Goal: Task Accomplishment & Management: Manage account settings

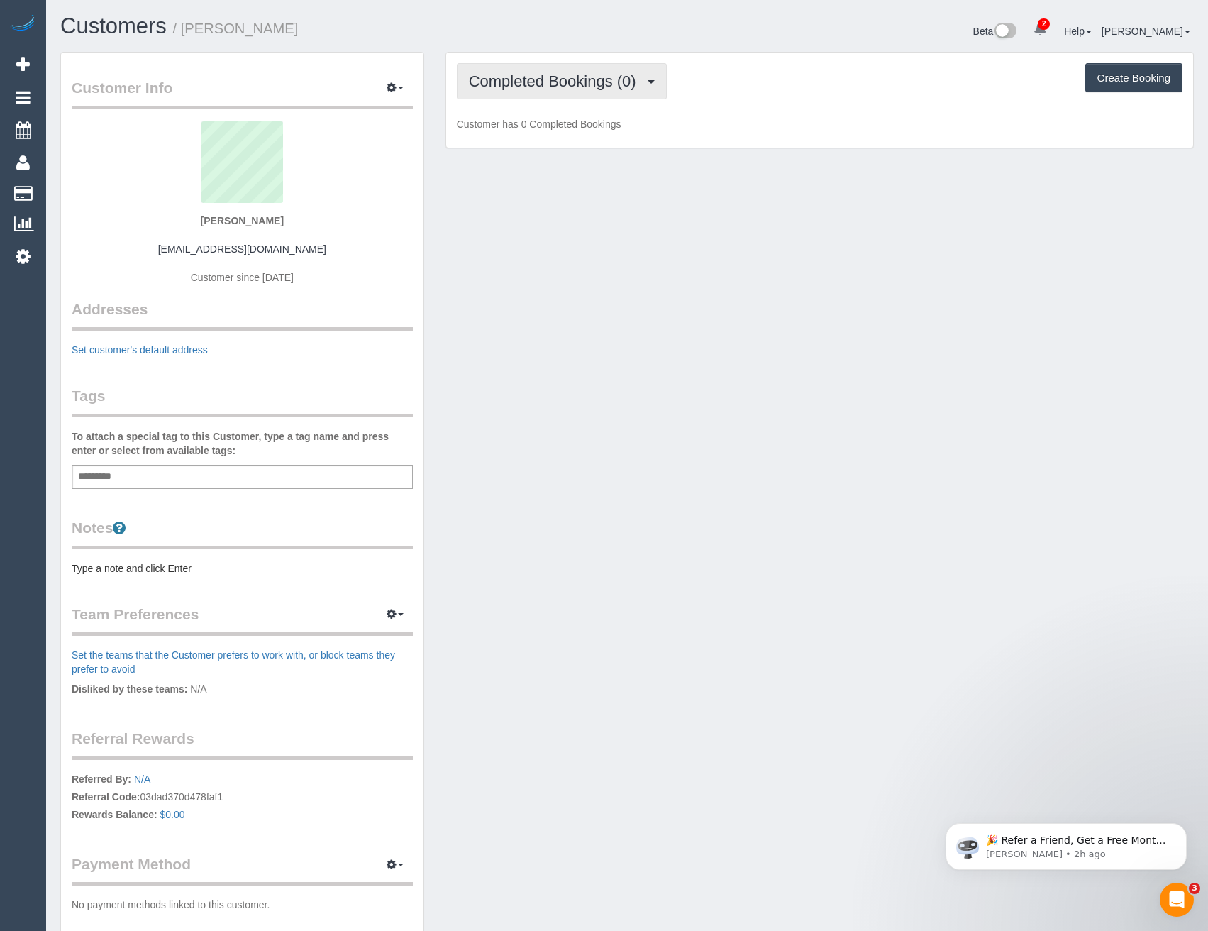
click at [575, 79] on span "Completed Bookings (0)" at bounding box center [556, 81] width 174 height 18
click at [671, 325] on div "Customer Info Edit Contact Info Send Message Email Preferences Special Sales Ta…" at bounding box center [627, 509] width 1155 height 914
click at [19, 260] on icon at bounding box center [23, 256] width 15 height 17
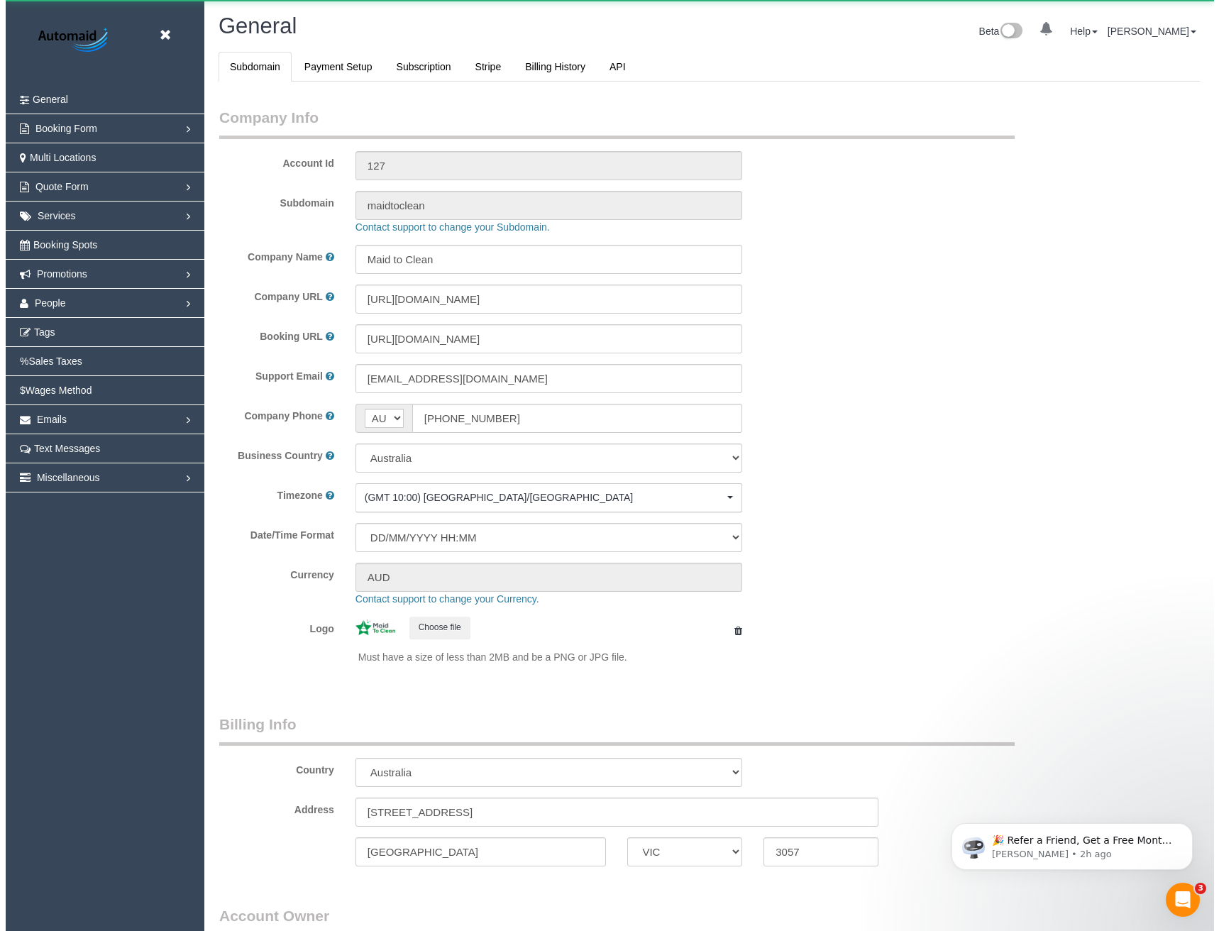
scroll to position [3242, 1208]
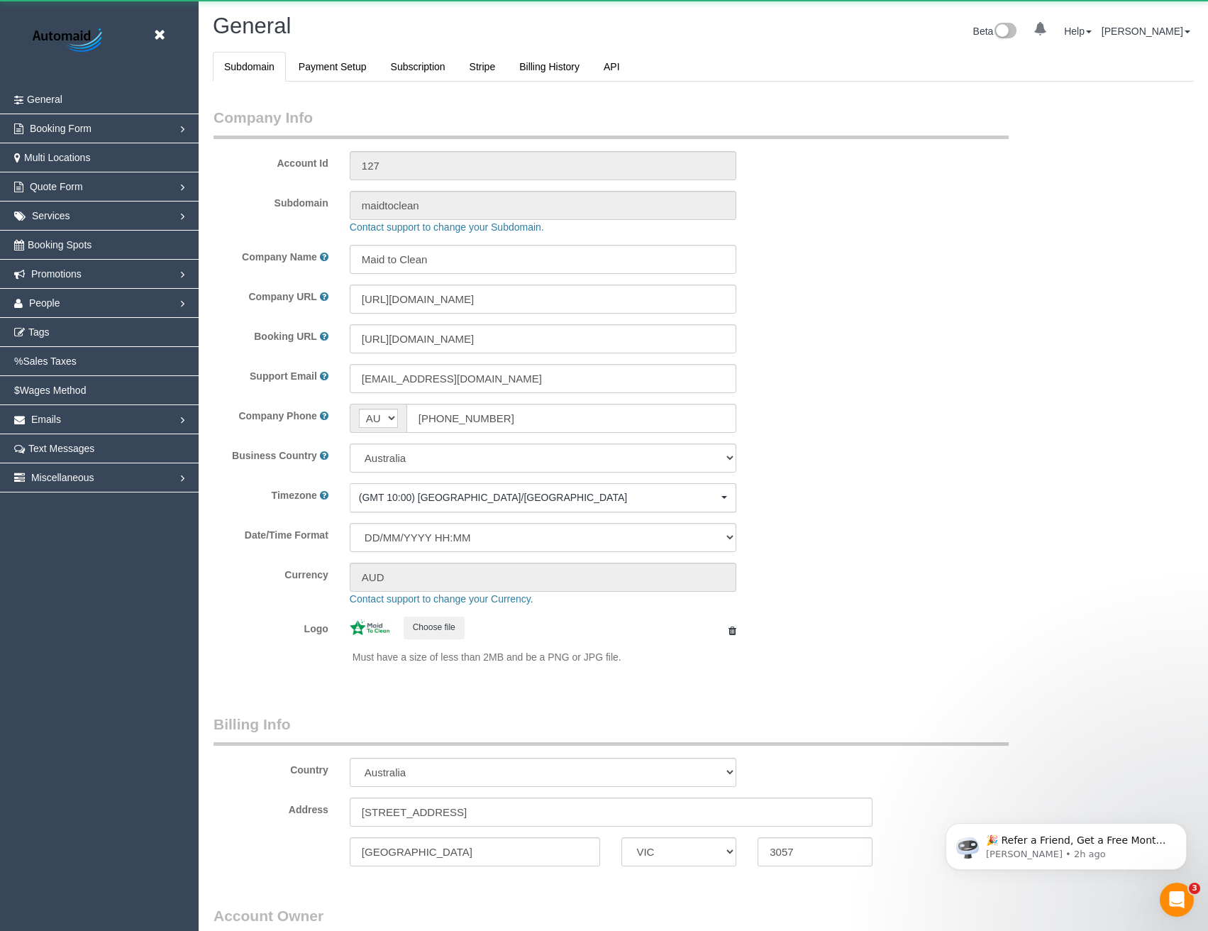
select select "1"
click at [67, 303] on link "People" at bounding box center [99, 303] width 199 height 28
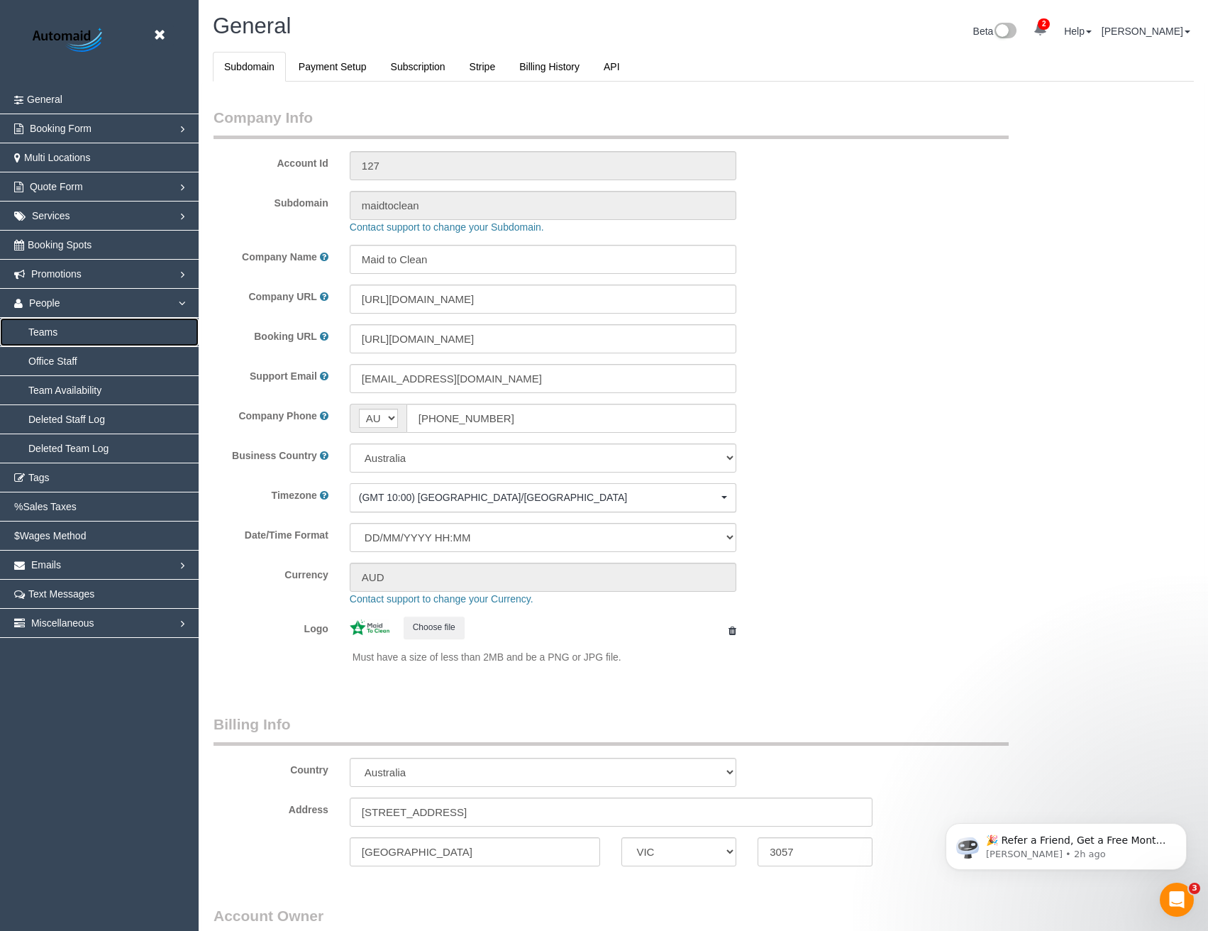
click at [47, 333] on link "Teams" at bounding box center [99, 332] width 199 height 28
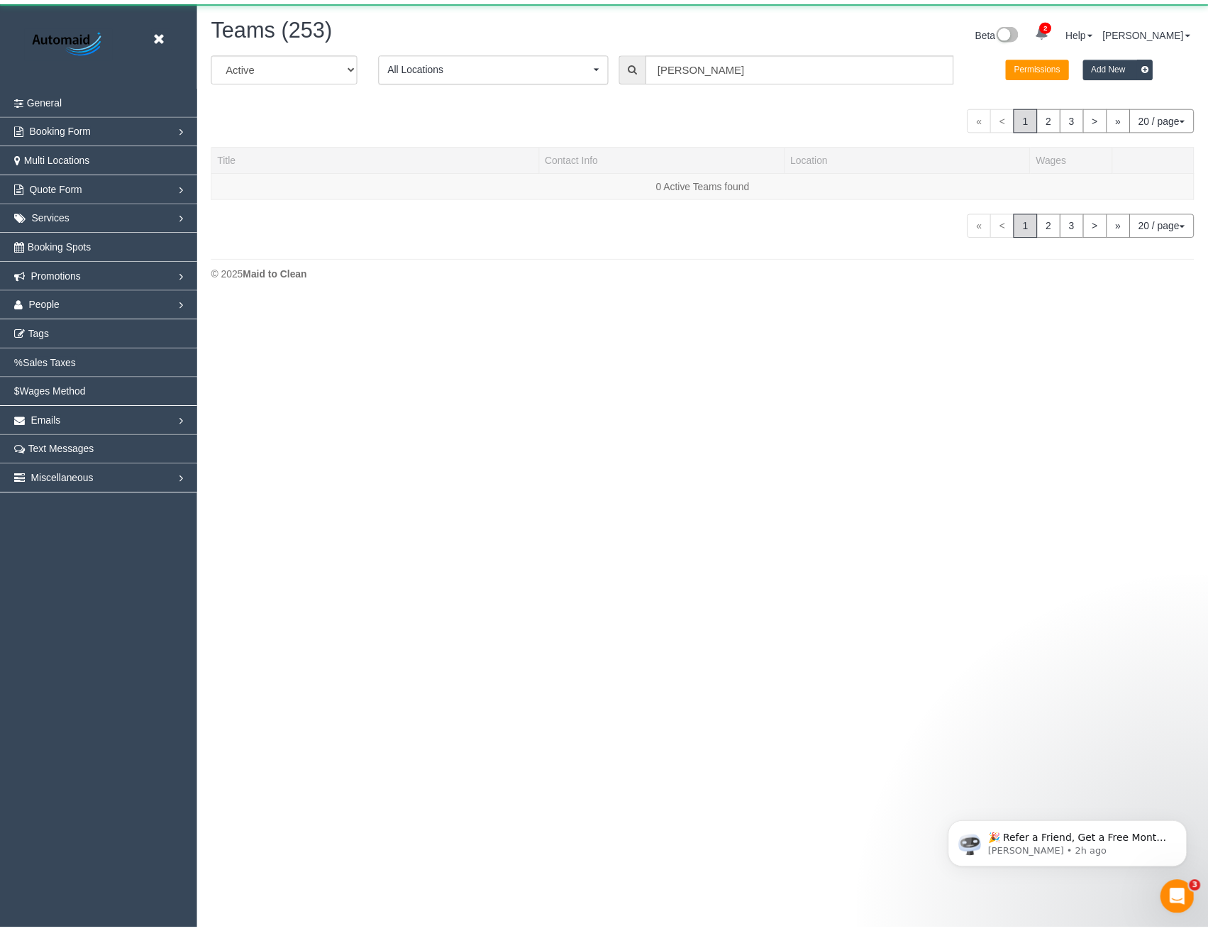
scroll to position [362, 1219]
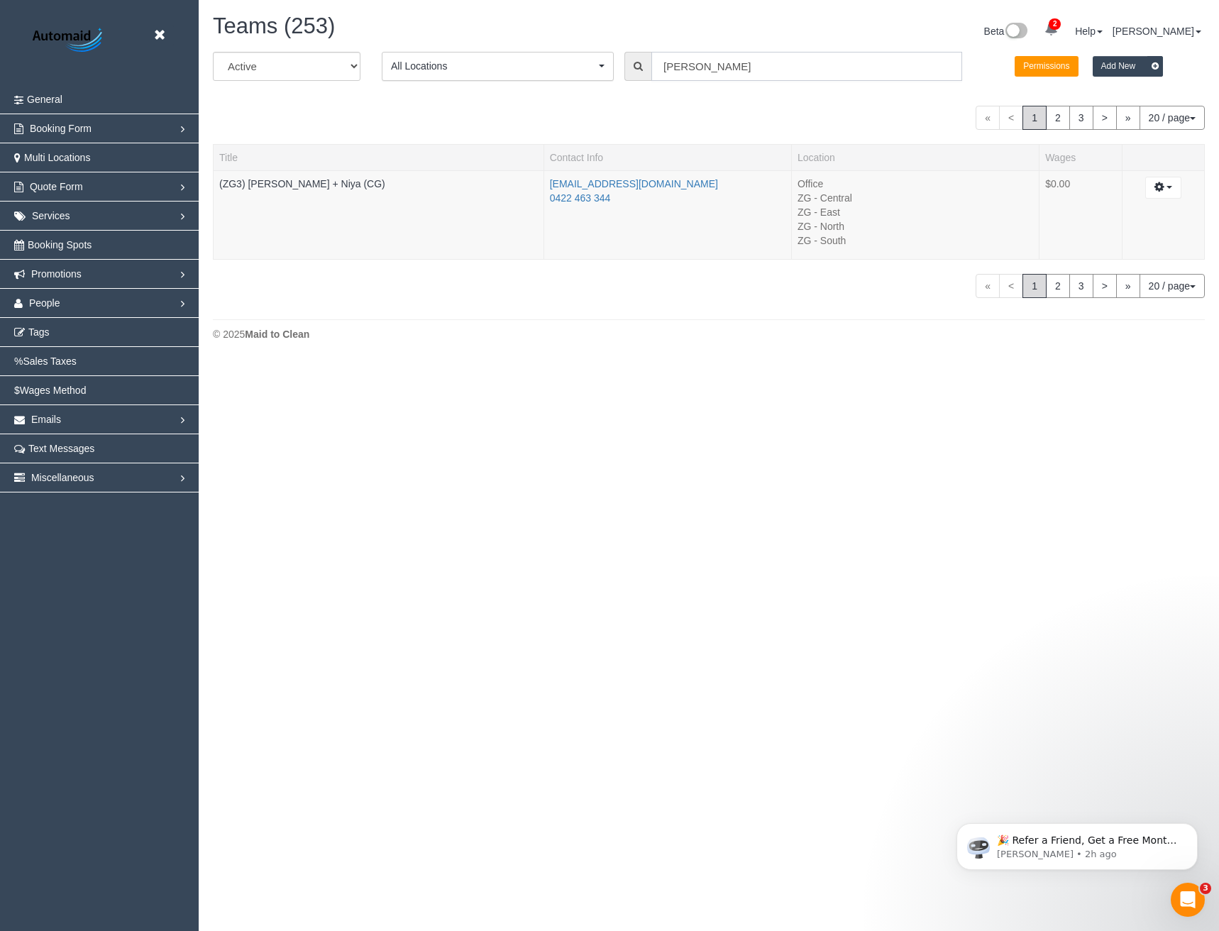
drag, startPoint x: 667, startPoint y: 76, endPoint x: 619, endPoint y: 74, distance: 48.3
click at [633, 78] on div "Suneeth" at bounding box center [793, 66] width 338 height 29
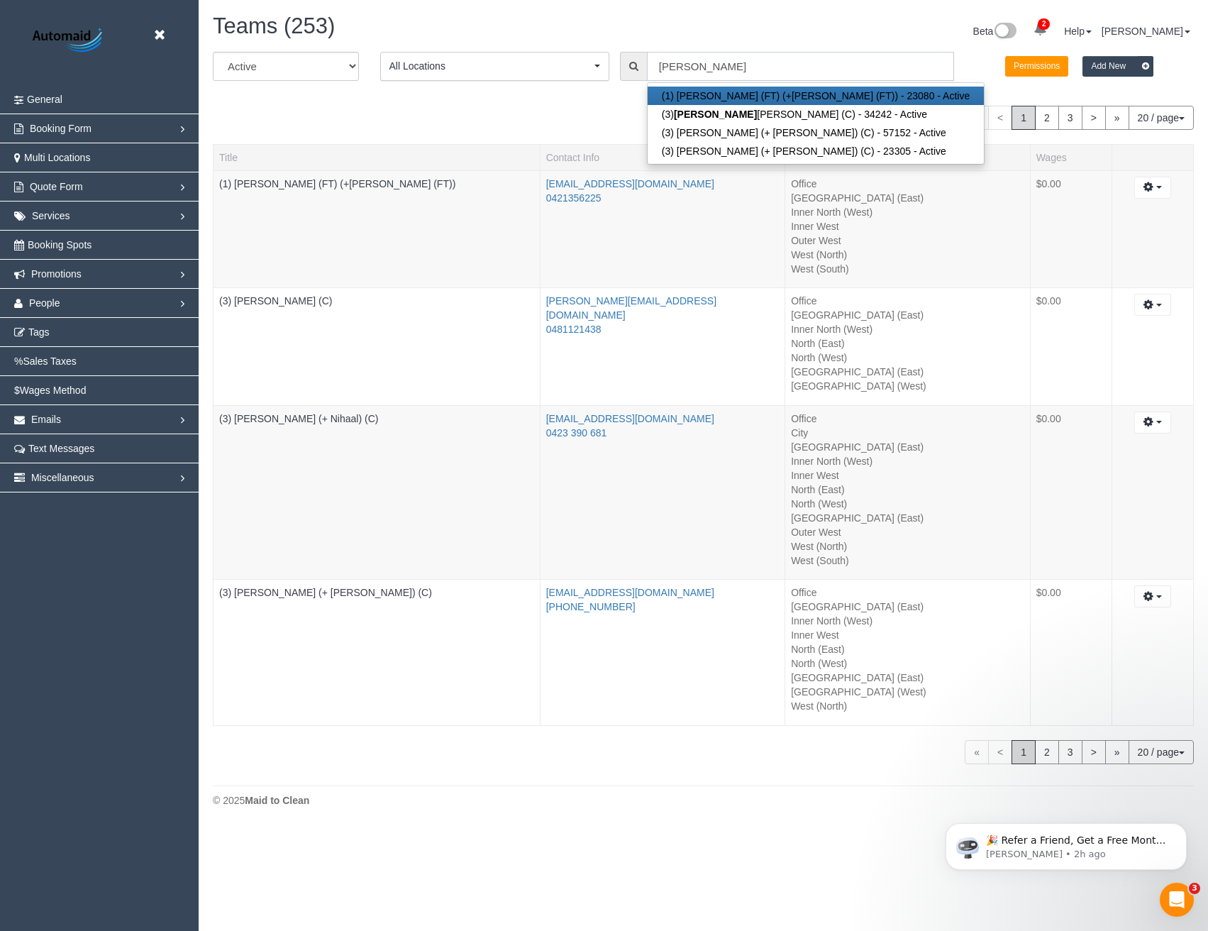
scroll to position [70105, 69714]
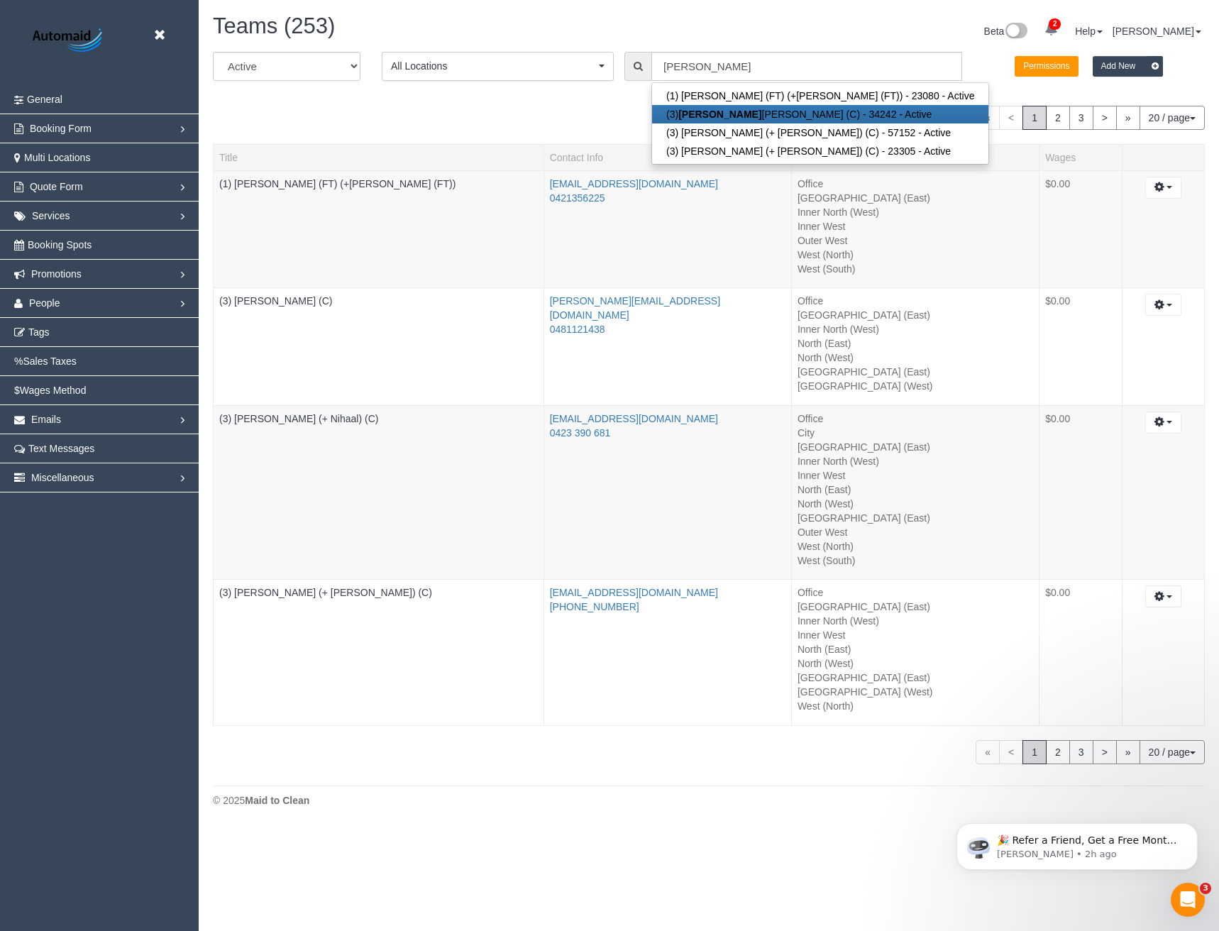
click at [730, 115] on link "(3) Anthony Almaraz (C) - 34242 - Active" at bounding box center [820, 114] width 336 height 18
type input "(3) Anthony Almaraz (C)"
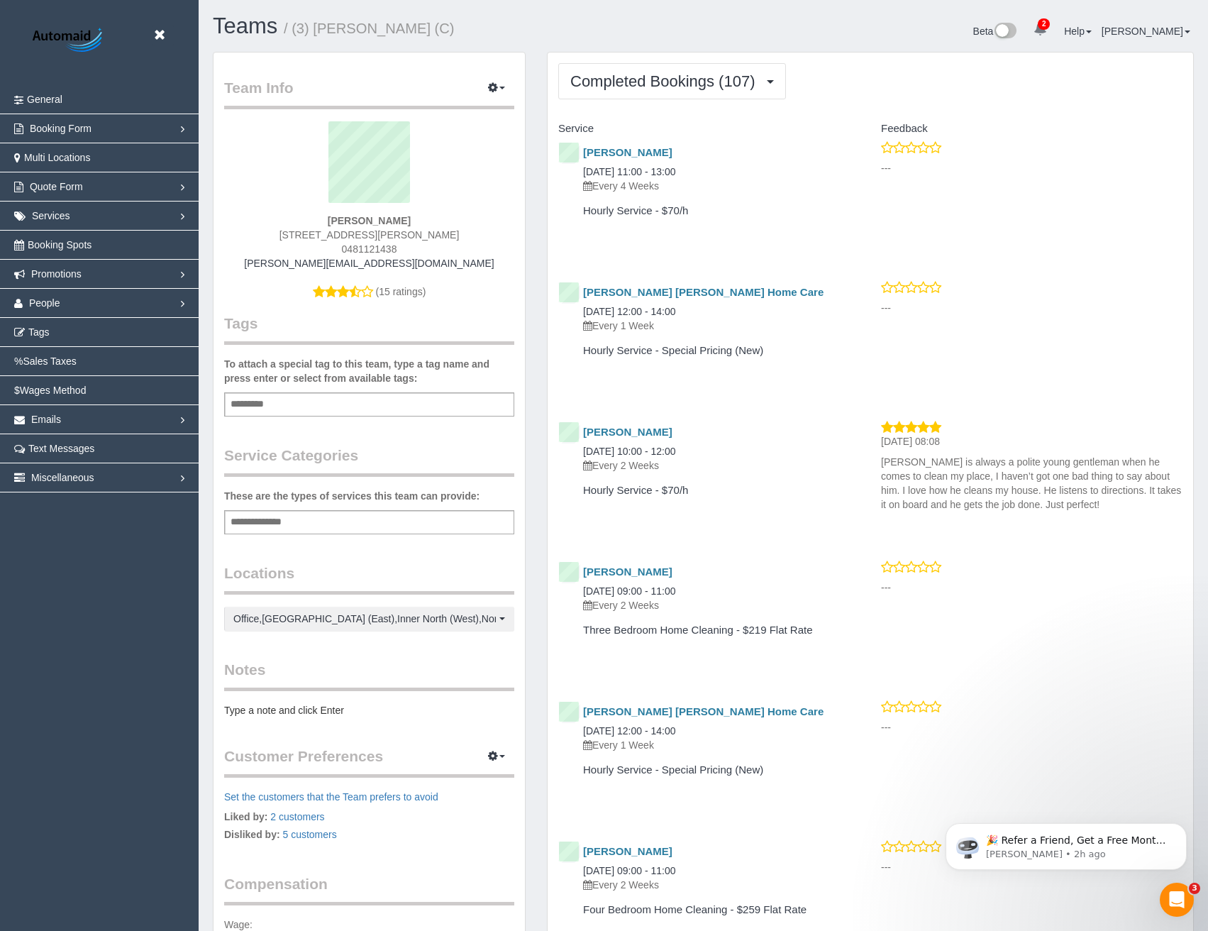
scroll to position [3742, 1208]
click at [682, 81] on span "Completed Bookings (107)" at bounding box center [666, 81] width 192 height 18
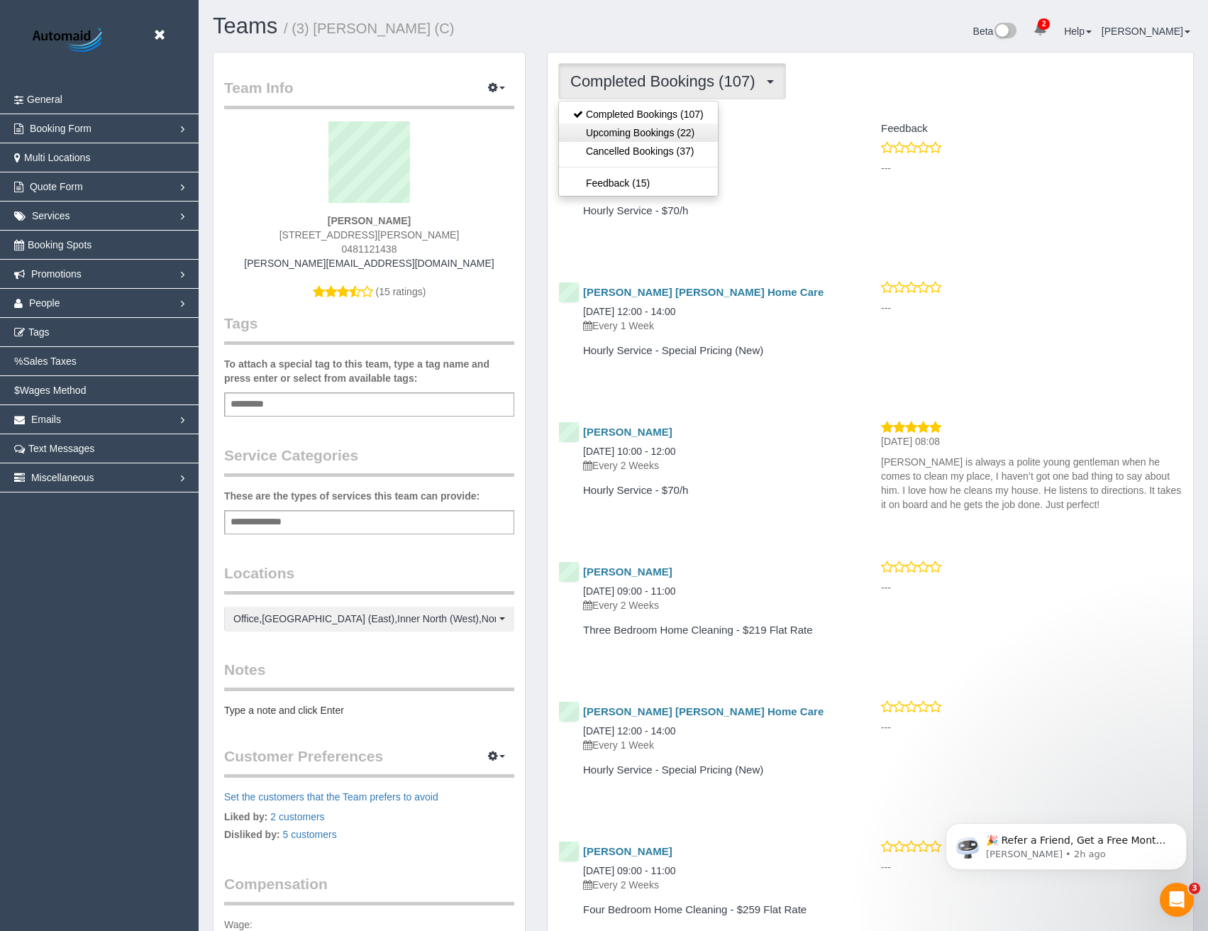
click at [684, 129] on link "Upcoming Bookings (22)" at bounding box center [638, 132] width 159 height 18
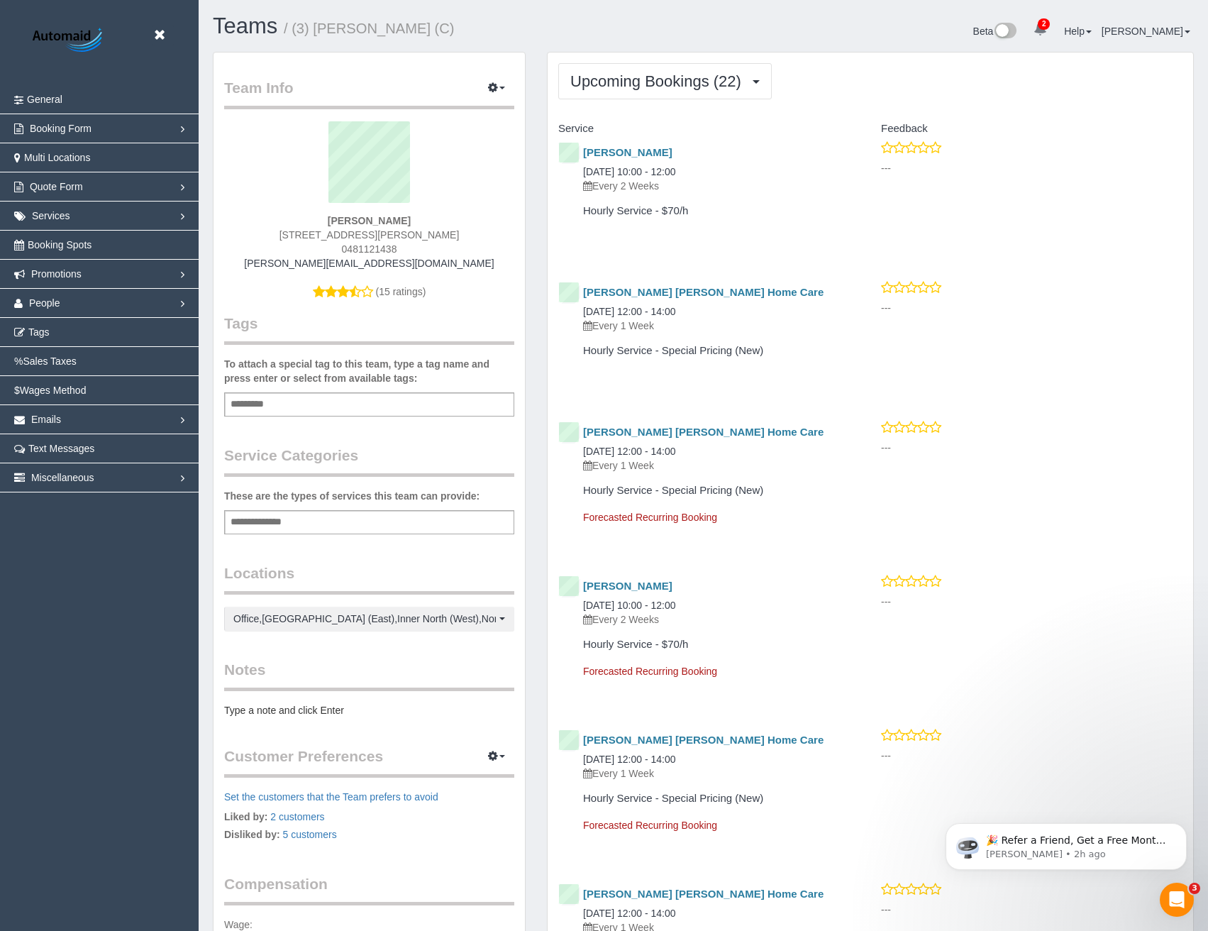
scroll to position [67359, 69725]
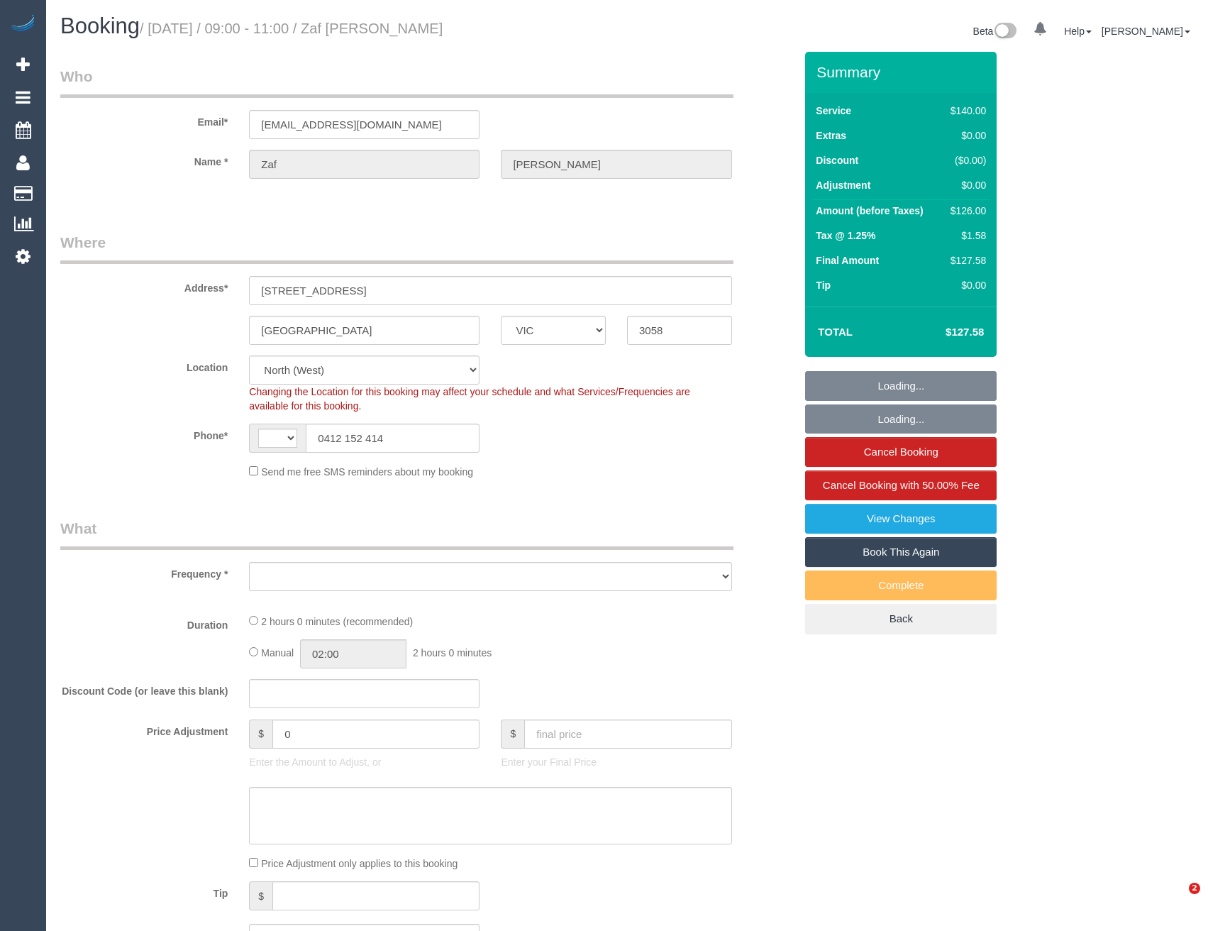
select select "VIC"
select select "string:AU"
select select "object:722"
select select "string:stripe-pm_1REhy02GScqysDRVHmJSvn8c"
select select "number:27"
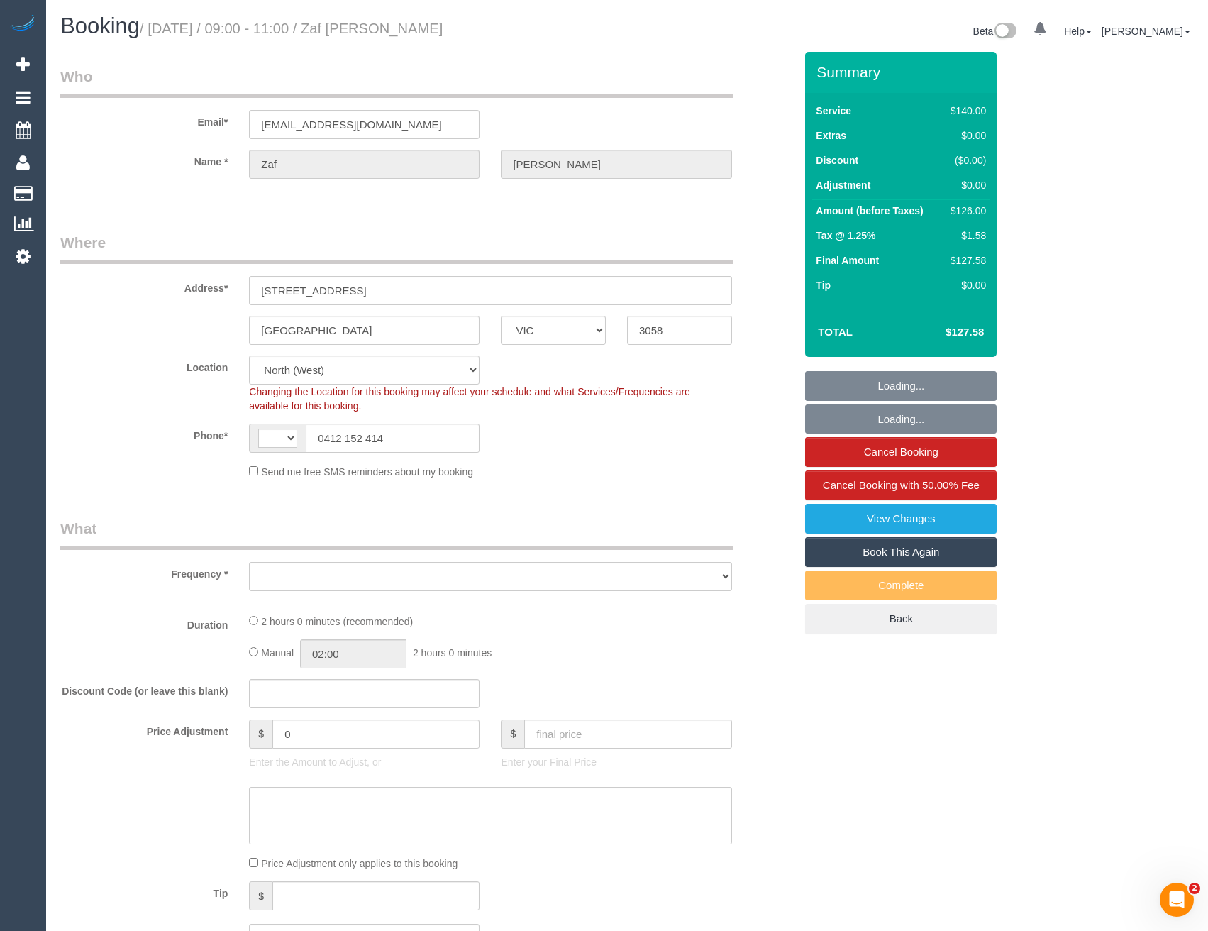
select select "number:14"
select select "number:18"
select select "number:36"
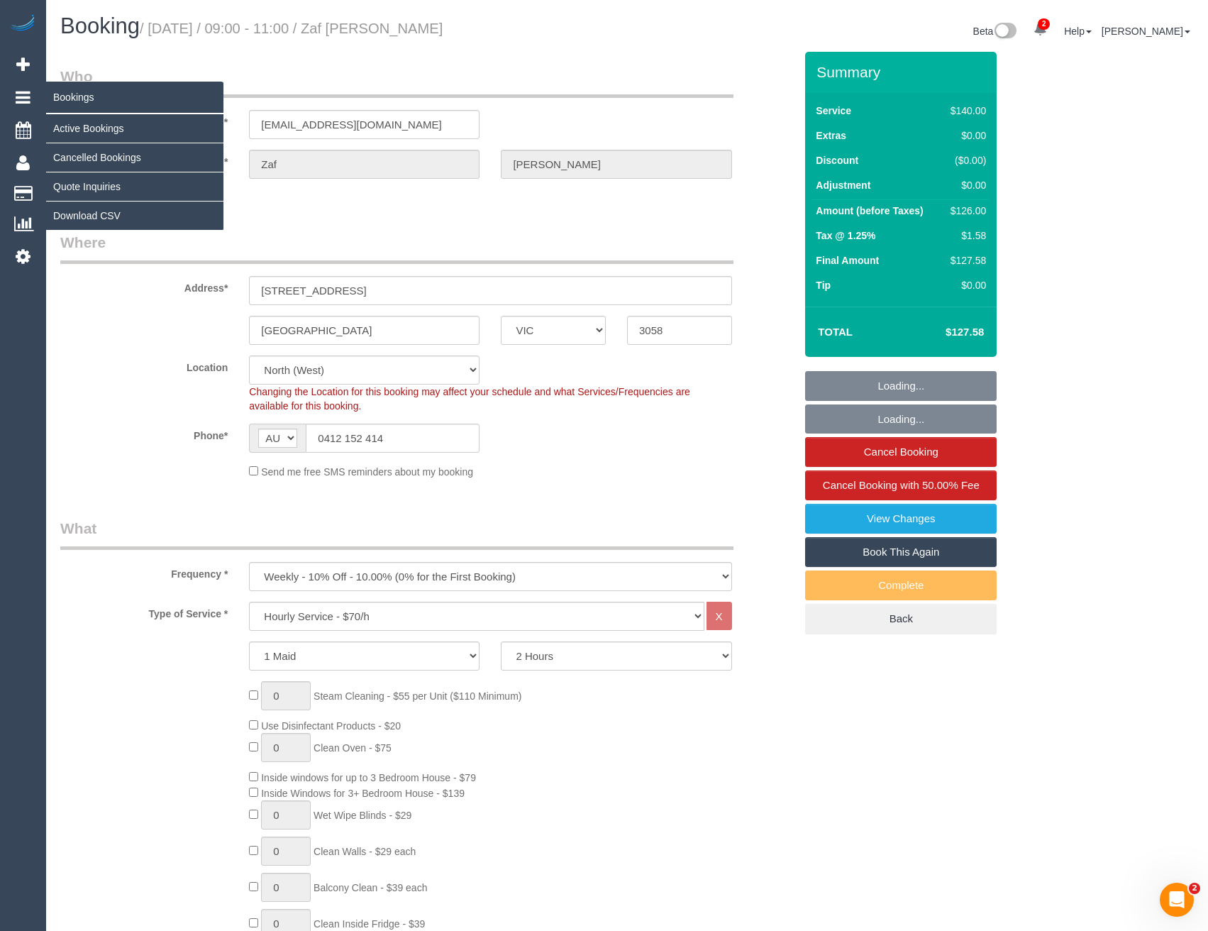
select select "object:1487"
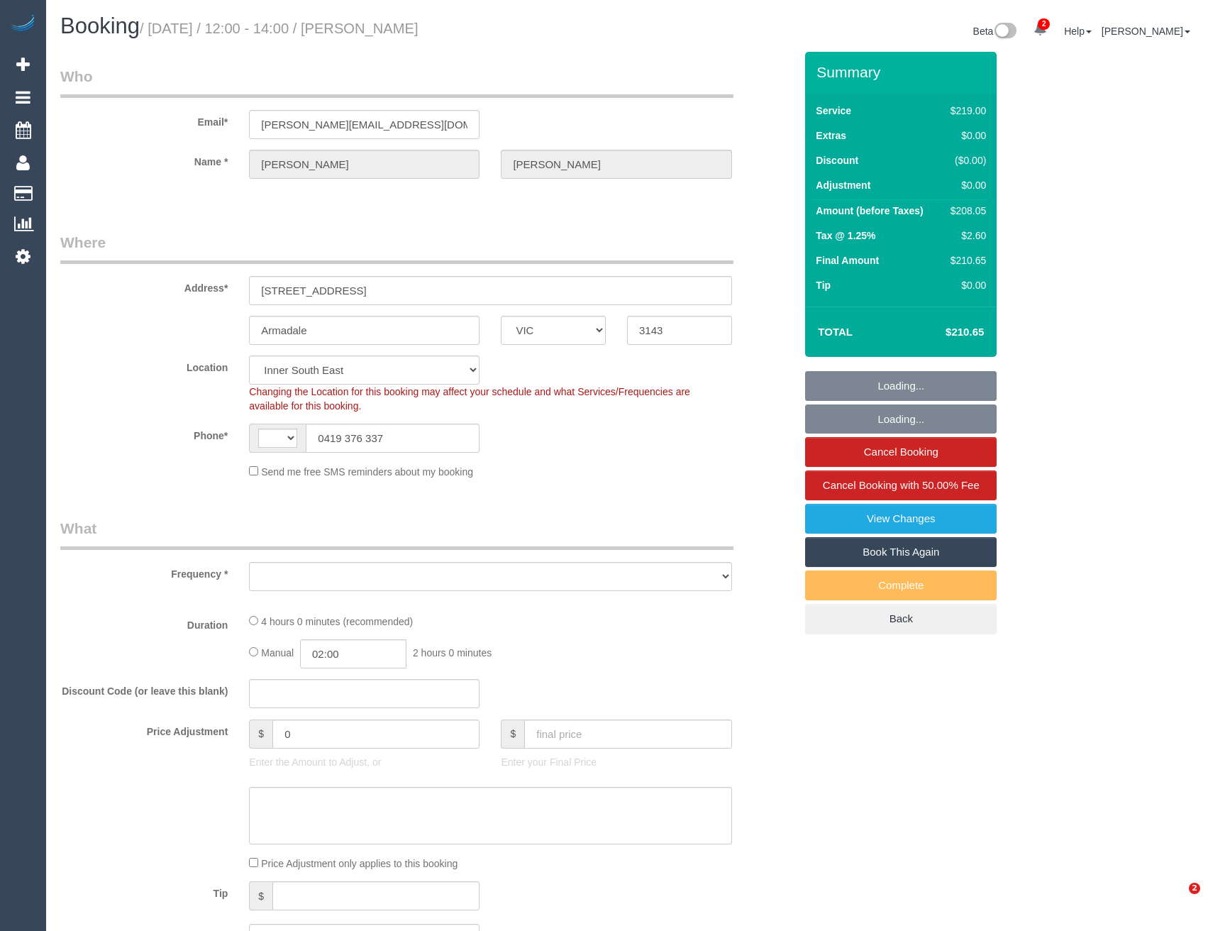
select select "VIC"
select select "string:AU"
select select "string:stripe-pm_1NekzI2GScqysDRVTyLvMmEM"
select select "number:27"
select select "number:14"
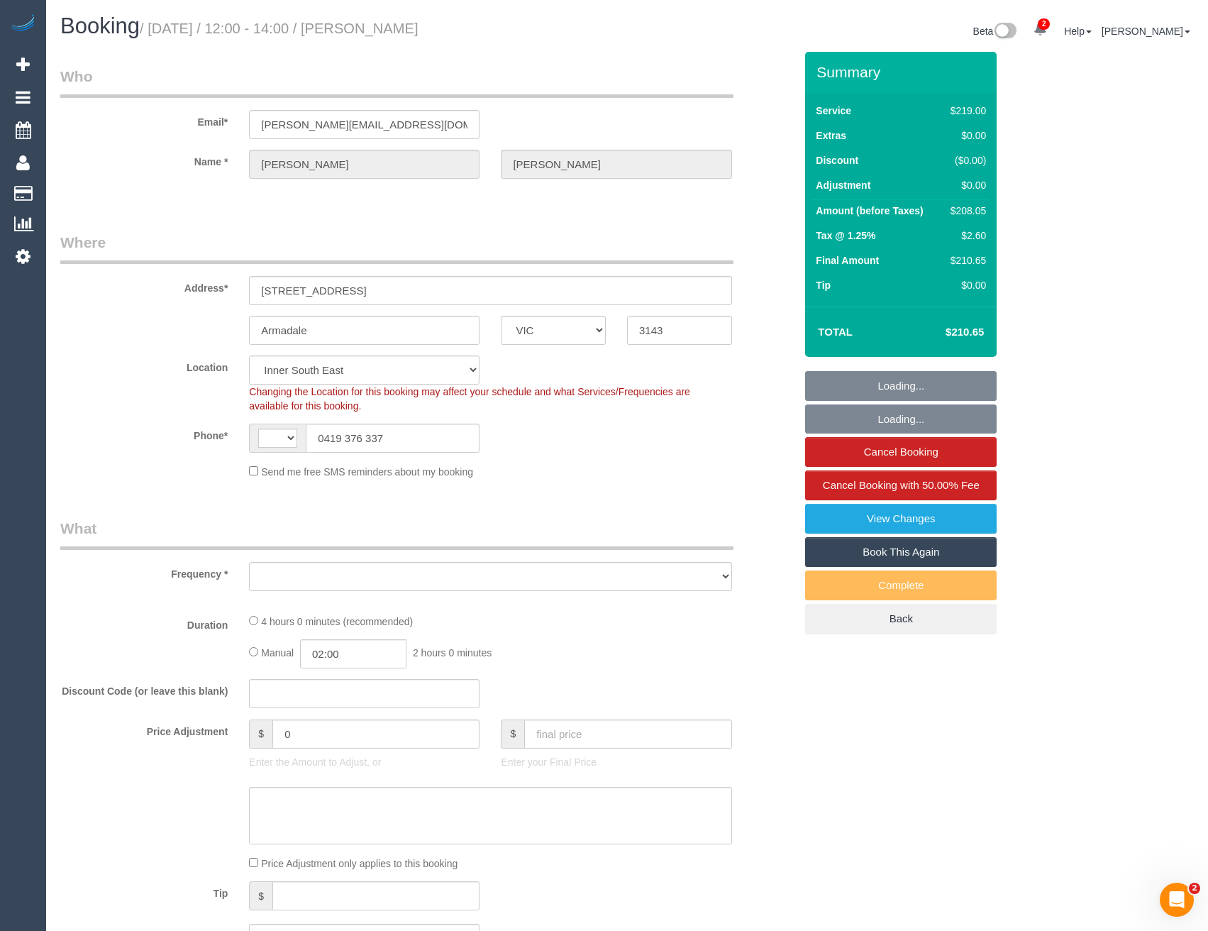
select select "number:19"
select select "number:24"
select select "number:12"
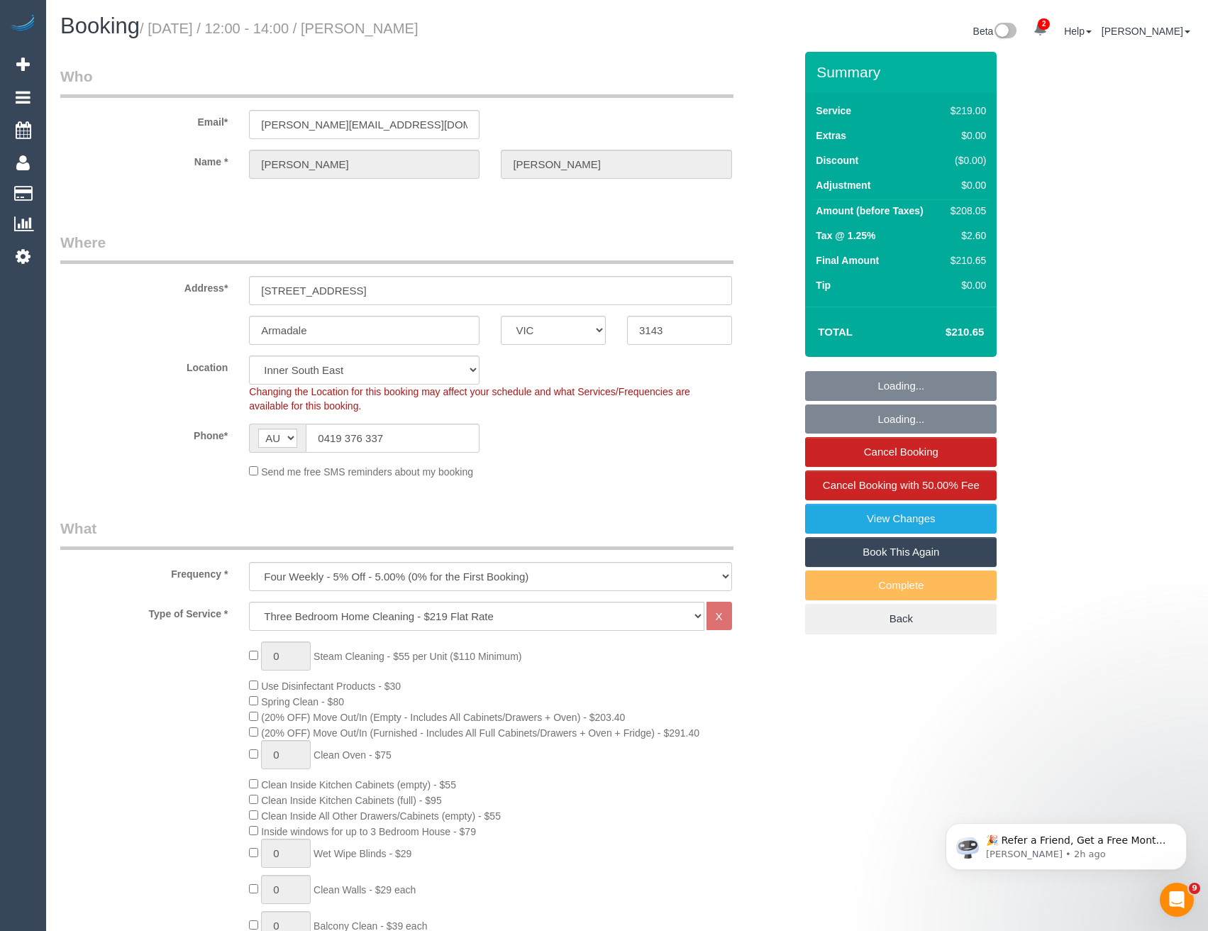
select select "object:1379"
click at [863, 451] on link "Cancel Booking" at bounding box center [901, 452] width 192 height 30
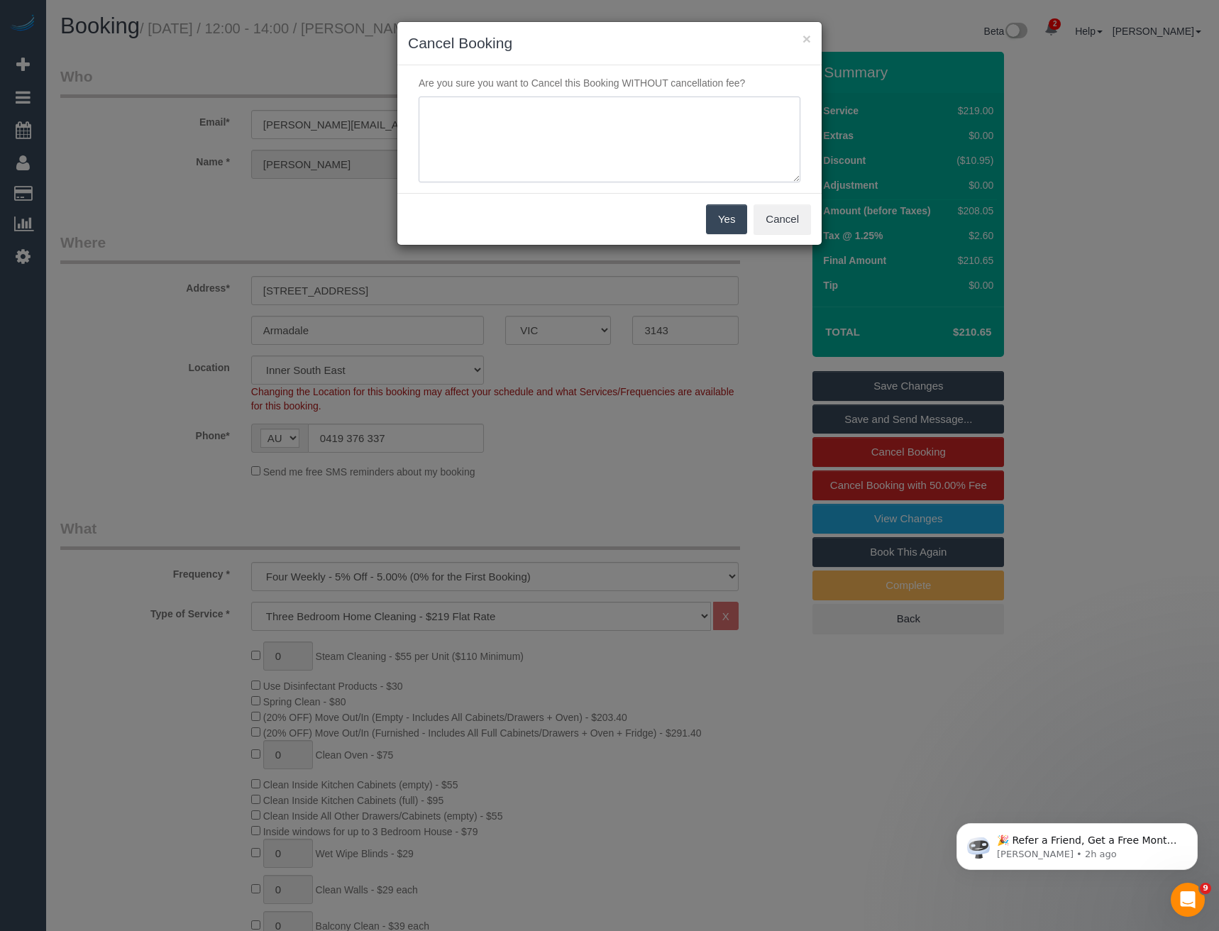
click at [472, 133] on textarea at bounding box center [610, 139] width 382 height 87
type textarea "Cust requested - via SMS - BB"
click at [729, 224] on button "Yes" at bounding box center [726, 219] width 41 height 30
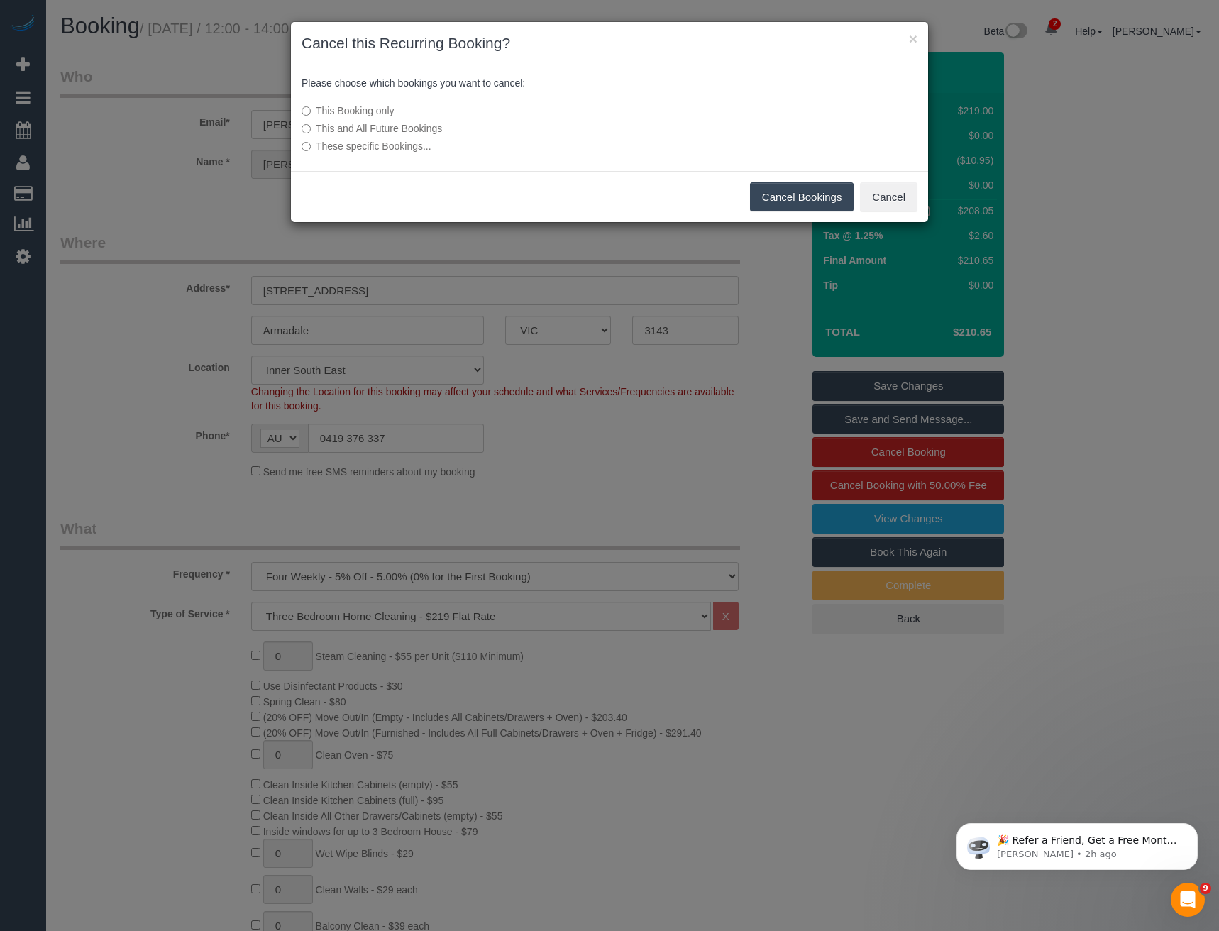
click at [778, 192] on button "Cancel Bookings" at bounding box center [802, 197] width 104 height 30
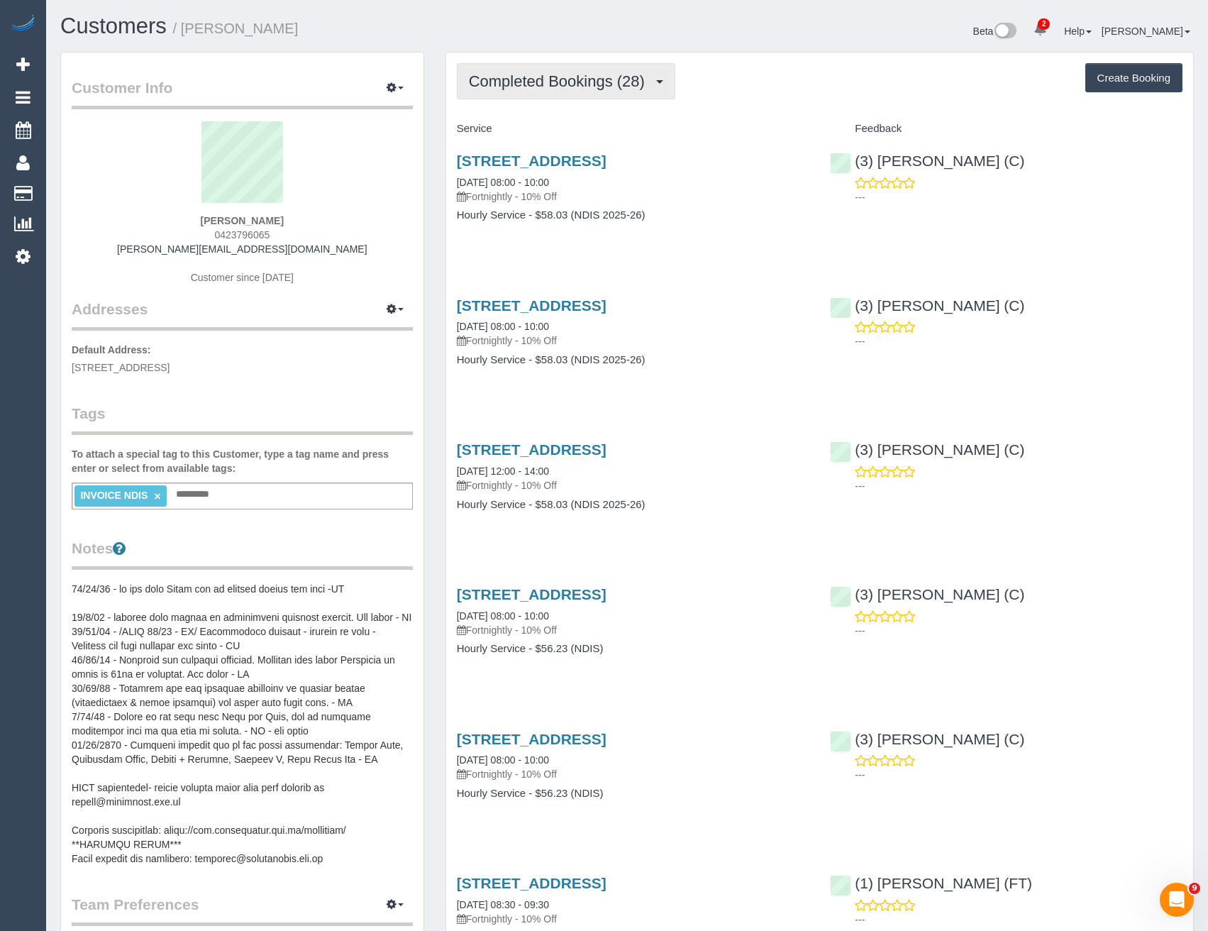
click at [545, 93] on button "Completed Bookings (28)" at bounding box center [566, 81] width 218 height 36
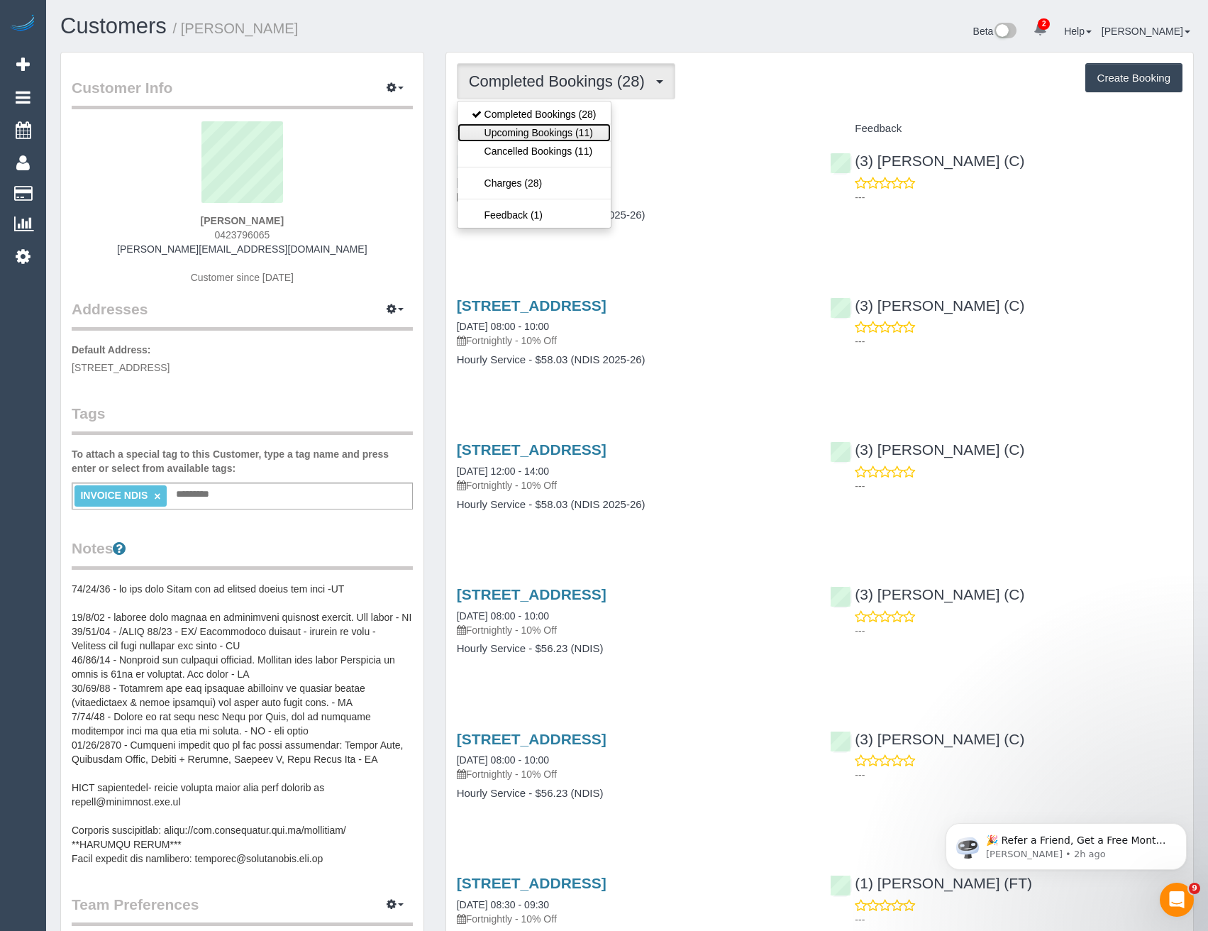
click at [557, 137] on link "Upcoming Bookings (11)" at bounding box center [534, 132] width 153 height 18
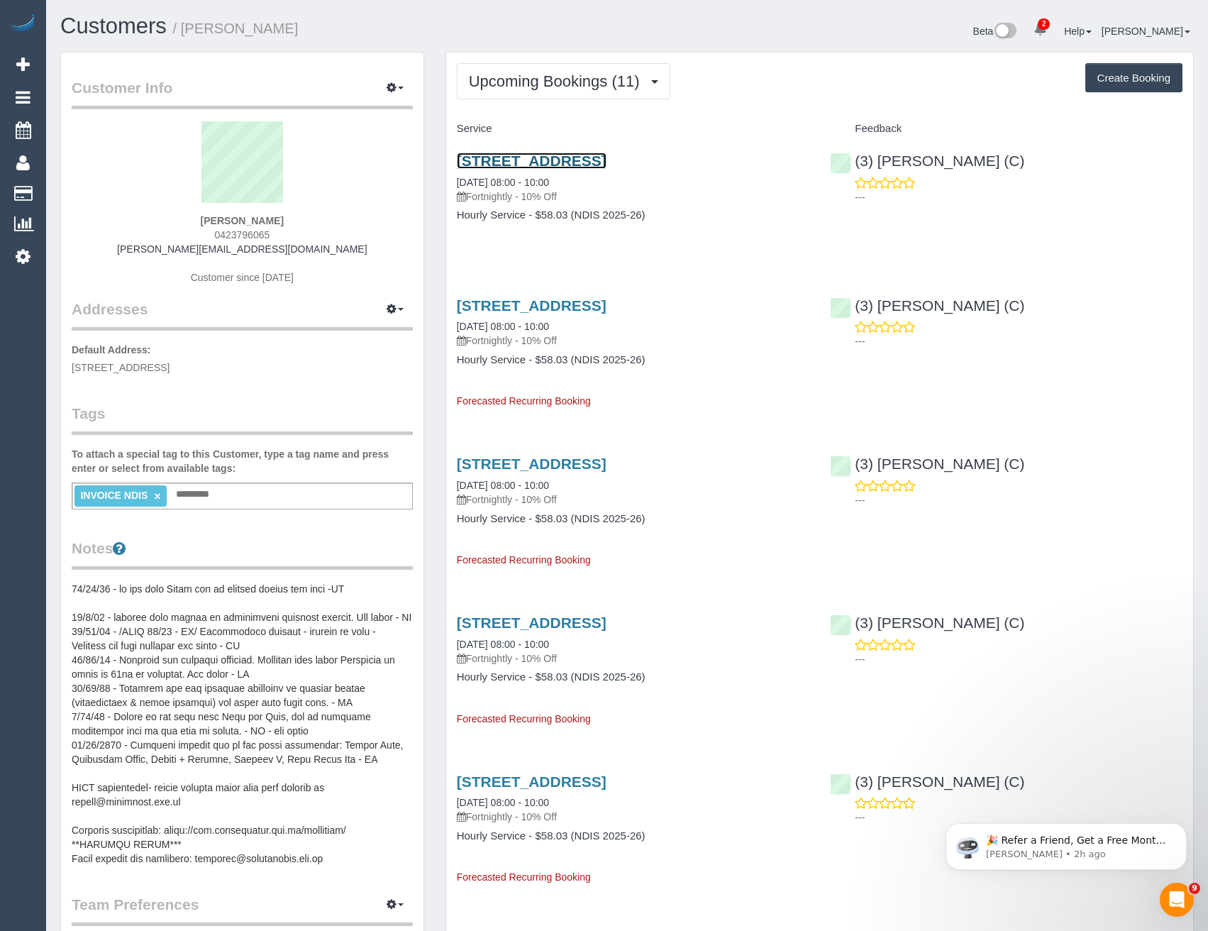
click at [606, 163] on link "[STREET_ADDRESS]" at bounding box center [532, 161] width 150 height 16
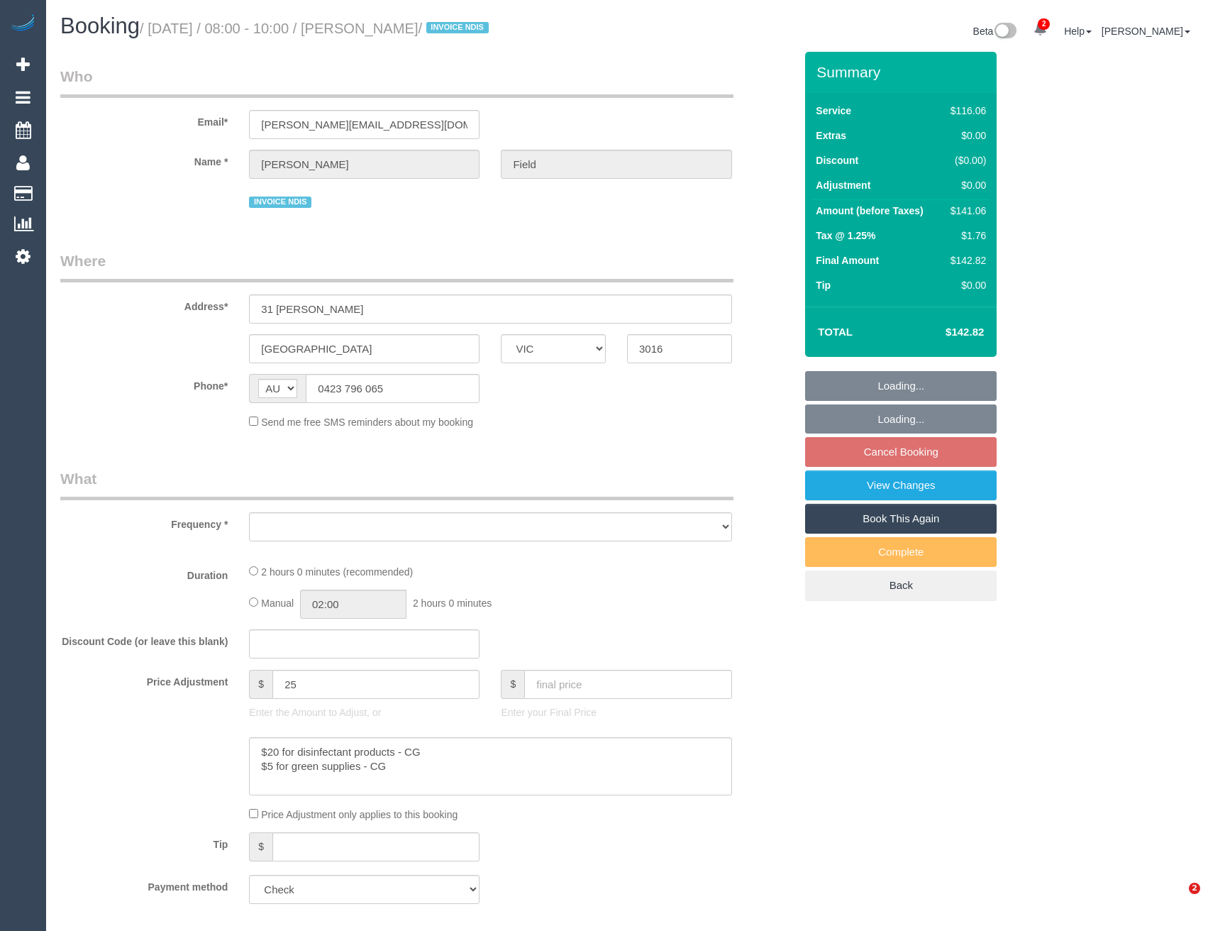
select select "VIC"
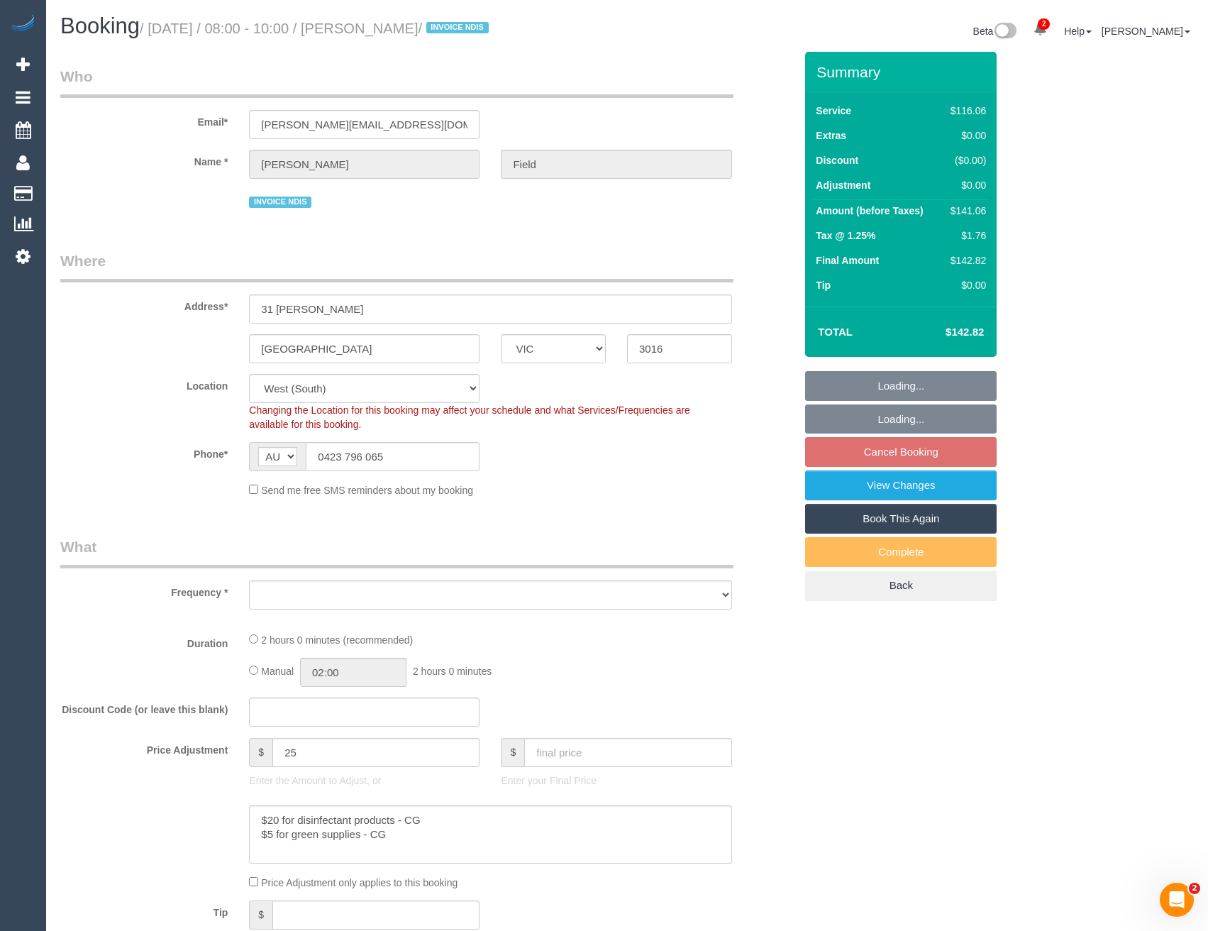
select select "object:600"
select select "number:27"
select select "number:14"
select select "number:19"
select select "number:36"
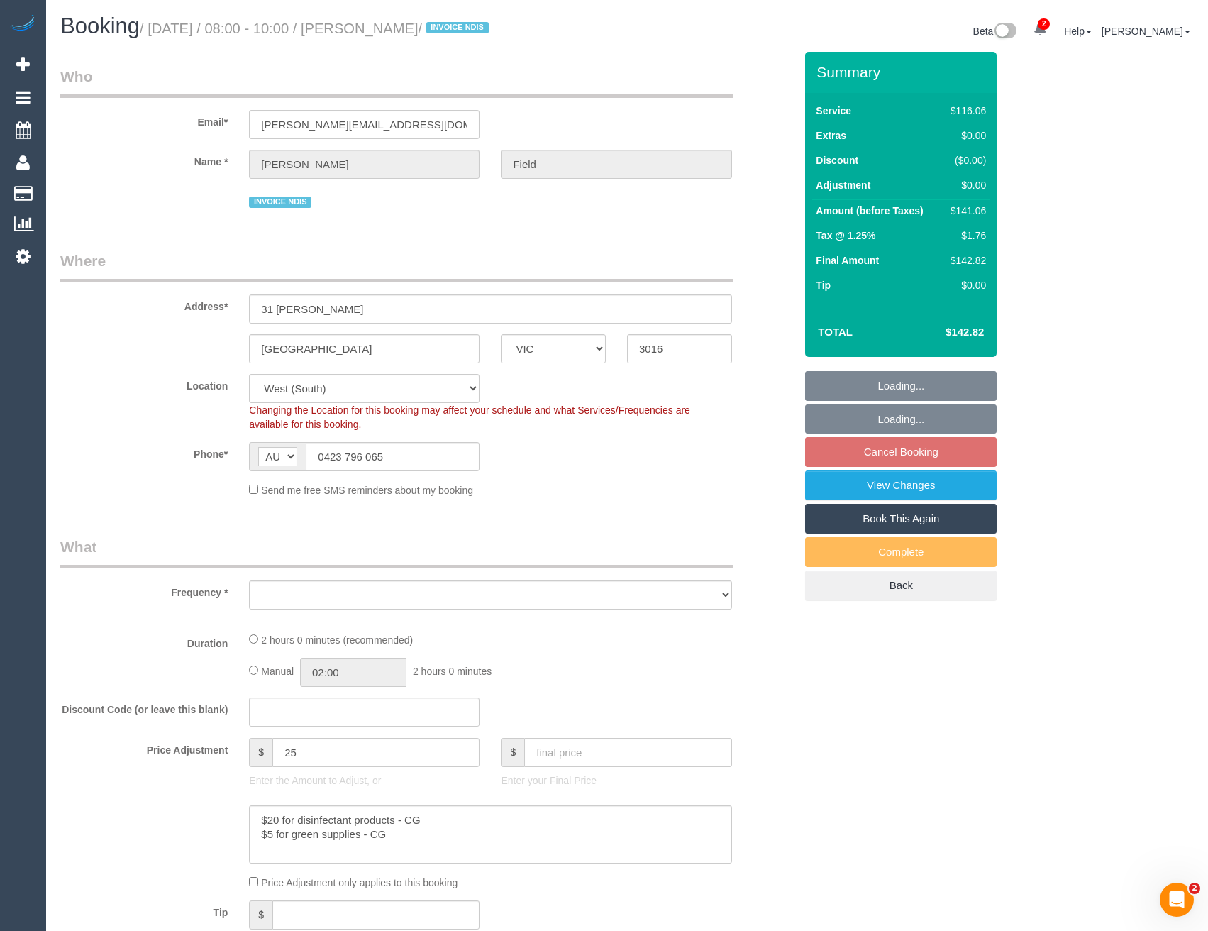
select select "number:35"
select select "number:12"
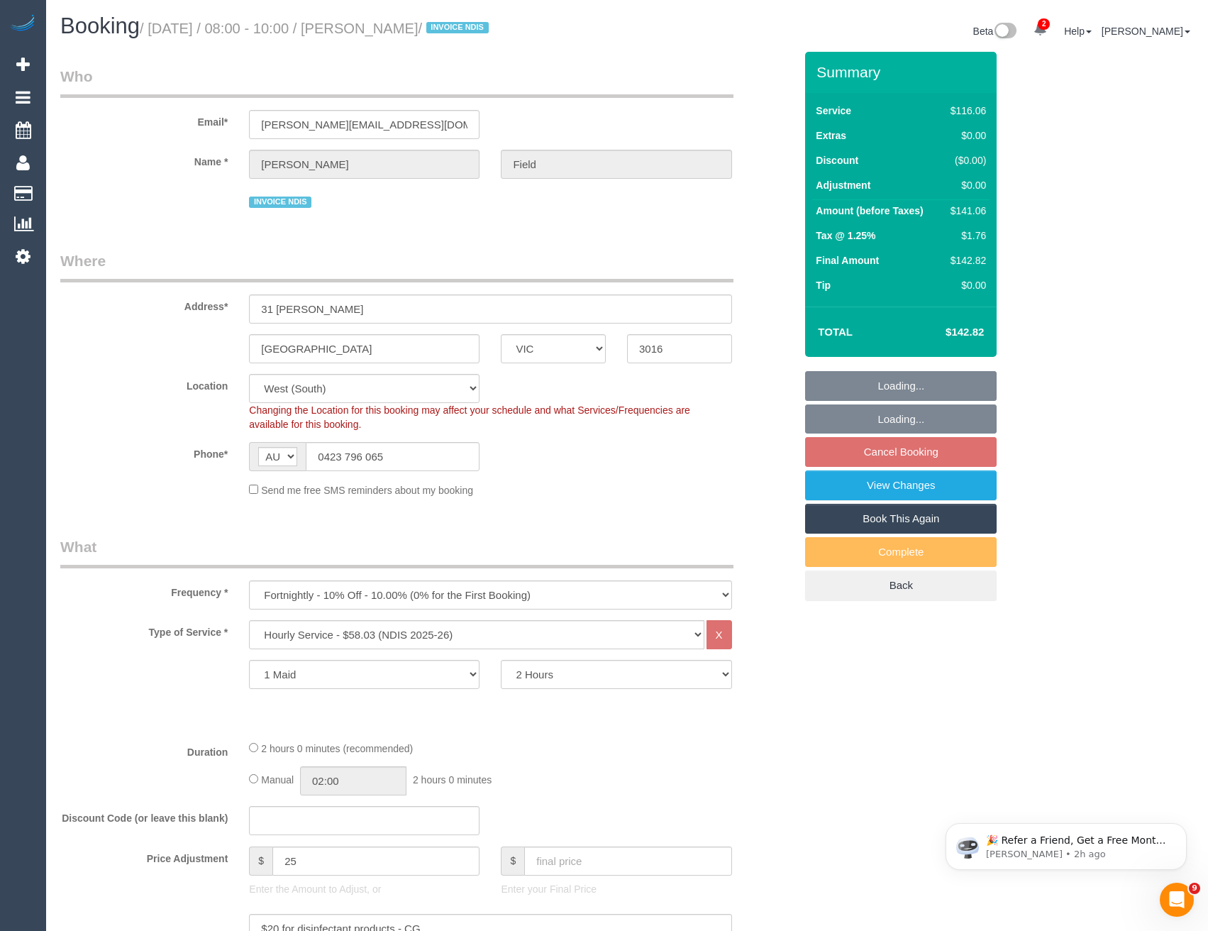
select select "object:751"
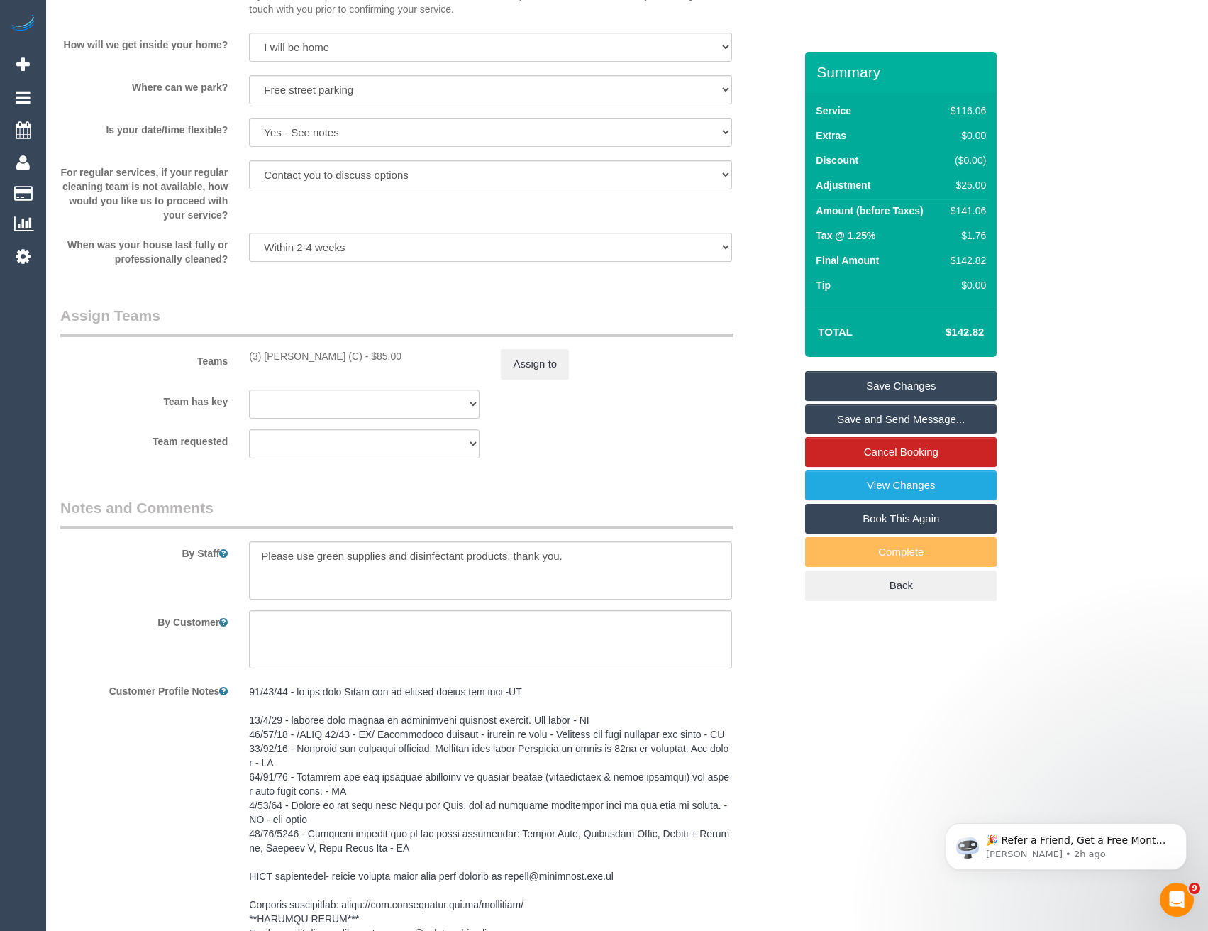
scroll to position [1561, 0]
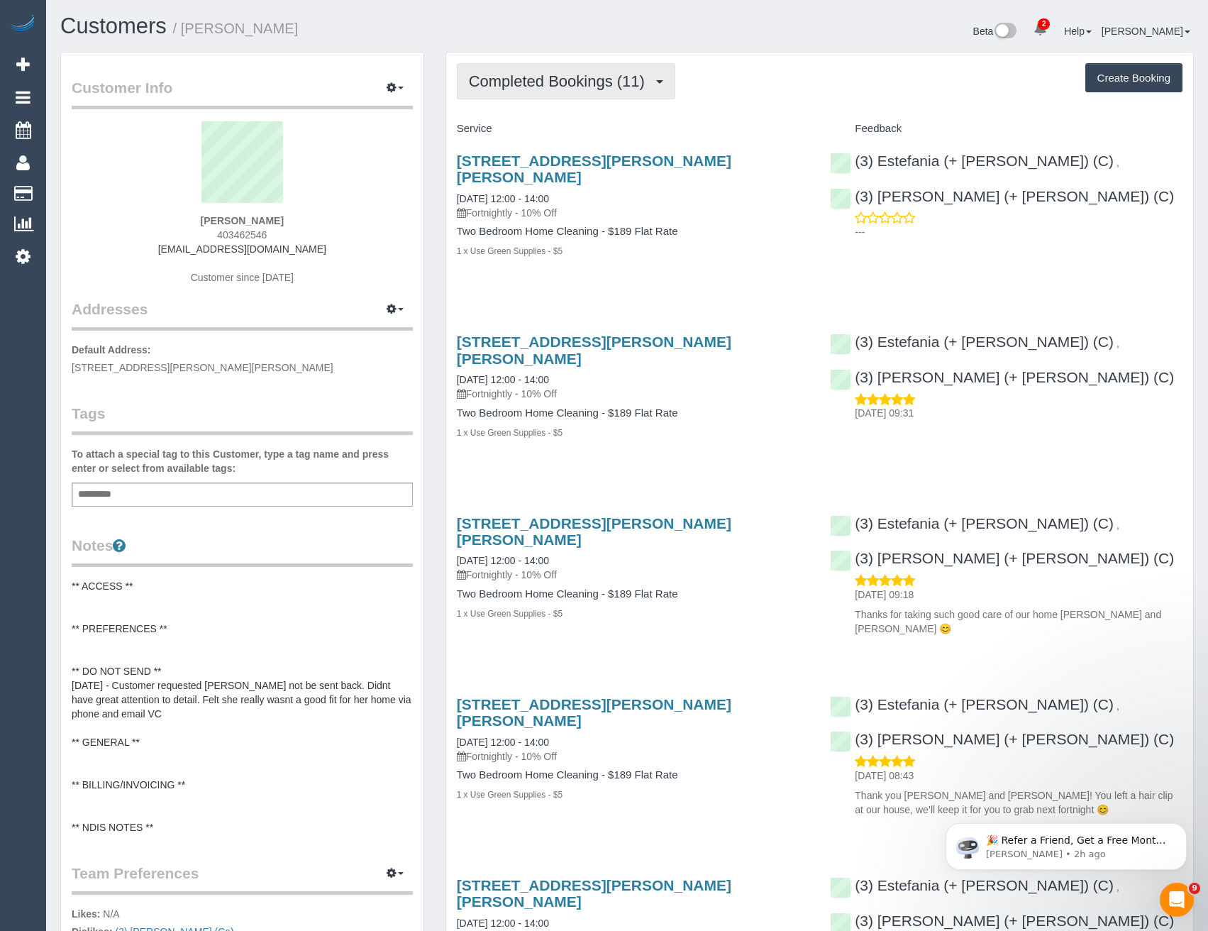
click at [631, 74] on span "Completed Bookings (11)" at bounding box center [560, 81] width 183 height 18
click at [692, 250] on div "[STREET_ADDRESS][PERSON_NAME][PERSON_NAME] [DATE] 12:00 - 14:00 Fortnightly - 1…" at bounding box center [633, 212] width 374 height 145
click at [592, 95] on button "Completed Bookings (11)" at bounding box center [566, 81] width 218 height 36
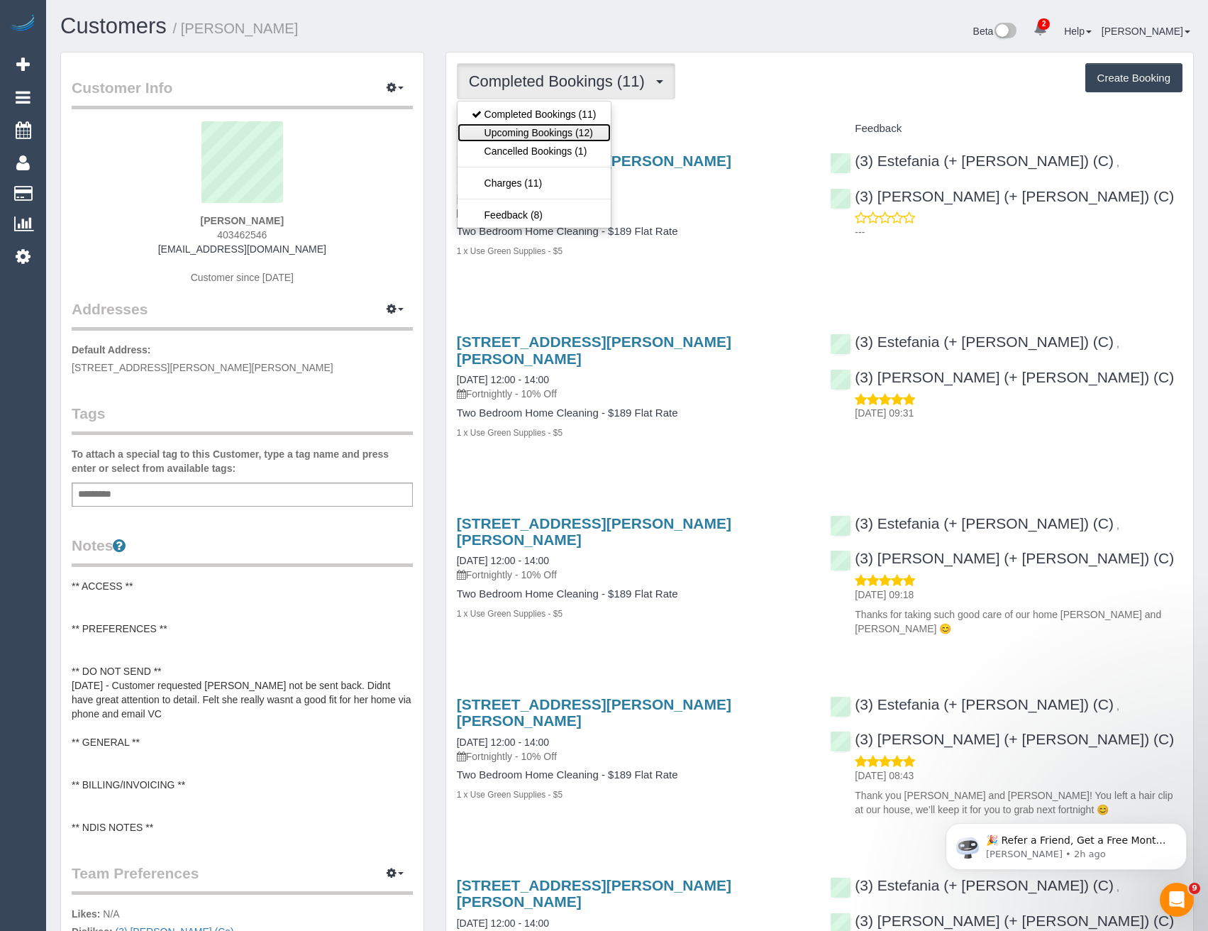
click at [580, 134] on link "Upcoming Bookings (12)" at bounding box center [534, 132] width 153 height 18
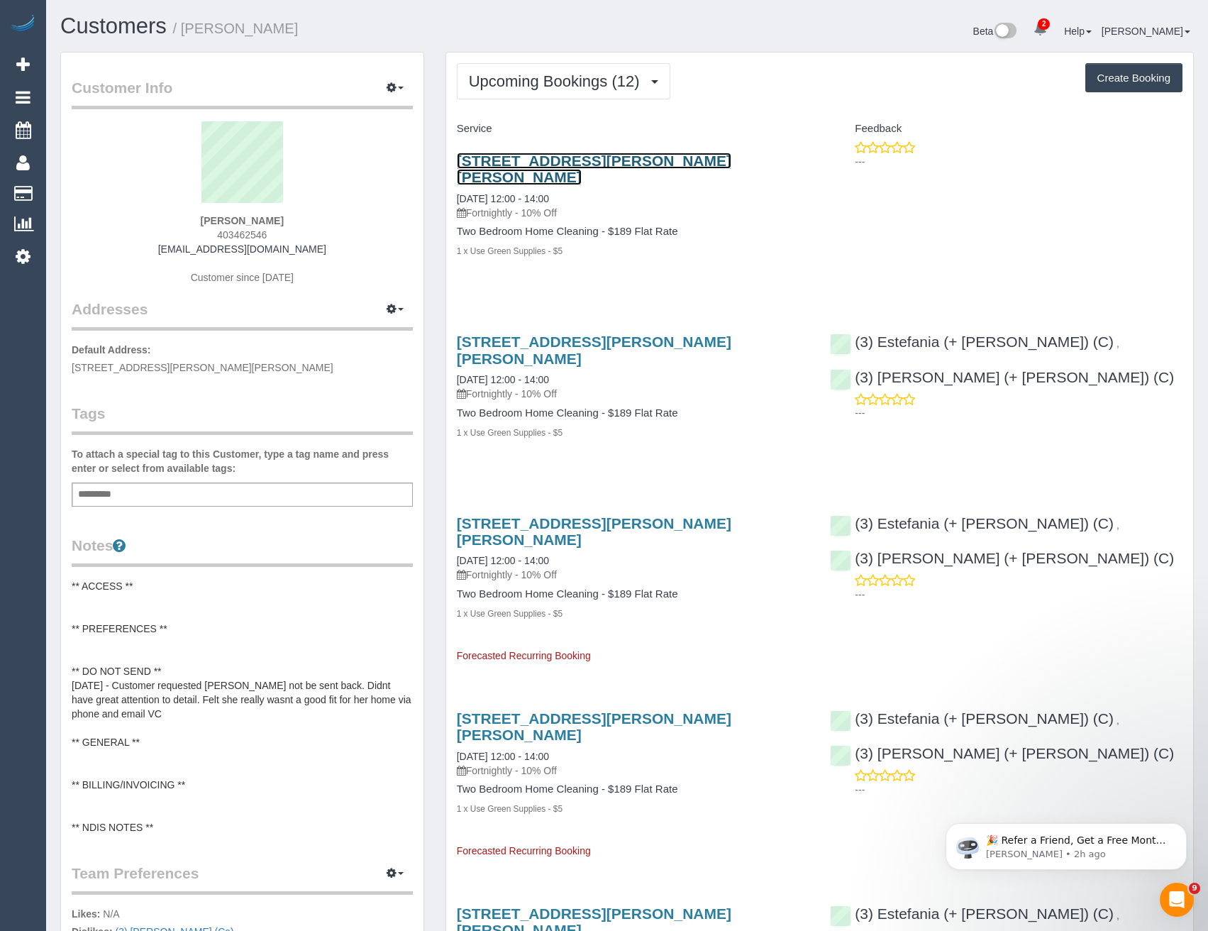
click at [602, 163] on link "[STREET_ADDRESS][PERSON_NAME][PERSON_NAME]" at bounding box center [594, 169] width 275 height 33
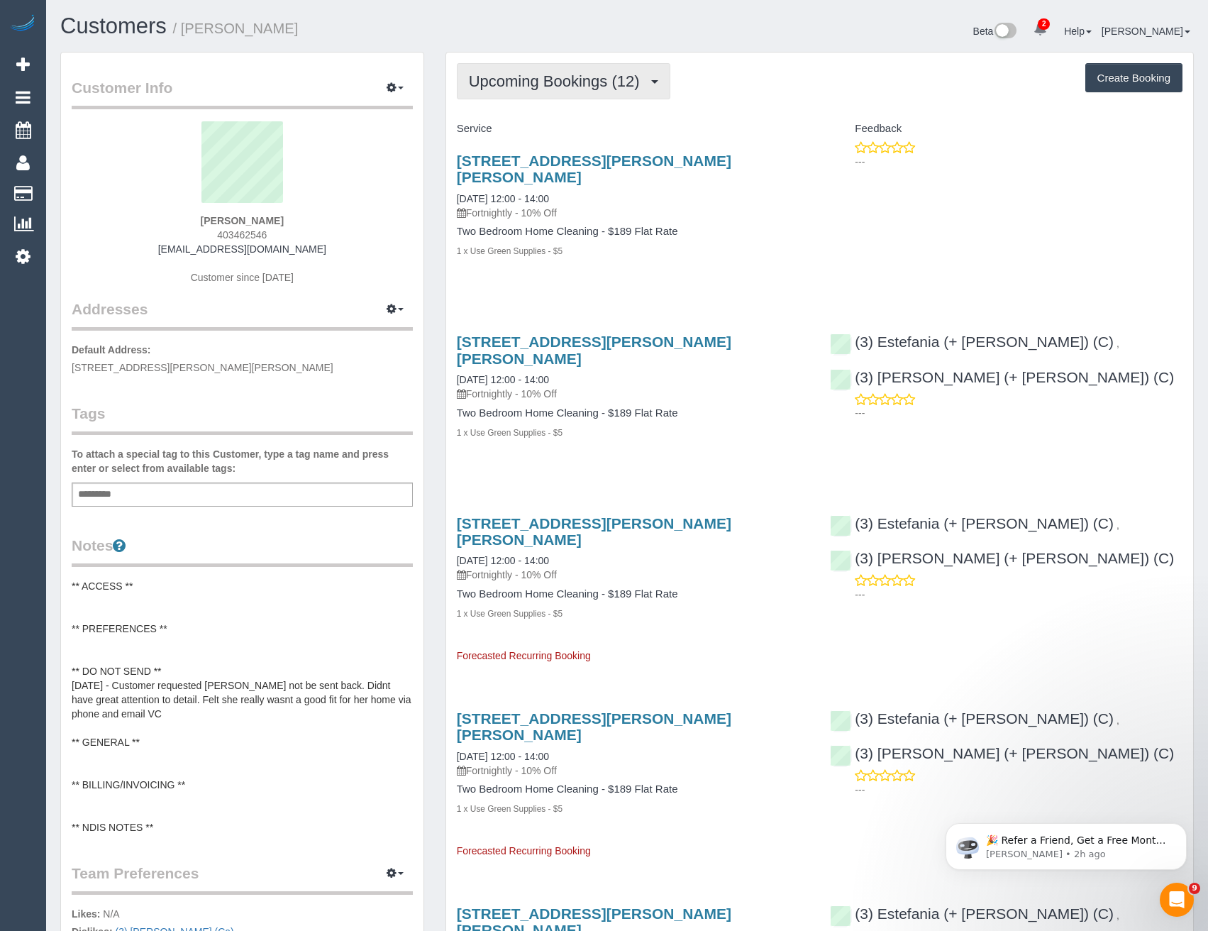
click at [622, 77] on span "Upcoming Bookings (12)" at bounding box center [558, 81] width 178 height 18
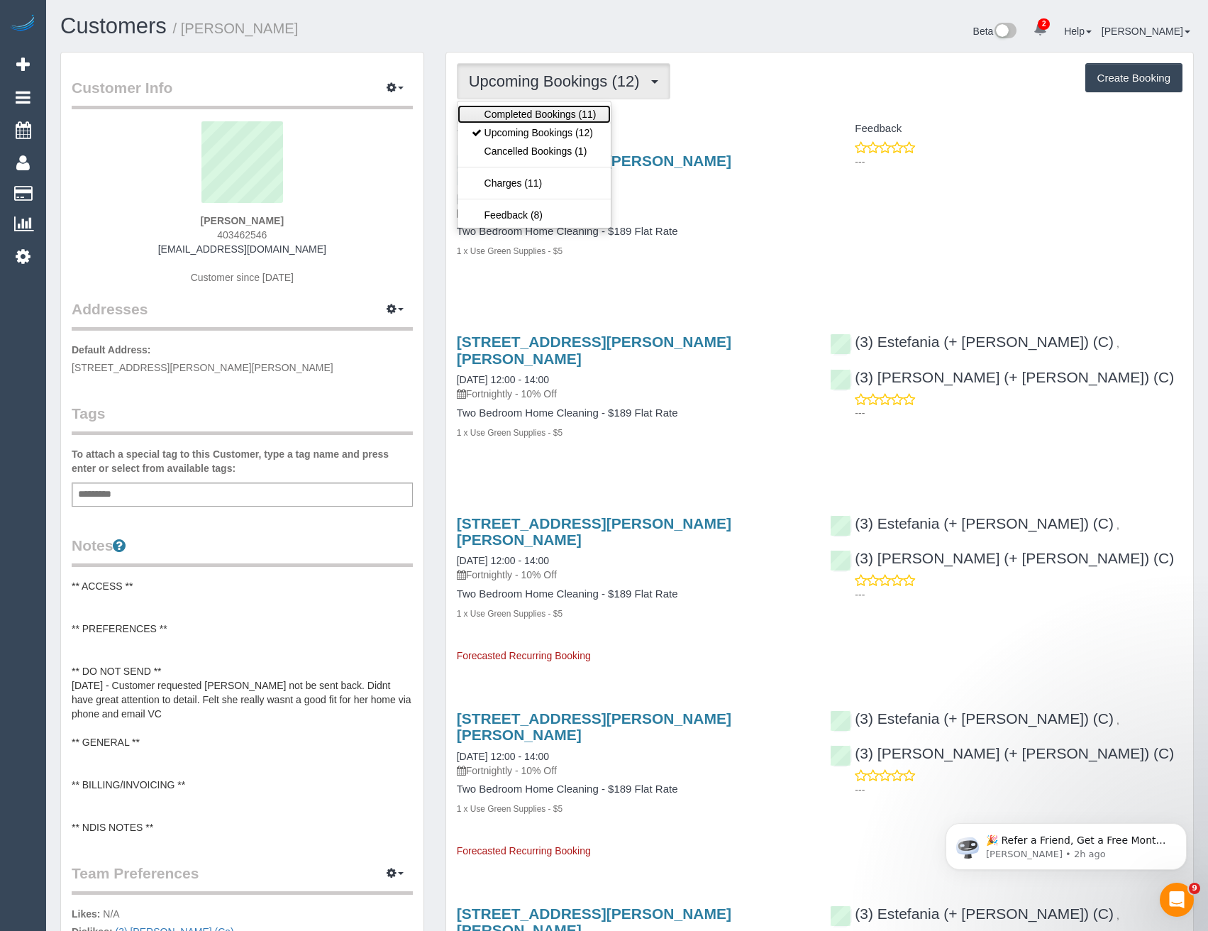
click at [576, 112] on link "Completed Bookings (11)" at bounding box center [534, 114] width 153 height 18
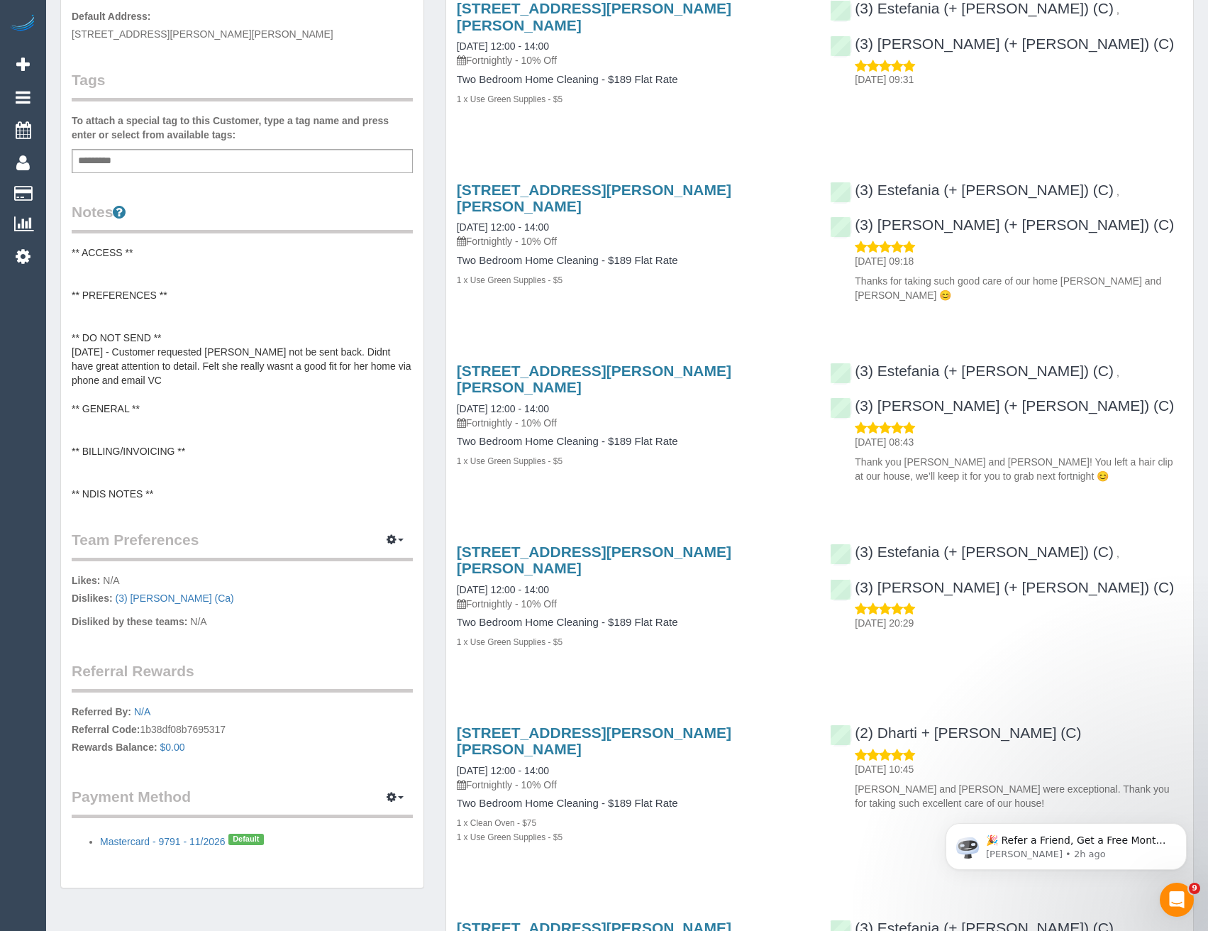
scroll to position [355, 0]
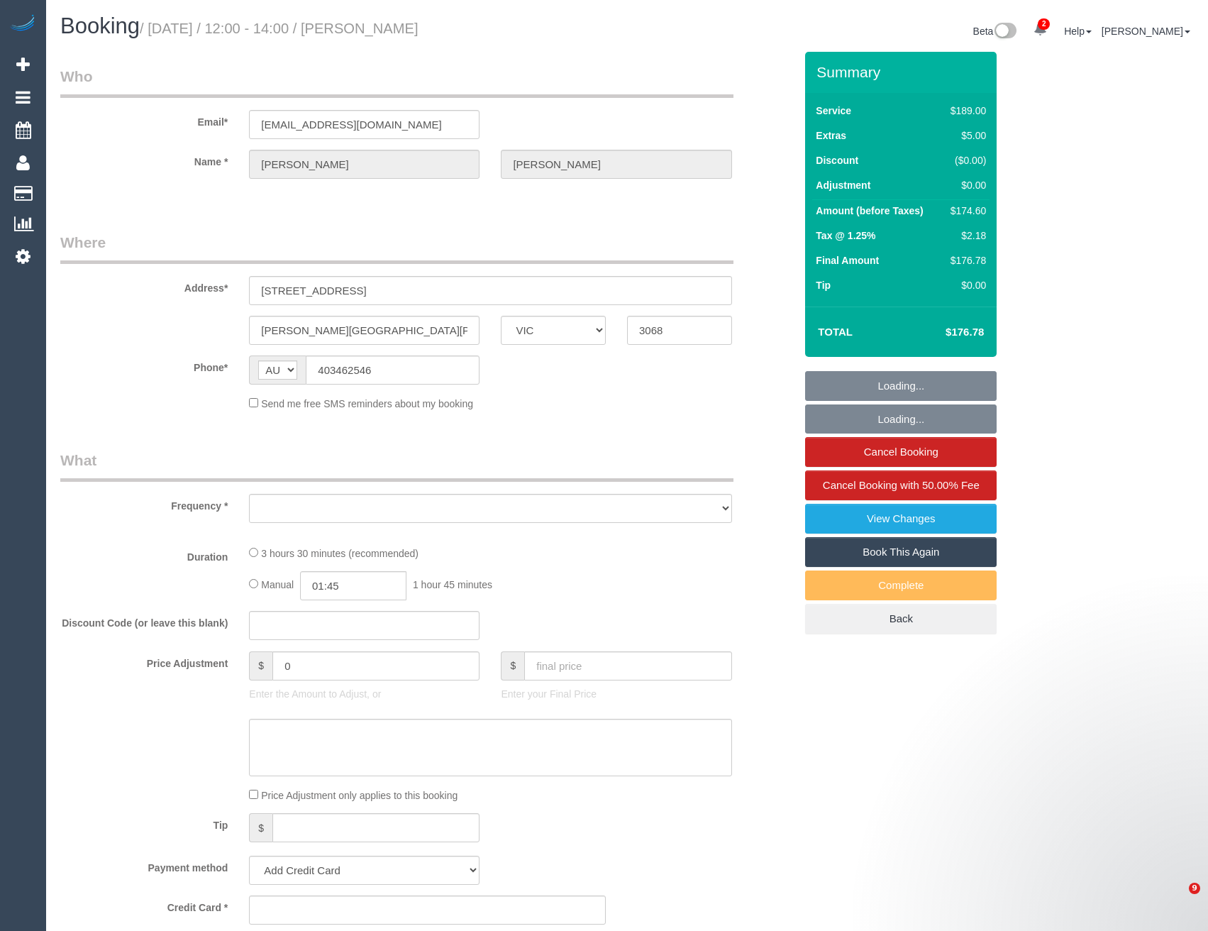
select select "VIC"
select select "string:stripe-pm_1QsZSU2GScqysDRVoFDGKnqn"
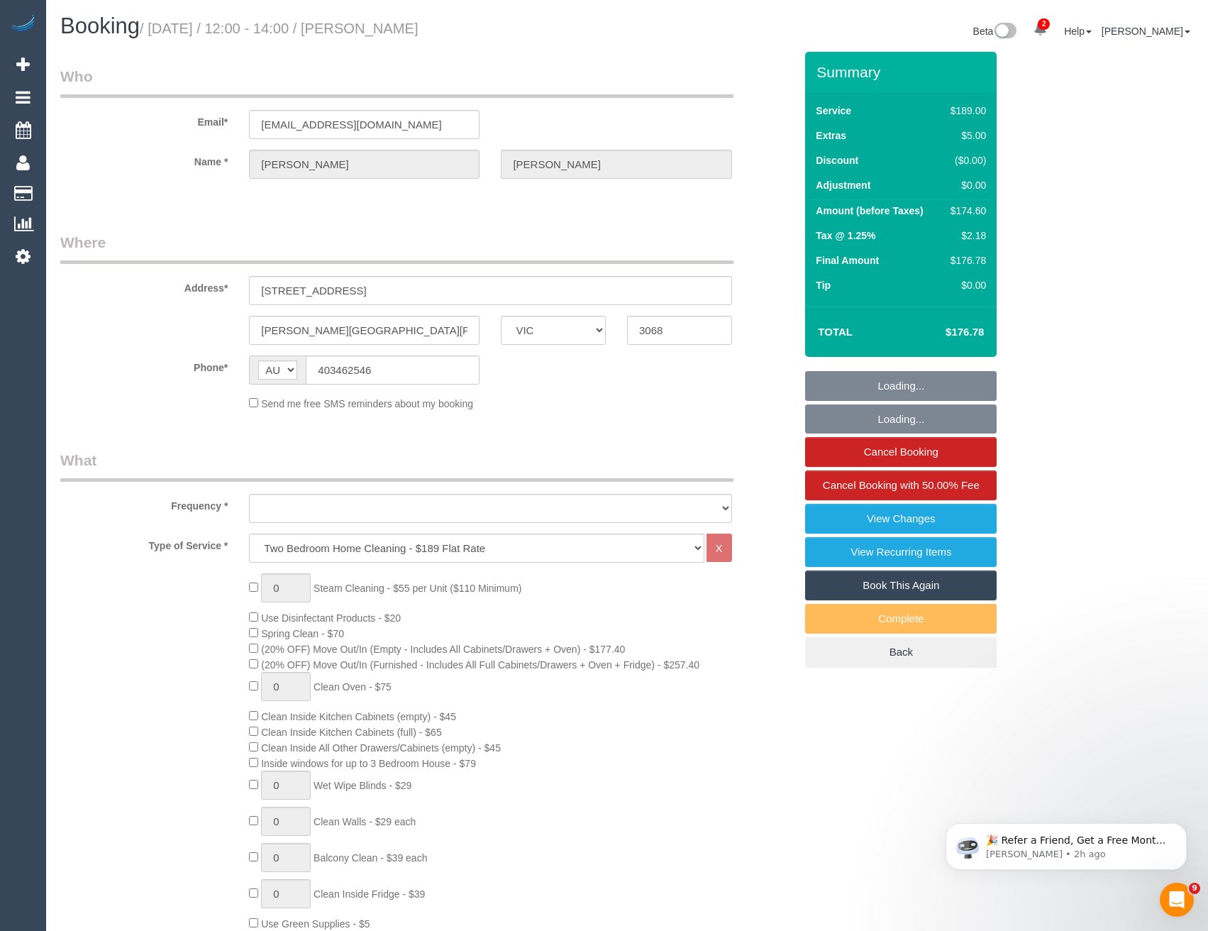
select select "object:663"
select select "number:27"
select select "number:16"
select select "number:19"
select select "number:24"
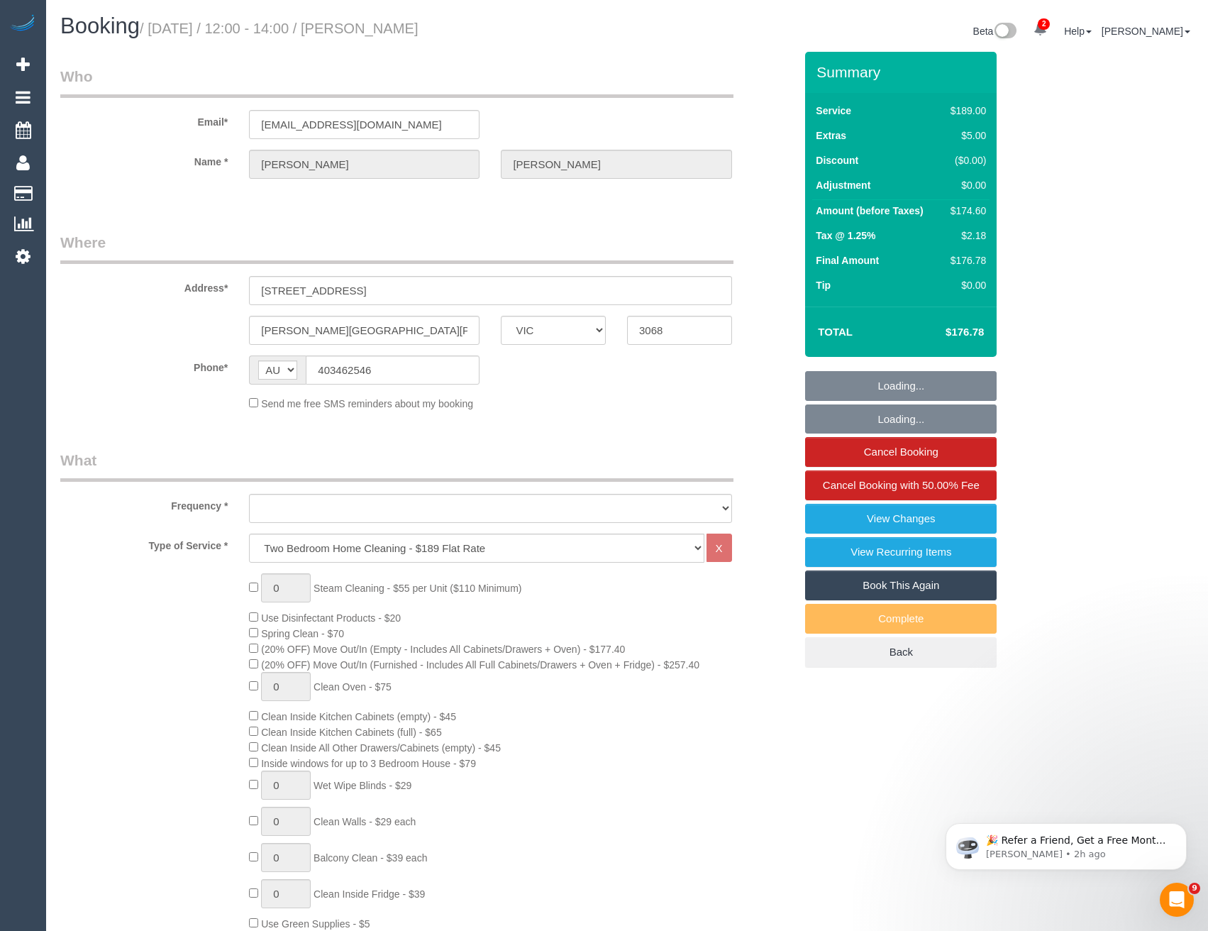
select select "number:35"
select select "number:11"
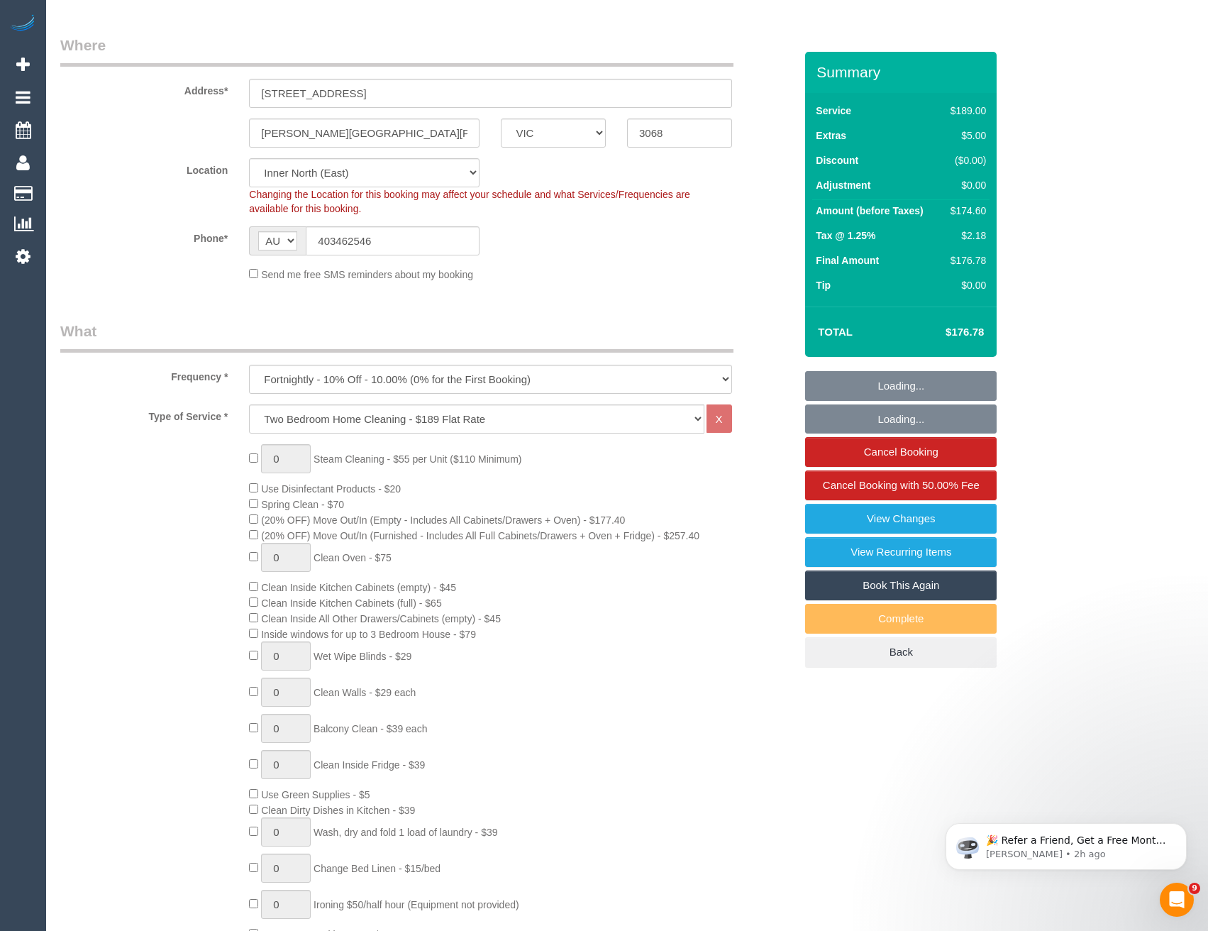
select select "object:1609"
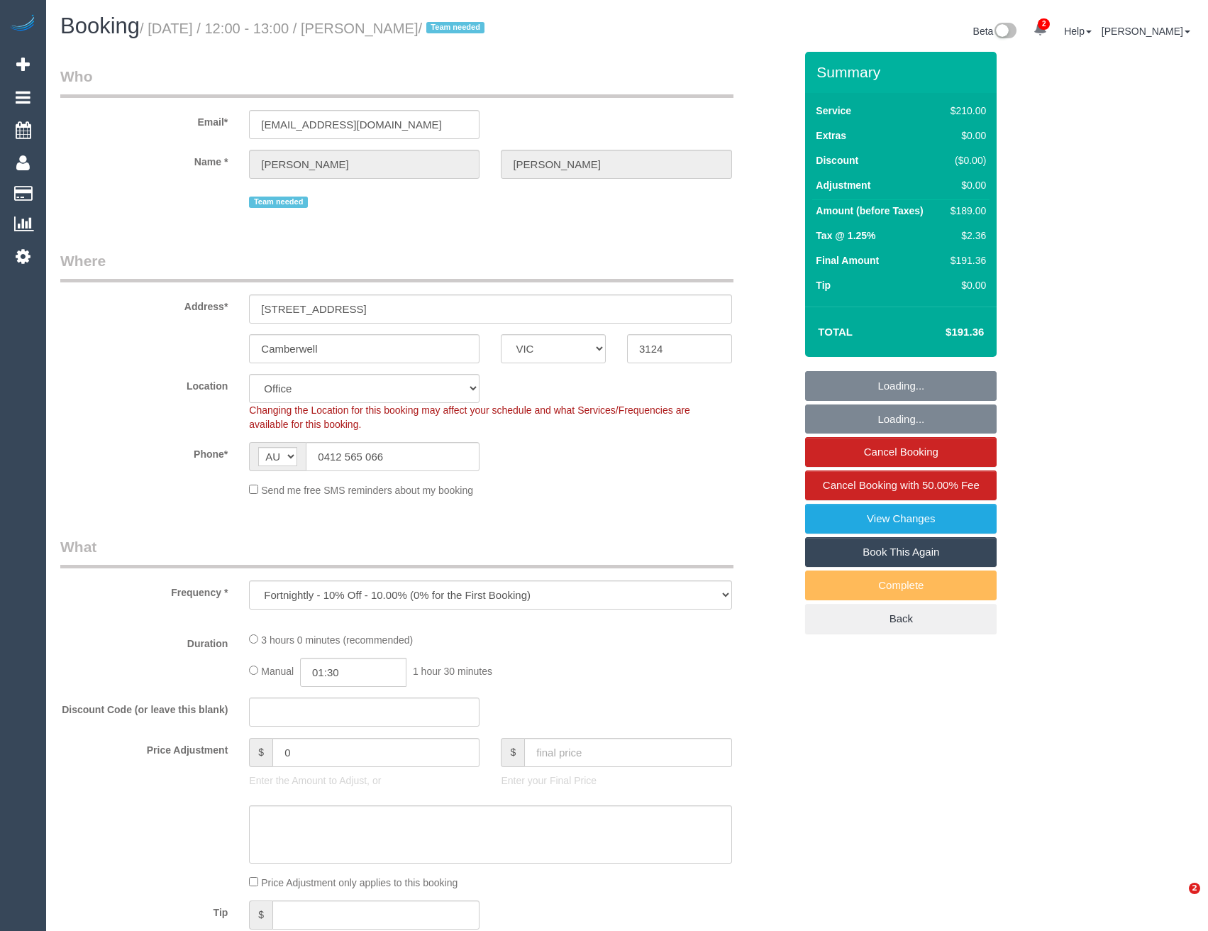
select select "VIC"
select select "180"
select select "number:28"
select select "number:14"
select select "number:19"
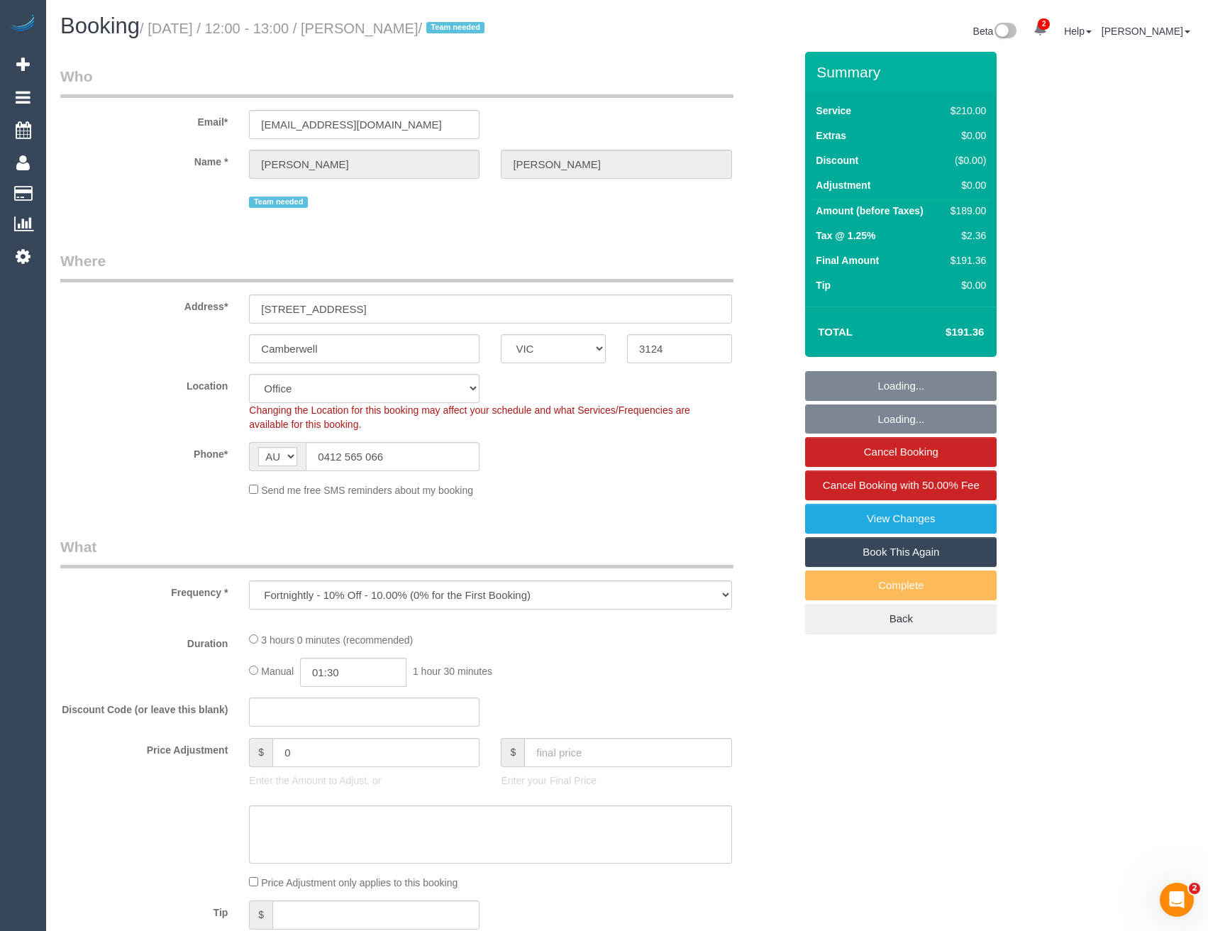
select select "number:22"
select select "number:35"
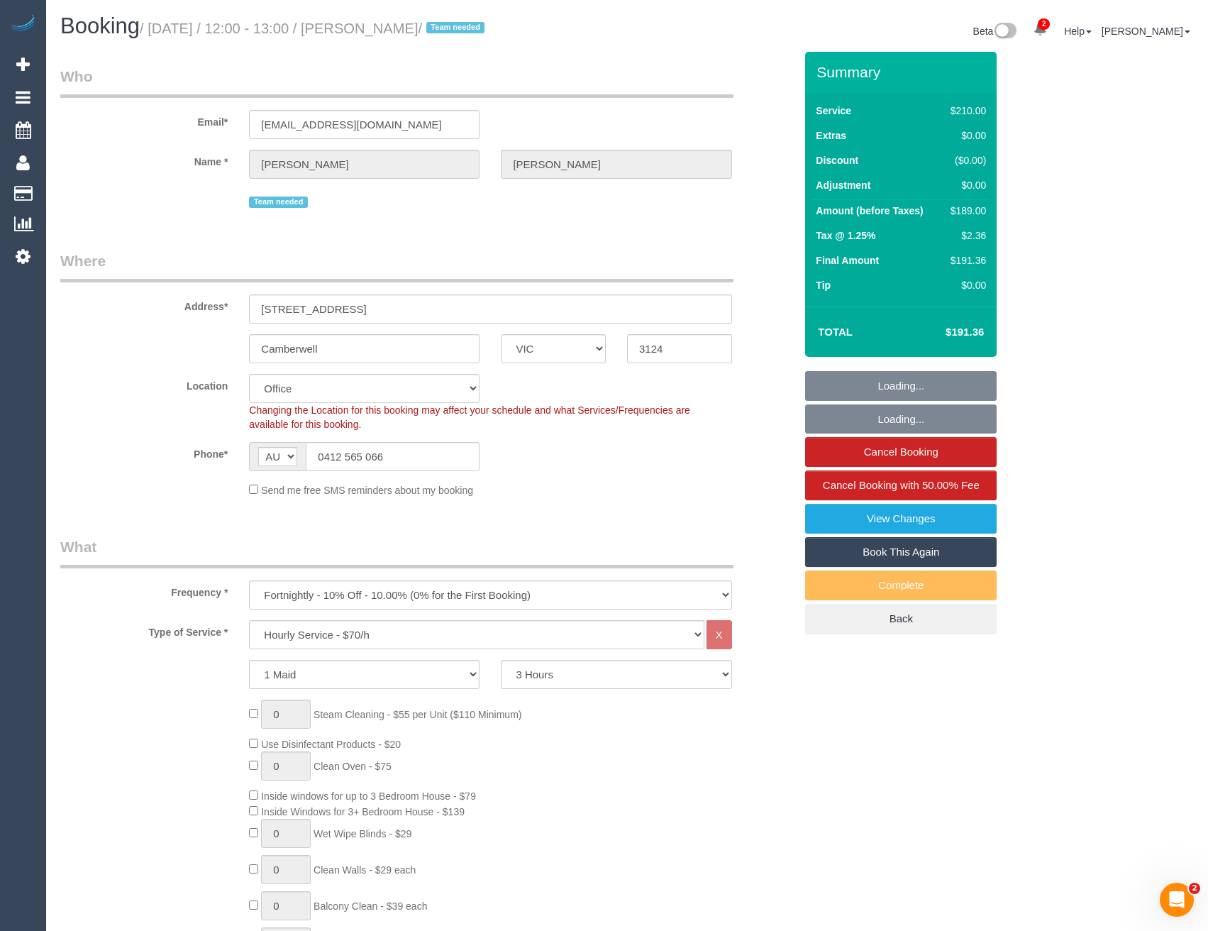
select select "object:893"
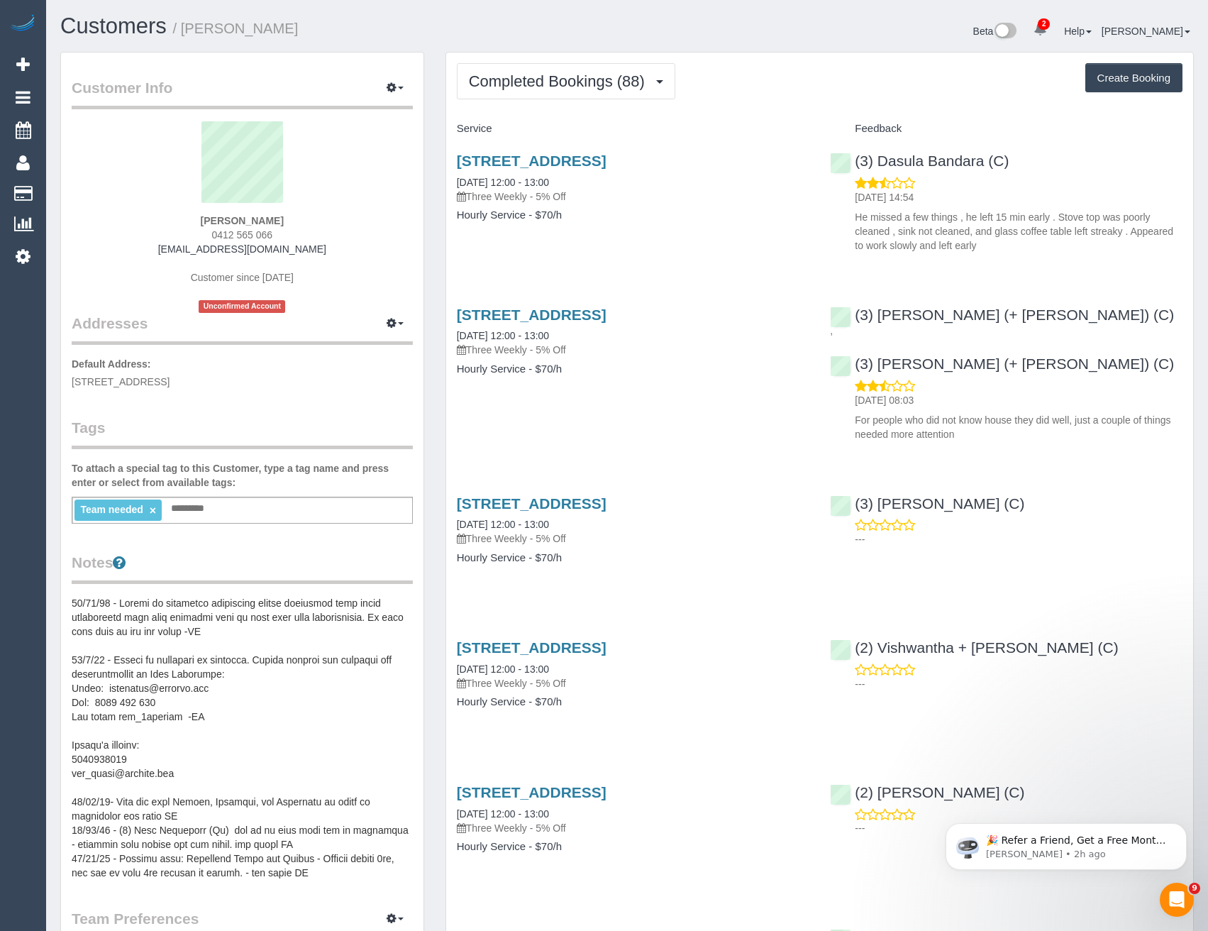
scroll to position [3875, 1208]
click at [600, 89] on span "Completed Bookings (88)" at bounding box center [560, 81] width 183 height 18
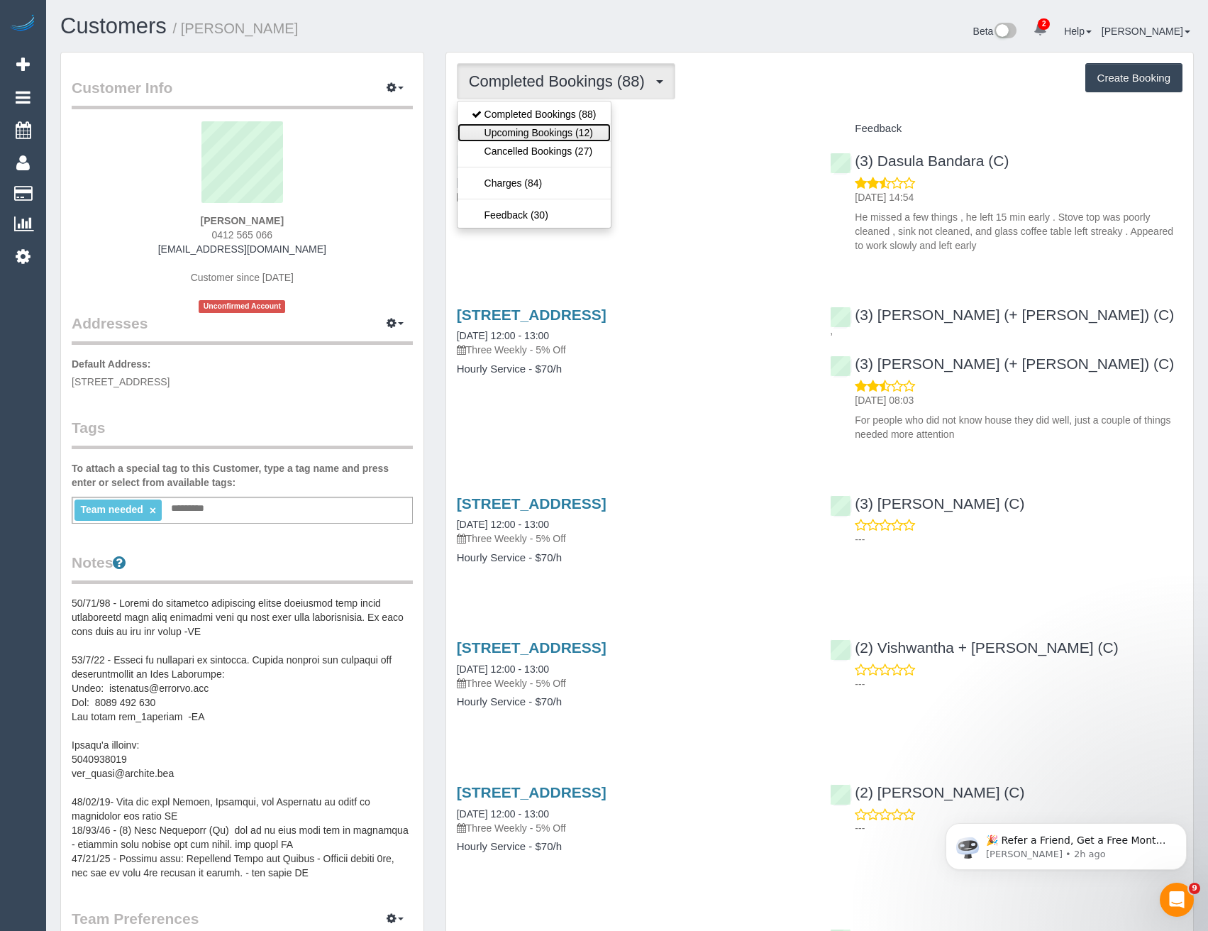
click at [578, 132] on link "Upcoming Bookings (12)" at bounding box center [534, 132] width 153 height 18
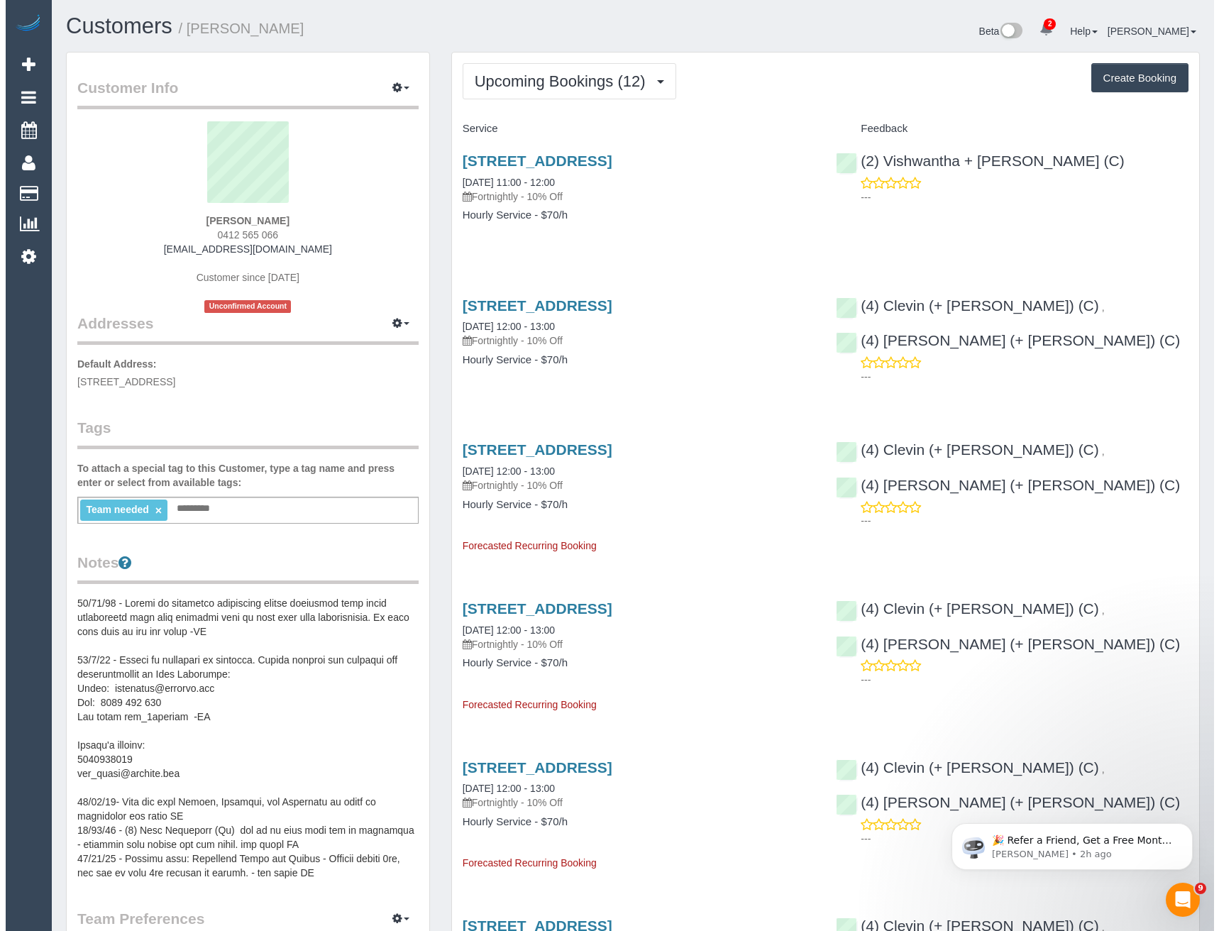
scroll to position [2091, 1208]
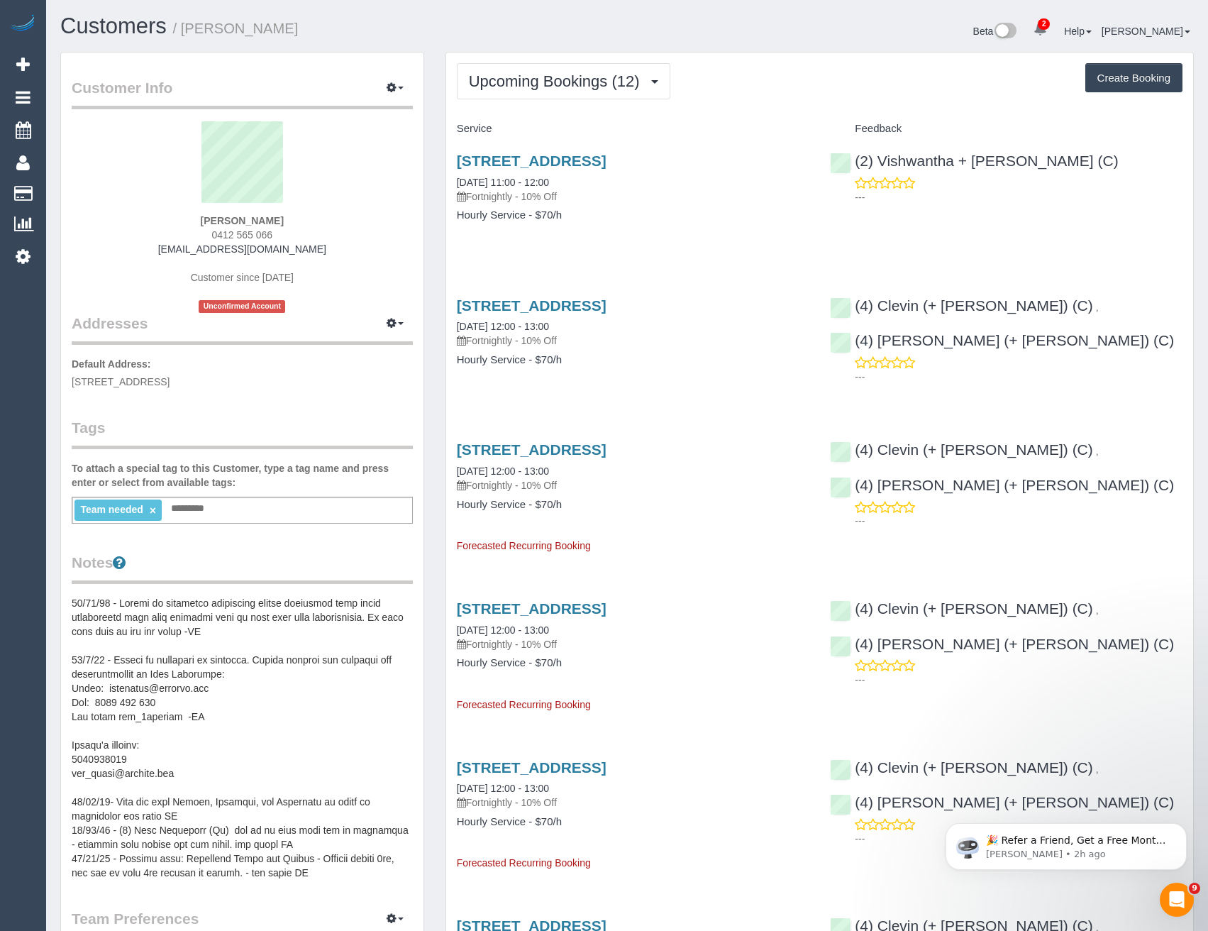
drag, startPoint x: 394, startPoint y: 1, endPoint x: 793, endPoint y: 169, distance: 433.3
click at [794, 169] on h3 "4 Immarna Rd, Camberwell, VIC 3124" at bounding box center [633, 161] width 353 height 16
click at [606, 160] on link "4 Immarna Rd, Camberwell, VIC 3124" at bounding box center [532, 161] width 150 height 16
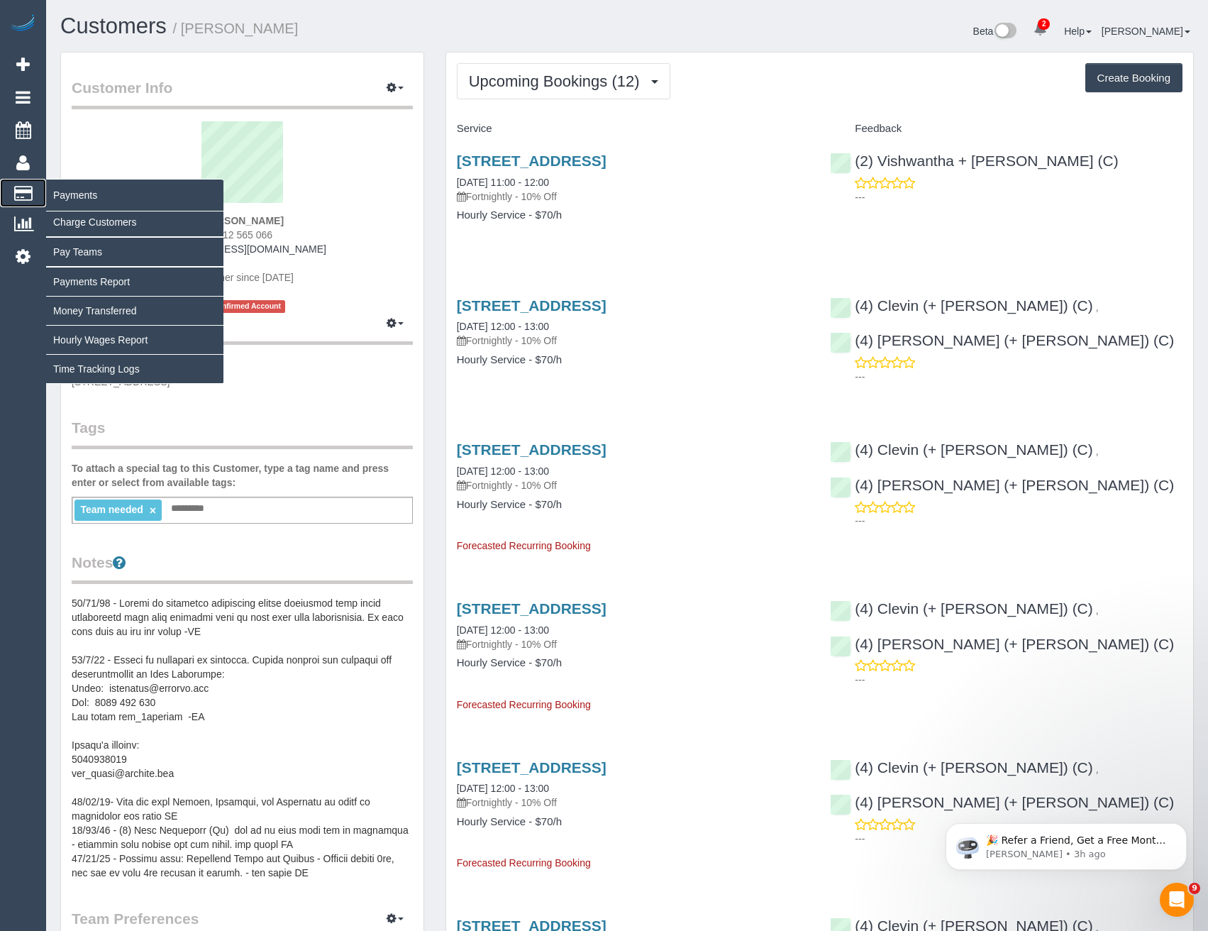
click at [70, 197] on span "Payments" at bounding box center [134, 195] width 177 height 33
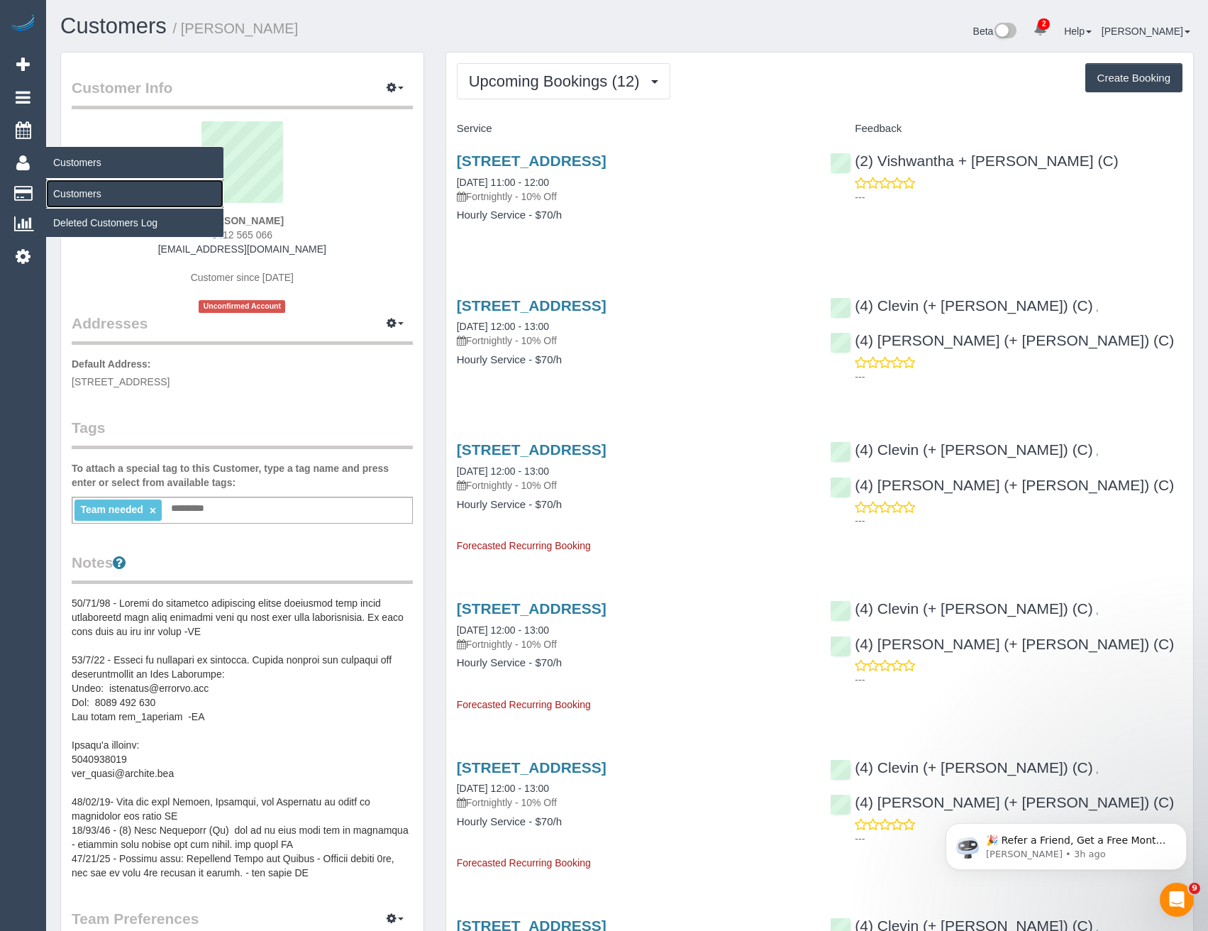
click at [77, 198] on link "Customers" at bounding box center [134, 193] width 177 height 28
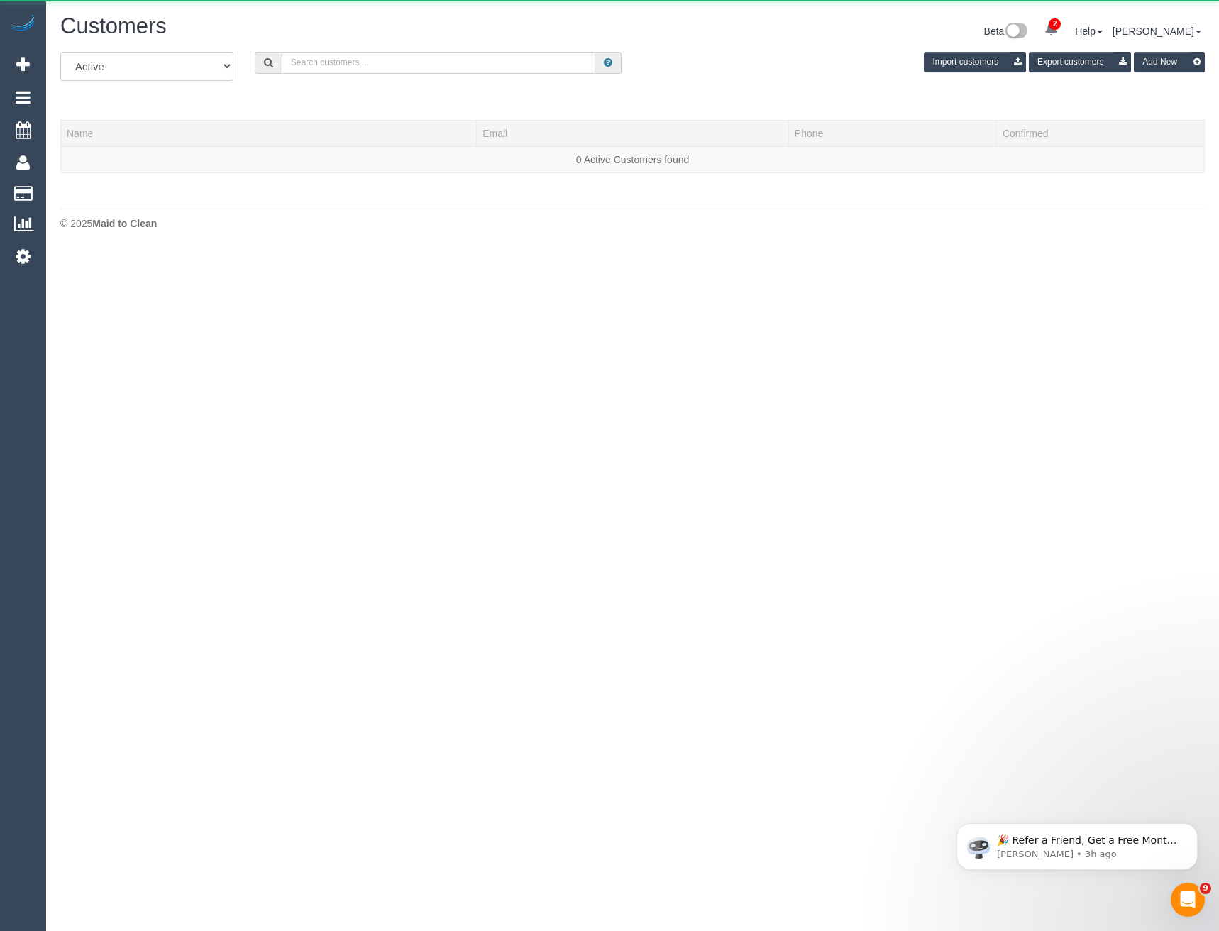
scroll to position [250, 1219]
click at [318, 59] on input "text" at bounding box center [439, 63] width 314 height 22
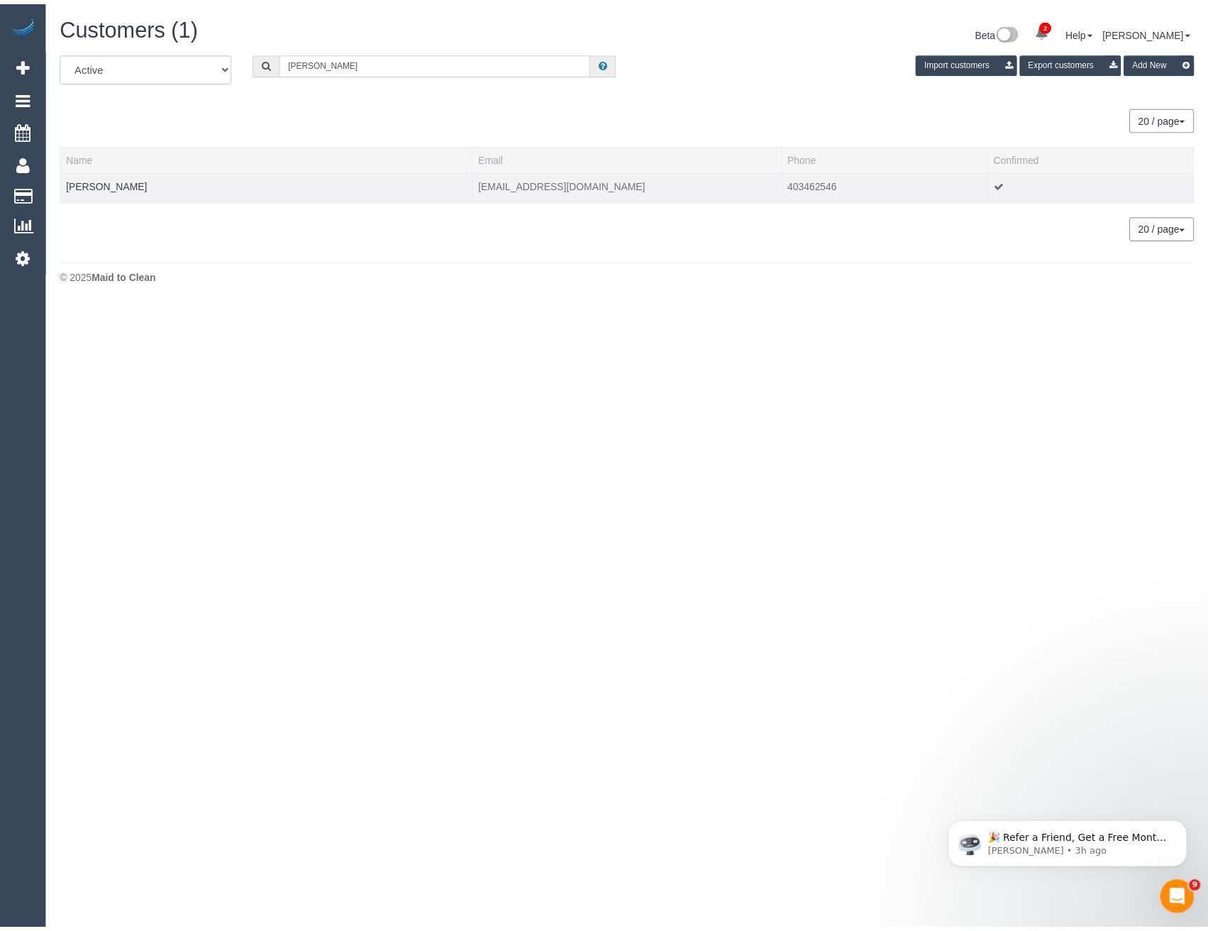
scroll to position [70630, 69714]
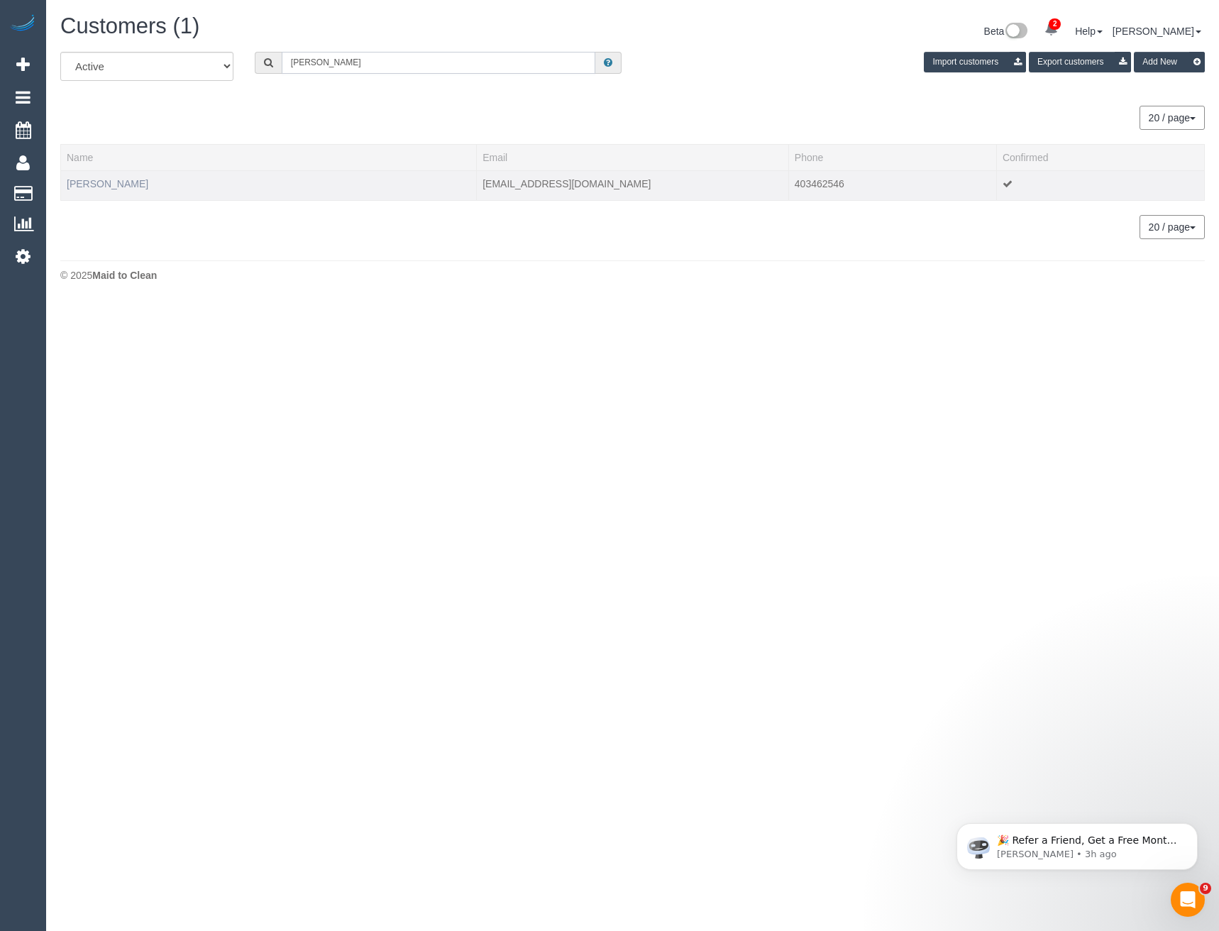
type input "Simone Cri"
drag, startPoint x: 123, startPoint y: 181, endPoint x: 115, endPoint y: 183, distance: 8.1
click at [122, 181] on link "Simone Crick" at bounding box center [108, 183] width 82 height 11
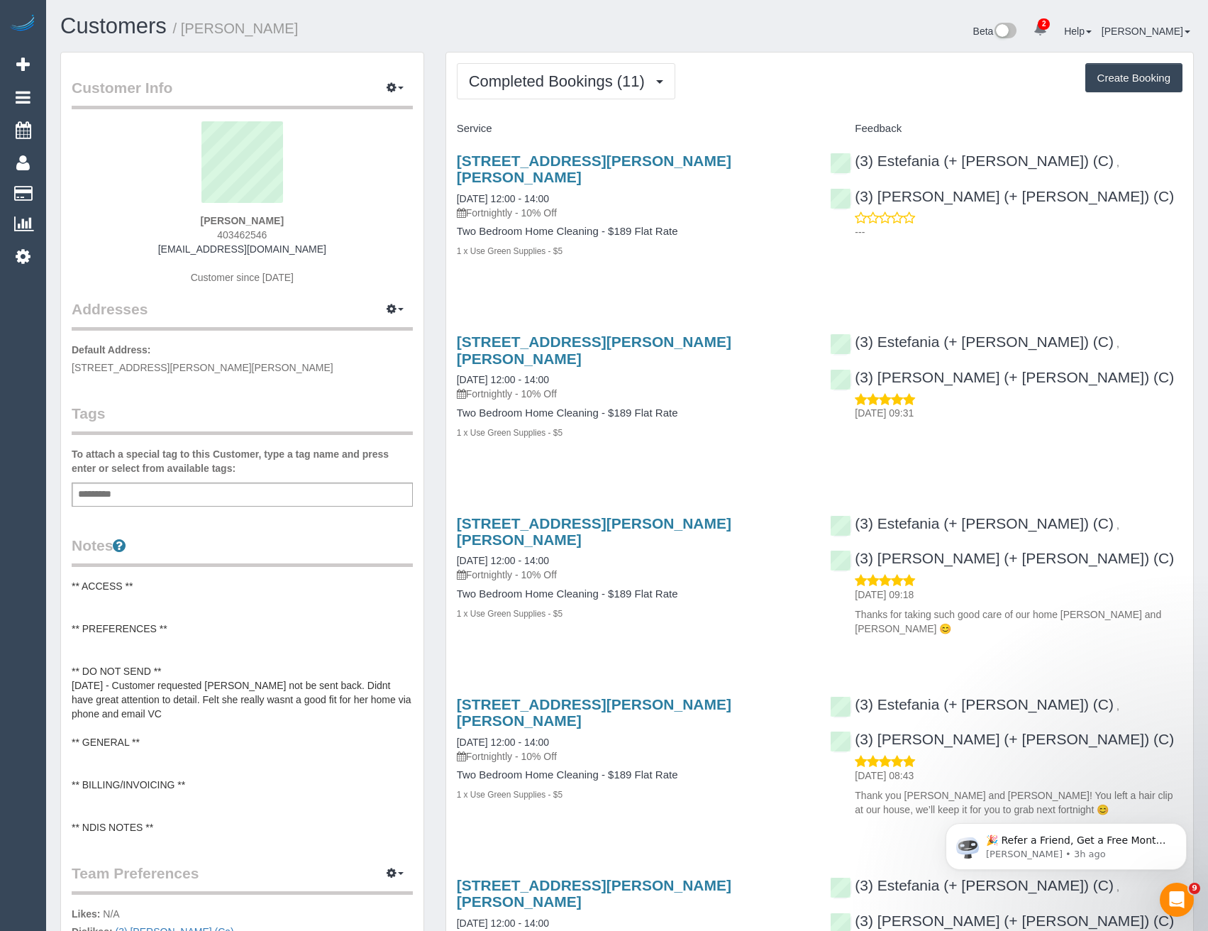
scroll to position [2141, 1208]
click at [567, 96] on button "Completed Bookings (11)" at bounding box center [566, 81] width 218 height 36
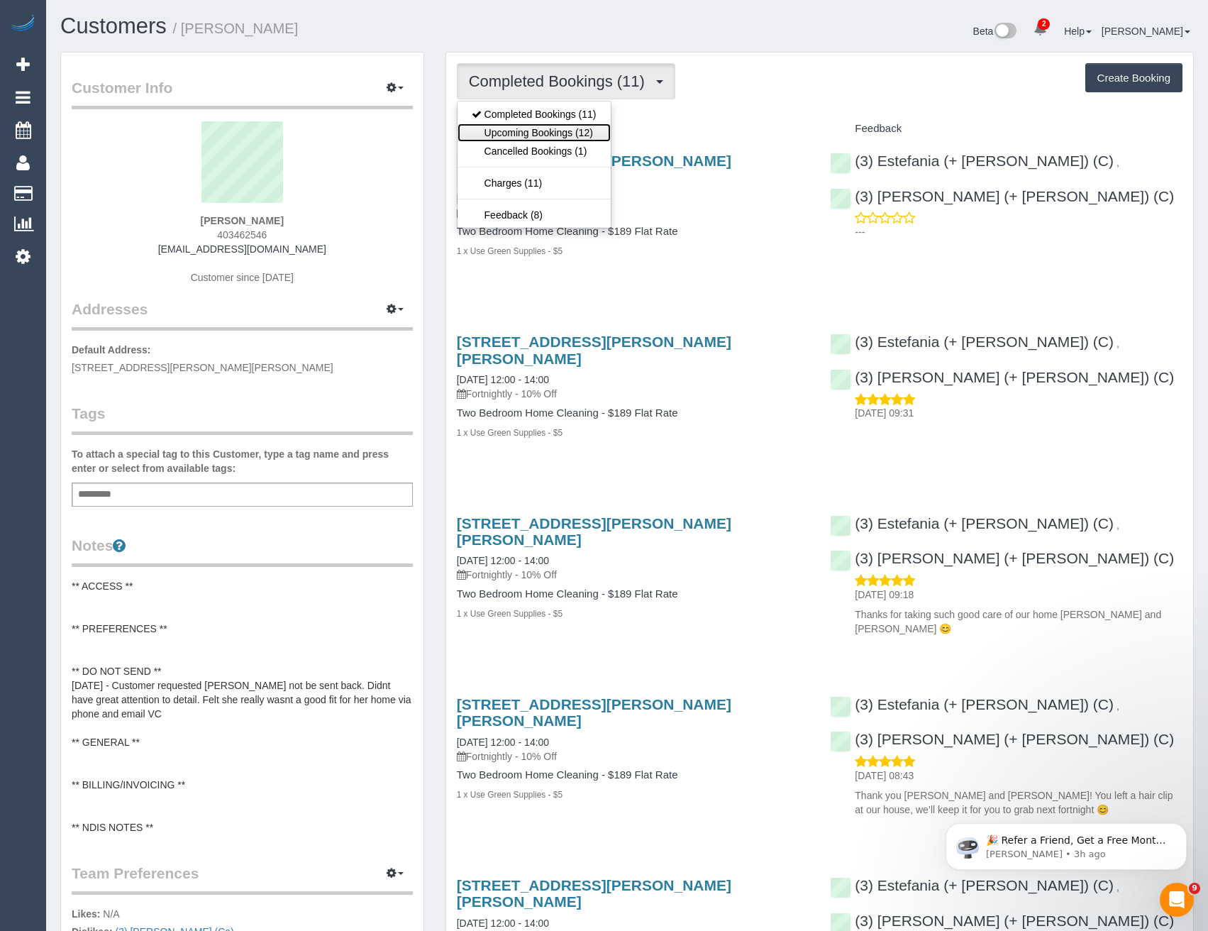
click at [578, 132] on link "Upcoming Bookings (12)" at bounding box center [534, 132] width 153 height 18
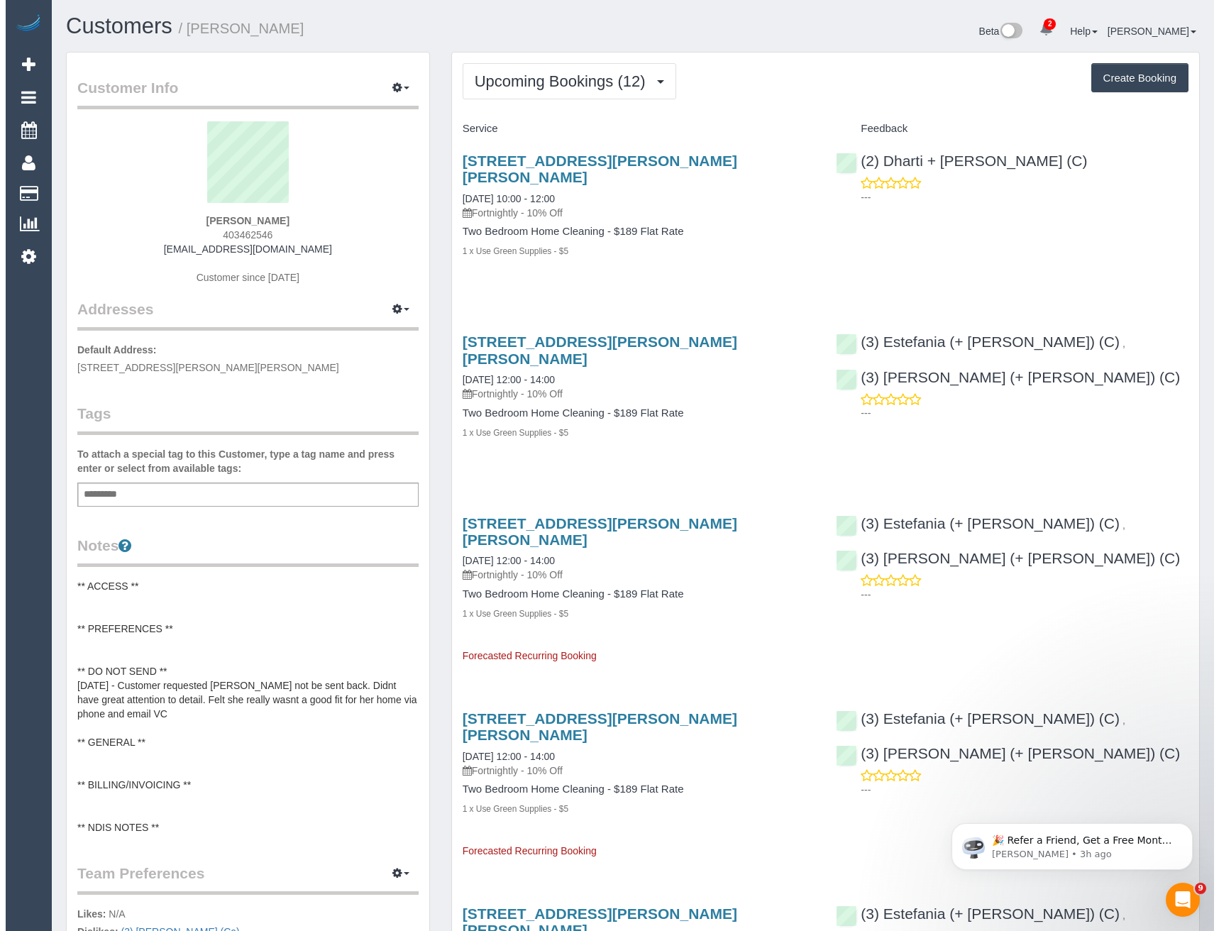
scroll to position [2334, 1208]
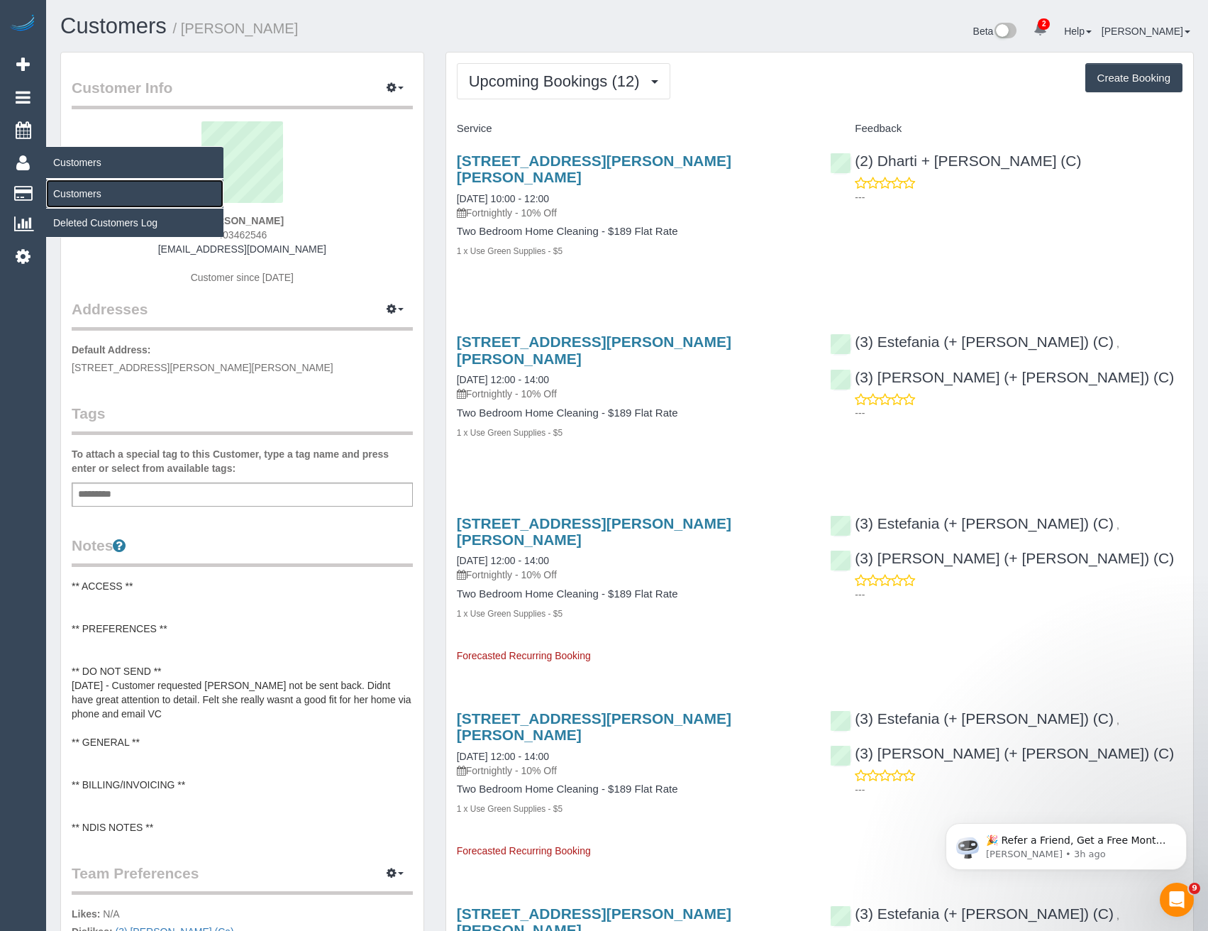
click at [65, 189] on link "Customers" at bounding box center [134, 193] width 177 height 28
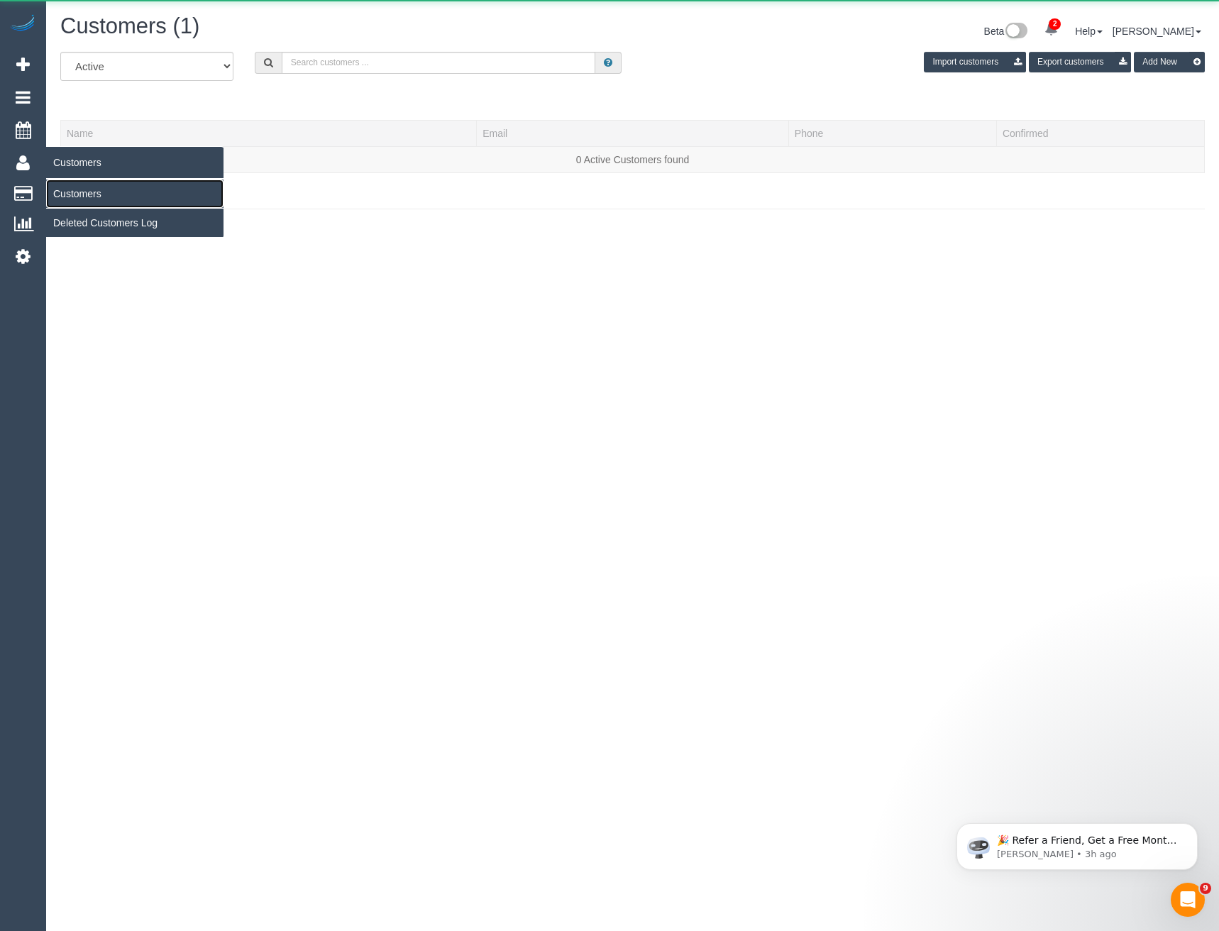
scroll to position [250, 1219]
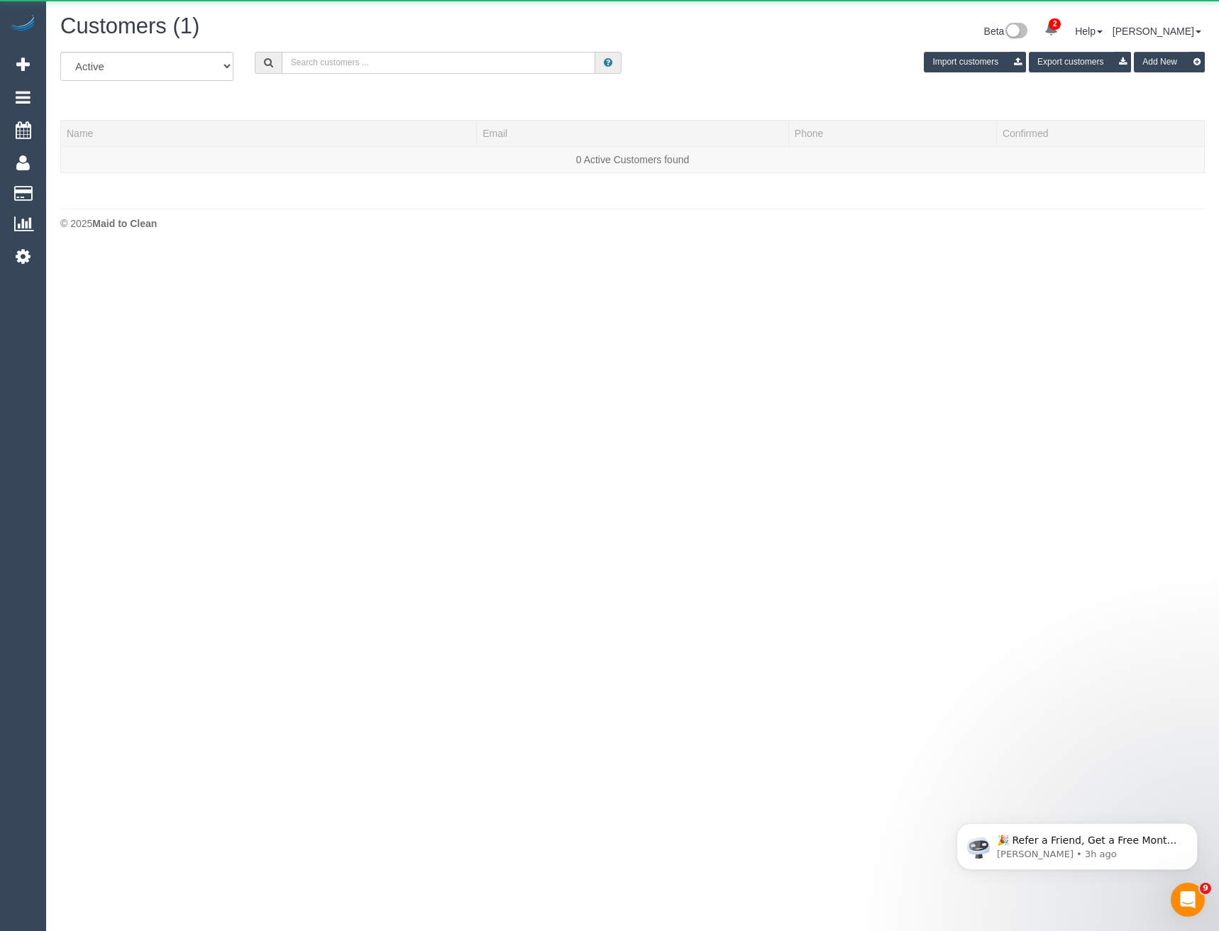
click at [333, 70] on input "text" at bounding box center [439, 63] width 314 height 22
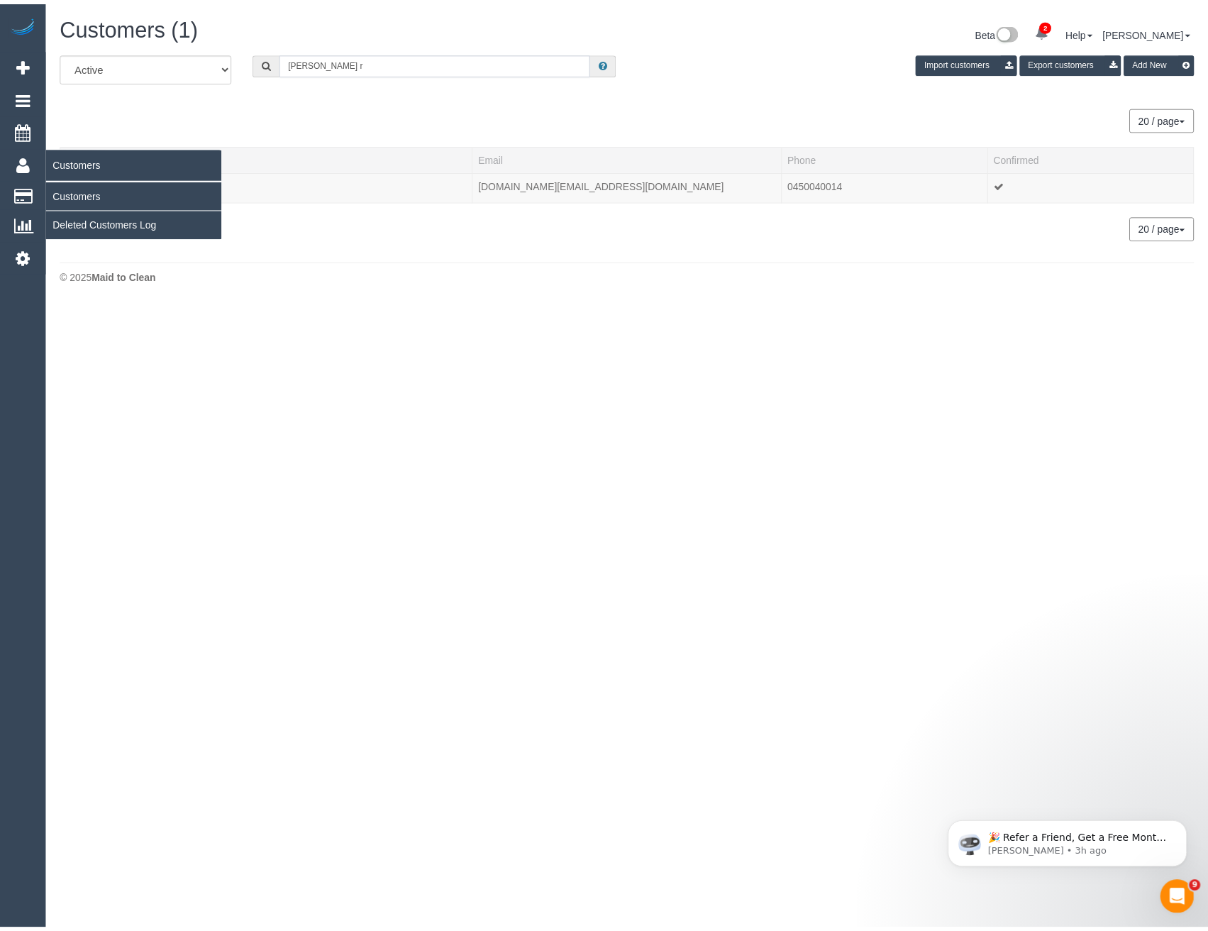
scroll to position [70630, 69714]
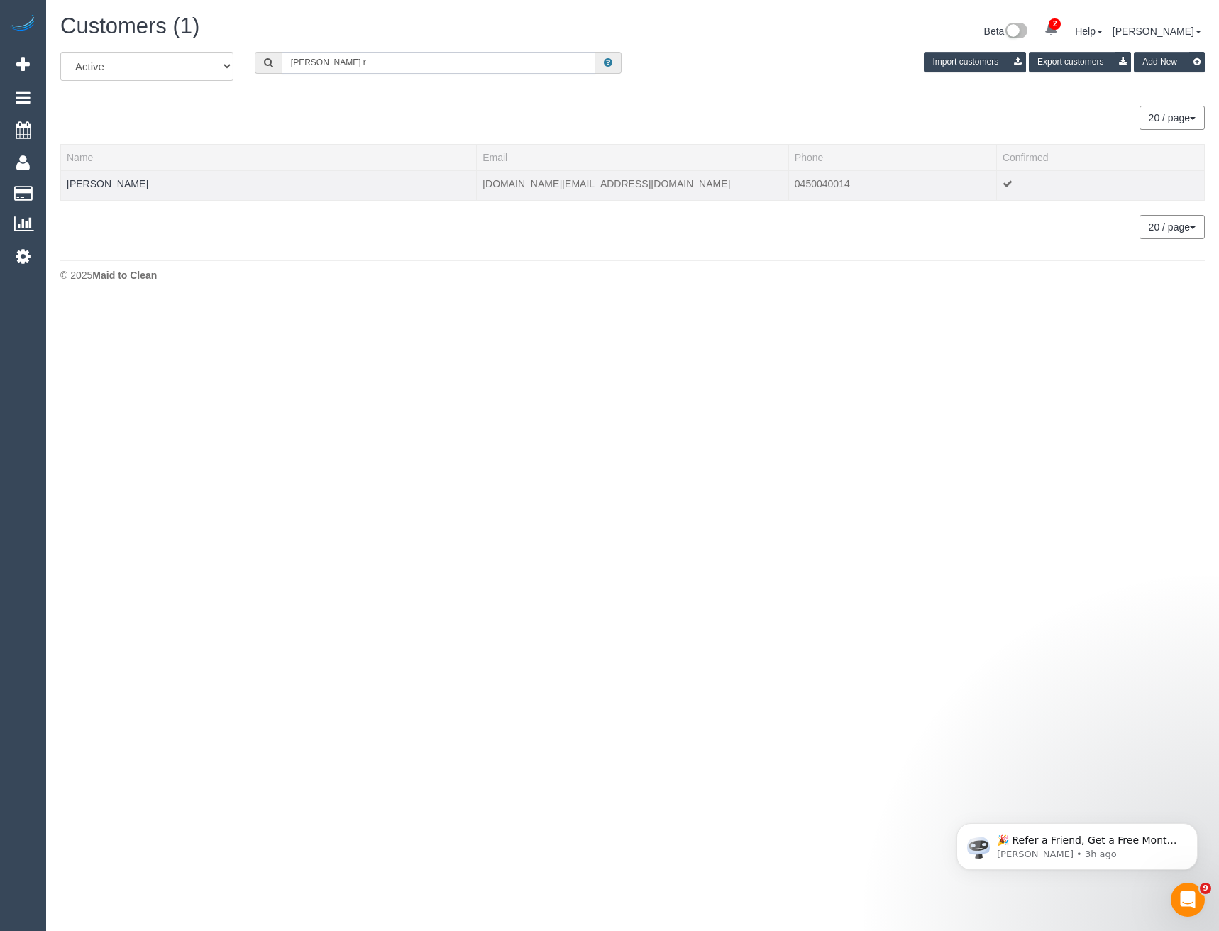
type input "Estelle r"
click at [113, 189] on td "Estelle Roman" at bounding box center [269, 185] width 416 height 30
click at [106, 182] on link "Estelle Roman" at bounding box center [108, 183] width 82 height 11
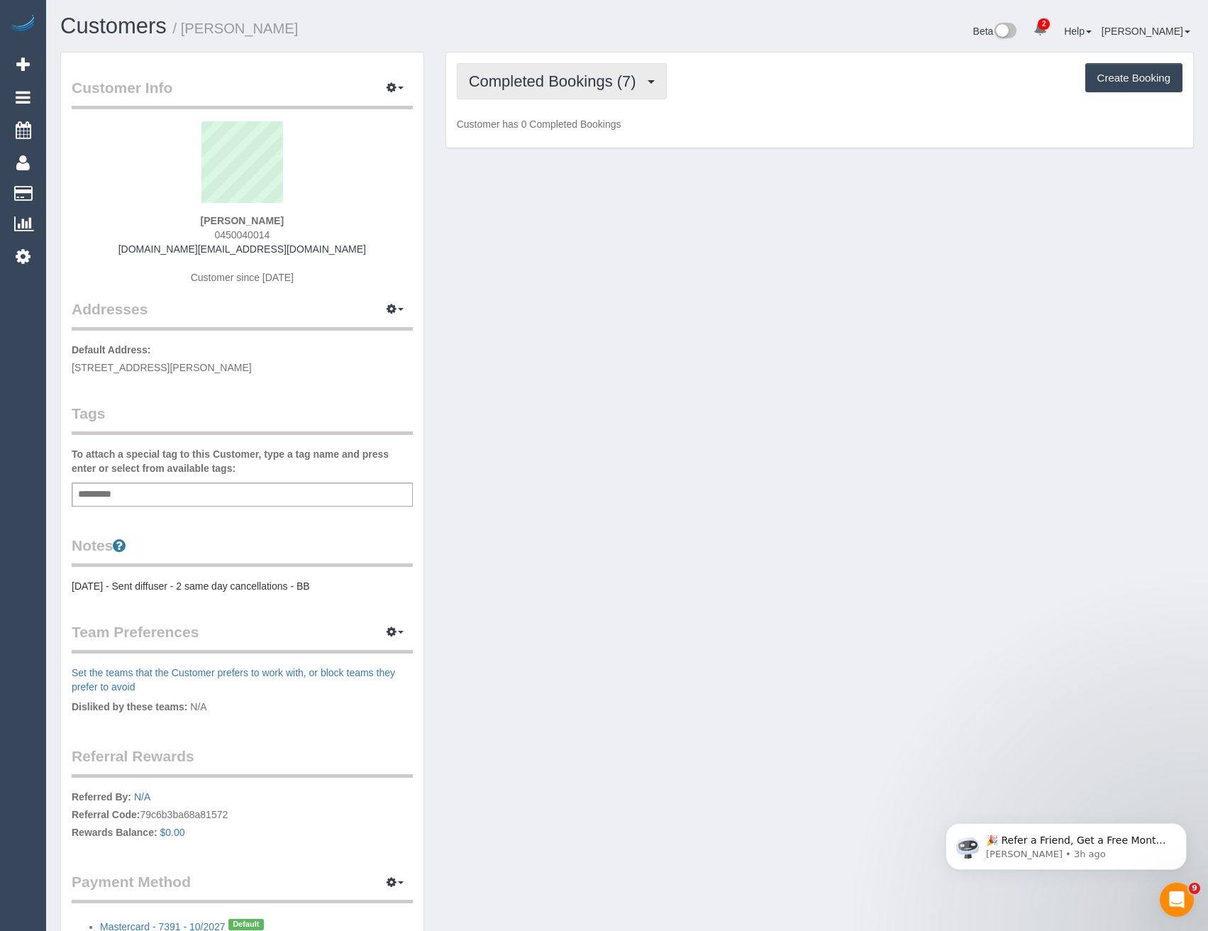
scroll to position [1314, 1208]
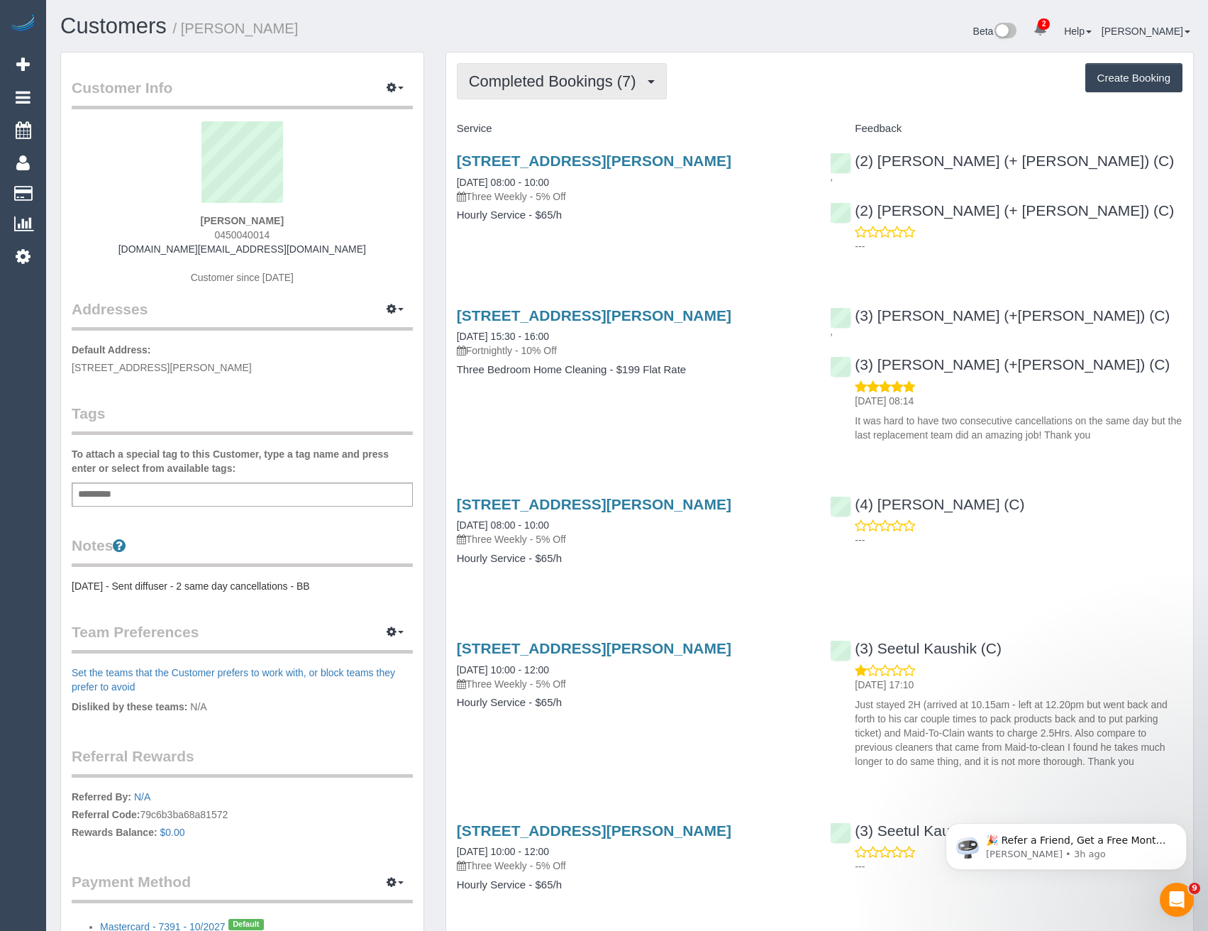
click at [502, 88] on span "Completed Bookings (7)" at bounding box center [556, 81] width 174 height 18
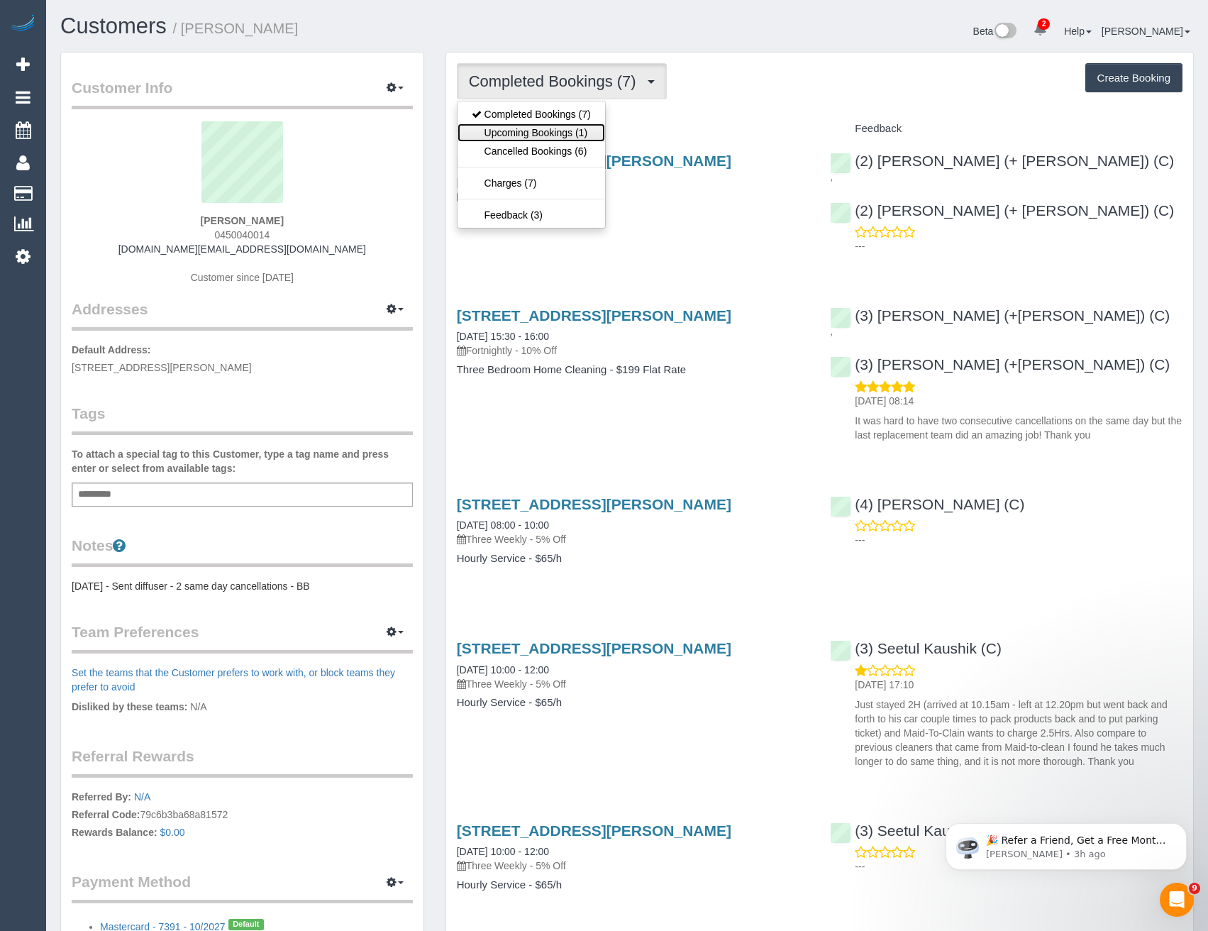
click at [577, 134] on link "Upcoming Bookings (1)" at bounding box center [532, 132] width 148 height 18
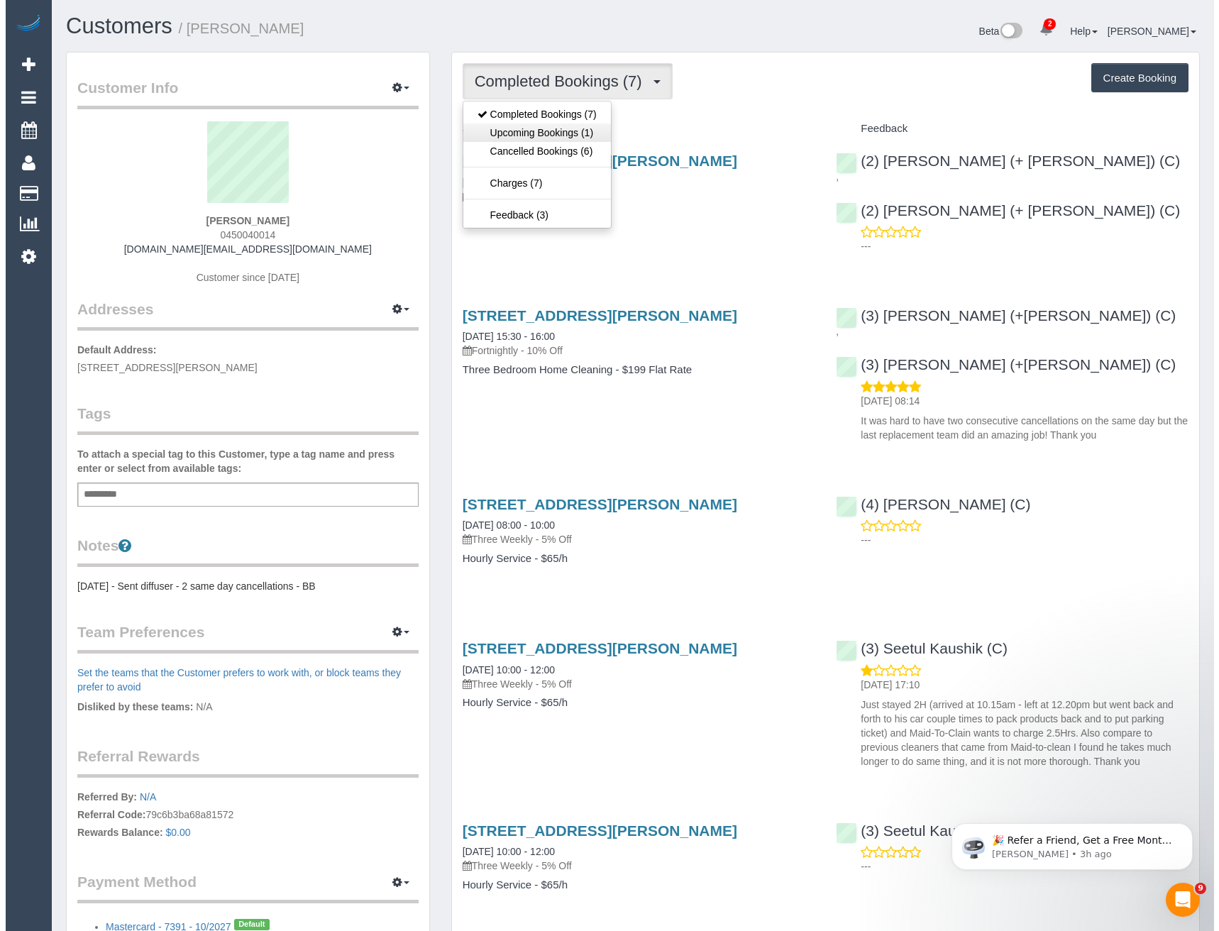
scroll to position [69896, 69725]
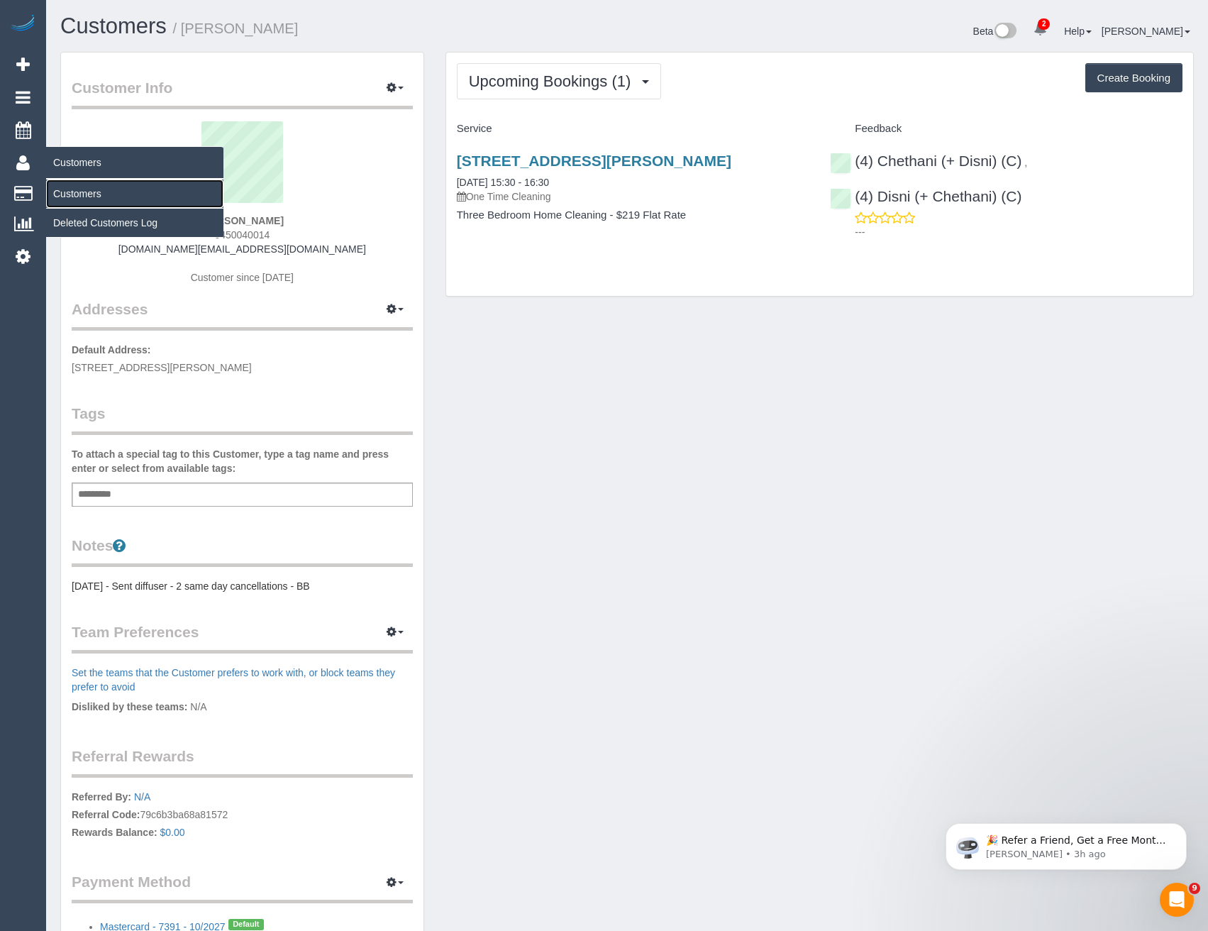
click at [79, 196] on link "Customers" at bounding box center [134, 193] width 177 height 28
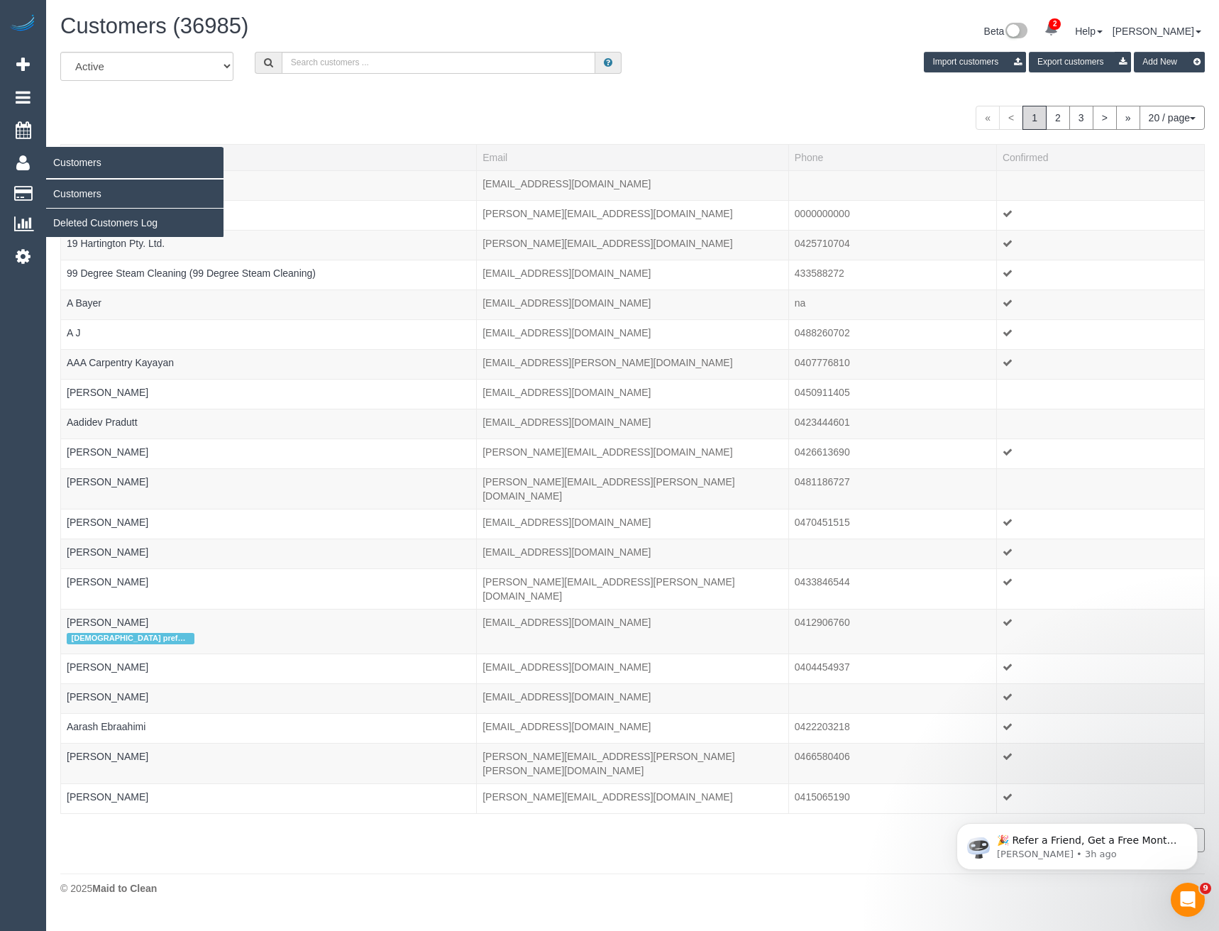
scroll to position [884, 1219]
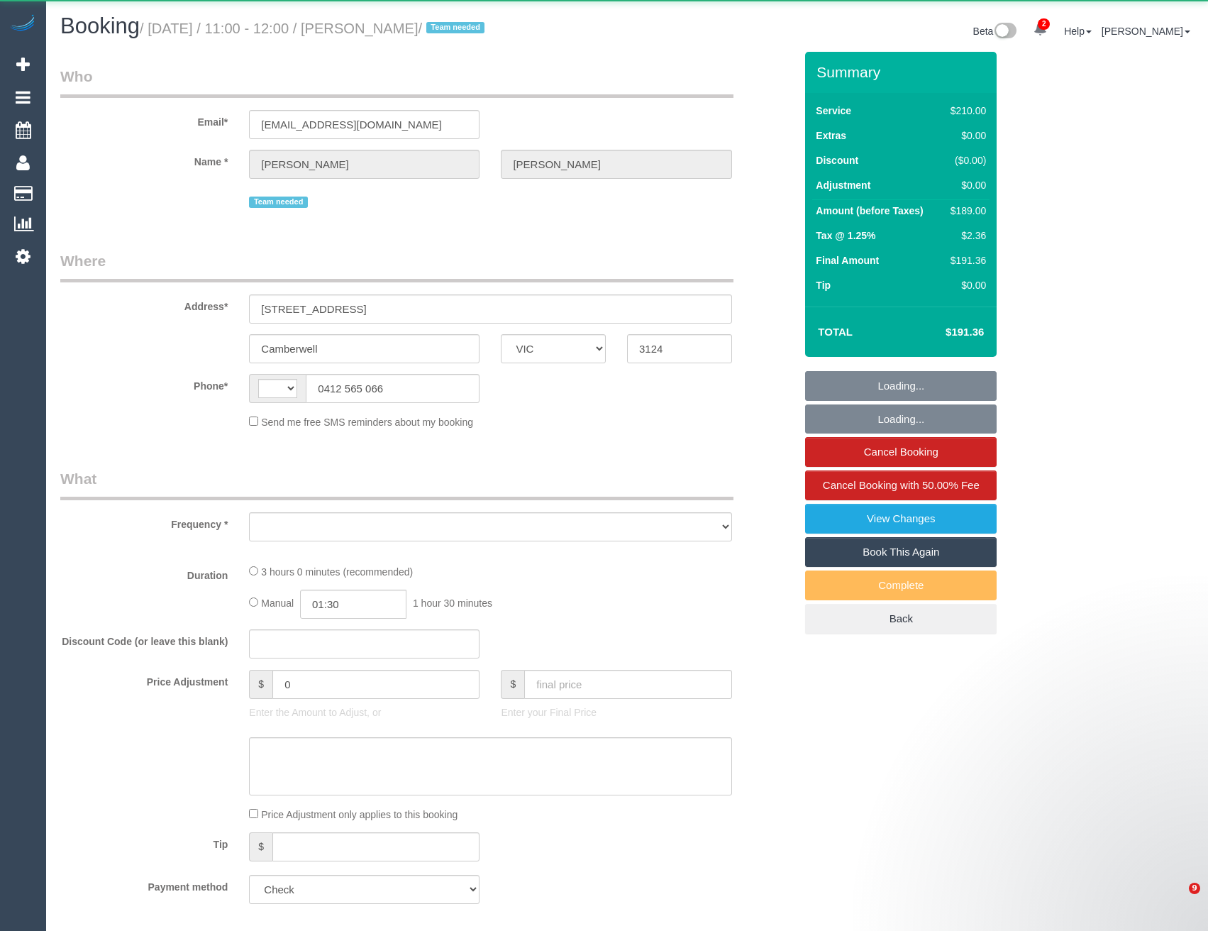
select select "VIC"
select select "string:AU"
select select "object:296"
select select "180"
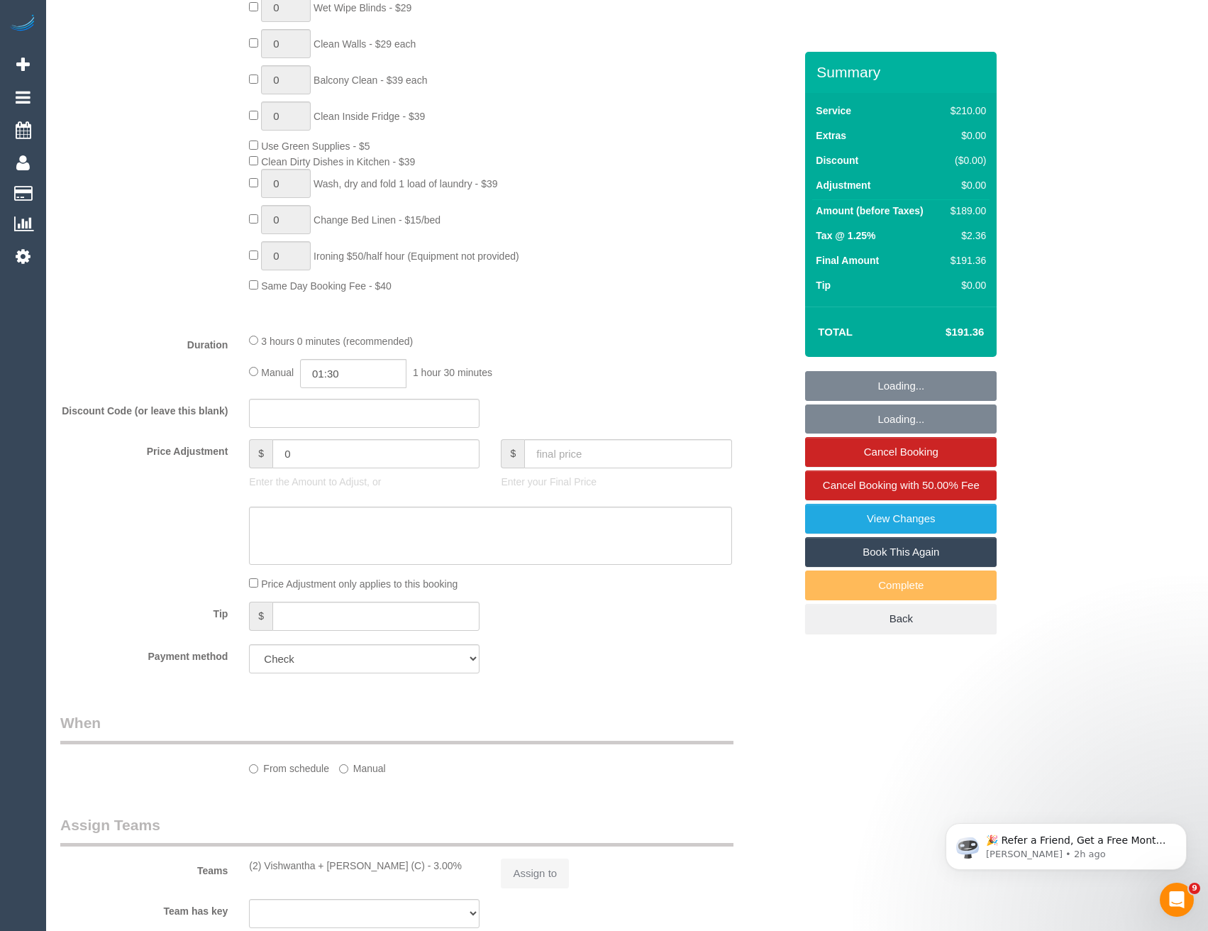
select select "object:771"
select select "number:28"
select select "number:14"
select select "number:19"
select select "number:22"
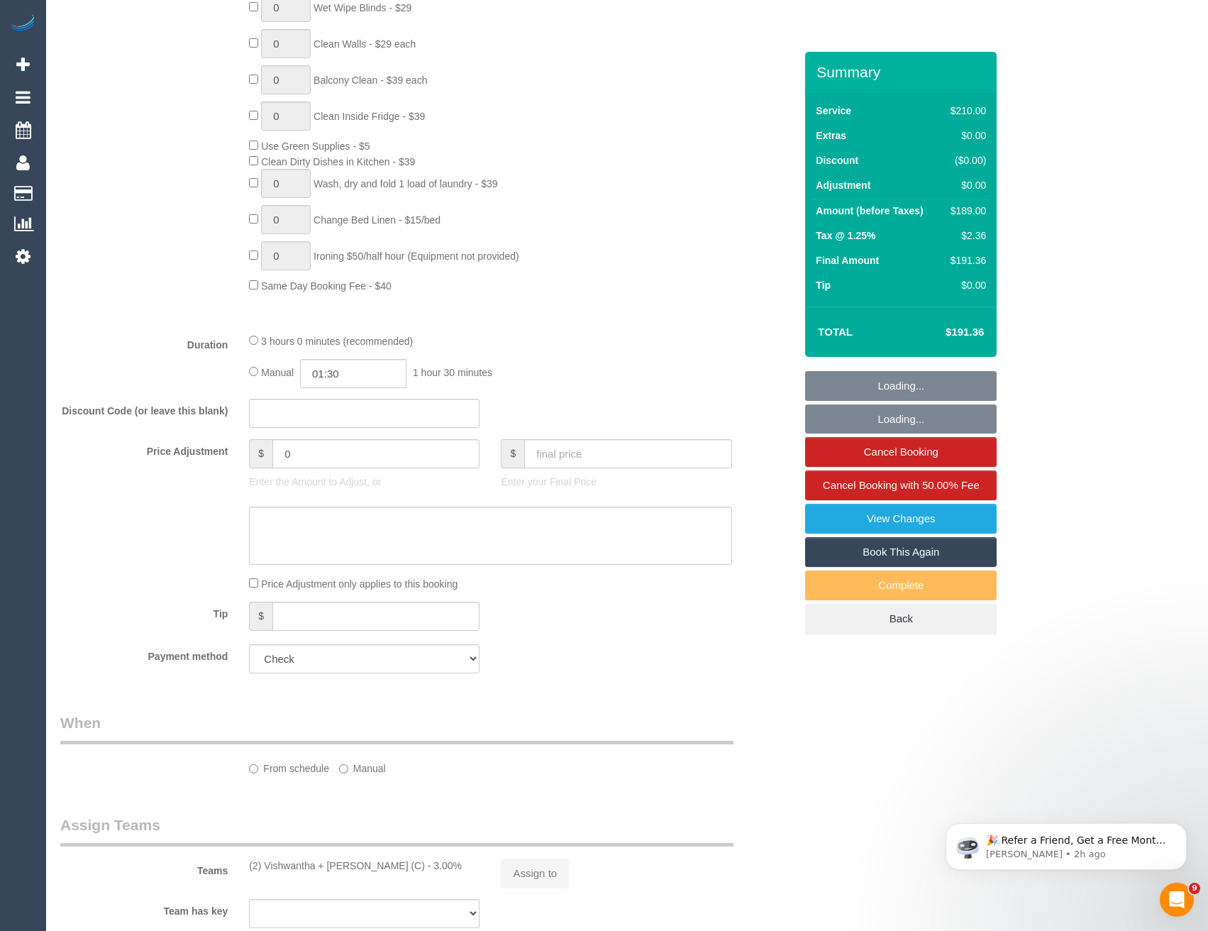
select select "number:35"
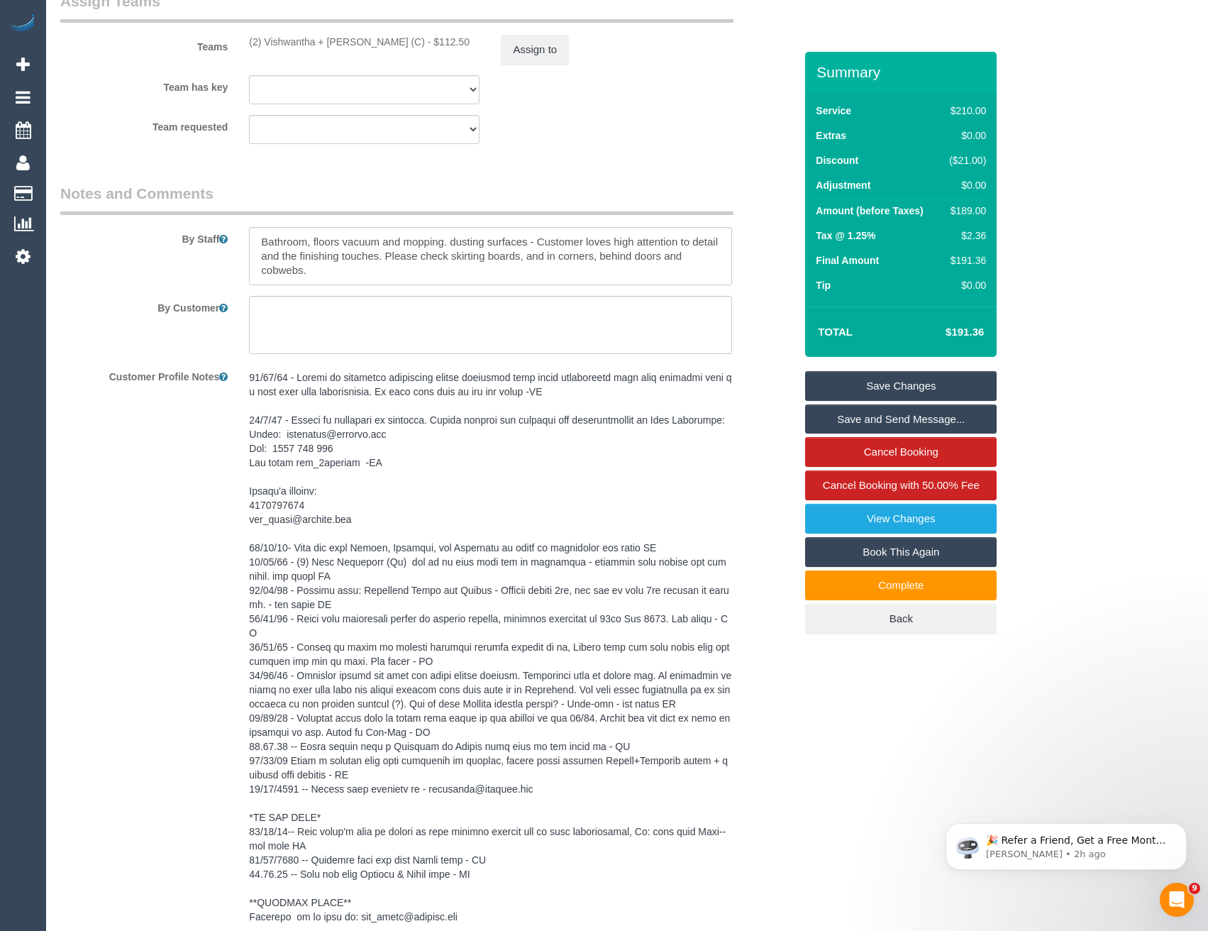
scroll to position [2219, 0]
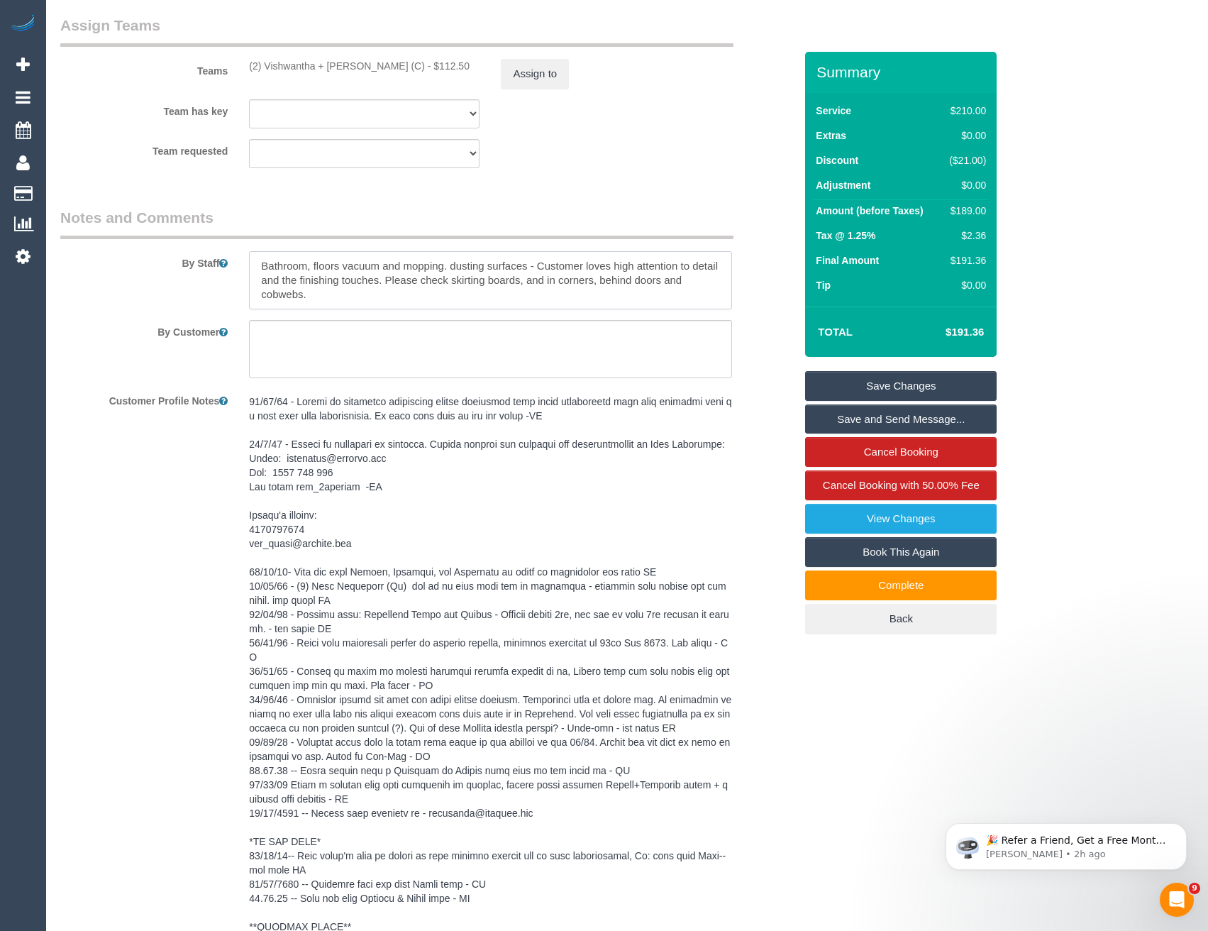
click at [260, 274] on textarea at bounding box center [490, 280] width 482 height 58
type textarea "*cover* Bathroom, floors vacuum and mopping. dusting surfaces - Customer loves …"
click at [841, 388] on link "Save Changes" at bounding box center [901, 386] width 192 height 30
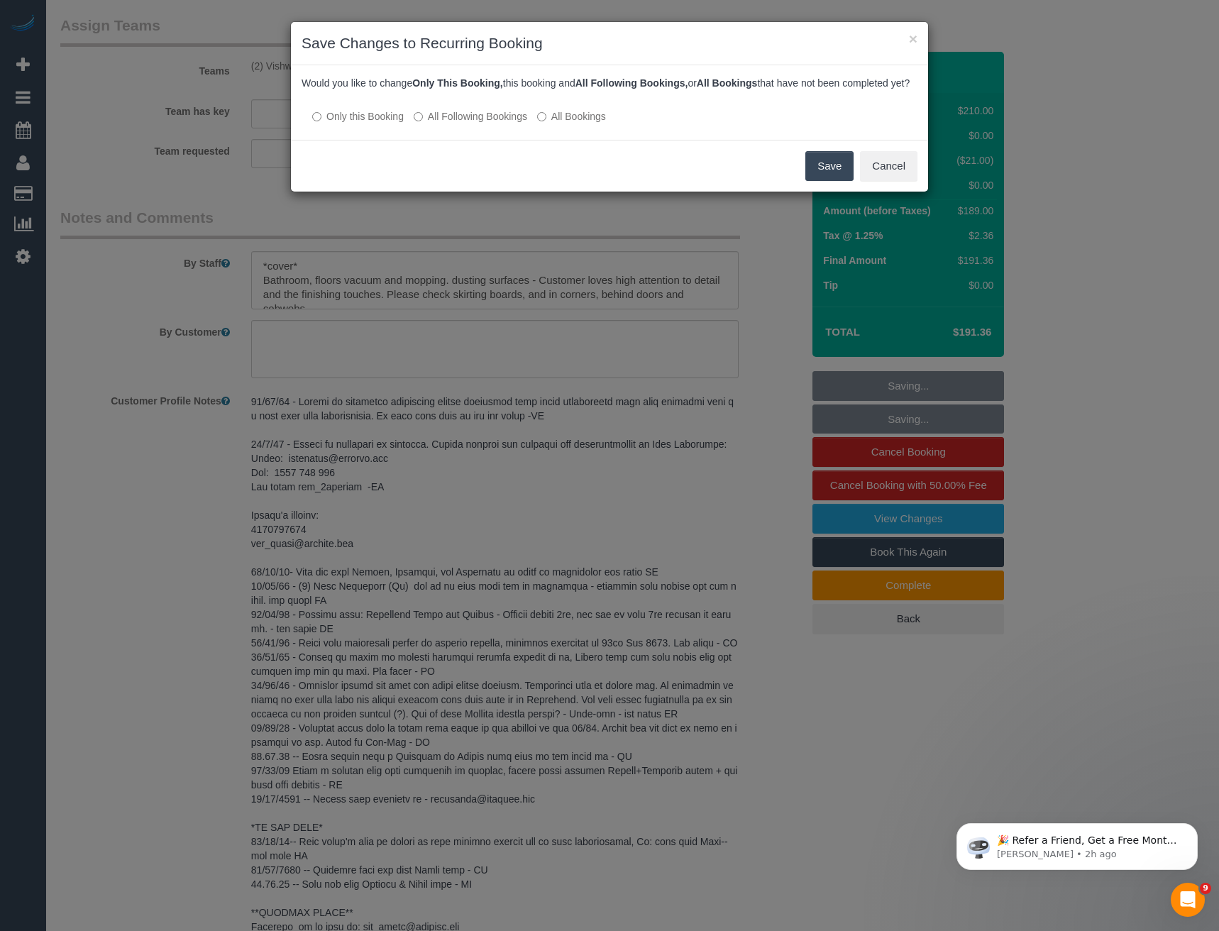
click at [818, 181] on button "Save" at bounding box center [829, 166] width 48 height 30
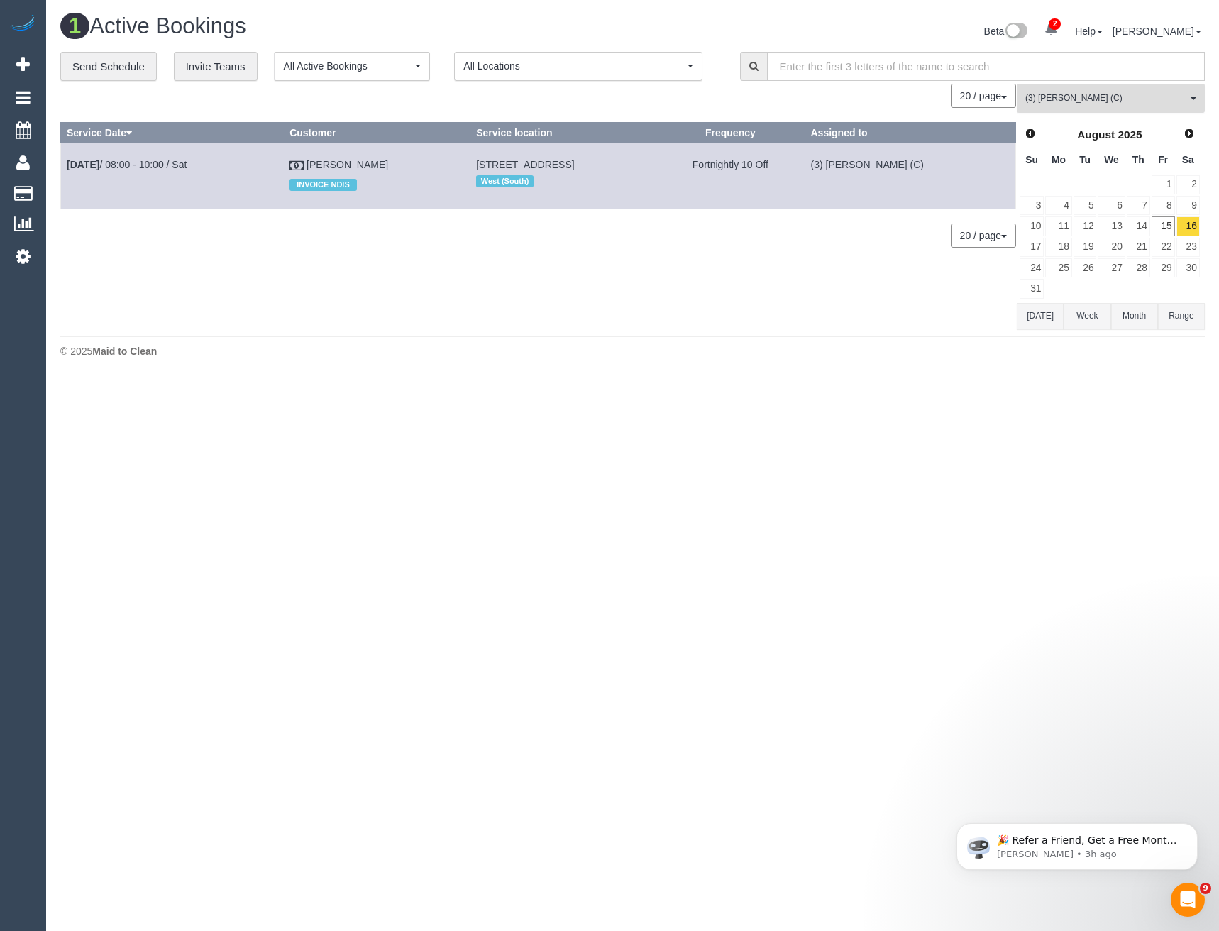
click at [1042, 100] on span "(3) Stephany Cerda (C)" at bounding box center [1106, 98] width 162 height 12
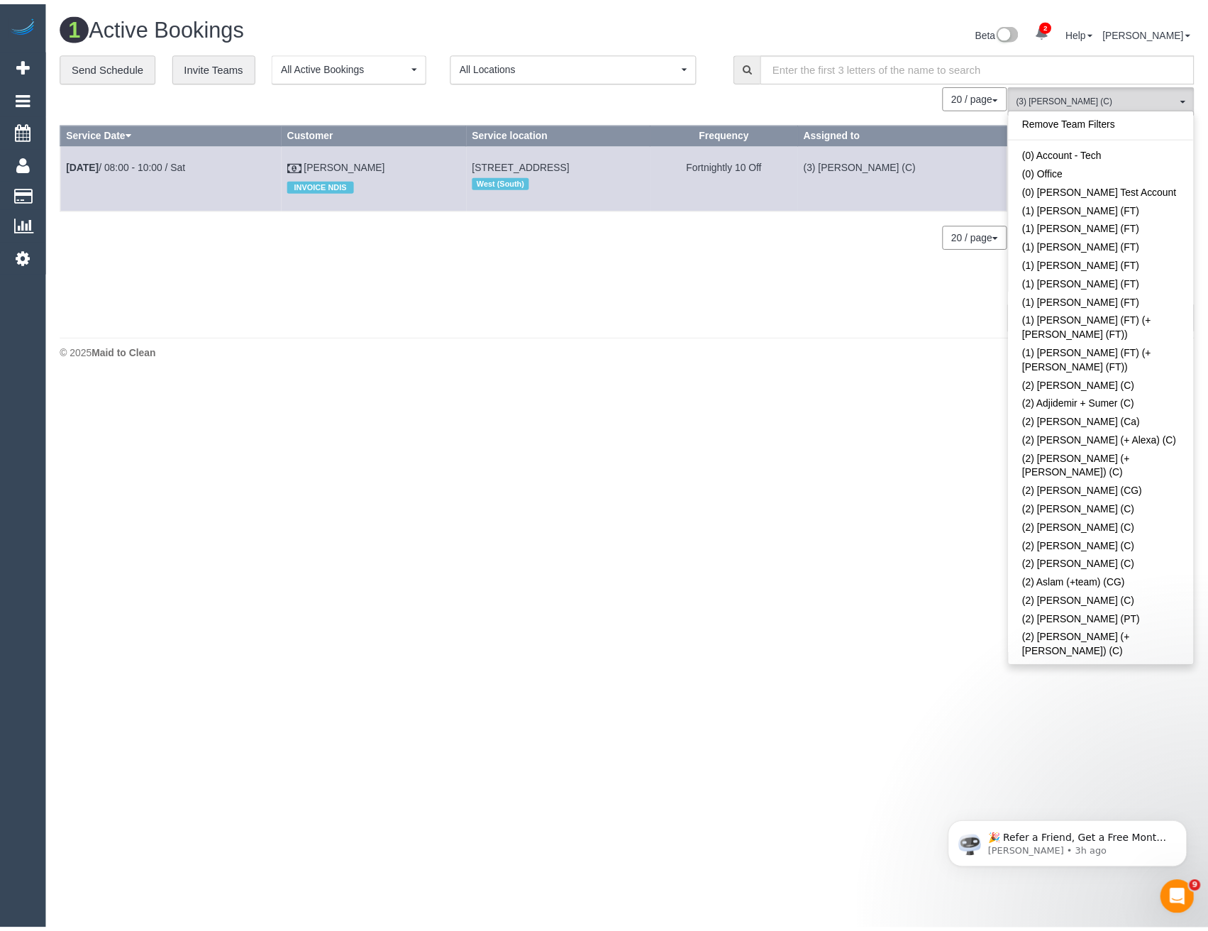
scroll to position [3049, 0]
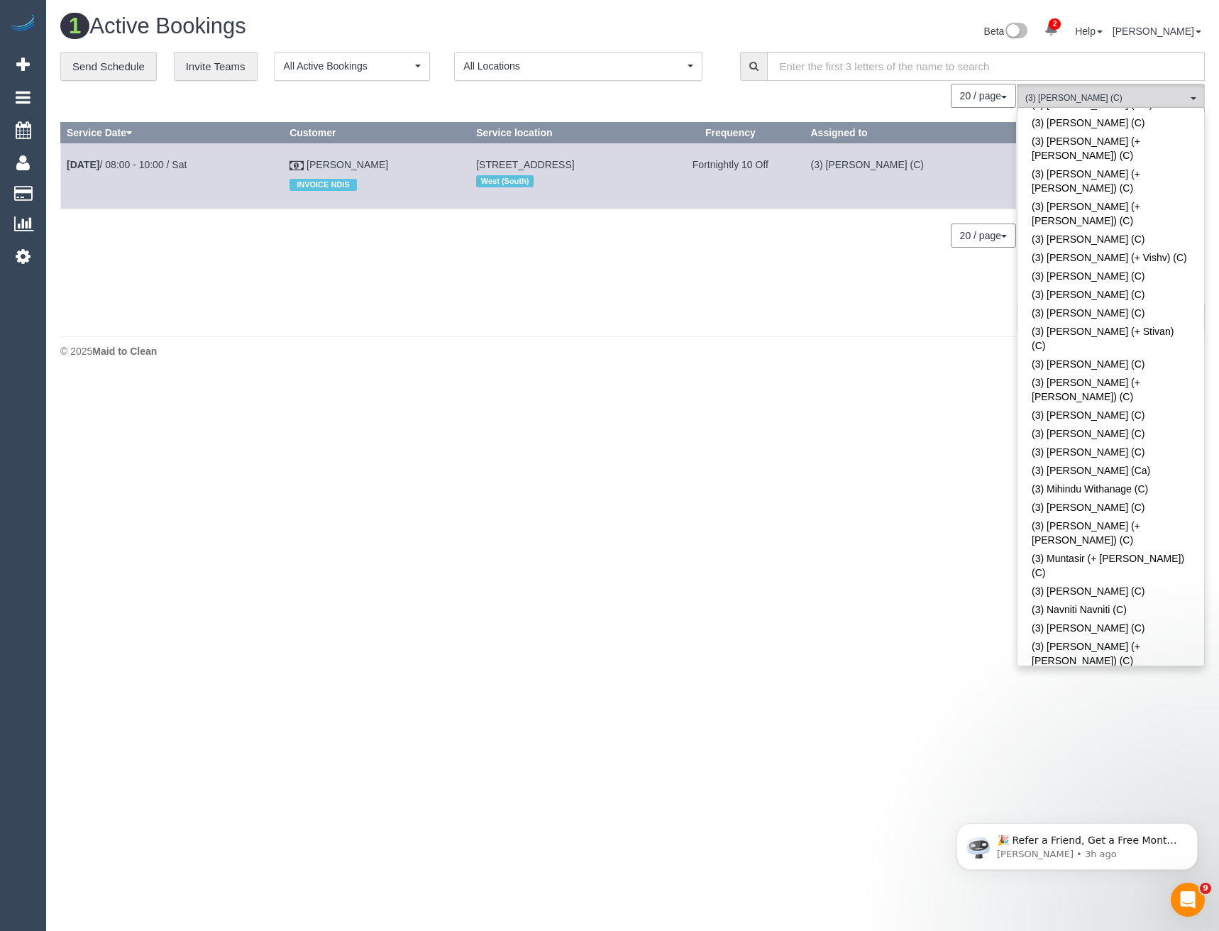
click at [931, 379] on body "2 Beta Your Notifications You have 0 alerts × You have 2 to charge for 15/08/20…" at bounding box center [609, 465] width 1219 height 931
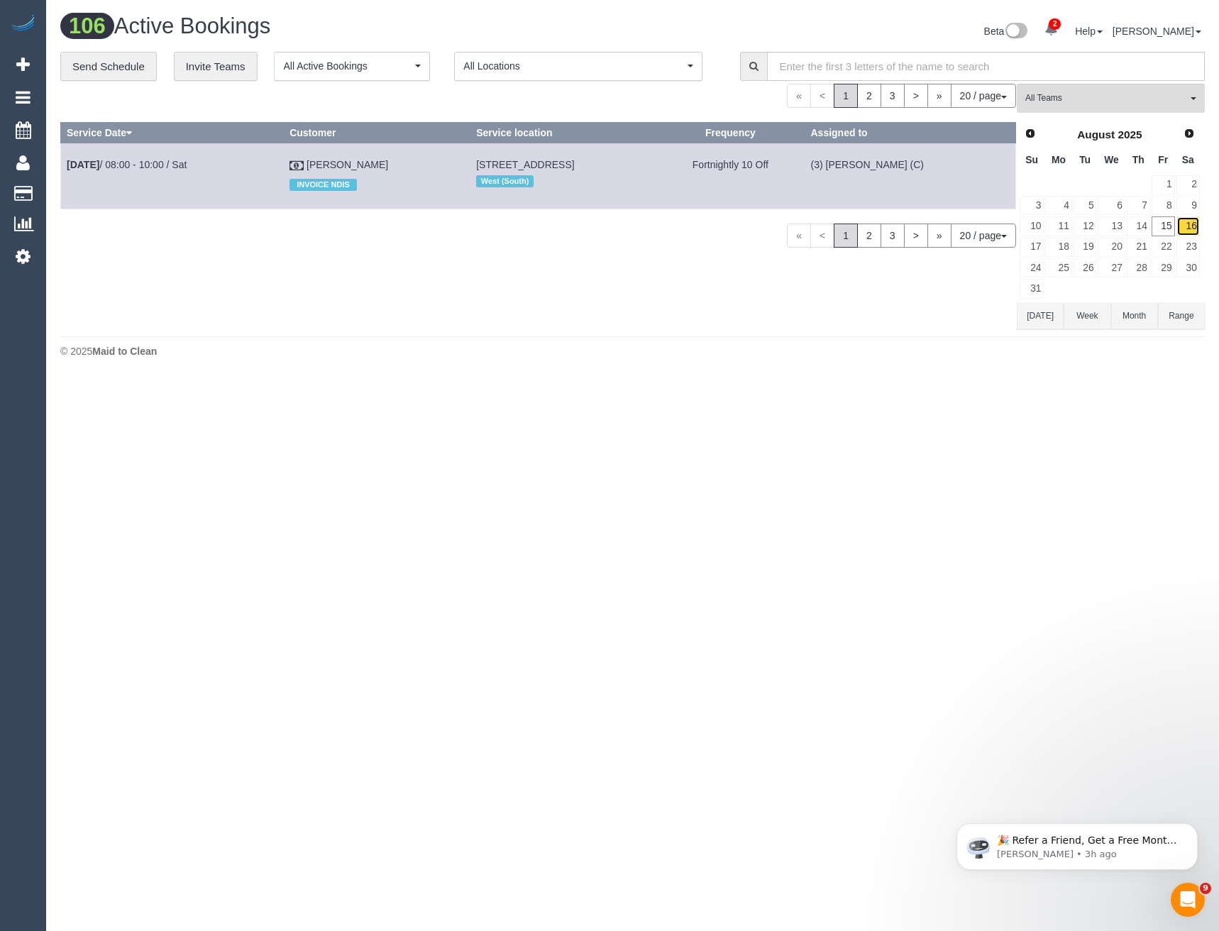
click at [1185, 233] on link "16" at bounding box center [1187, 225] width 23 height 19
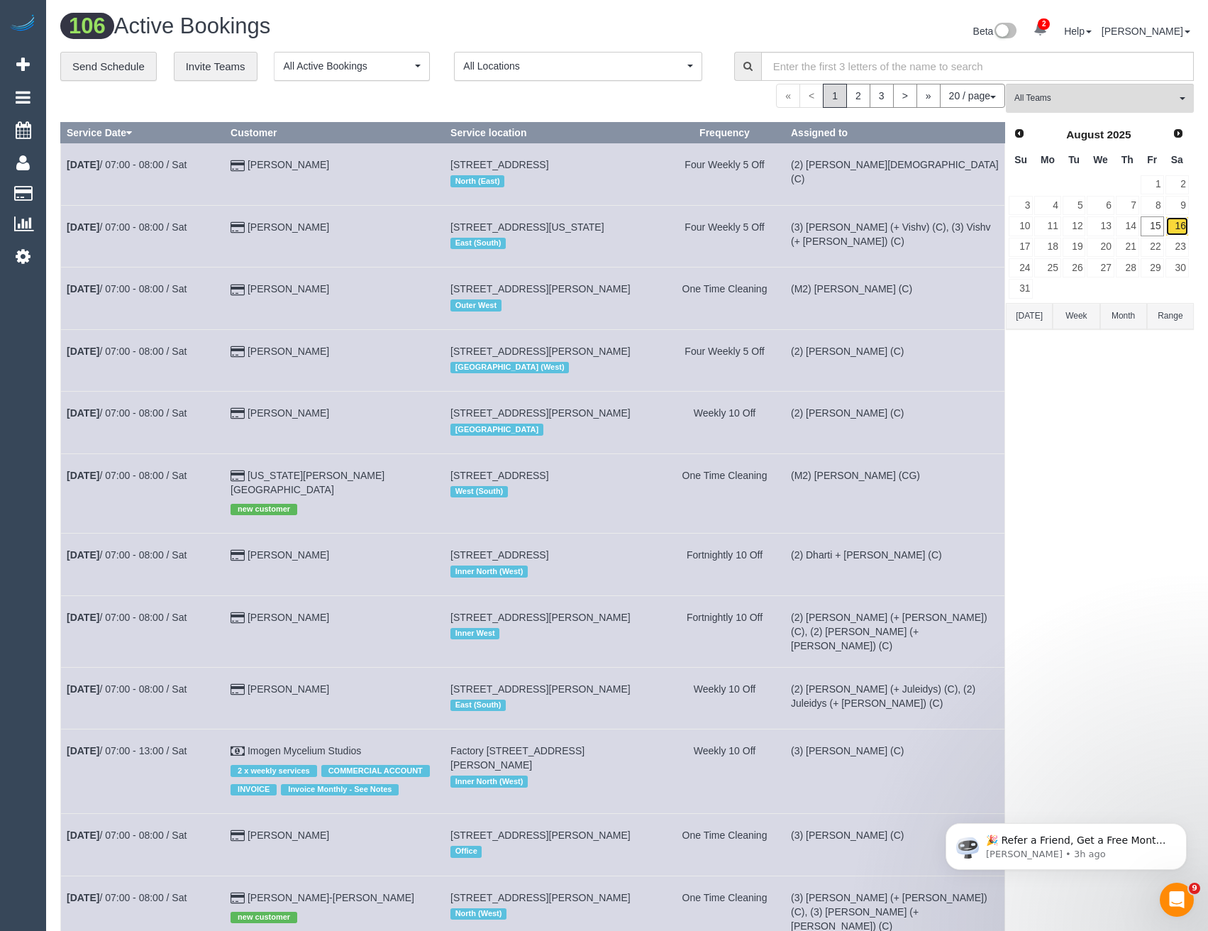
click at [1182, 229] on link "16" at bounding box center [1176, 225] width 23 height 19
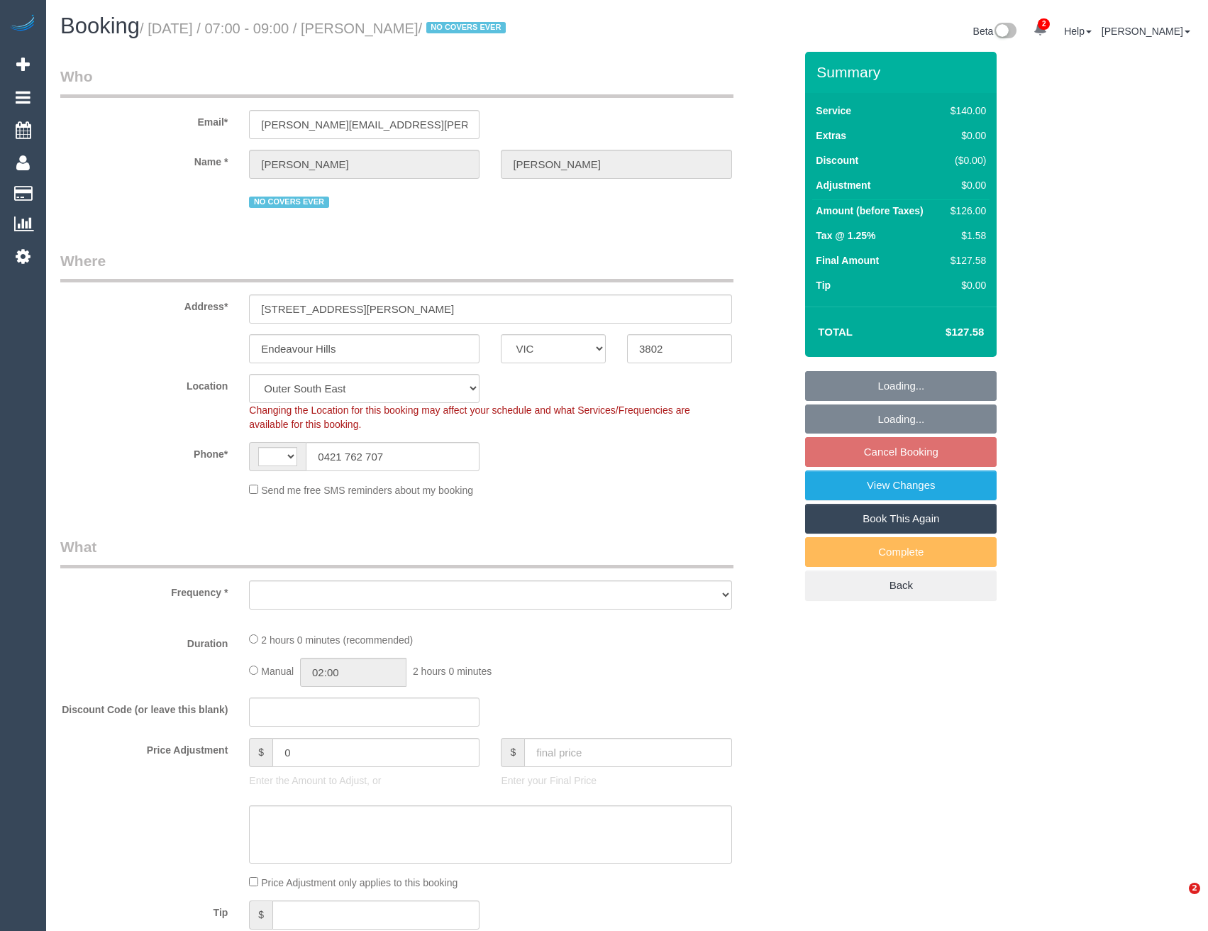
select select "VIC"
select select "string:stripe-pm_1OZ8TD2GScqysDRVj76NFVLR"
select select "number:27"
select select "number:14"
select select "number:19"
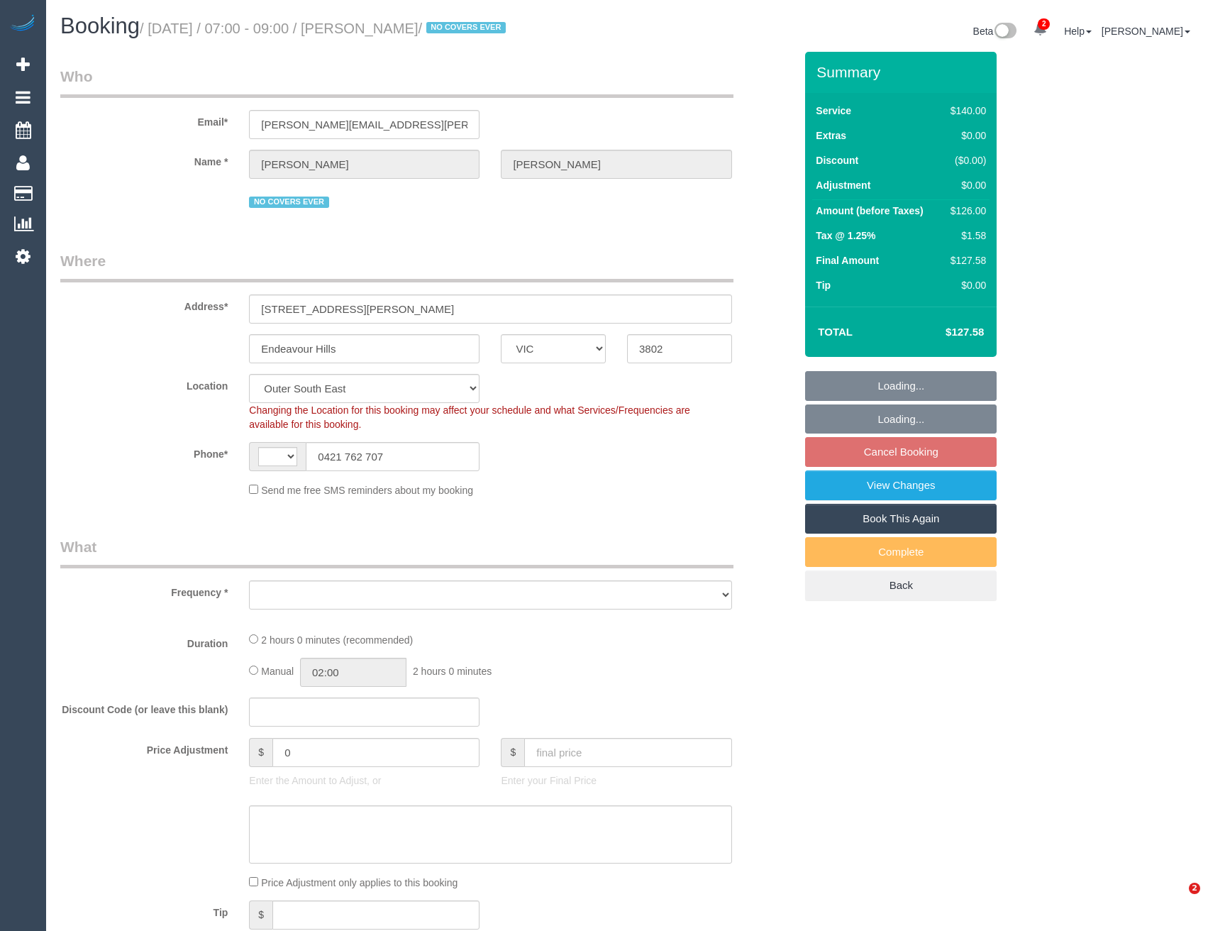
select select "number:36"
select select "number:35"
select select "number:11"
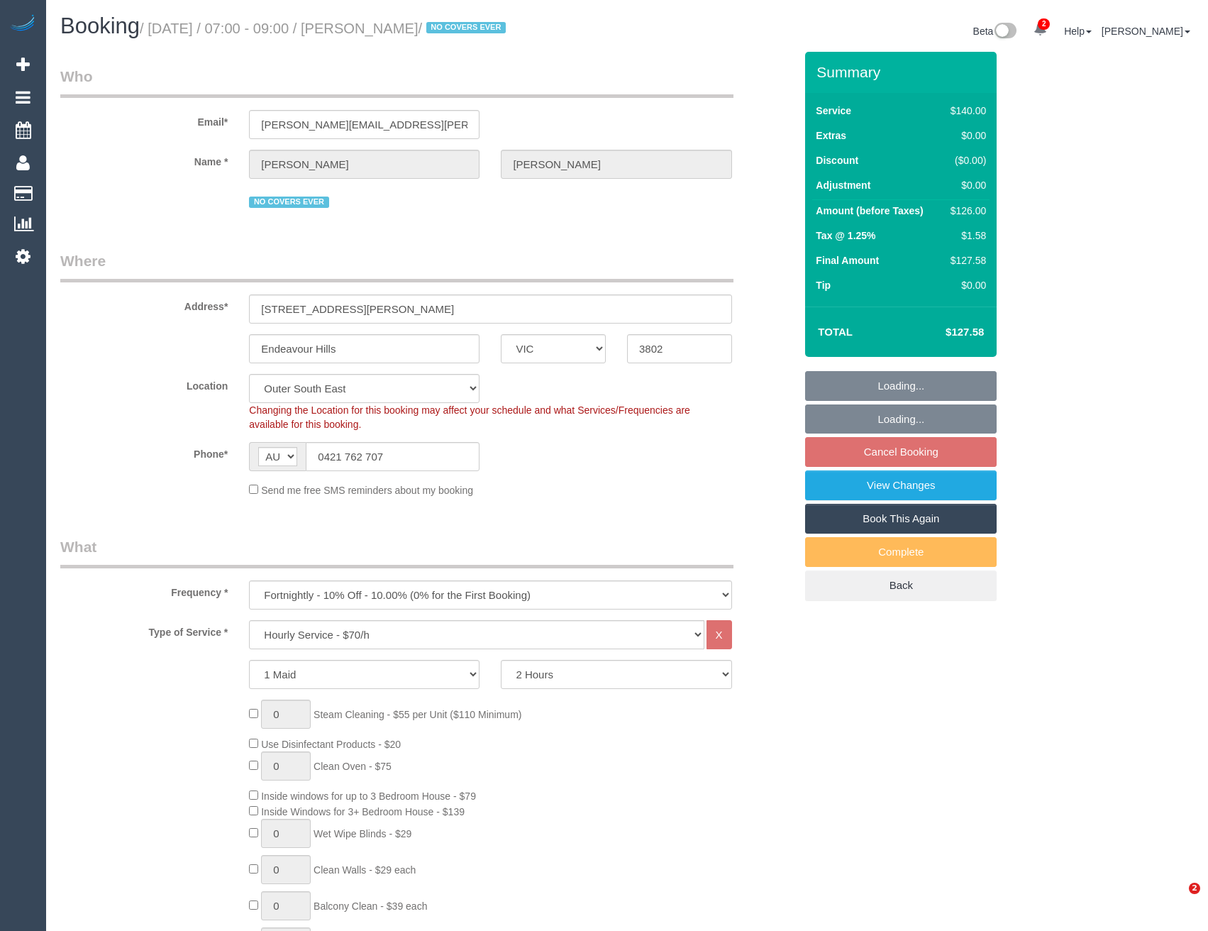
select select "string:AU"
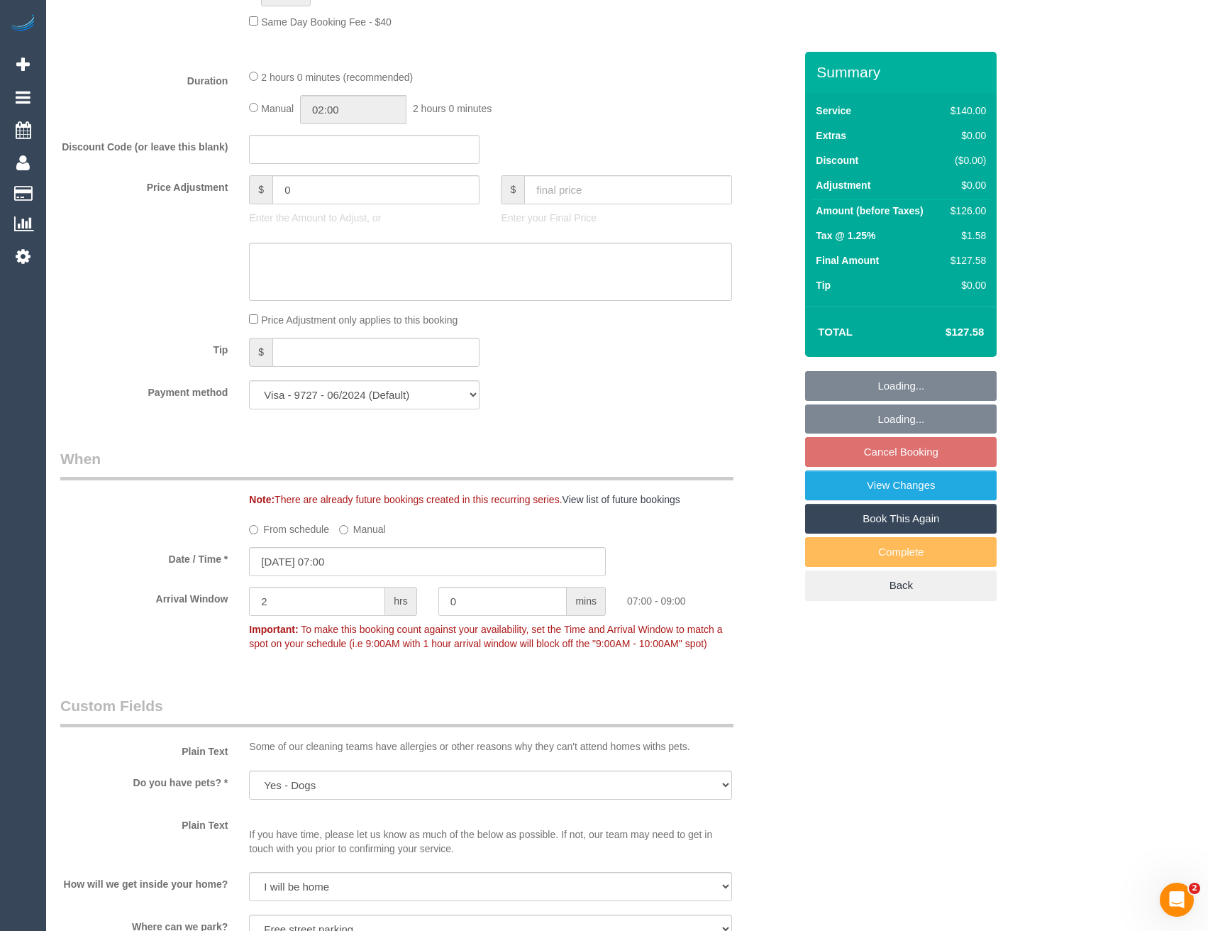
select select "object:1251"
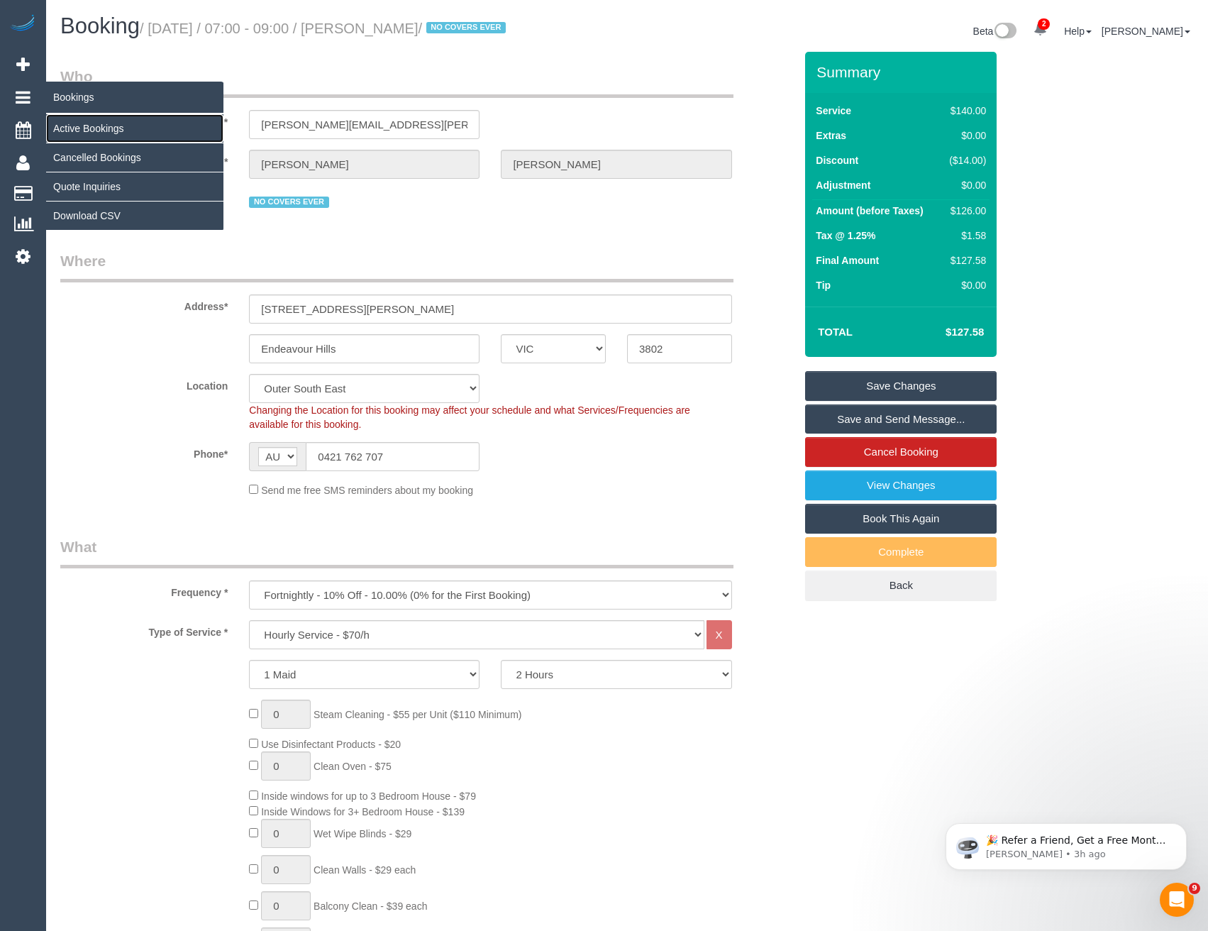
click at [93, 122] on link "Active Bookings" at bounding box center [134, 128] width 177 height 28
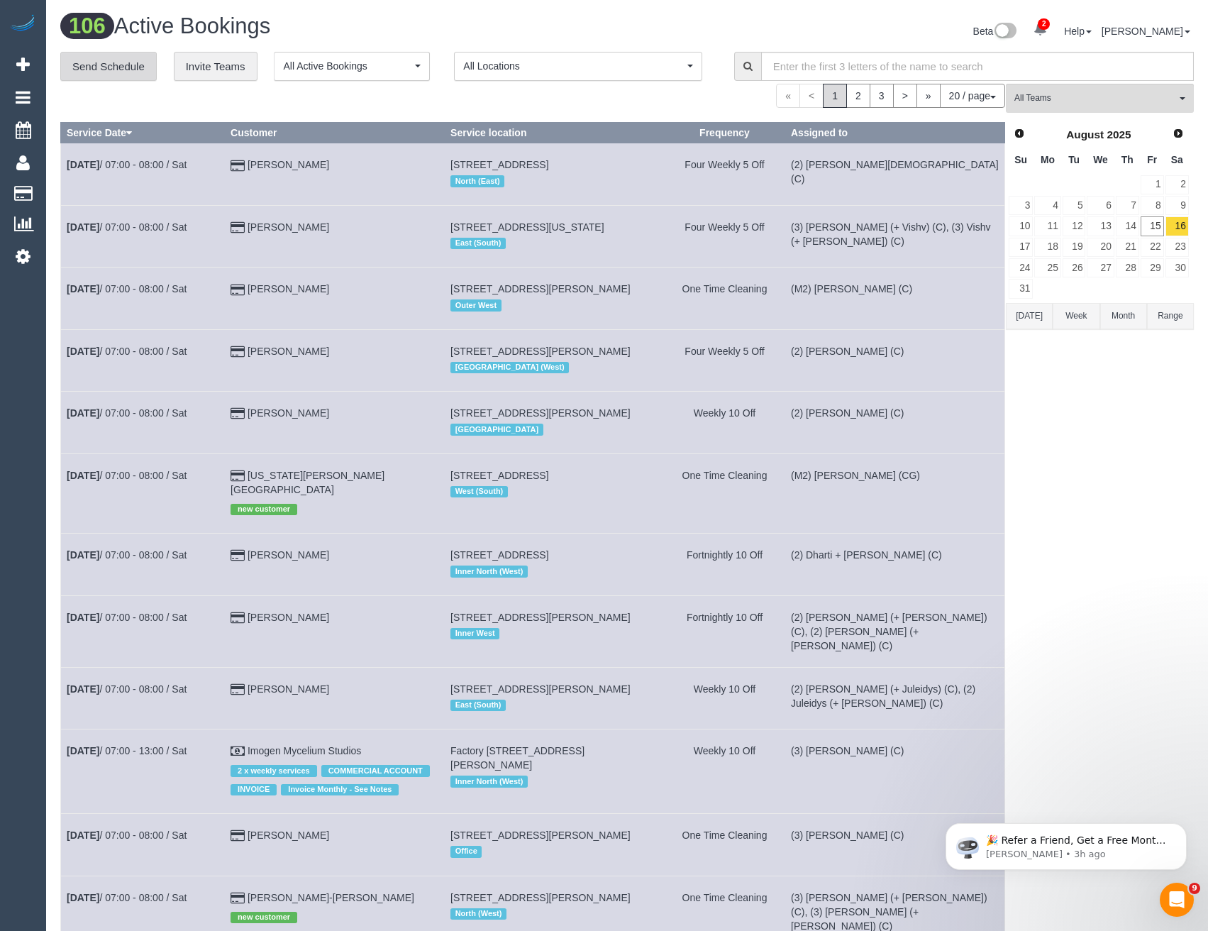
click at [109, 70] on link "Send Schedule" at bounding box center [108, 67] width 96 height 30
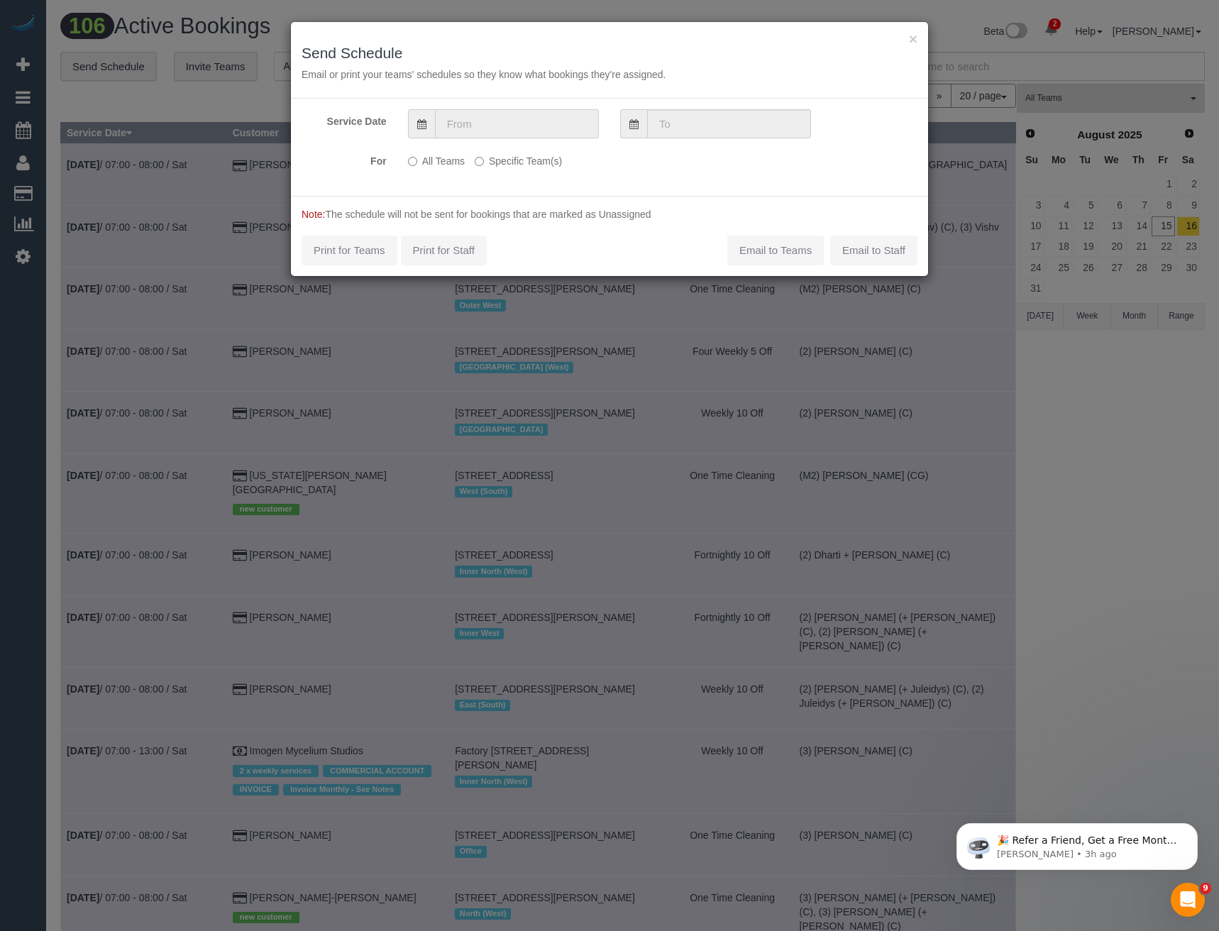
click at [514, 126] on input "text" at bounding box center [517, 123] width 164 height 29
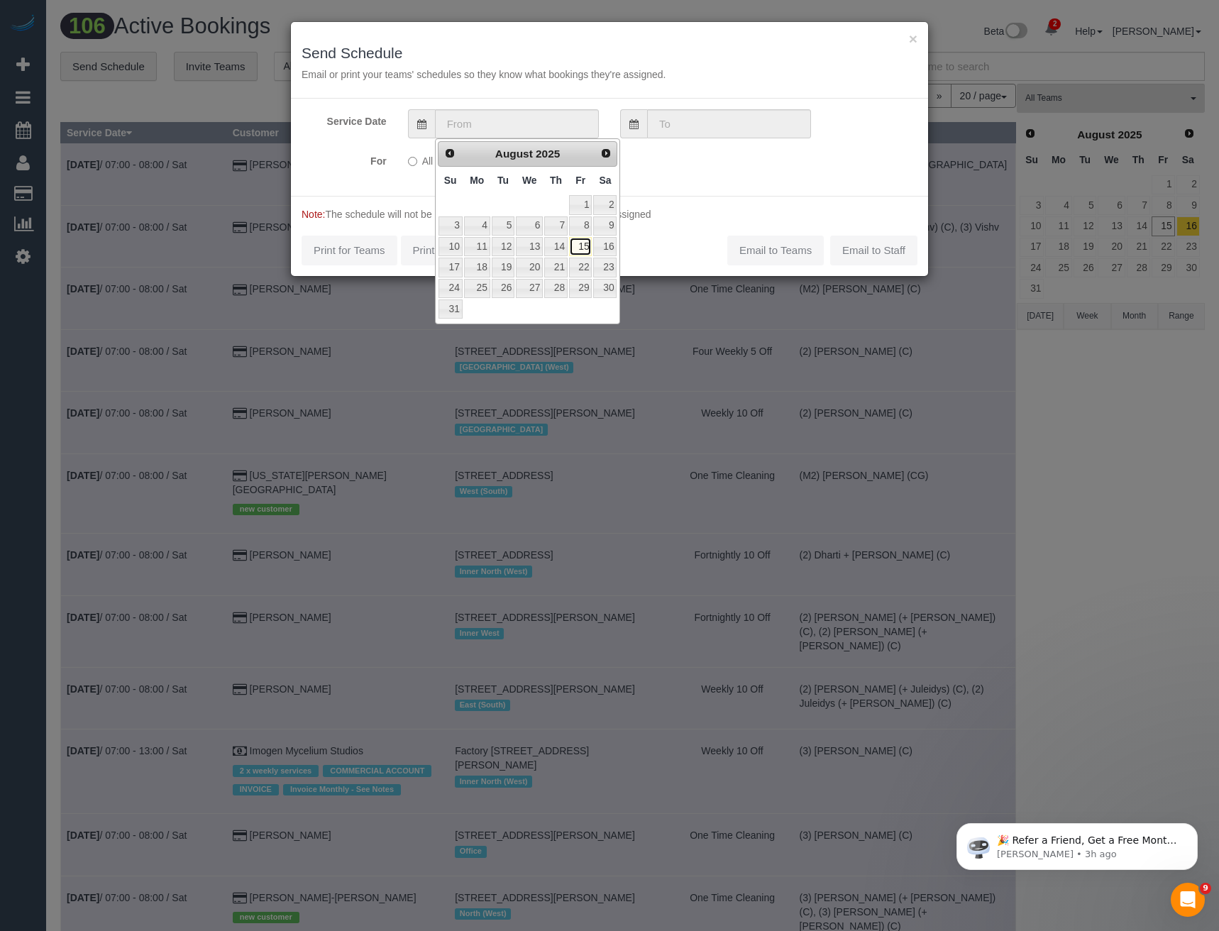
click at [580, 251] on link "15" at bounding box center [580, 246] width 23 height 19
type input "15/08/2025"
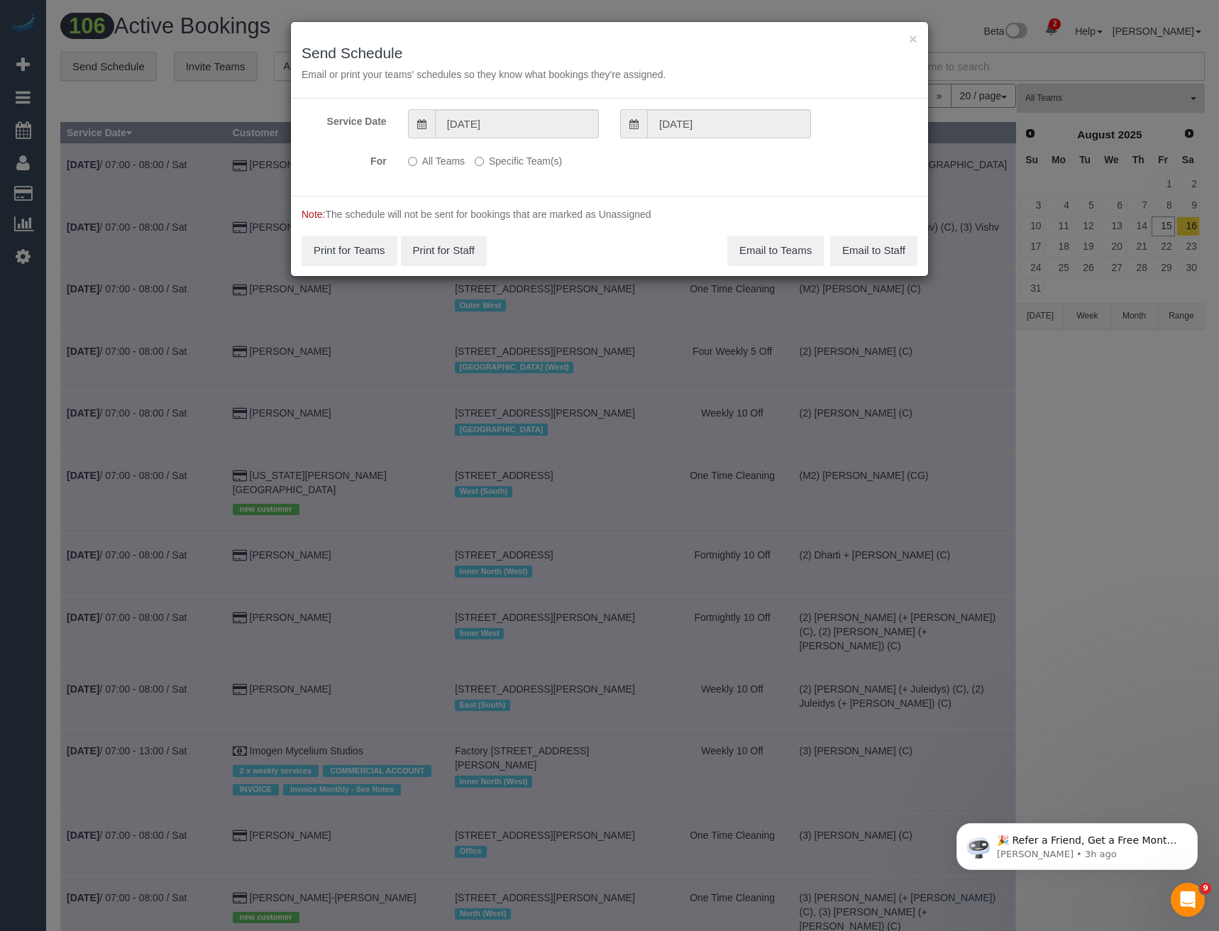
click at [494, 160] on label "Specific Team(s)" at bounding box center [518, 158] width 87 height 19
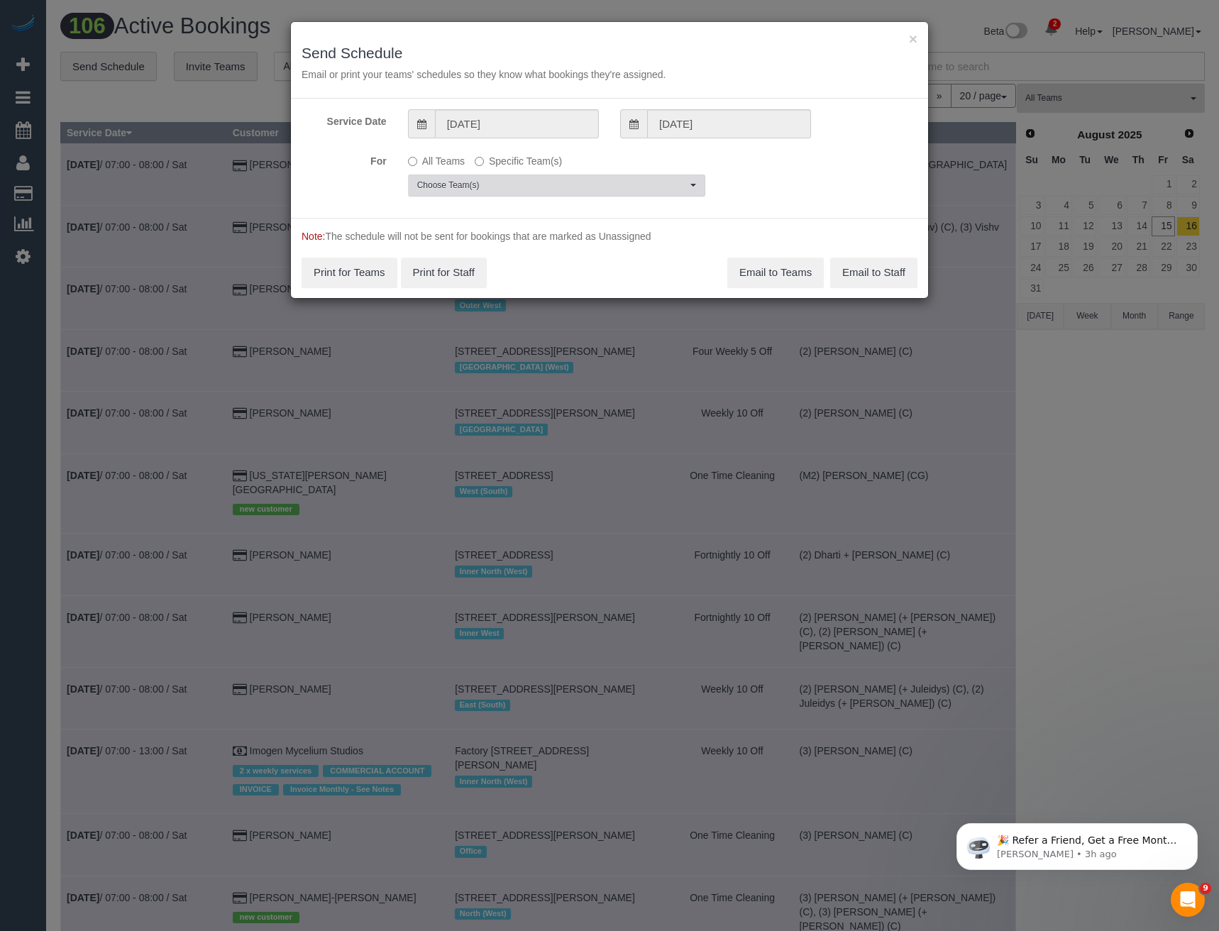
click at [504, 184] on span "Choose Team(s)" at bounding box center [552, 185] width 270 height 12
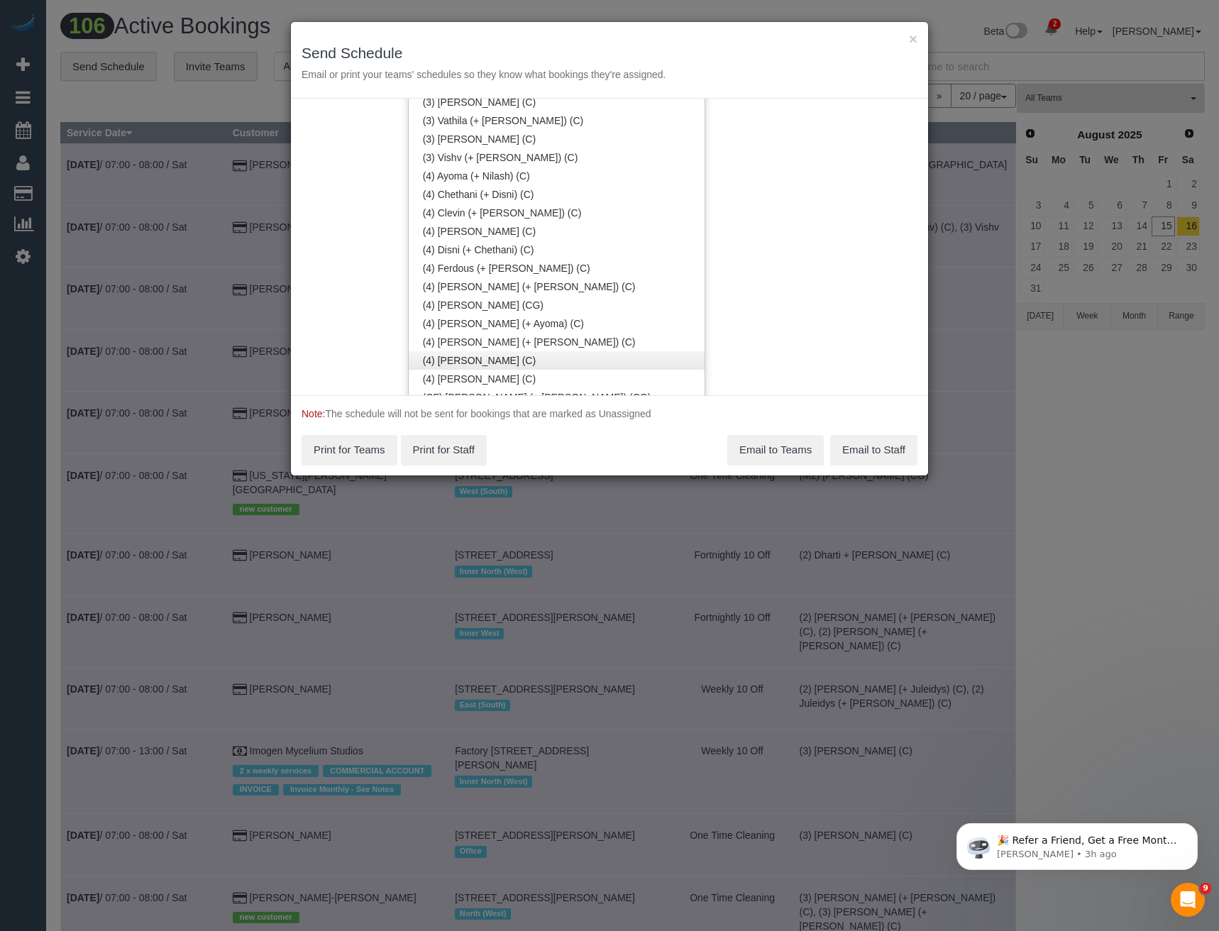
scroll to position [3549, 0]
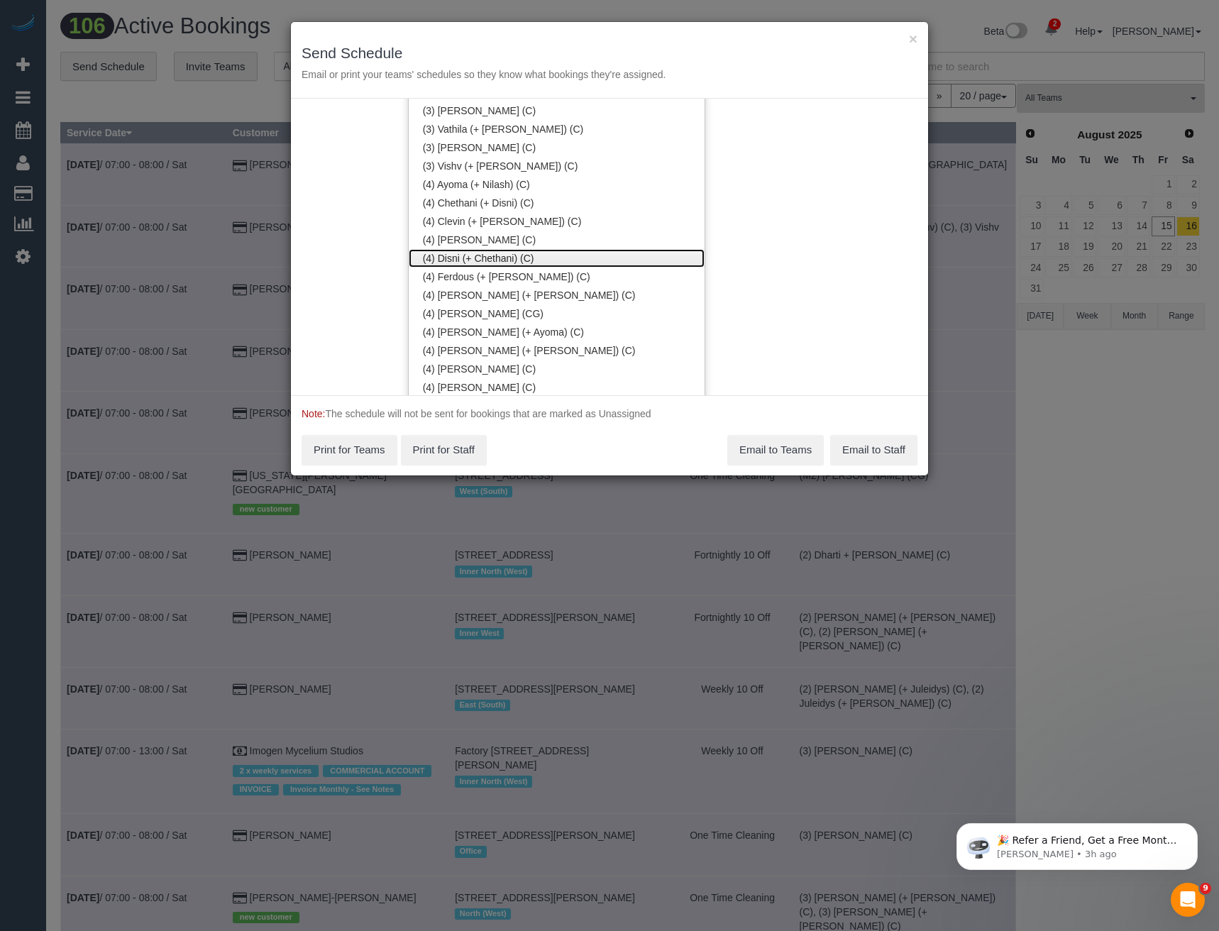
click at [486, 257] on link "(4) Disni (+ Chethani) (C)" at bounding box center [557, 258] width 296 height 18
click at [486, 205] on link "(4) Chethani (+ Disni) (C)" at bounding box center [557, 203] width 296 height 18
click at [742, 185] on div "Service Date 15/08/2025 15/08/2025 For All Teams Specific Team(s) (4) Chethani …" at bounding box center [609, 247] width 637 height 296
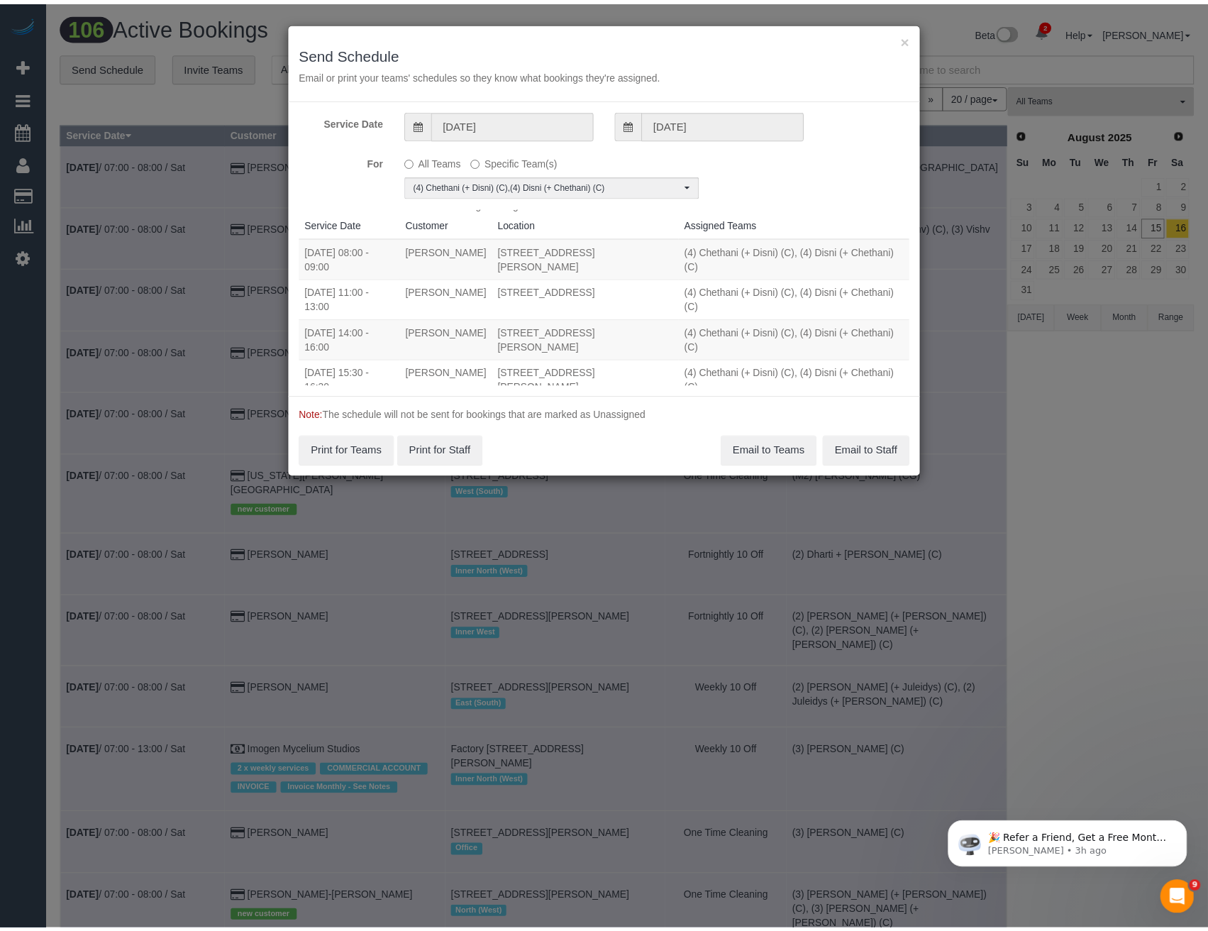
scroll to position [0, 0]
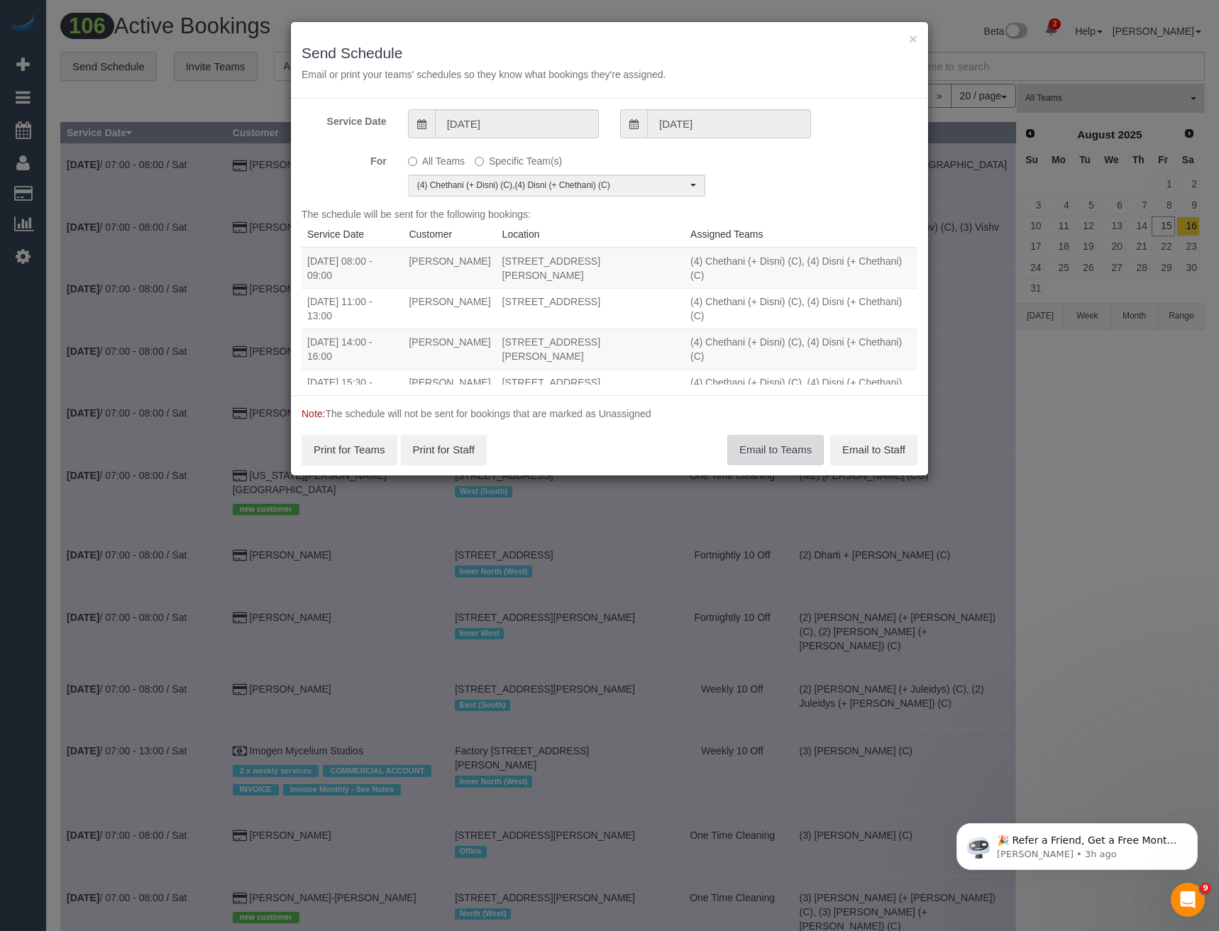
click at [772, 455] on button "Email to Teams" at bounding box center [775, 450] width 96 height 30
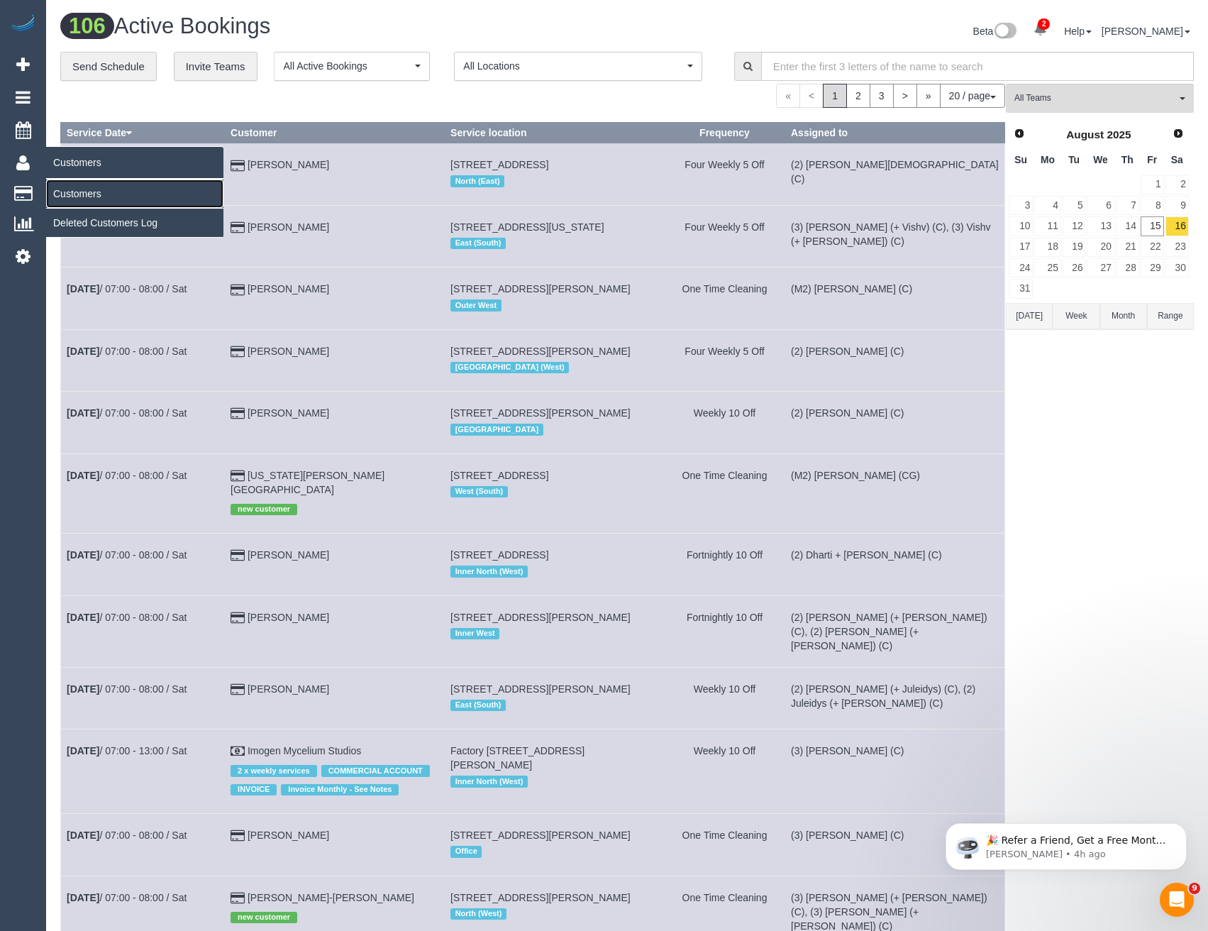
click at [74, 191] on link "Customers" at bounding box center [134, 193] width 177 height 28
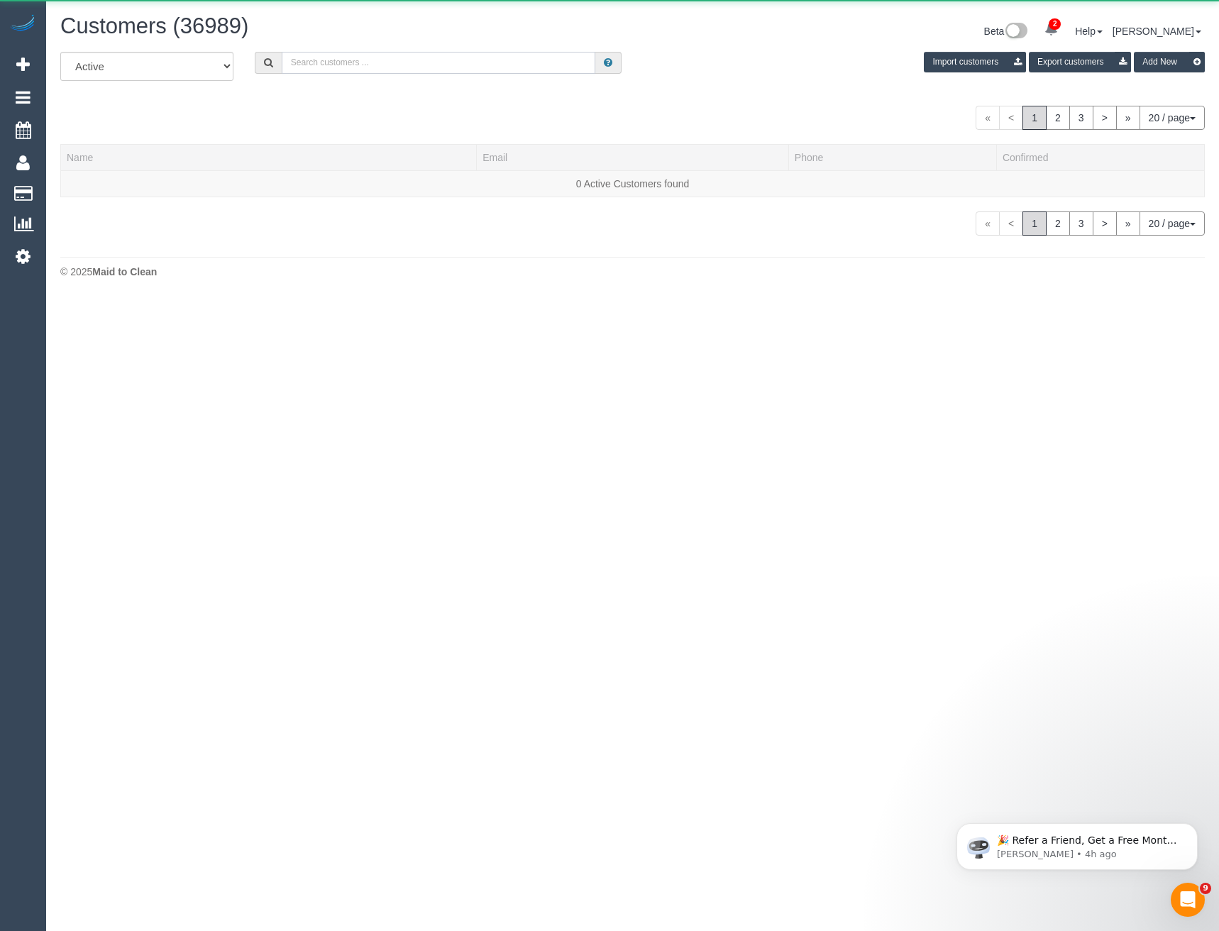
click at [372, 72] on input "text" at bounding box center [439, 63] width 314 height 22
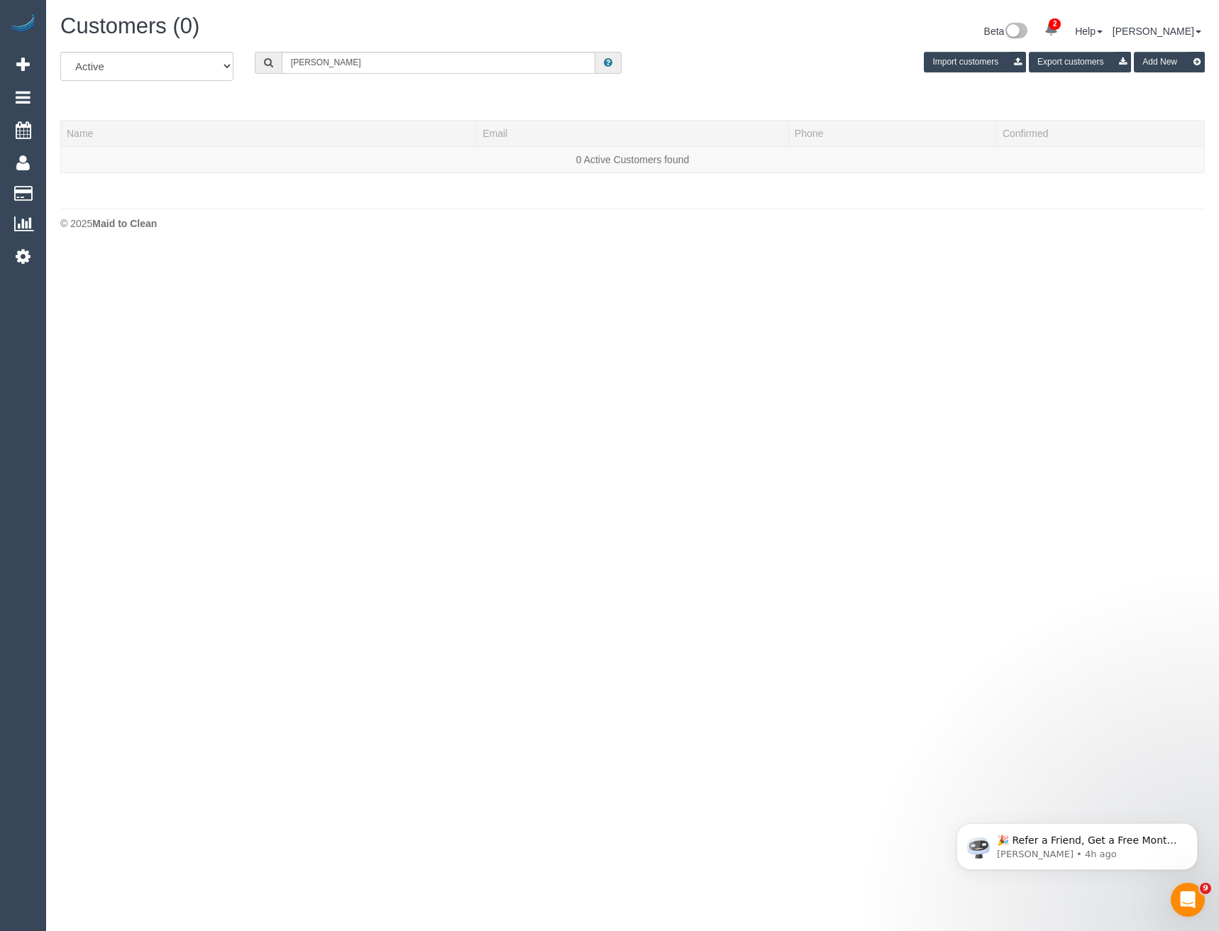
click at [329, 74] on div "All Active Archived Tom muc Import customers Export customers Add New" at bounding box center [632, 72] width 1165 height 40
click at [337, 67] on input "Tom muc" at bounding box center [439, 63] width 314 height 22
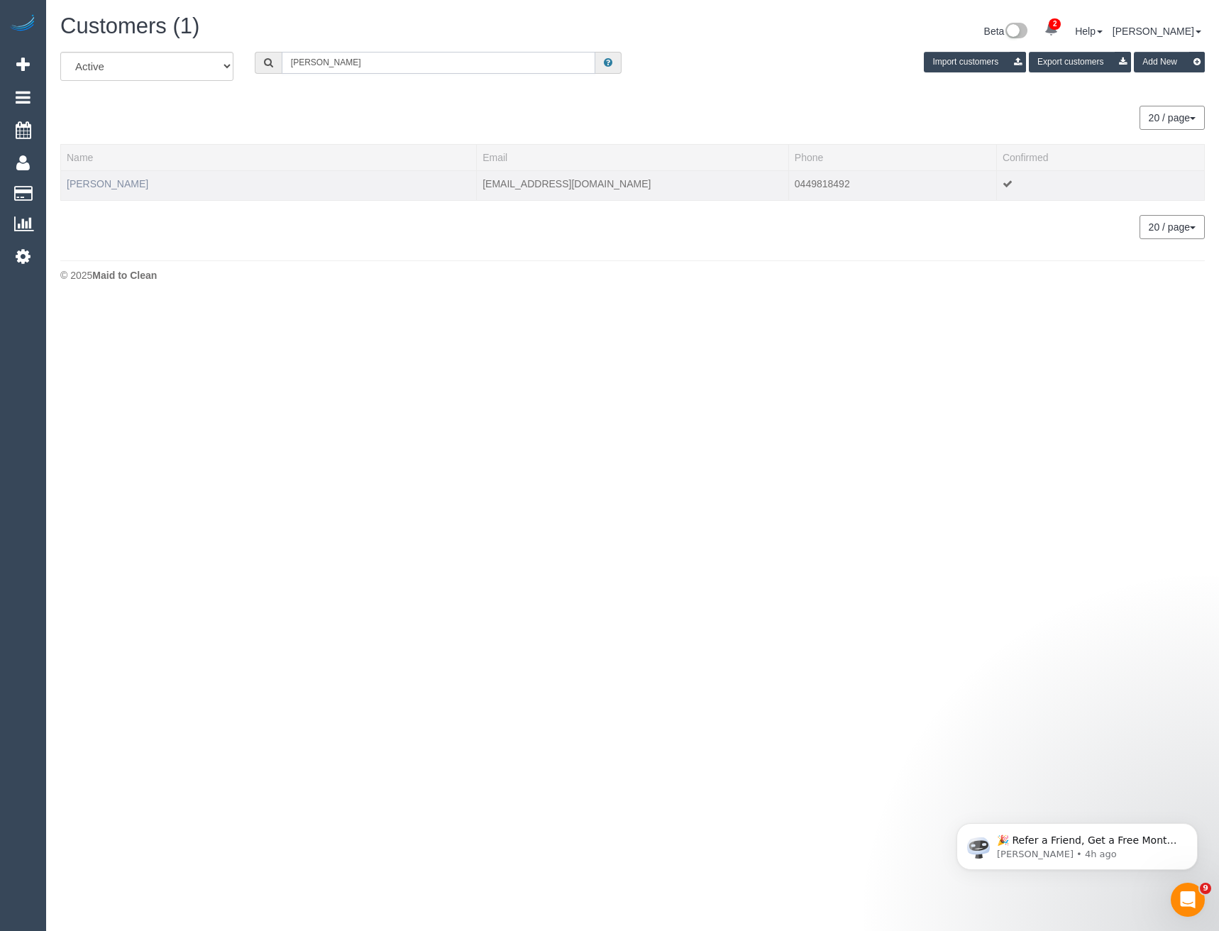
type input "Tom mu"
click at [91, 180] on link "Tom Mutch" at bounding box center [108, 183] width 82 height 11
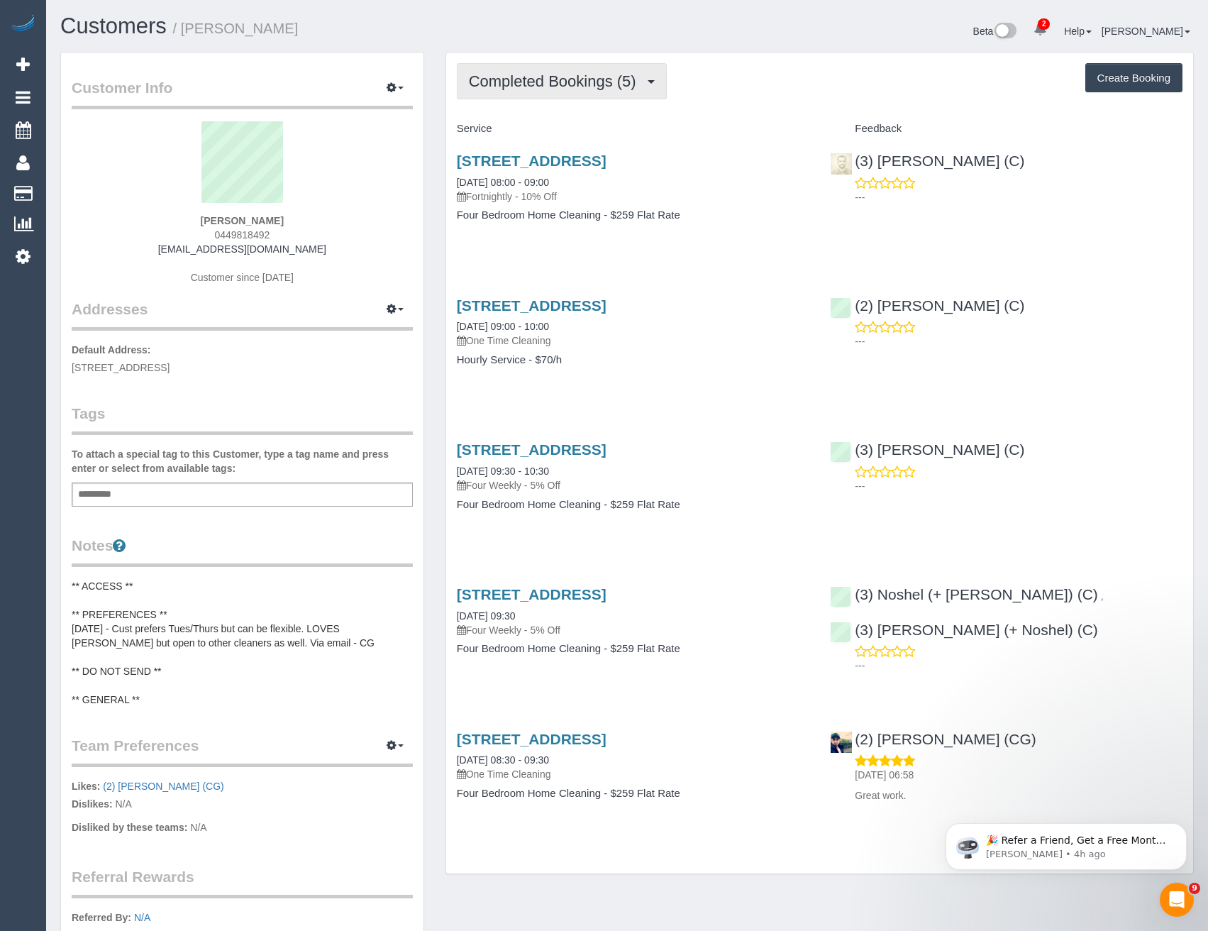
click at [607, 86] on span "Completed Bookings (5)" at bounding box center [556, 81] width 174 height 18
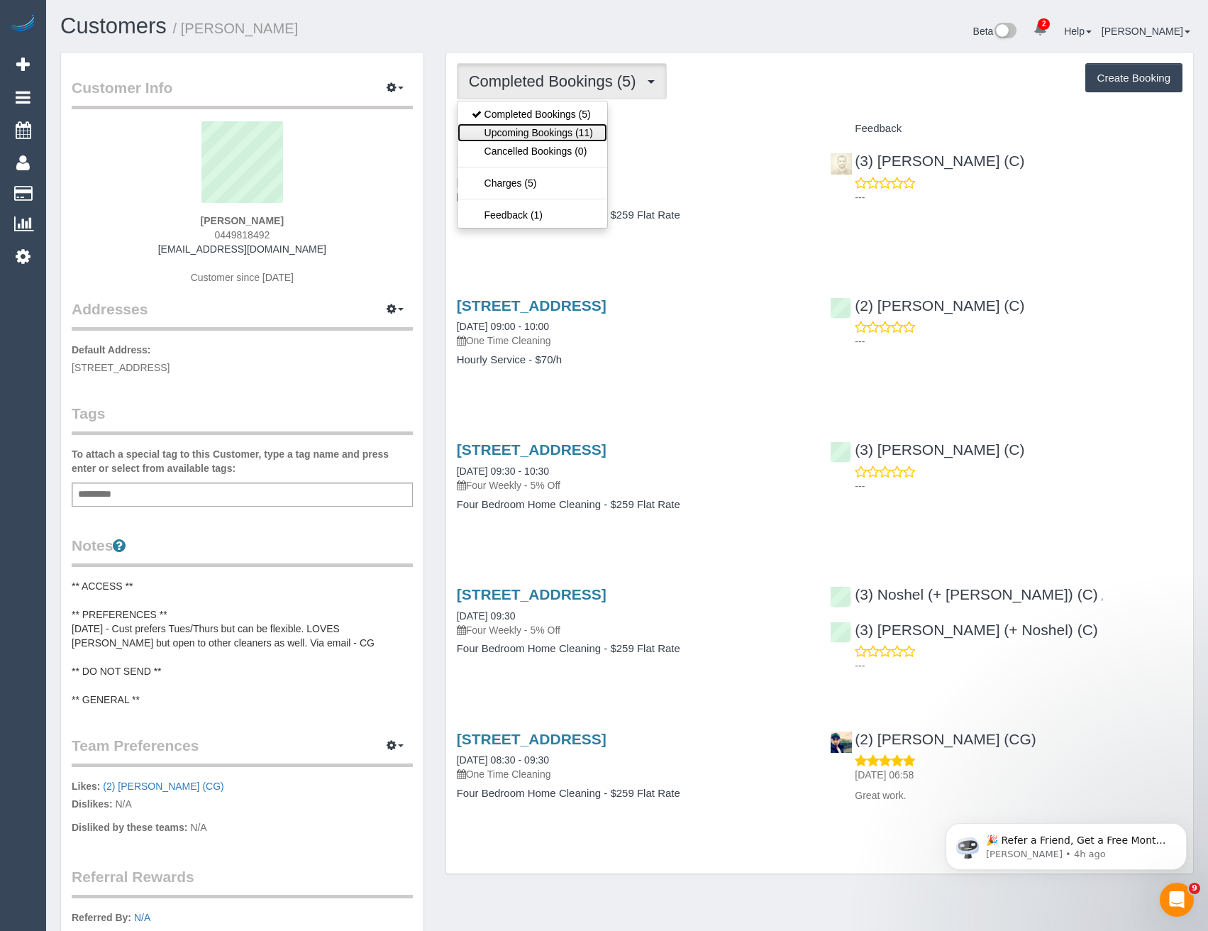
click at [558, 132] on link "Upcoming Bookings (11)" at bounding box center [533, 132] width 150 height 18
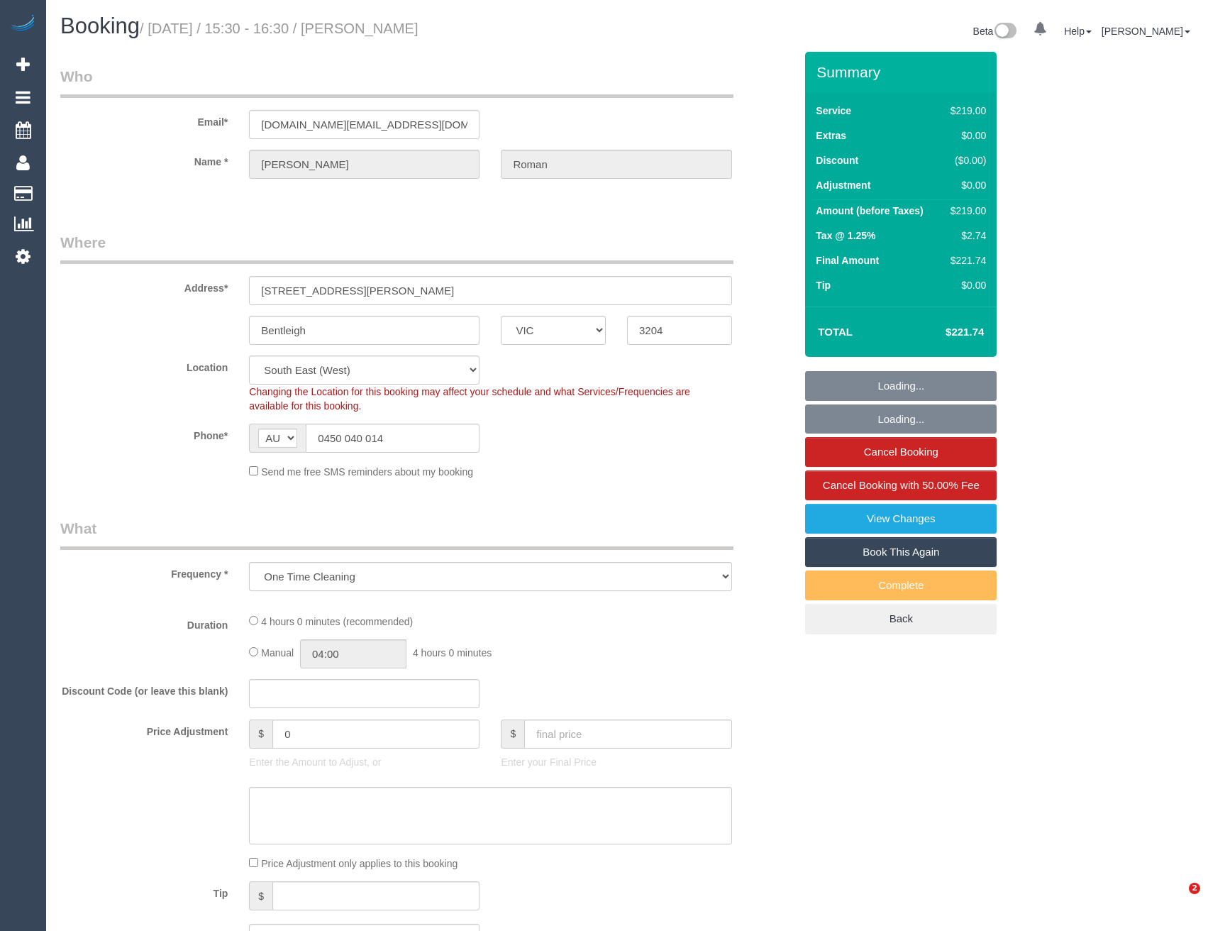
select select "VIC"
select select "object:668"
select select "string:stripe-pm_1NQiim2GScqysDRVk5HSdHIC"
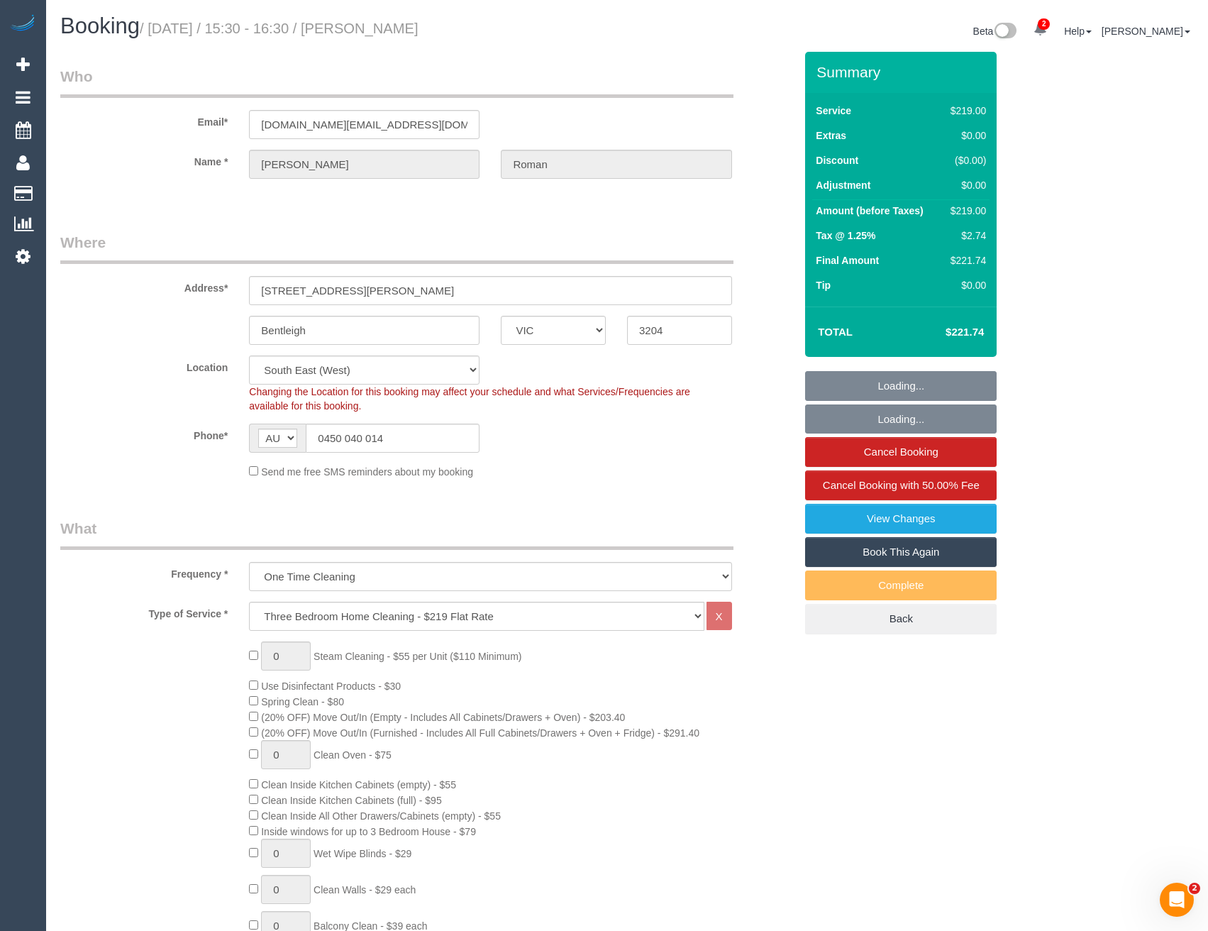
select select "number:28"
select select "number:14"
select select "number:19"
select select "number:25"
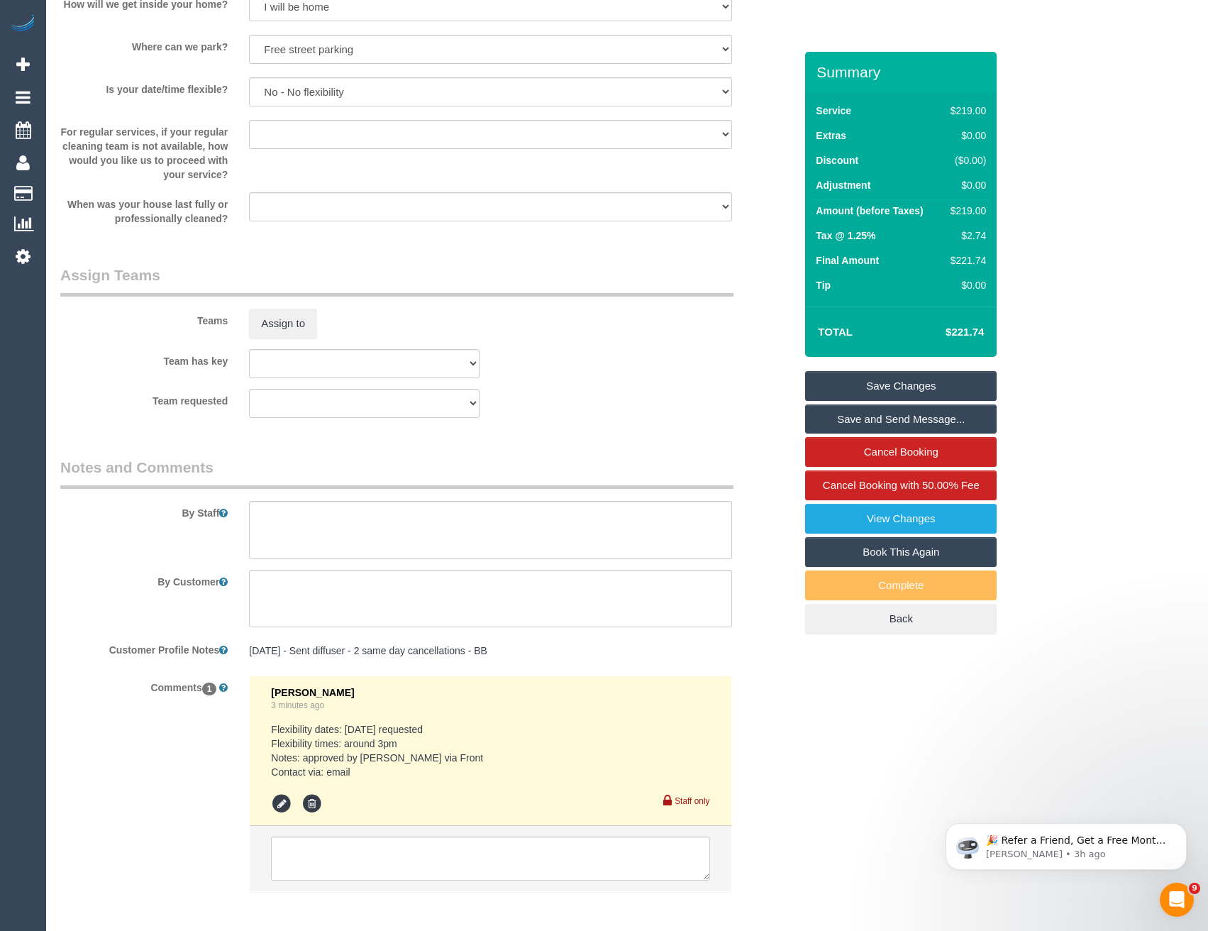
scroll to position [2028, 0]
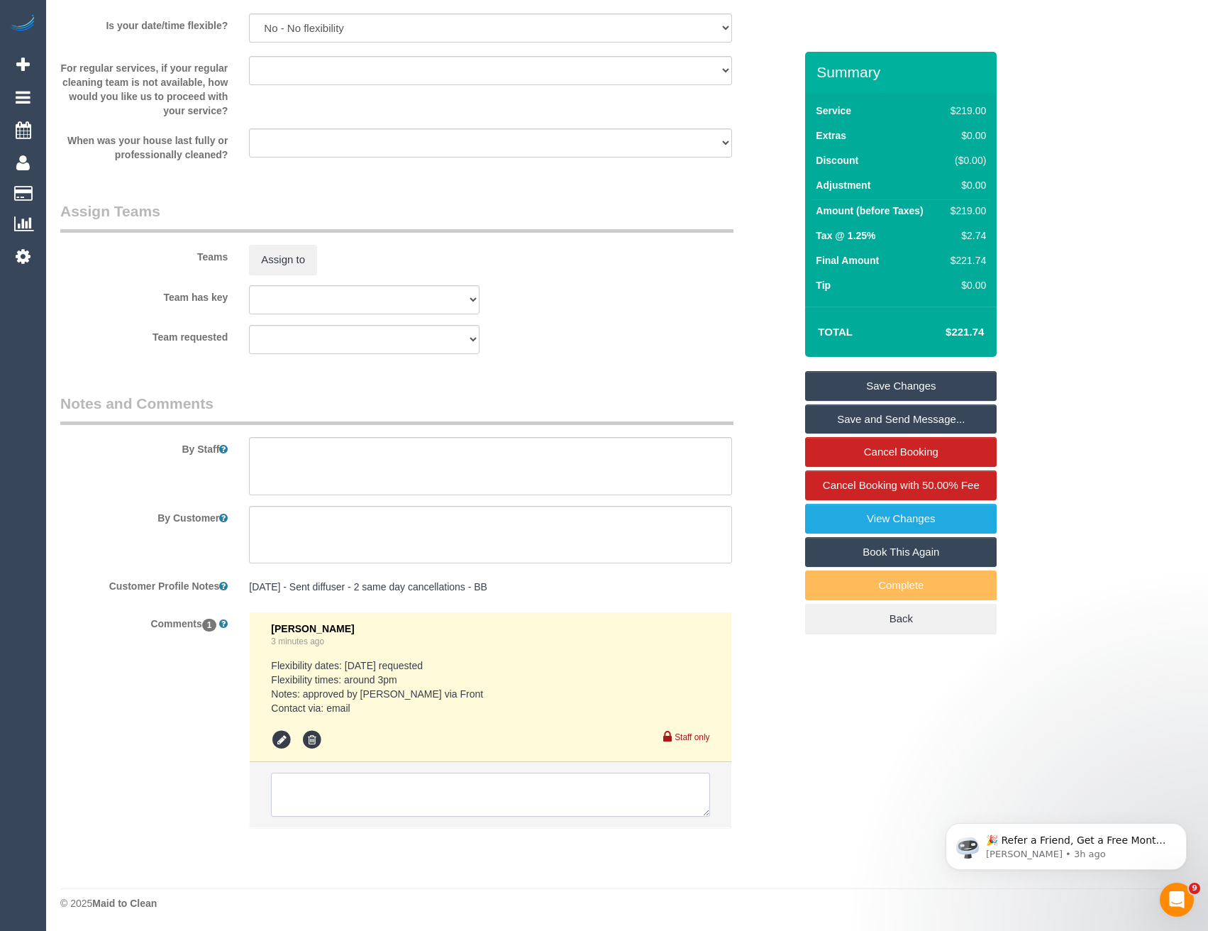
drag, startPoint x: 419, startPoint y: 810, endPoint x: 425, endPoint y: 774, distance: 36.7
click at [418, 810] on textarea at bounding box center [490, 794] width 438 height 44
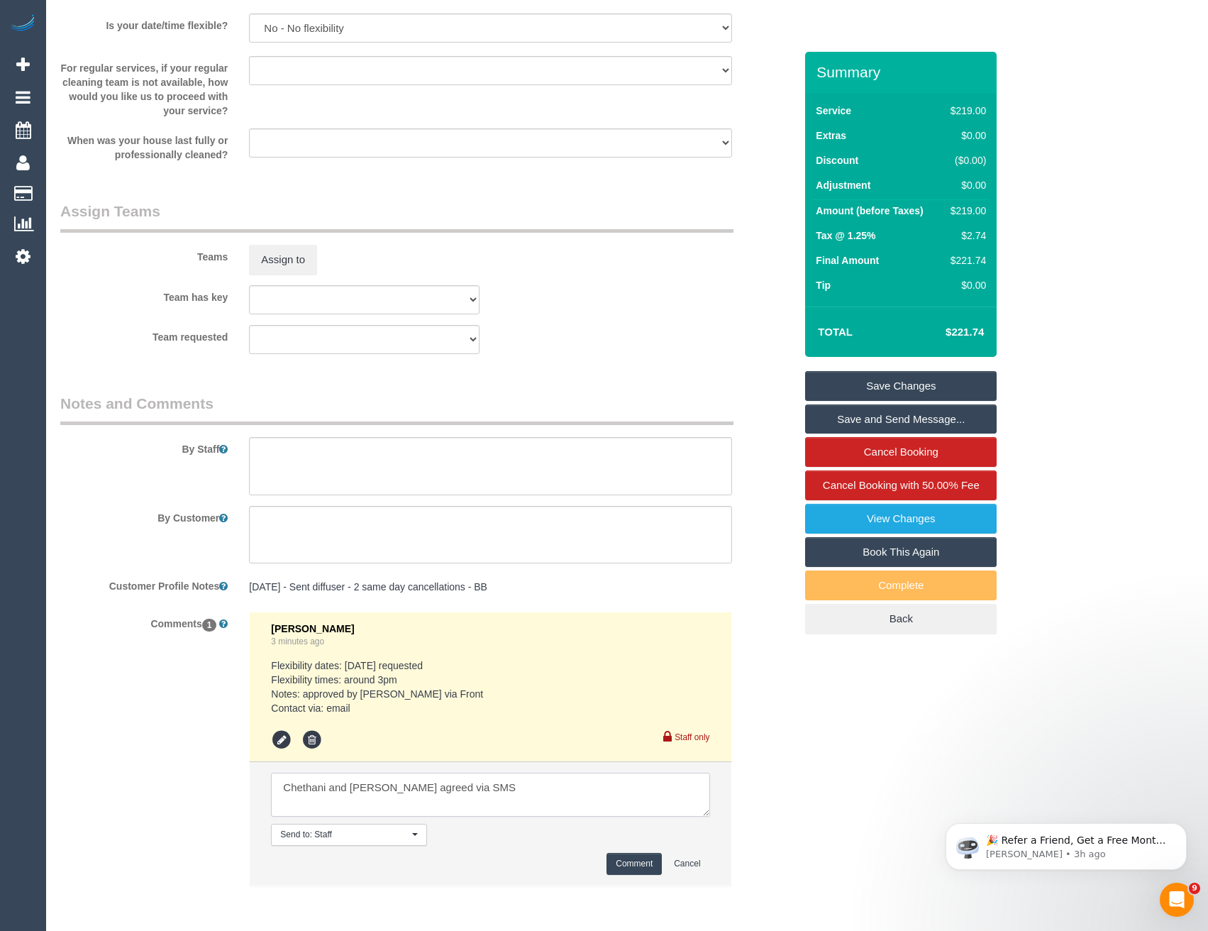
type textarea "Chethani and Disni agreed via SMS"
click at [655, 871] on button "Comment" at bounding box center [633, 864] width 55 height 22
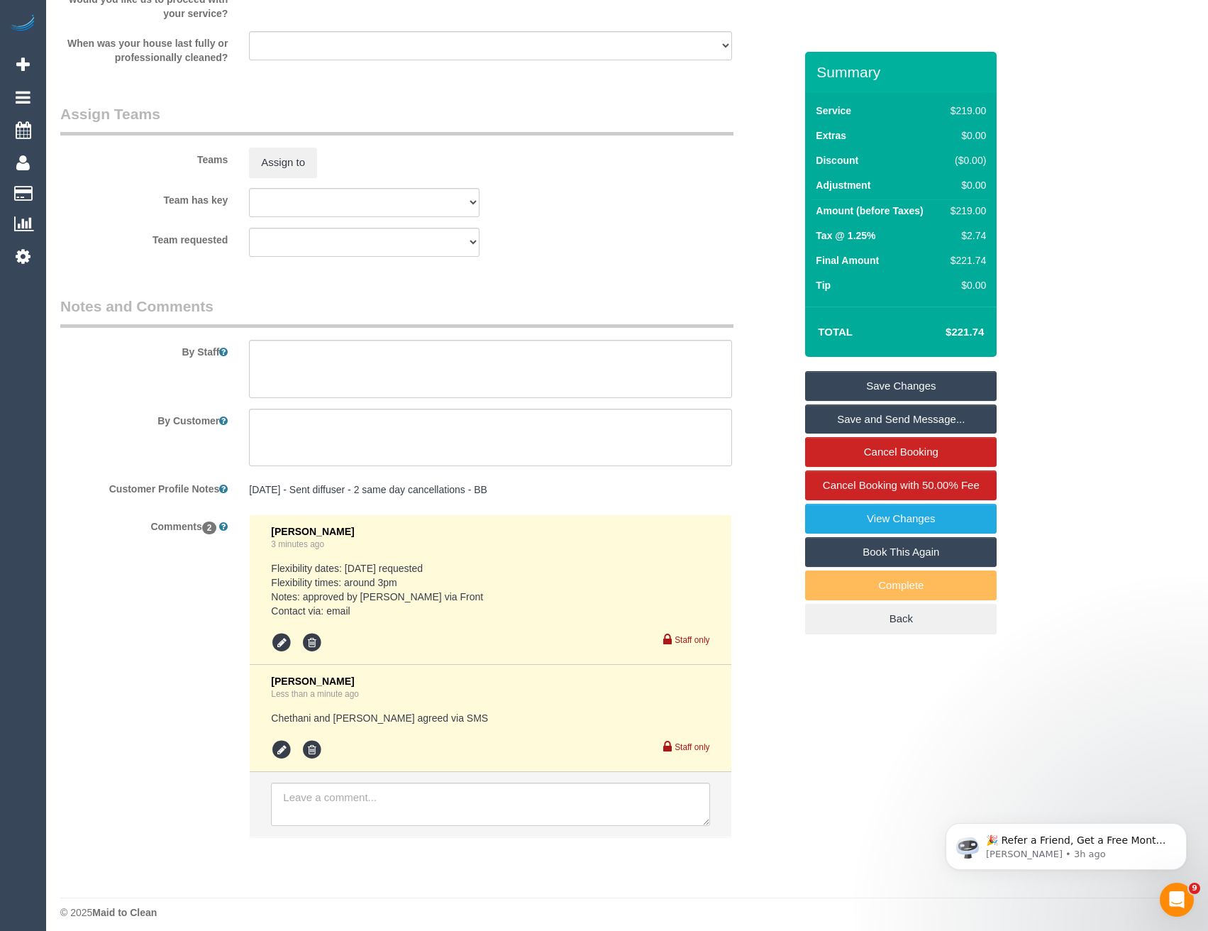
scroll to position [2134, 0]
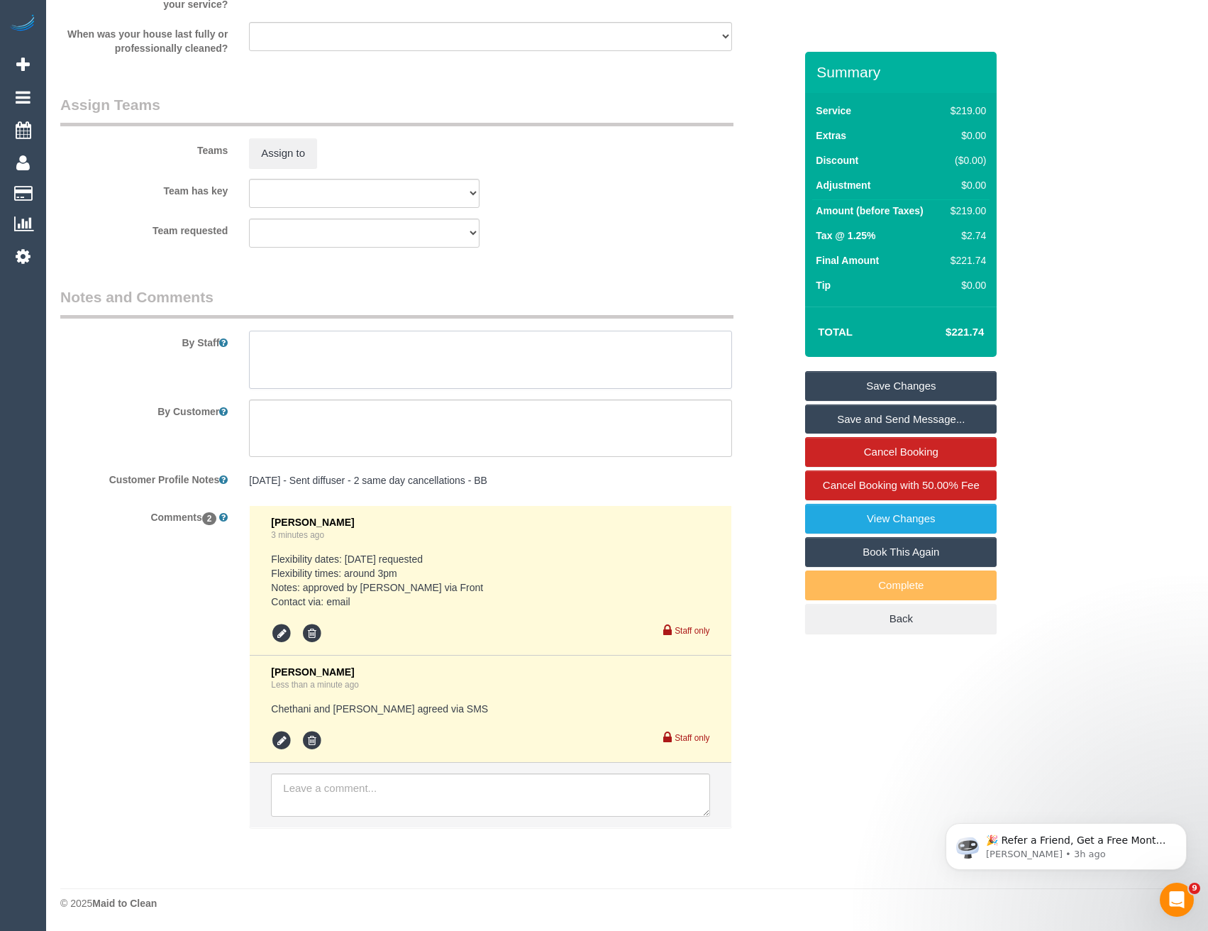
click at [278, 358] on textarea at bounding box center [490, 360] width 482 height 58
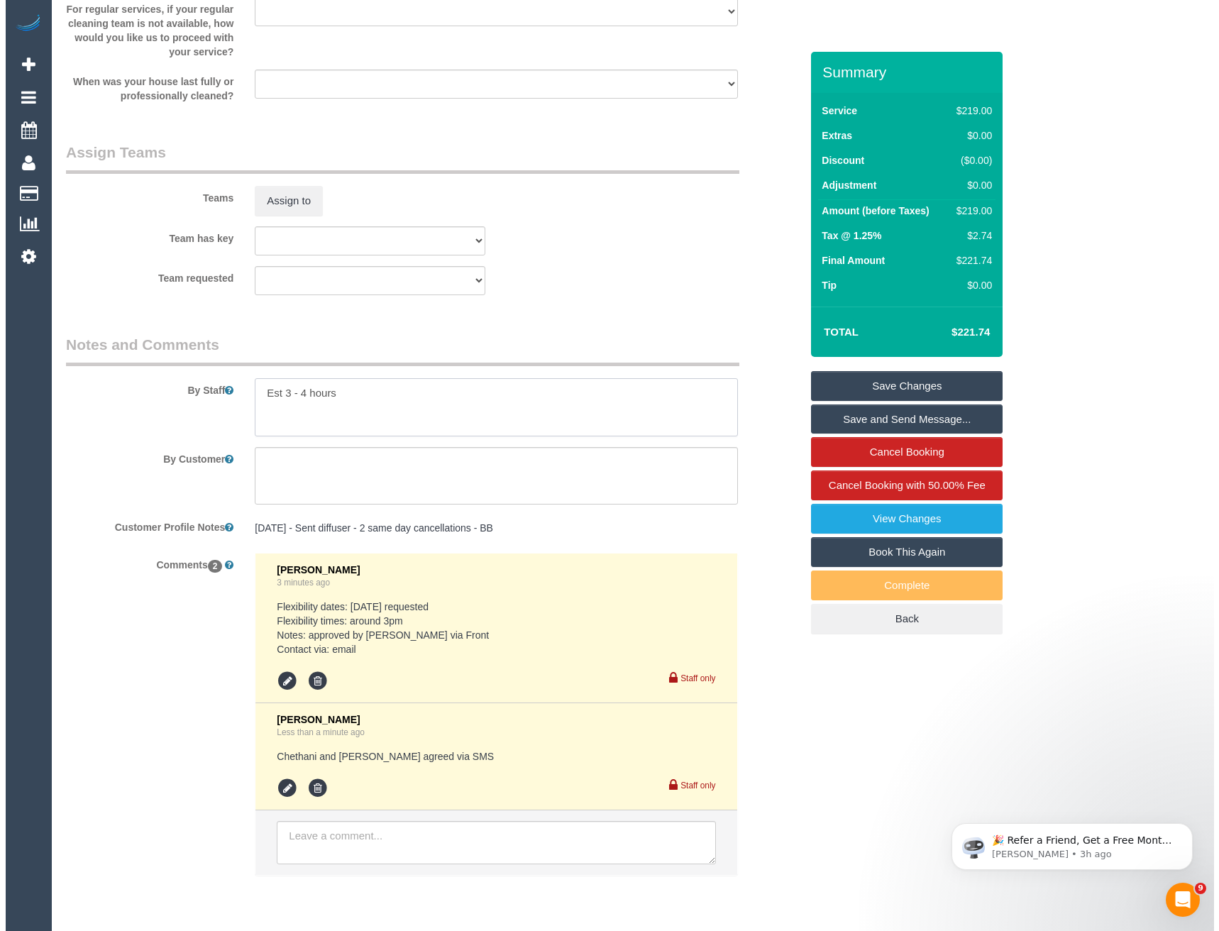
scroll to position [2063, 0]
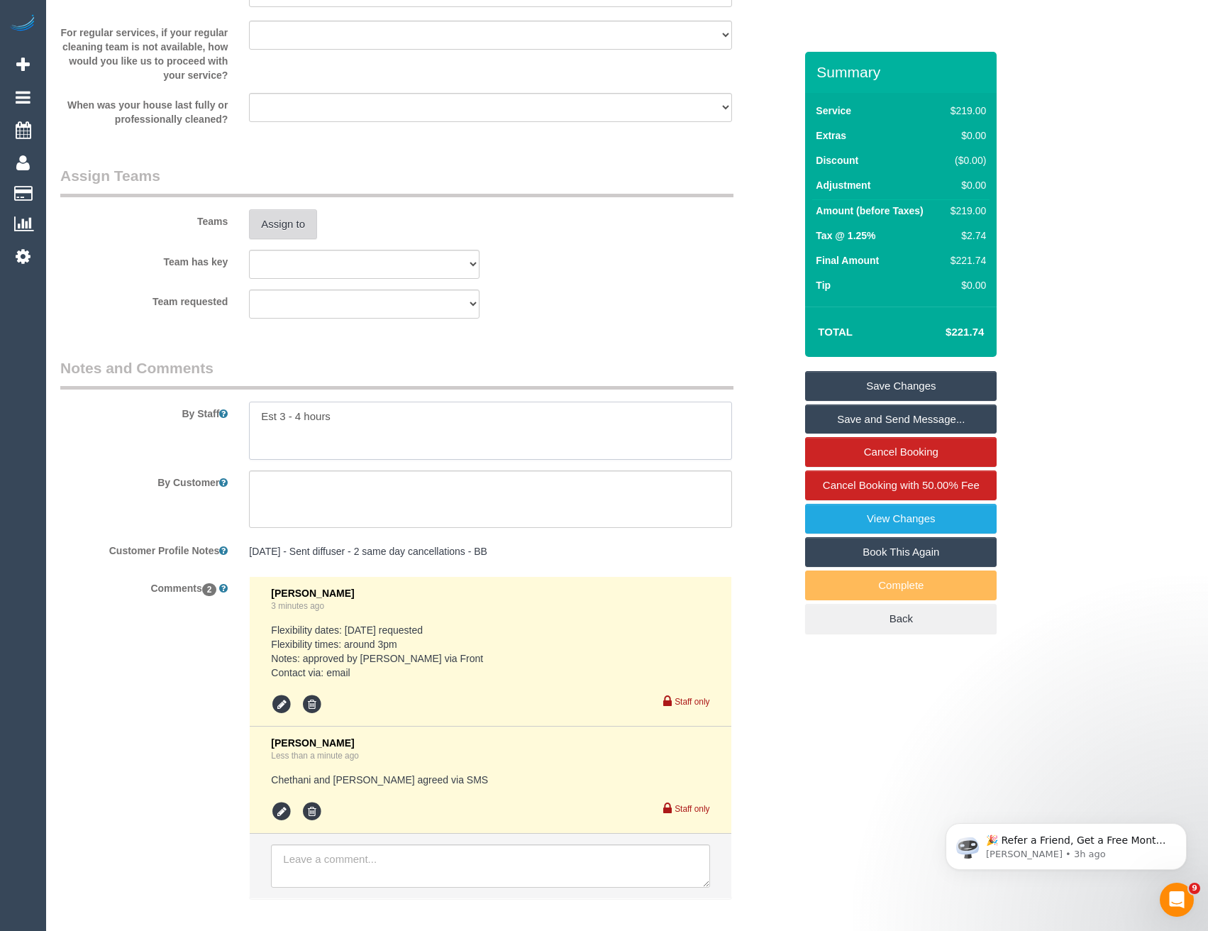
type textarea "Est 3 - 4 hours"
click at [283, 231] on button "Assign to" at bounding box center [283, 224] width 68 height 30
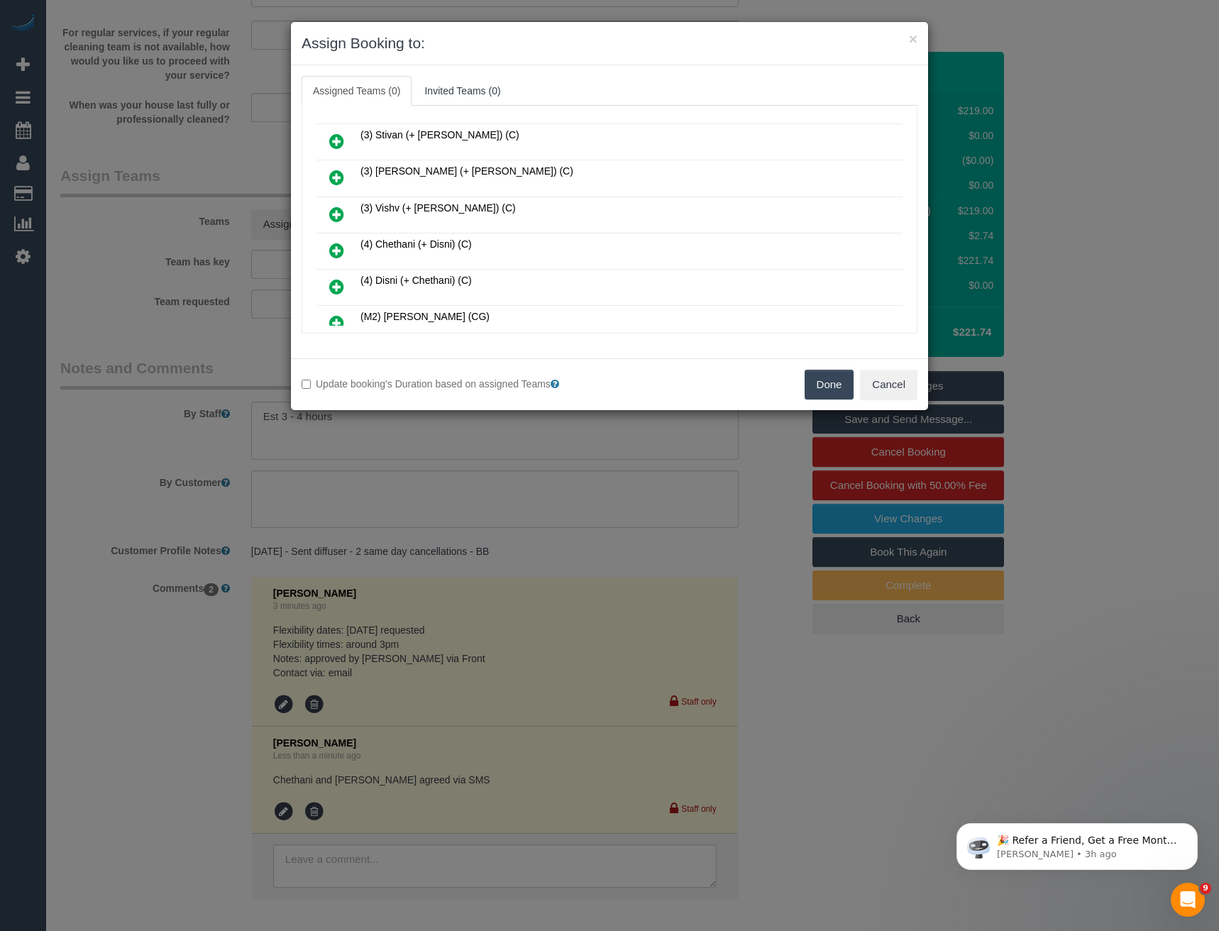
scroll to position [922, 0]
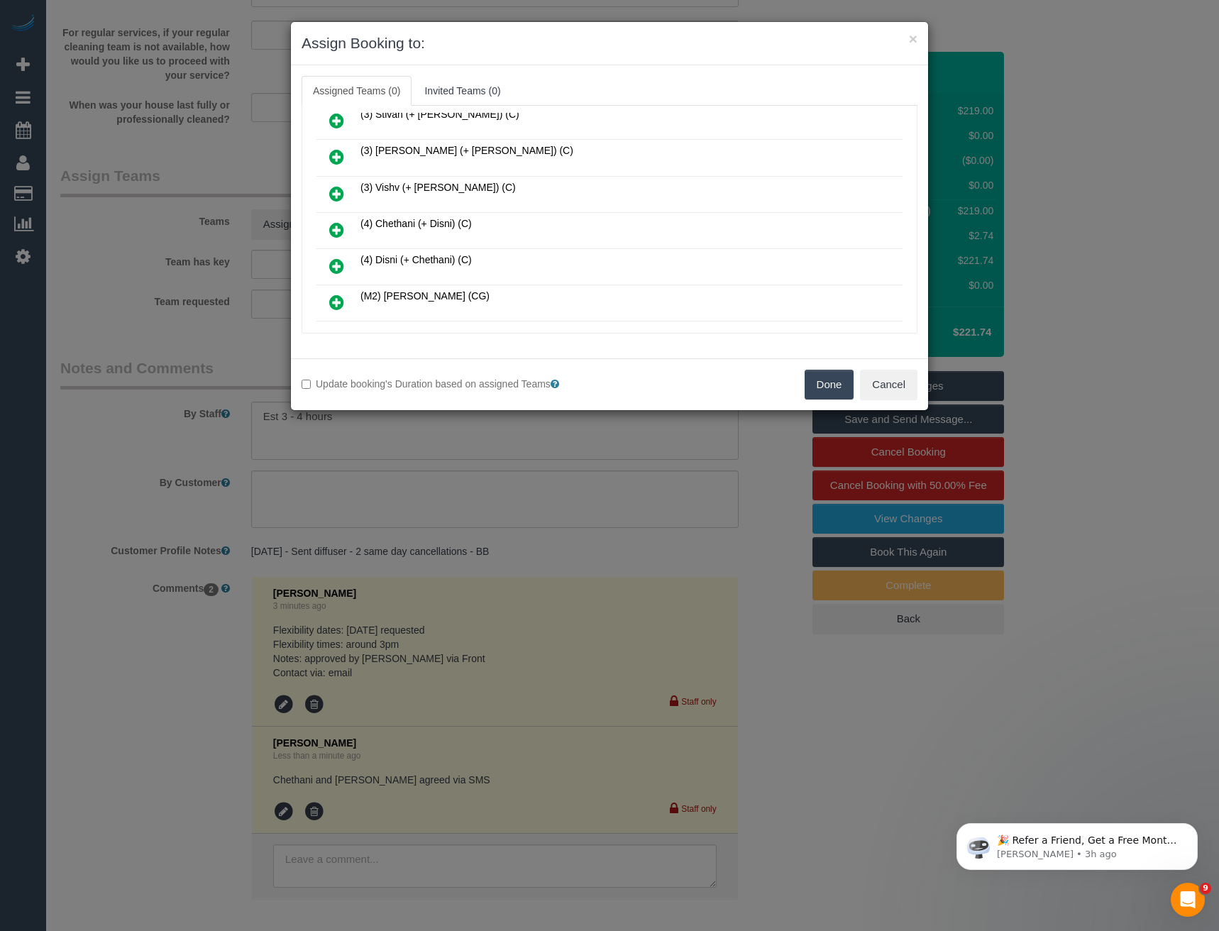
click at [336, 228] on icon at bounding box center [336, 229] width 15 height 17
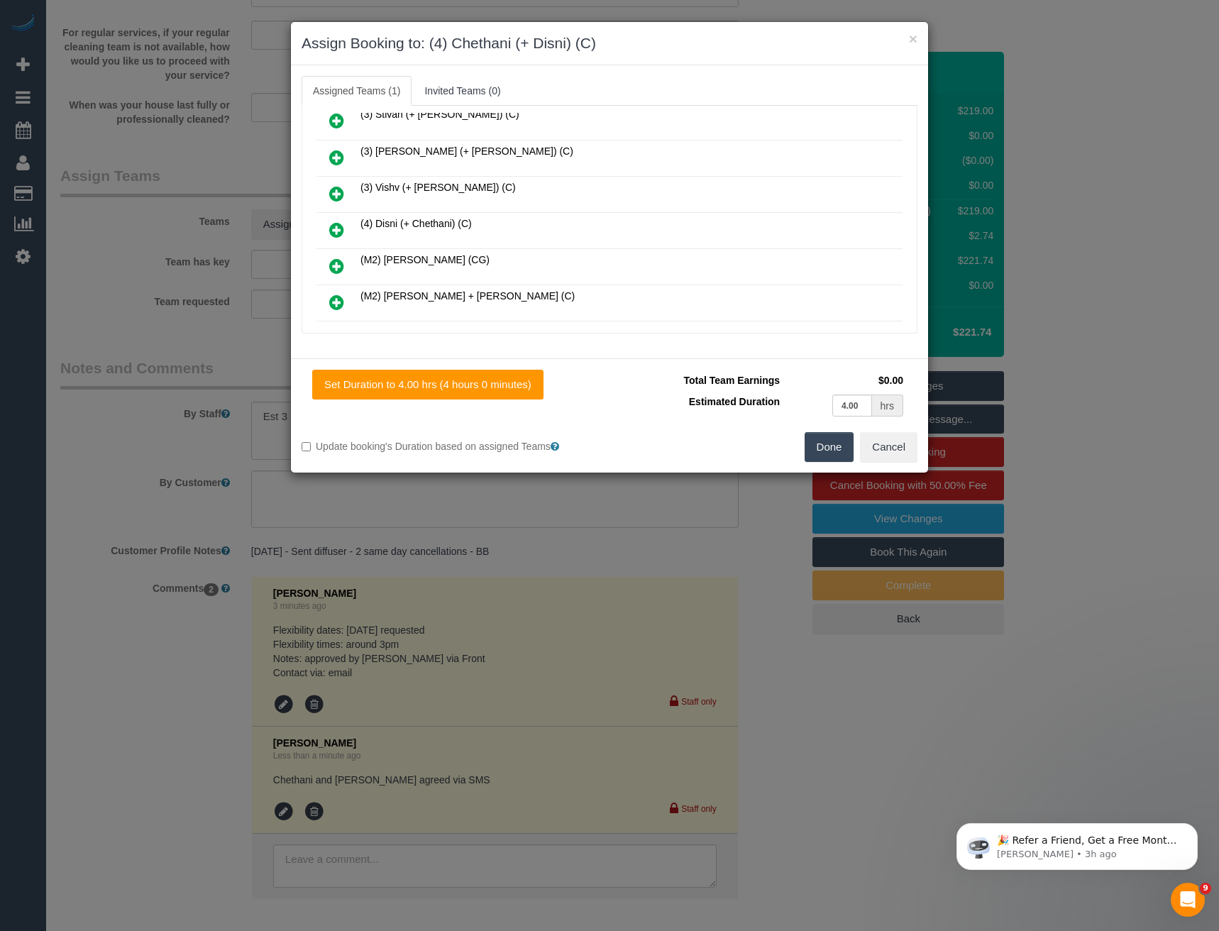
click at [336, 230] on icon at bounding box center [336, 229] width 15 height 17
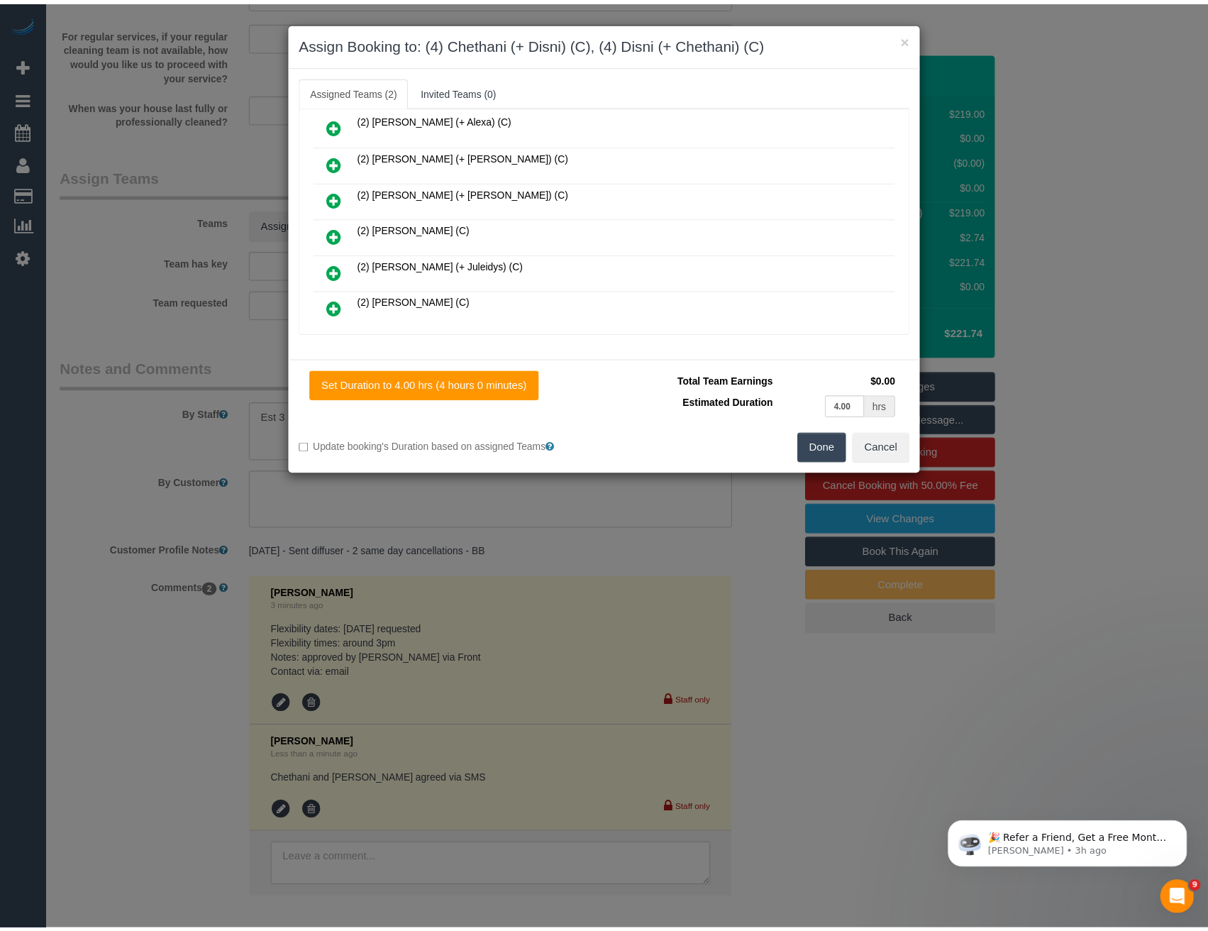
scroll to position [0, 0]
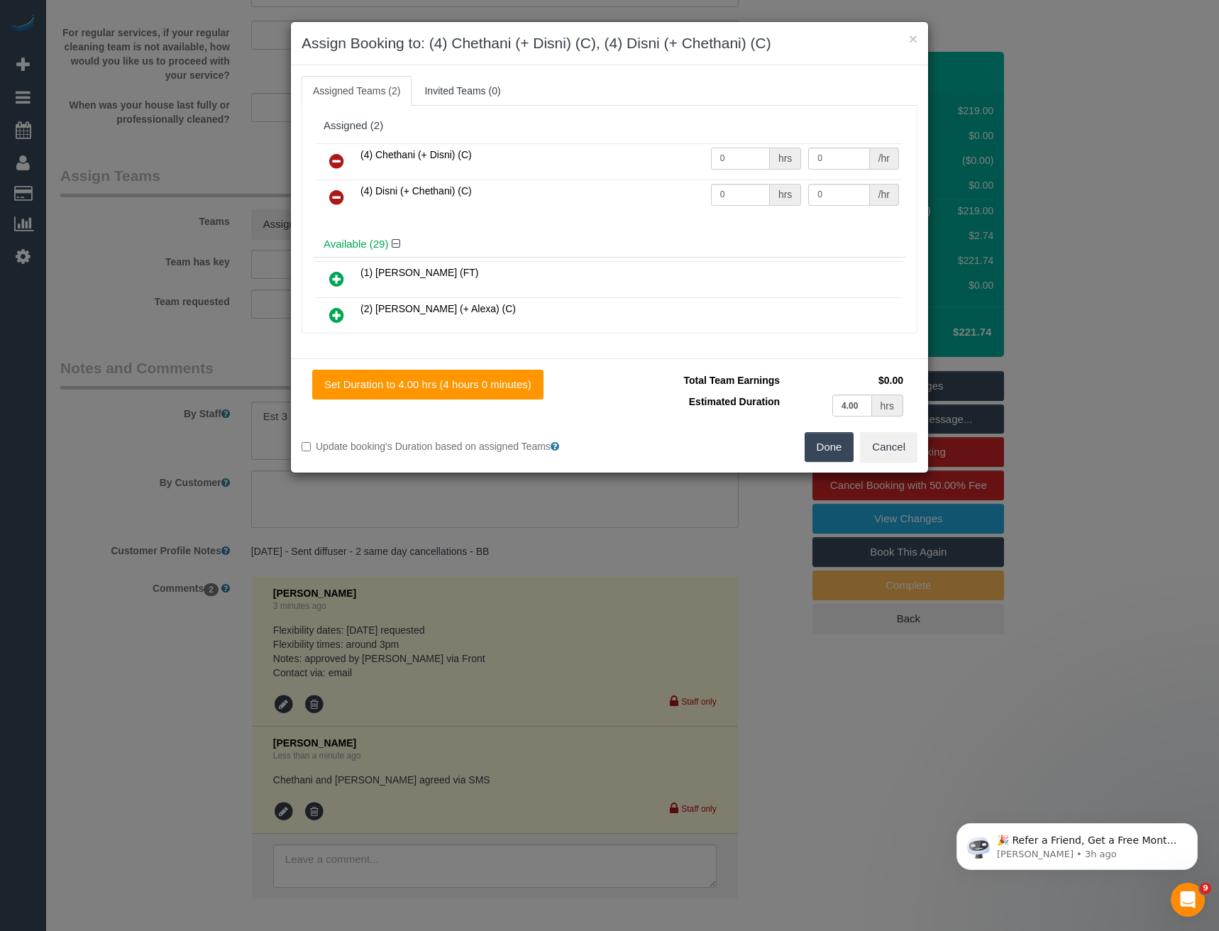
drag, startPoint x: 717, startPoint y: 157, endPoint x: 638, endPoint y: 157, distance: 79.4
click at [648, 157] on tr "(4) Chethani (+ Disni) (C) 0 hrs 0 /hr" at bounding box center [609, 161] width 586 height 36
type input "1"
type input "70"
drag, startPoint x: 732, startPoint y: 195, endPoint x: 660, endPoint y: 201, distance: 72.6
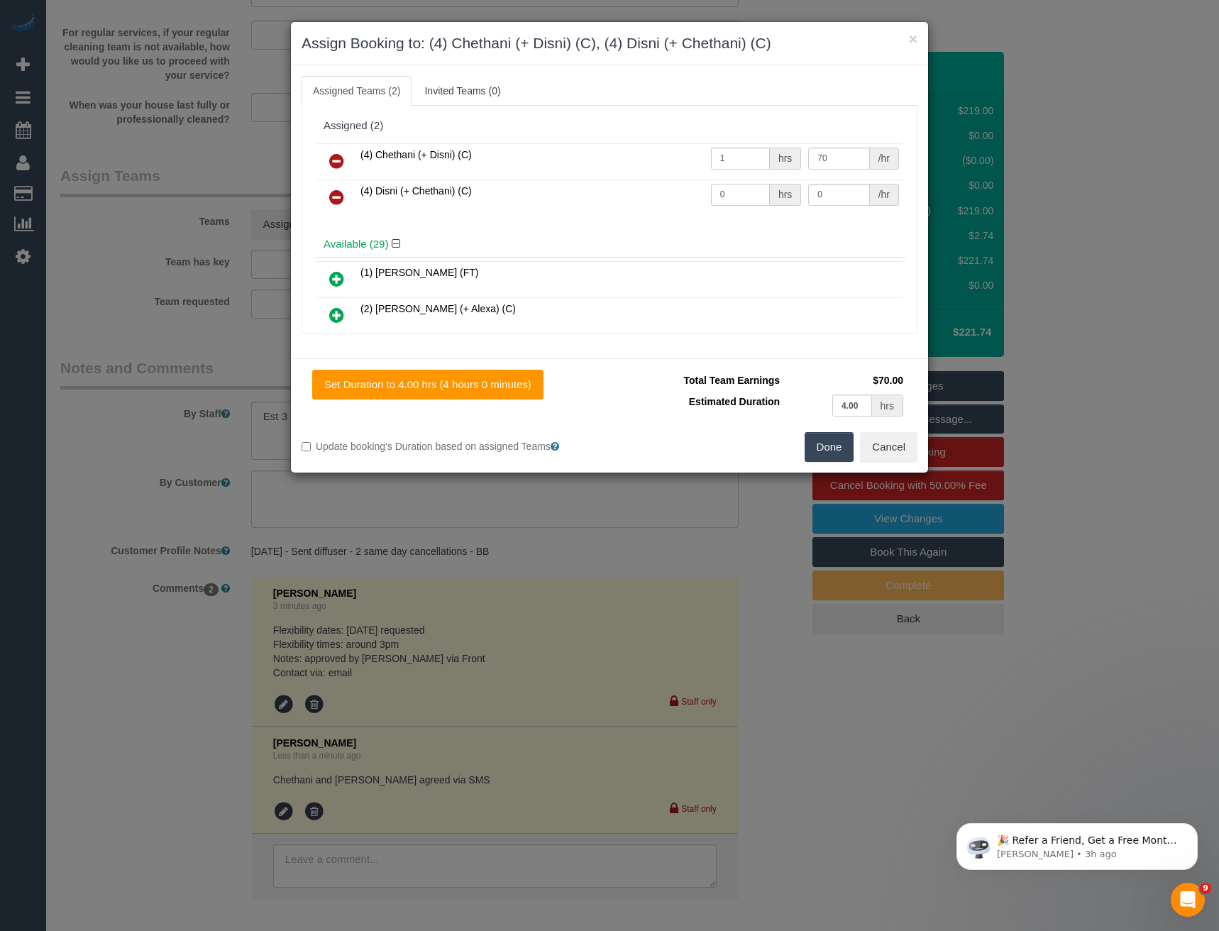
click at [665, 201] on tr "(4) Disni (+ Chethani) (C) 0 hrs 0 /hr" at bounding box center [609, 197] width 586 height 36
type input "1"
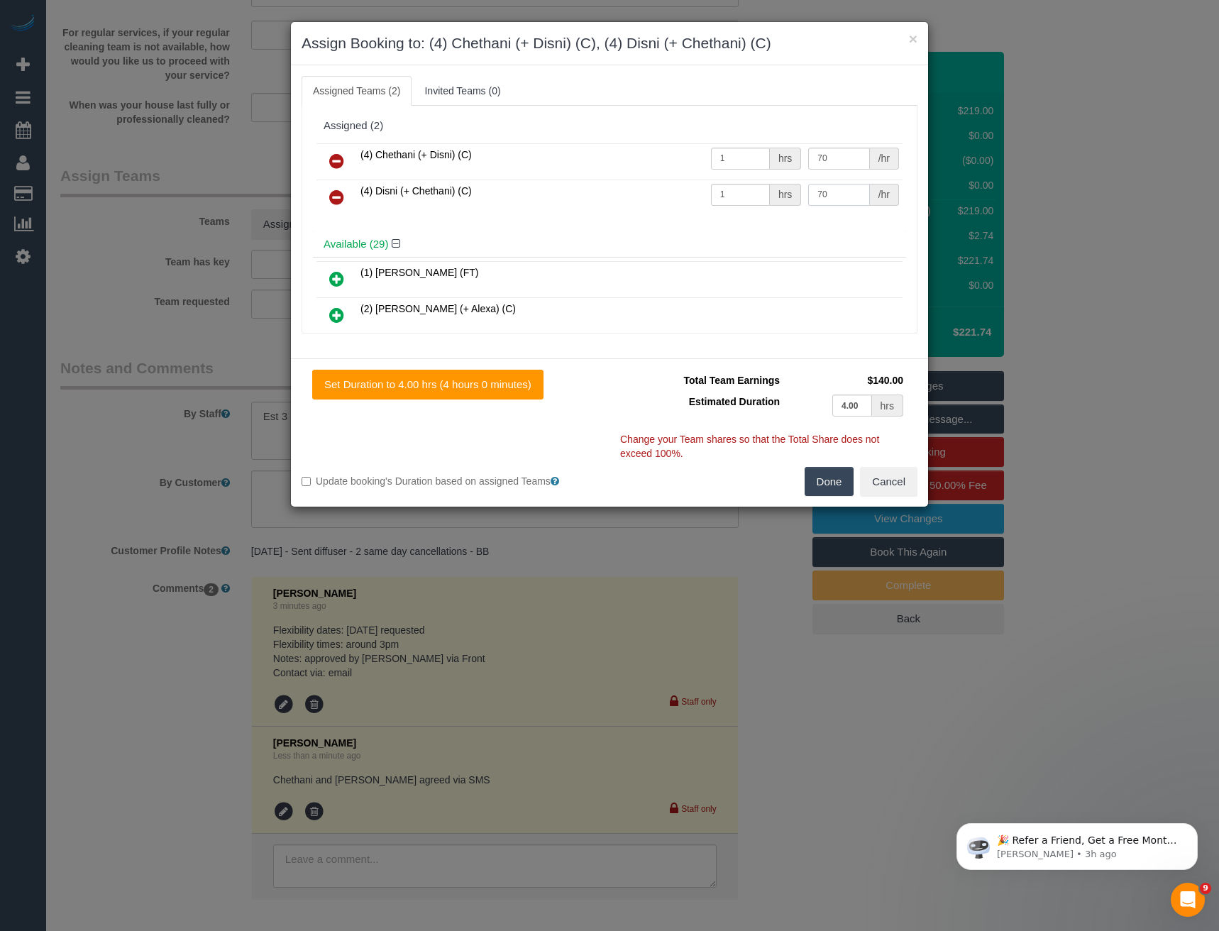
type input "70"
click at [834, 475] on button "Done" at bounding box center [829, 482] width 50 height 30
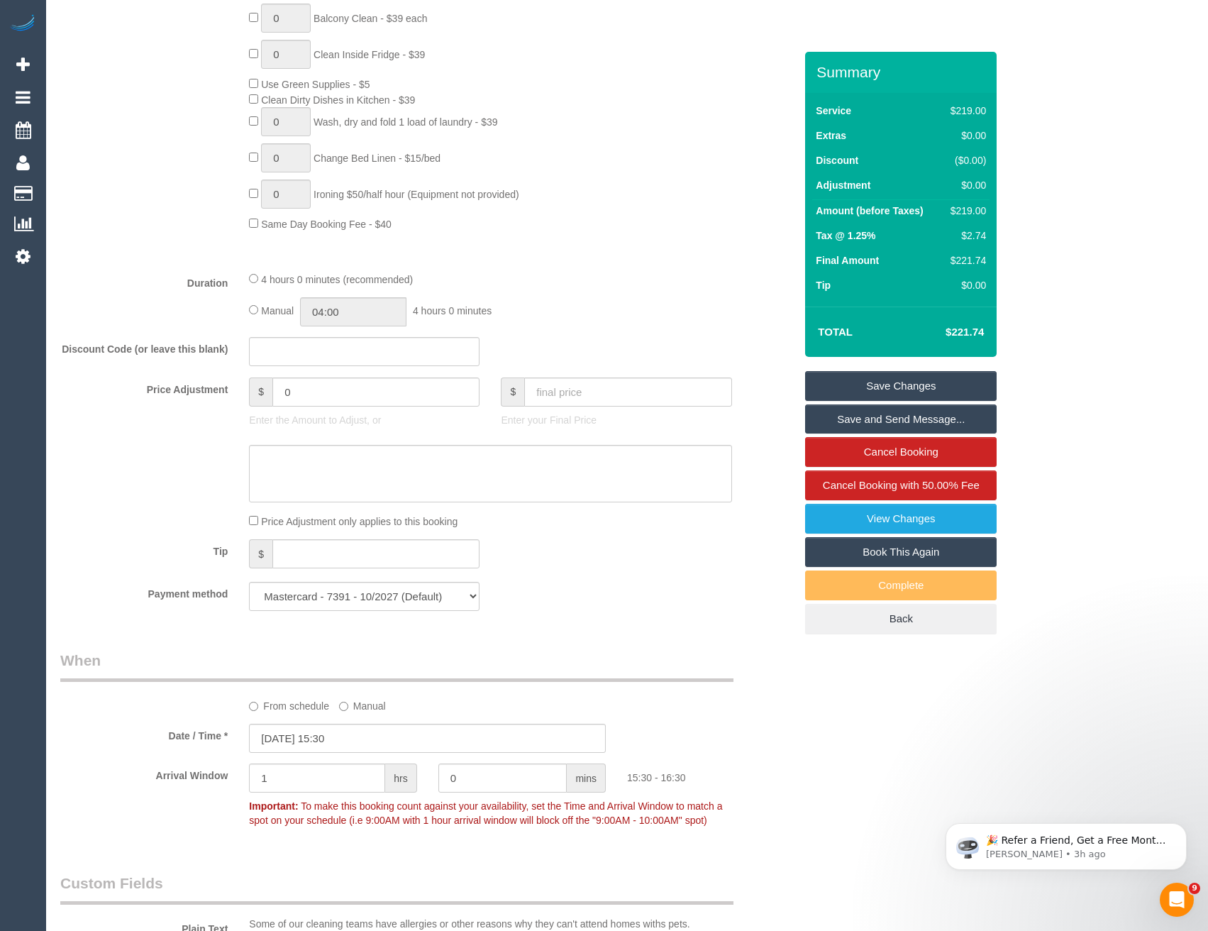
scroll to position [716, 0]
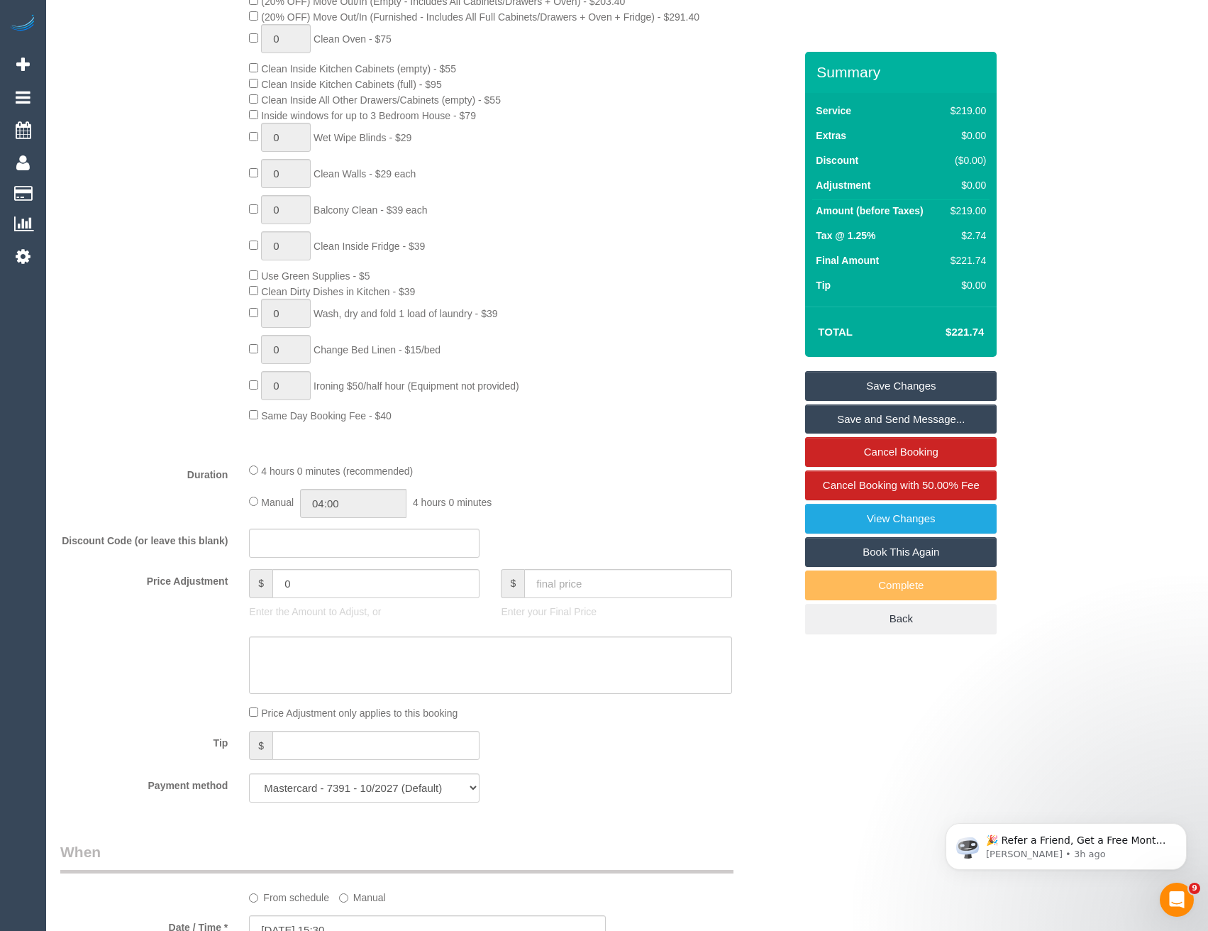
click at [252, 506] on div "Manual 04:00 4 hours 0 minutes" at bounding box center [490, 503] width 482 height 29
click at [336, 503] on input "04:00" at bounding box center [353, 503] width 106 height 29
type input "02:00"
click at [328, 553] on li "02:00" at bounding box center [337, 557] width 63 height 18
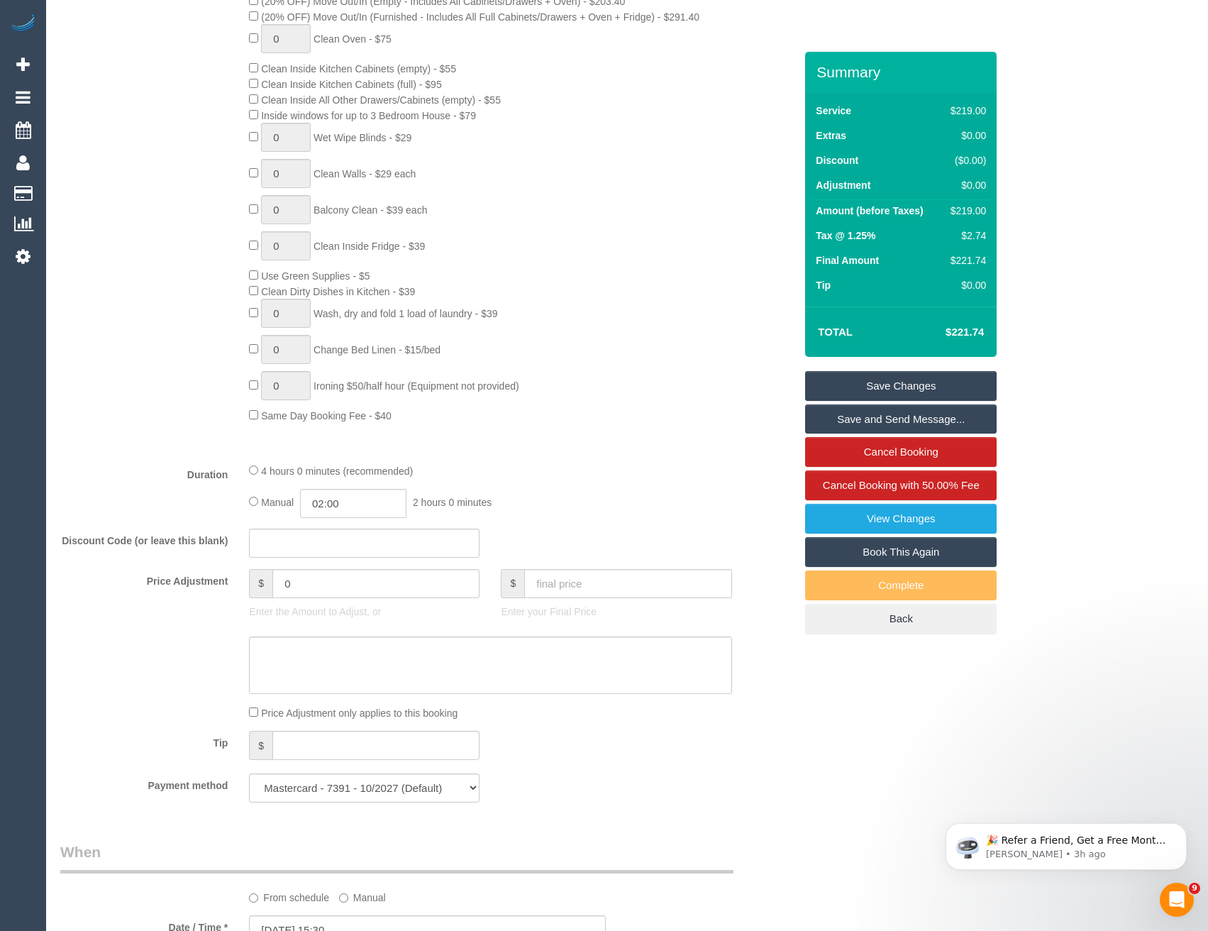
click at [576, 474] on div "4 hours 0 minutes (recommended)" at bounding box center [490, 470] width 482 height 16
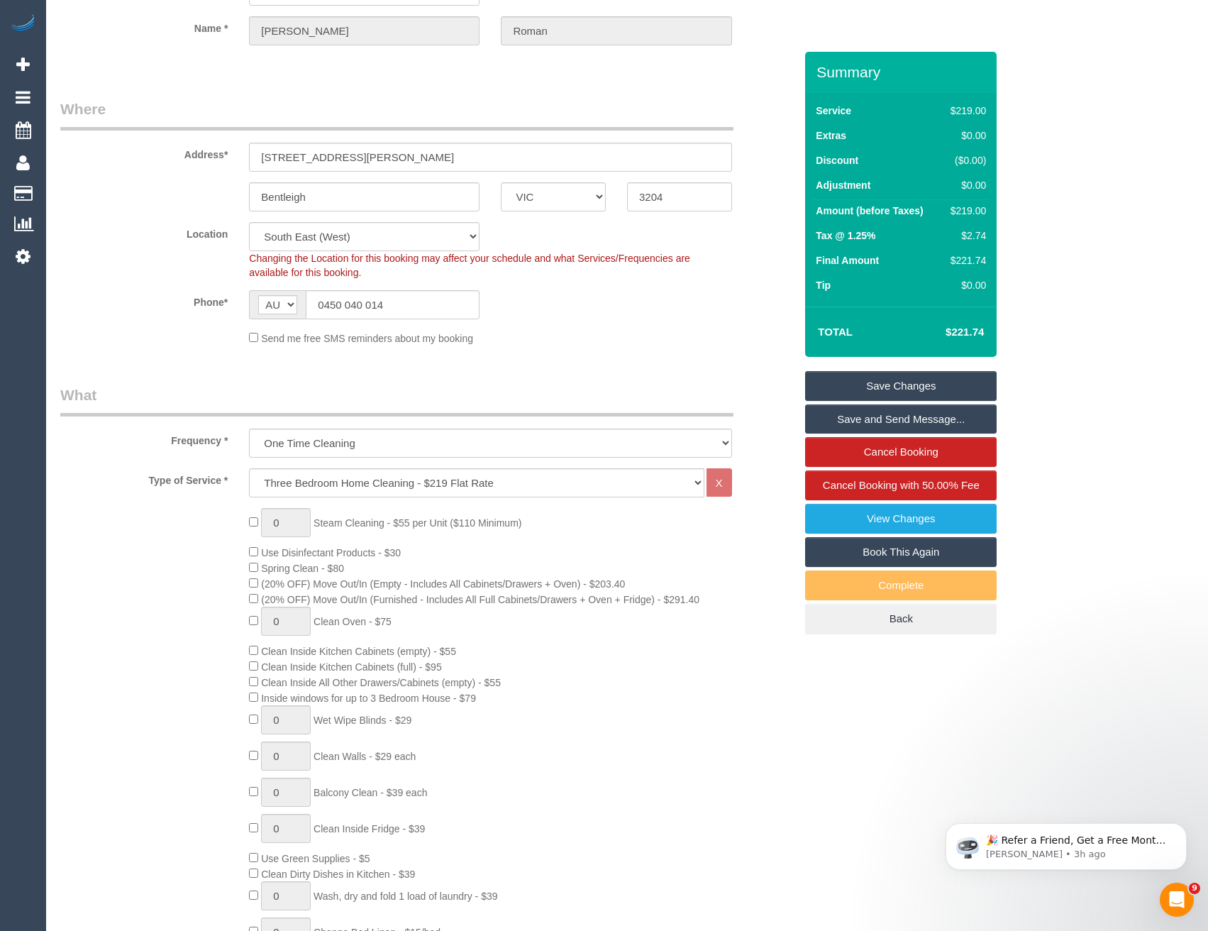
scroll to position [0, 0]
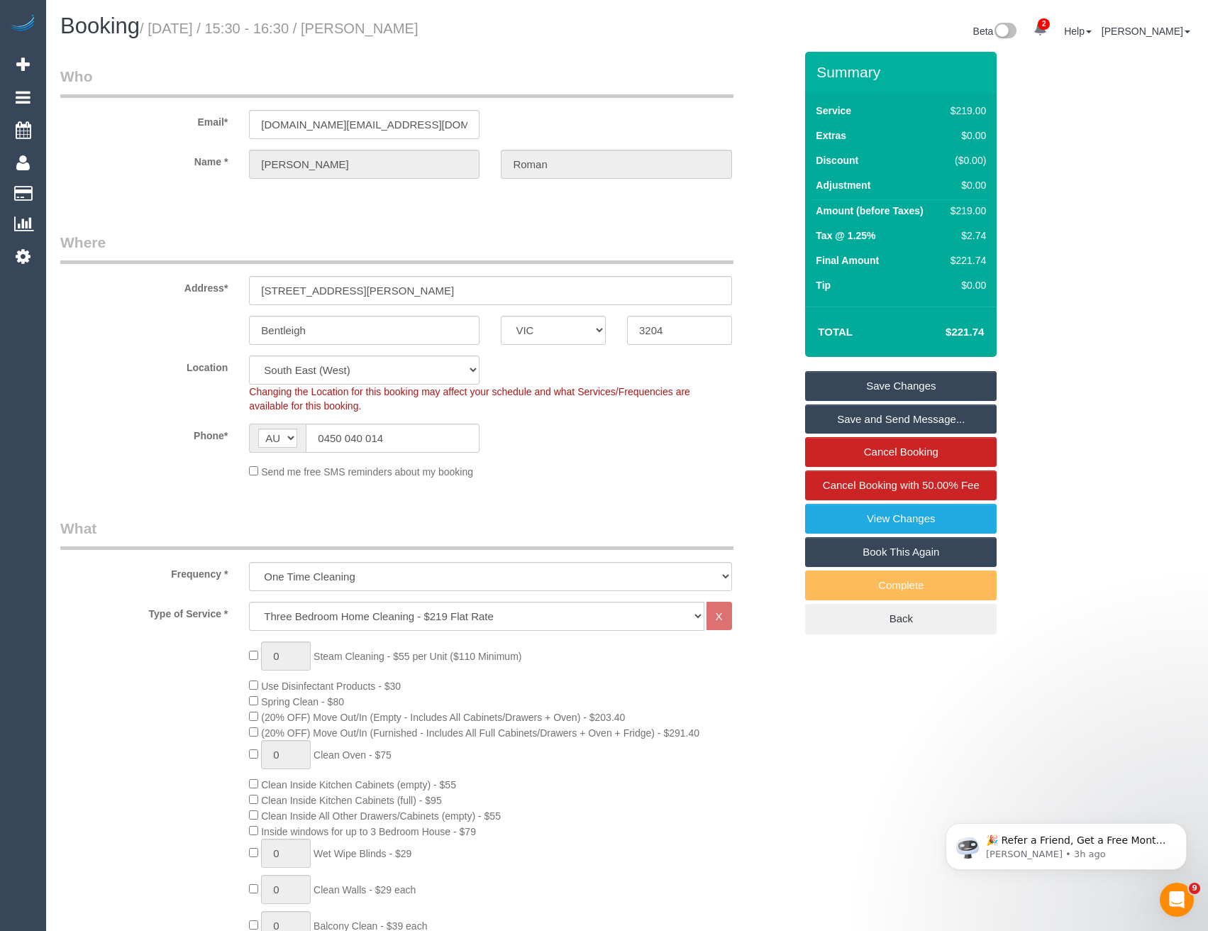
click at [891, 388] on link "Save Changes" at bounding box center [901, 386] width 192 height 30
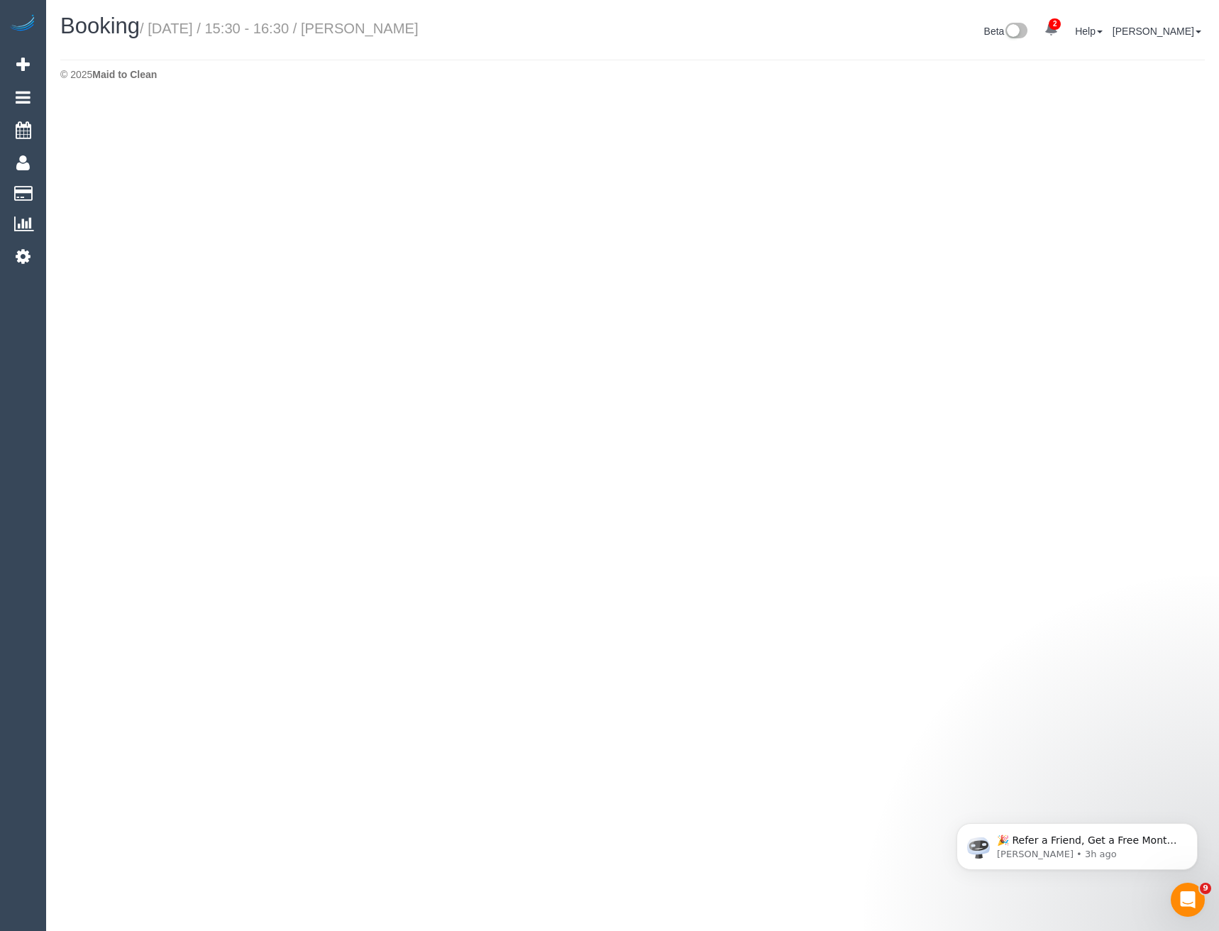
select select "VIC"
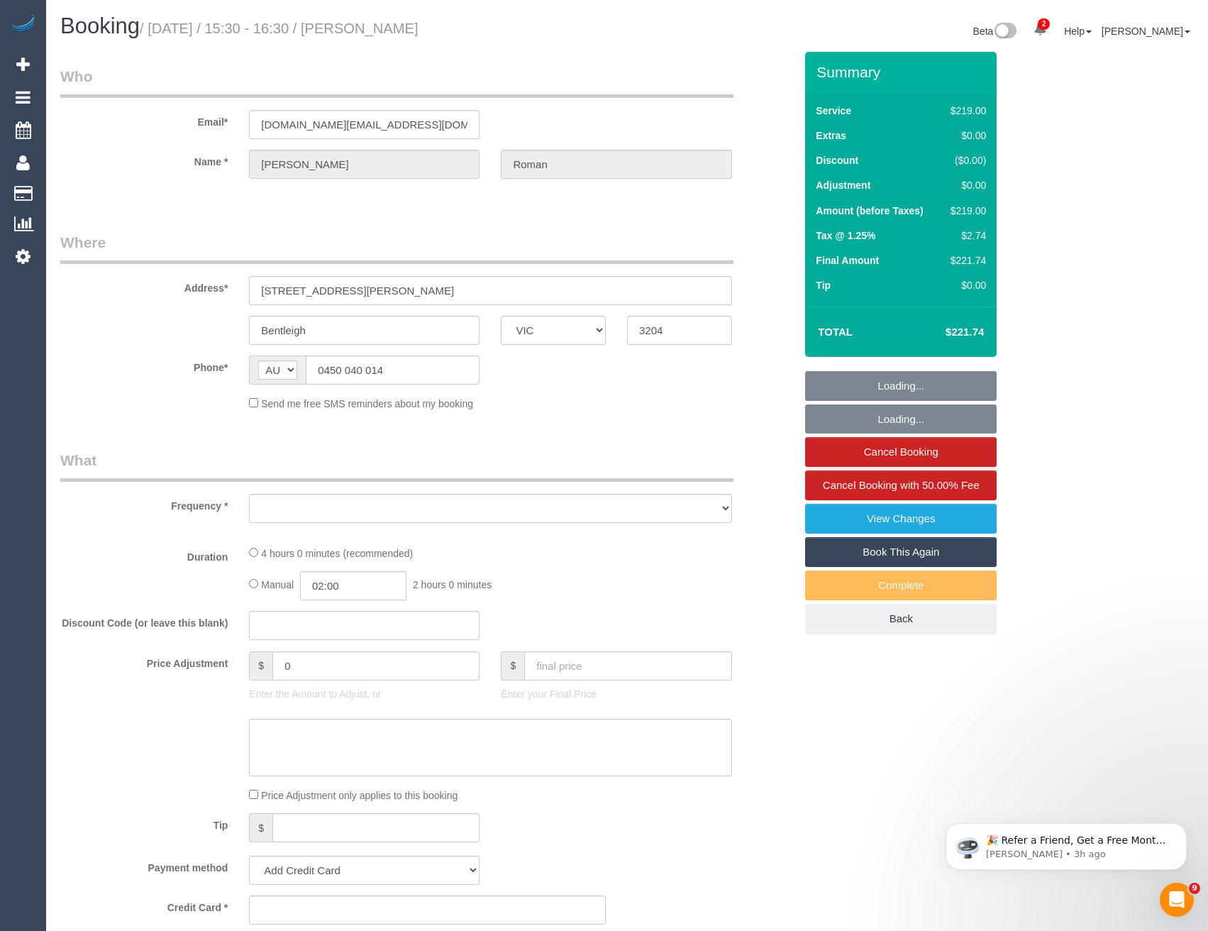
select select "object:4223"
select select "string:stripe-pm_1NQiim2GScqysDRVk5HSdHIC"
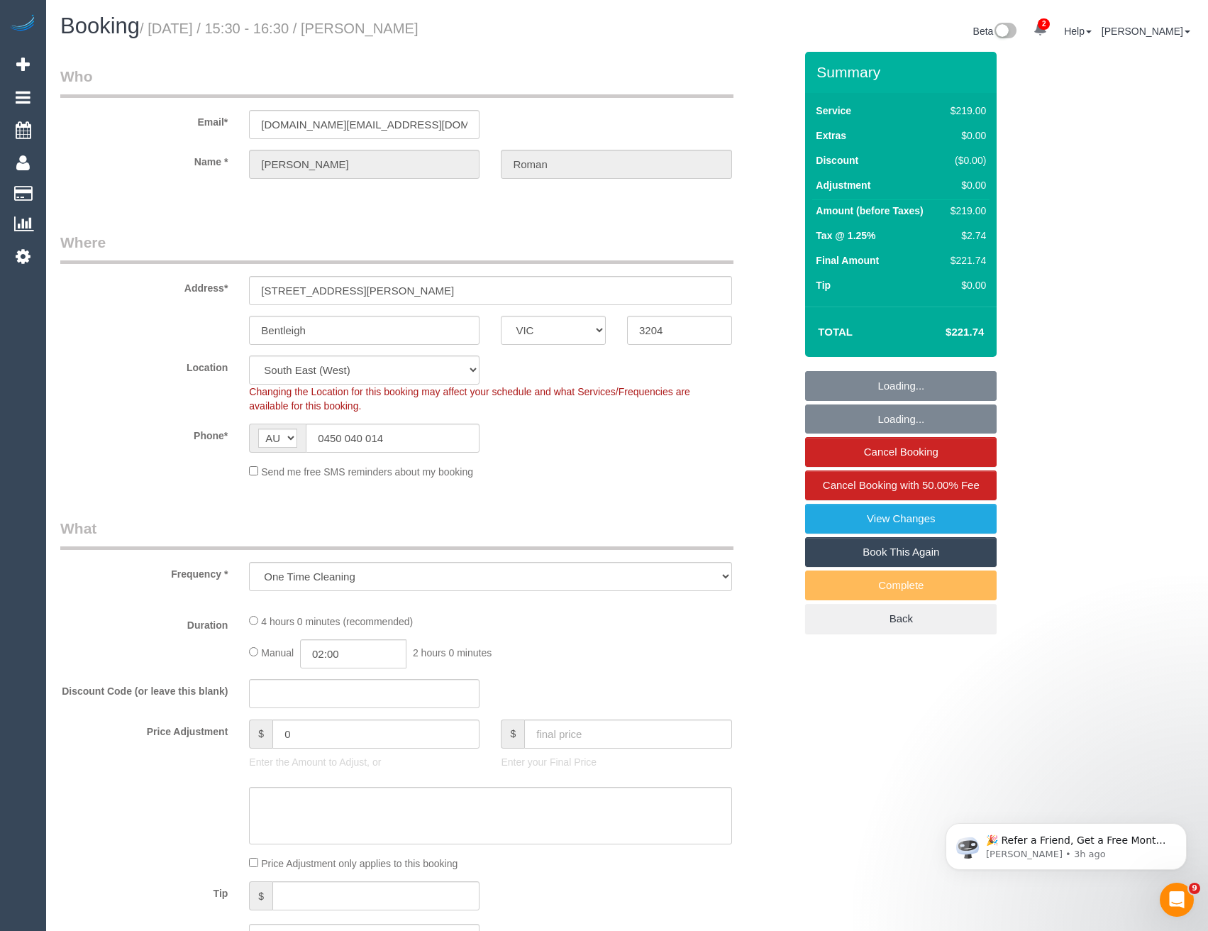
select select "object:4228"
select select "number:28"
select select "number:14"
select select "number:19"
select select "number:25"
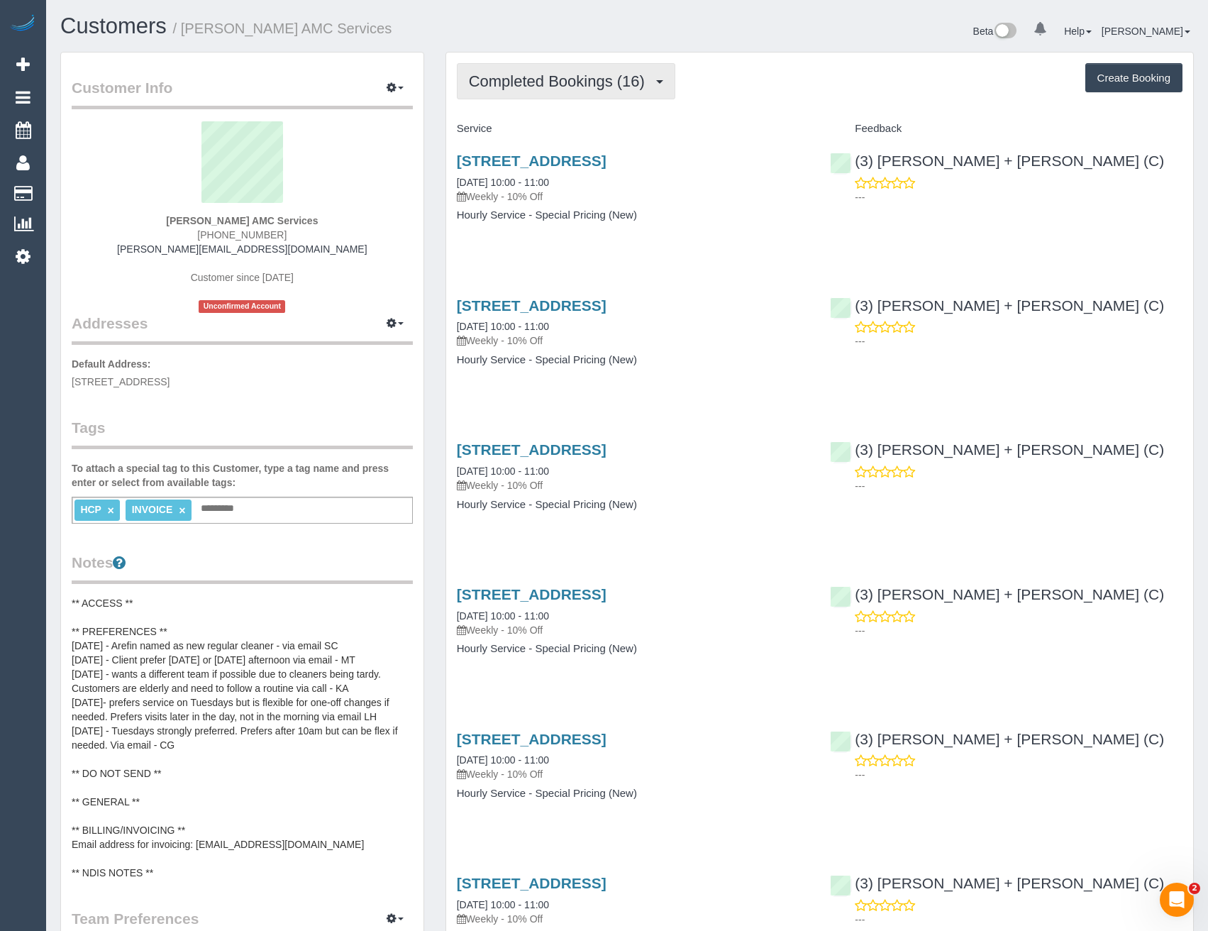
click at [628, 82] on span "Completed Bookings (16)" at bounding box center [560, 81] width 183 height 18
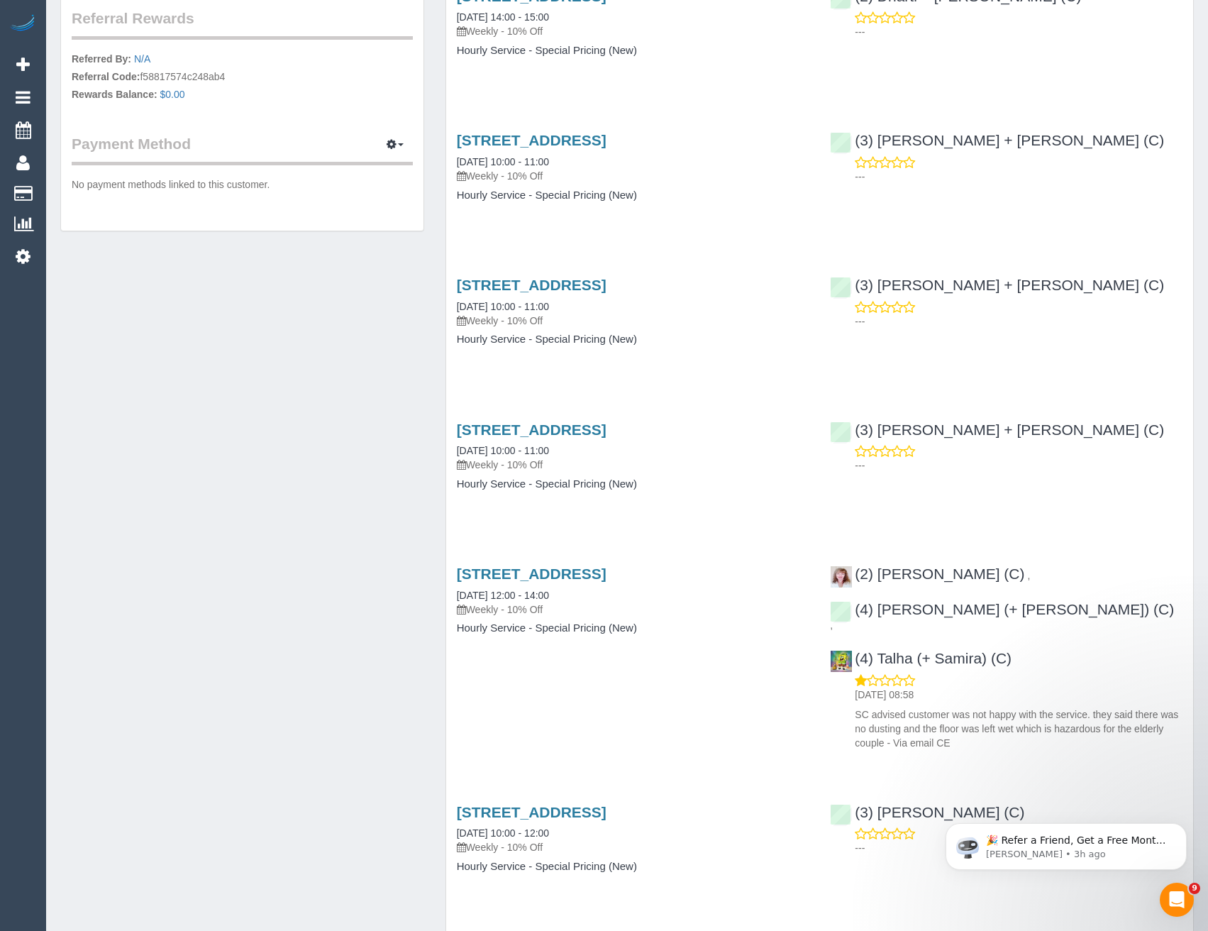
scroll to position [993, 0]
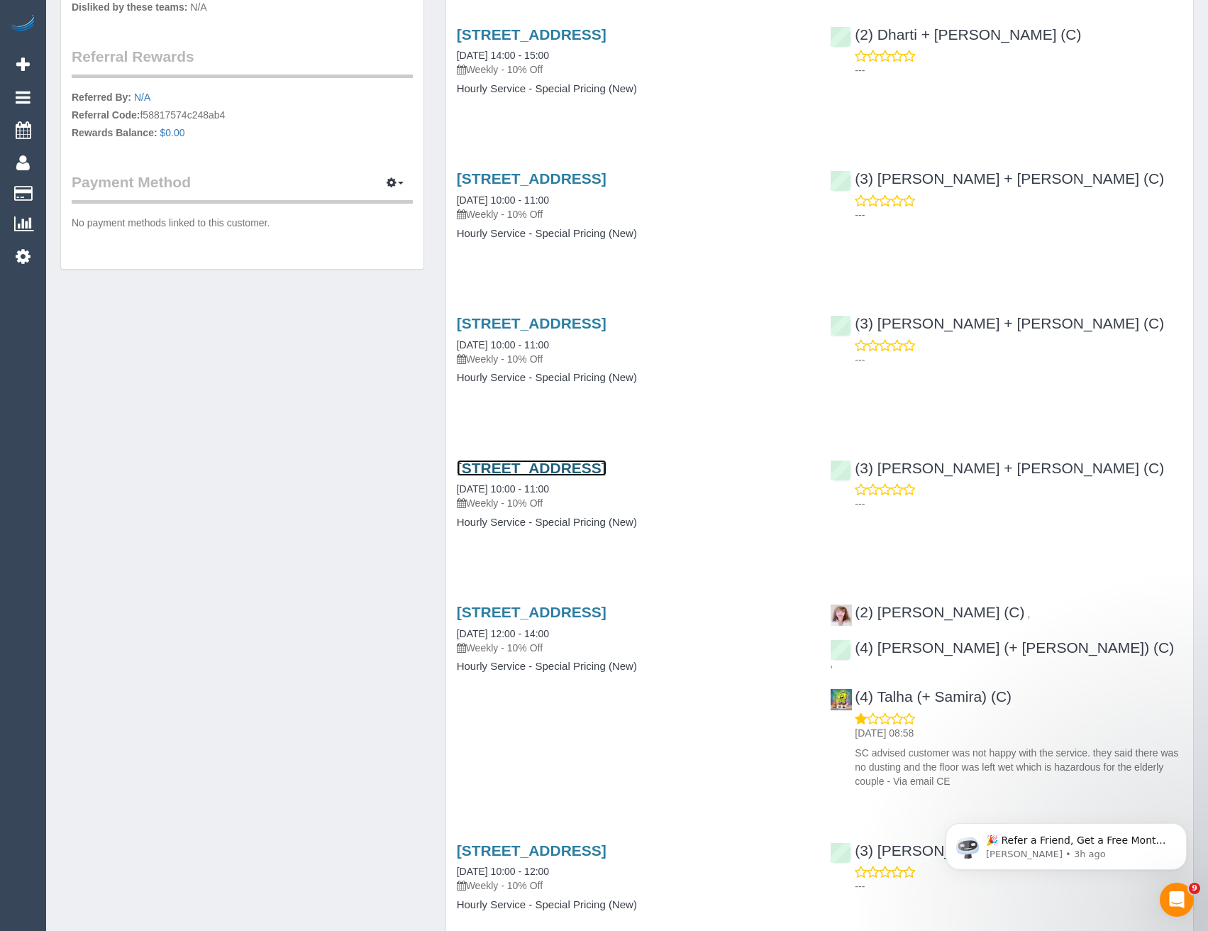
click at [606, 465] on link "[STREET_ADDRESS]" at bounding box center [532, 468] width 150 height 16
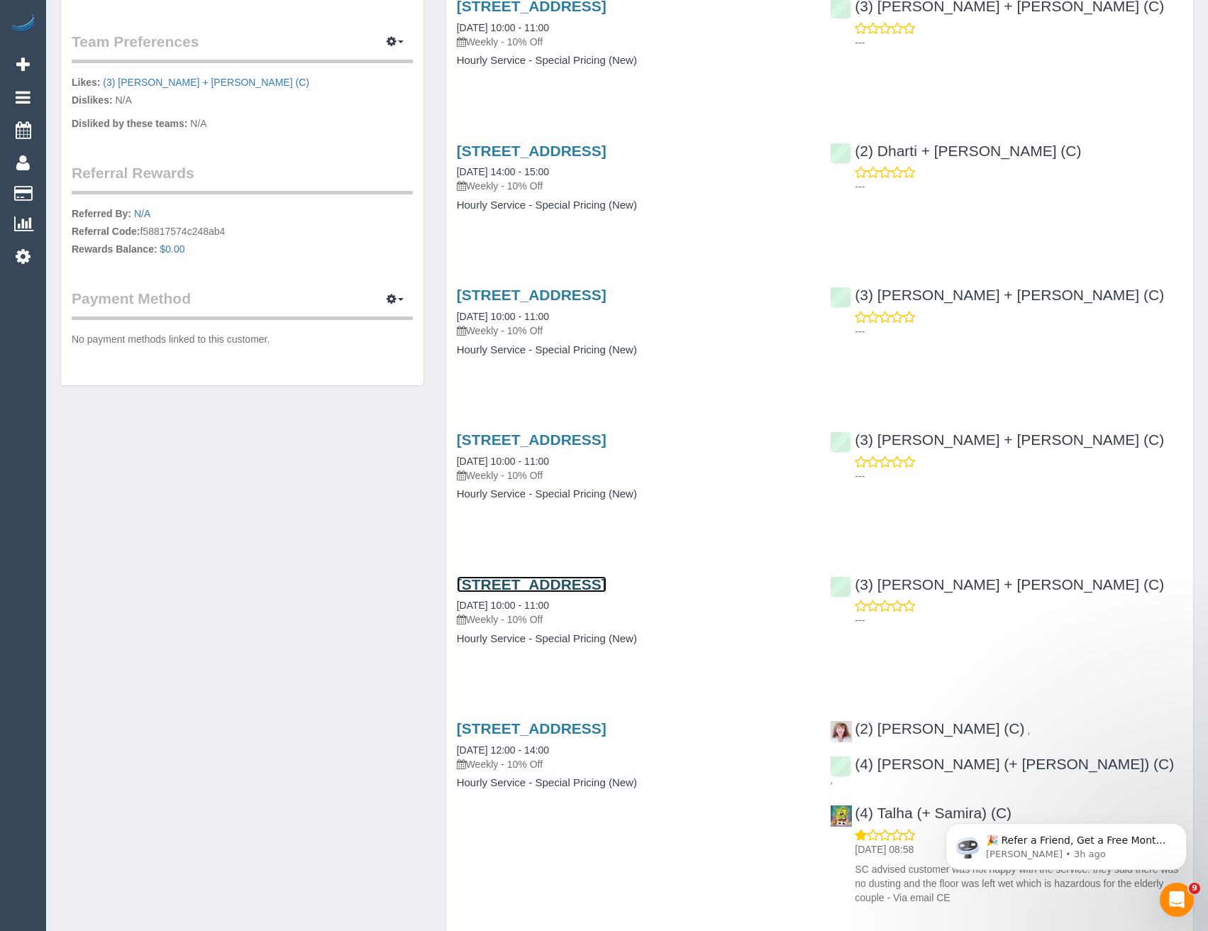
scroll to position [851, 0]
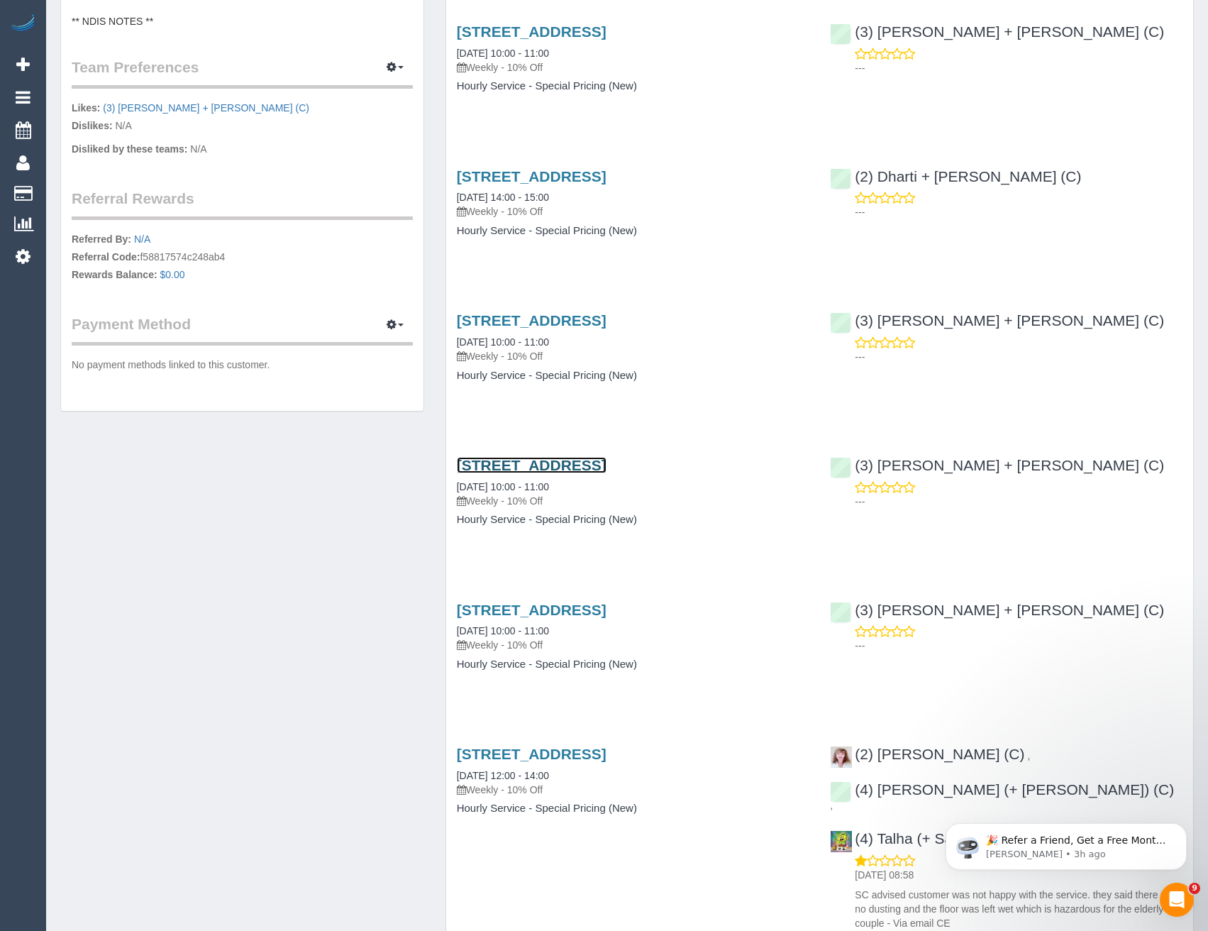
click at [606, 465] on link "[STREET_ADDRESS]" at bounding box center [532, 465] width 150 height 16
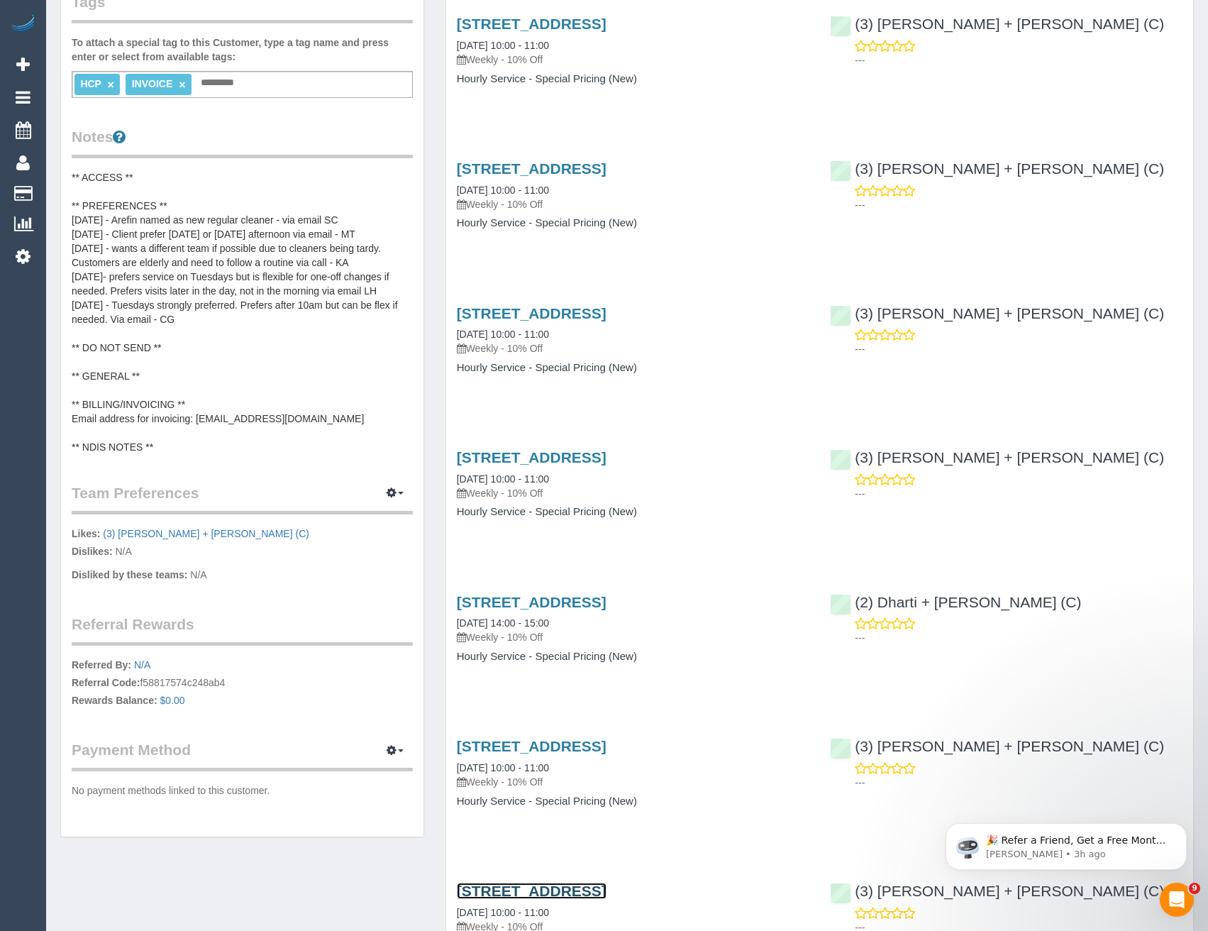
scroll to position [0, 0]
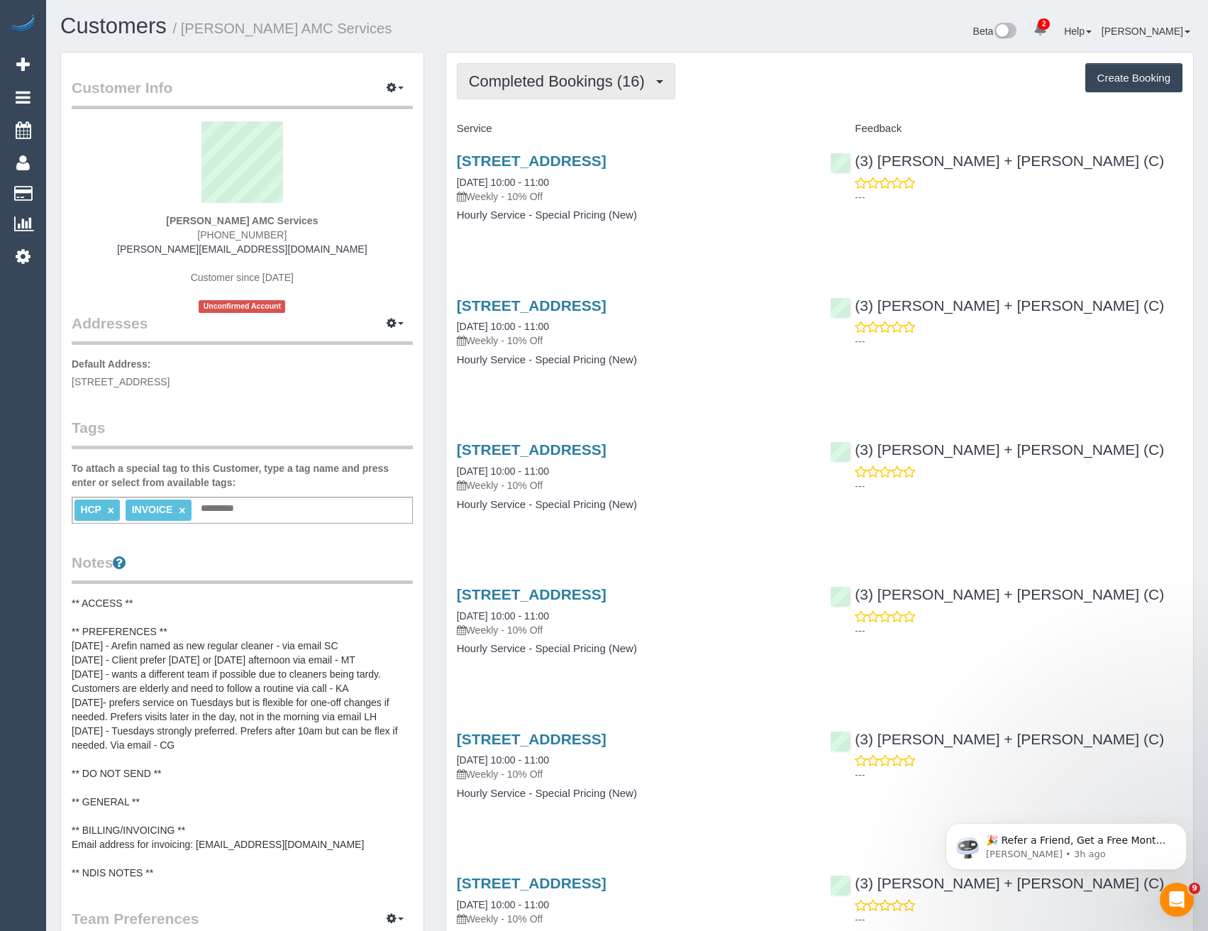
click at [602, 93] on button "Completed Bookings (16)" at bounding box center [566, 81] width 218 height 36
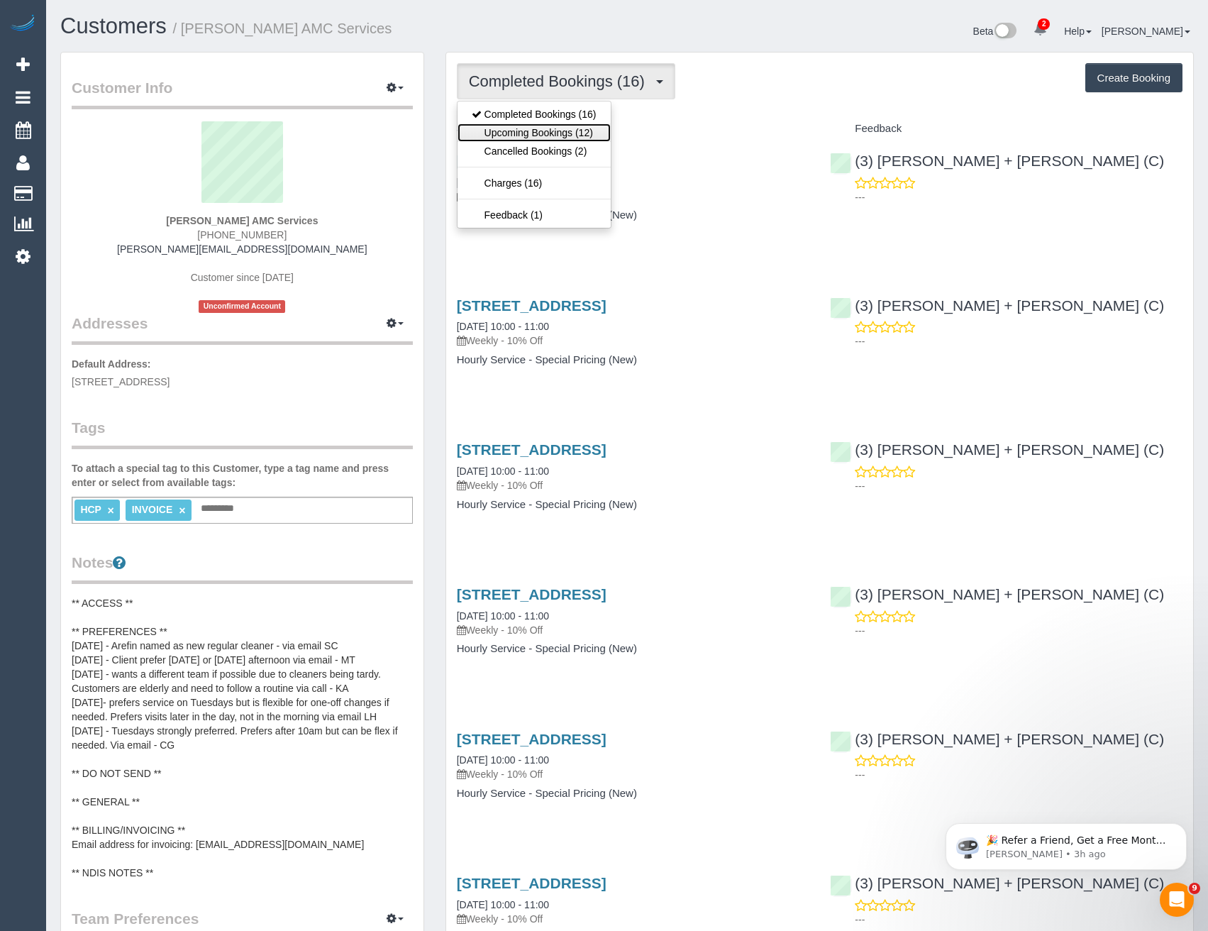
click at [593, 128] on link "Upcoming Bookings (12)" at bounding box center [534, 132] width 153 height 18
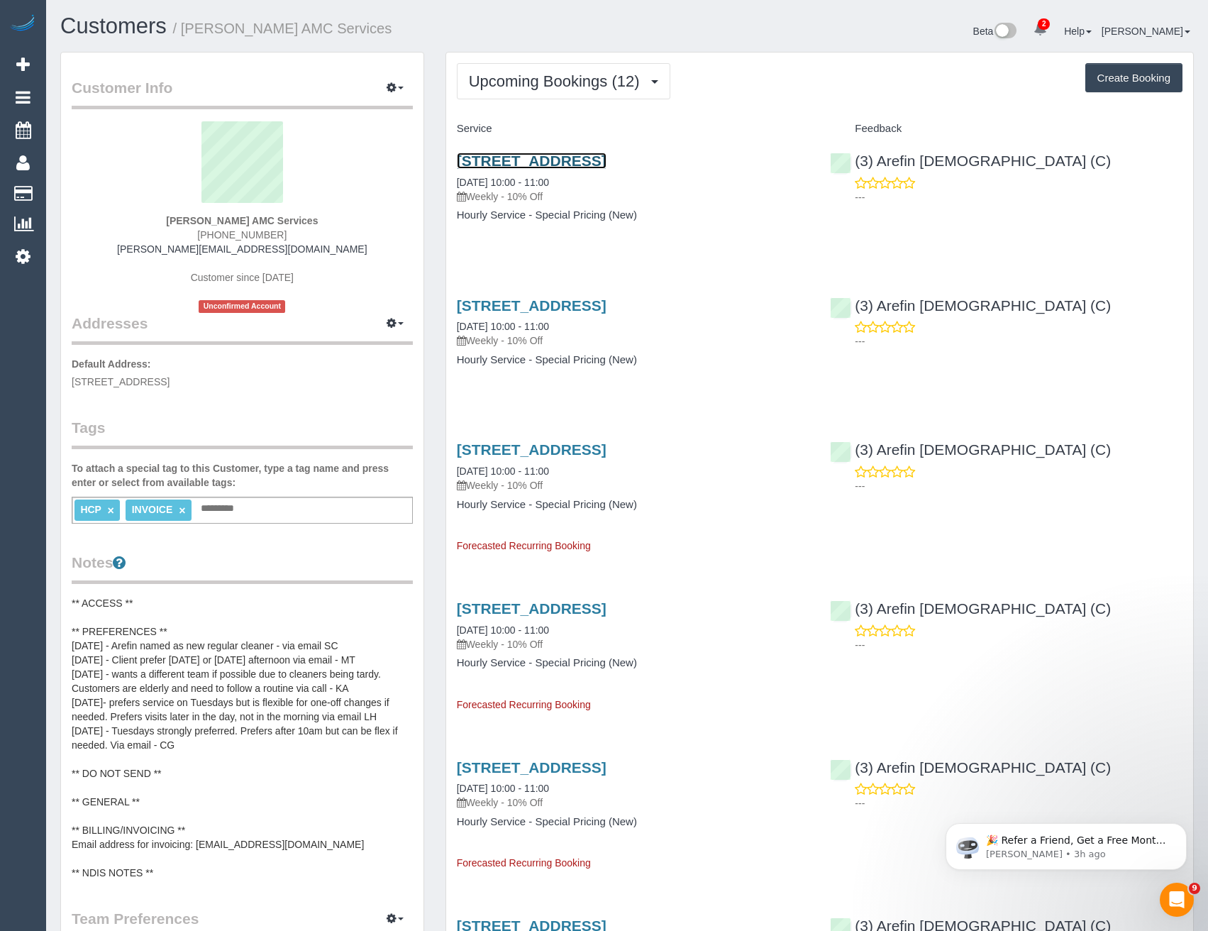
click at [606, 164] on link "27 A Gungarlan Dr, Keilor East, VIC 3033" at bounding box center [532, 161] width 150 height 16
click at [525, 75] on span "Upcoming Bookings (12)" at bounding box center [558, 81] width 178 height 18
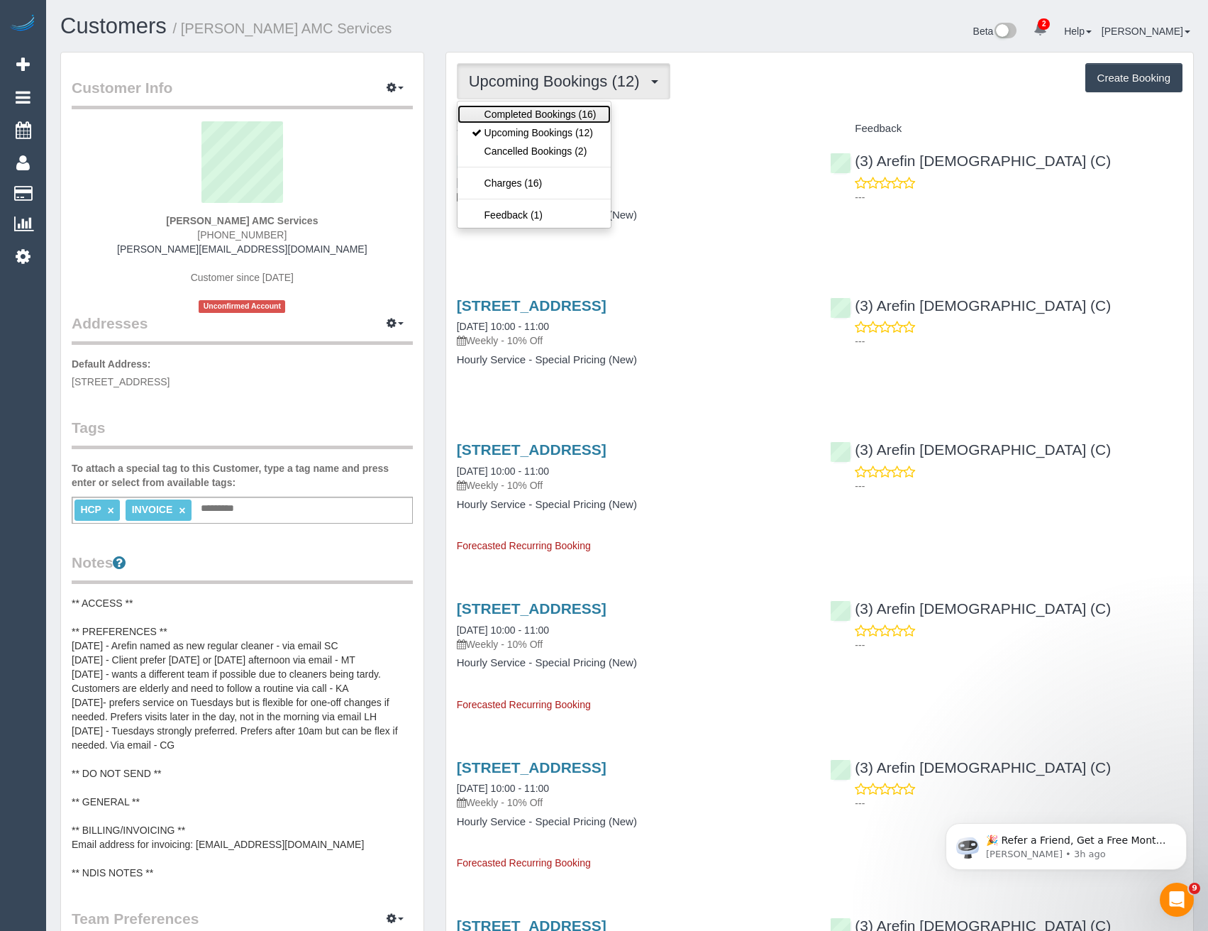
click at [548, 121] on link "Completed Bookings (16)" at bounding box center [534, 114] width 153 height 18
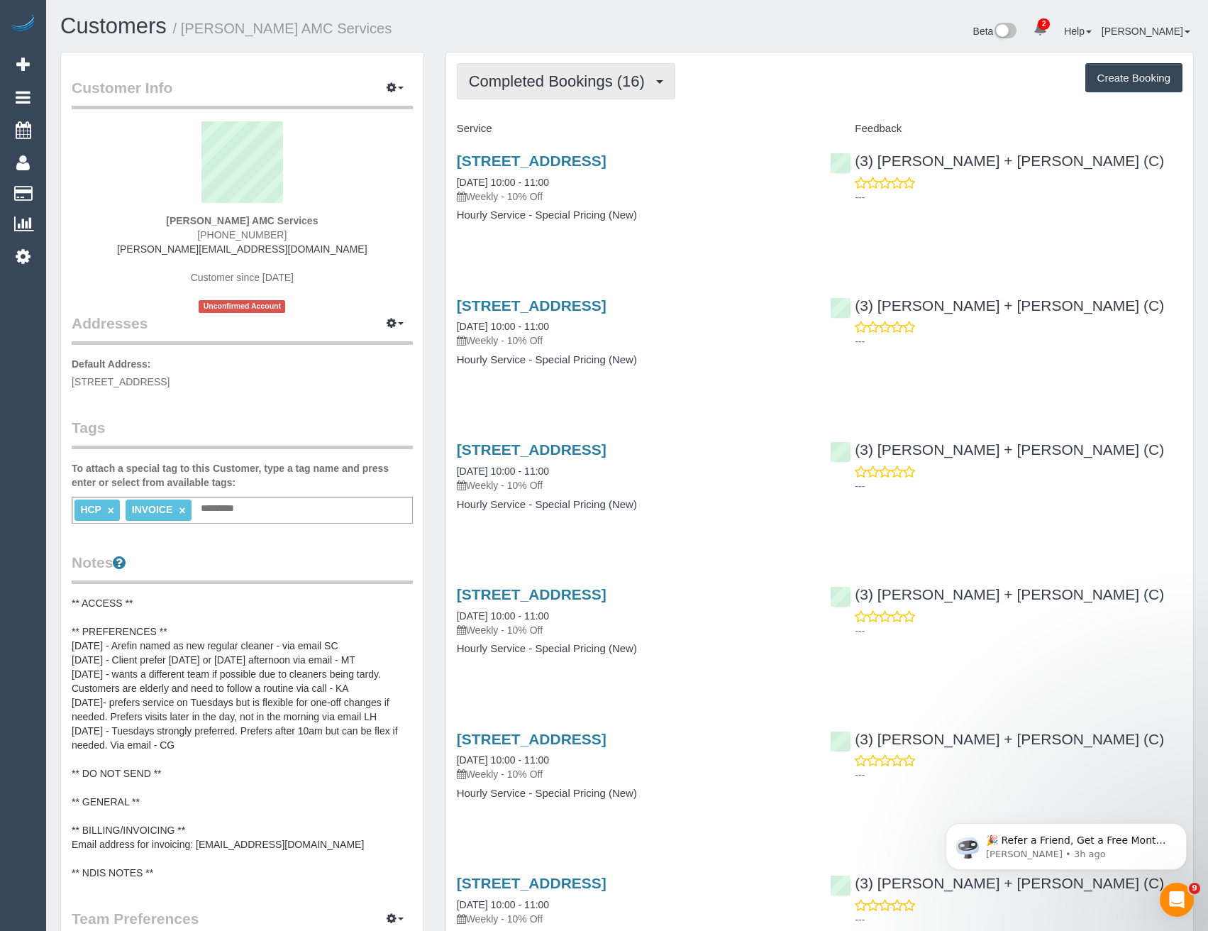
click at [502, 80] on span "Completed Bookings (16)" at bounding box center [560, 81] width 183 height 18
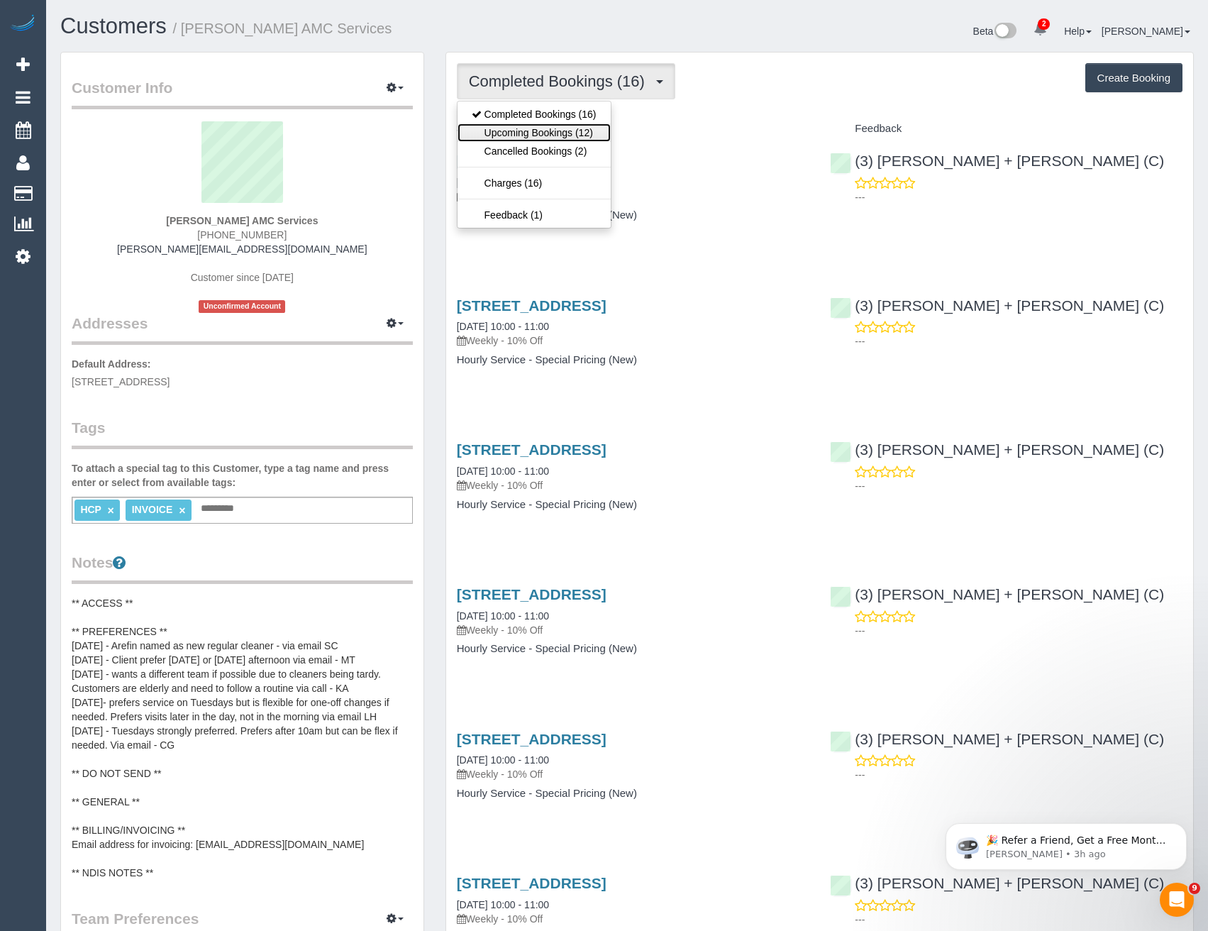
click at [567, 133] on link "Upcoming Bookings (12)" at bounding box center [534, 132] width 153 height 18
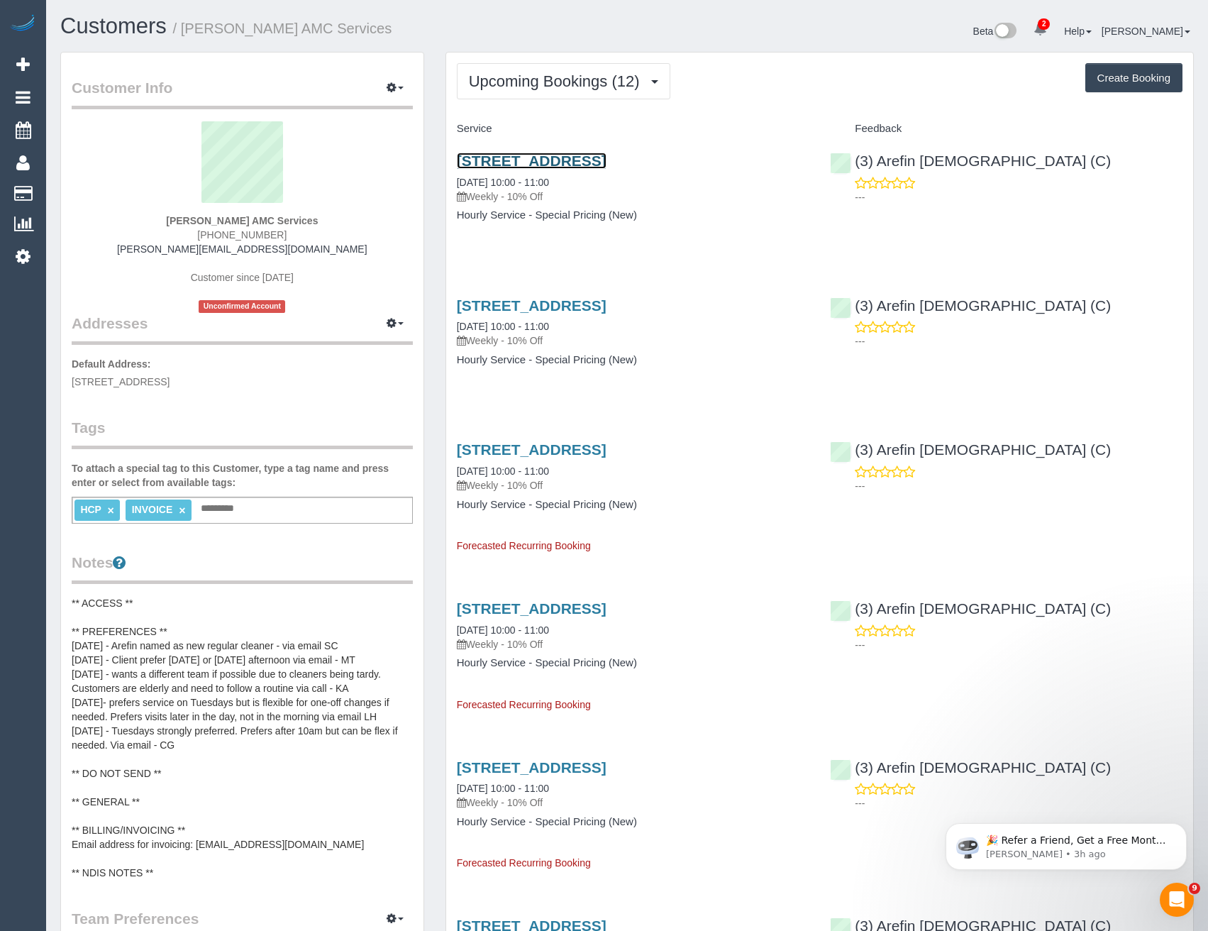
click at [606, 160] on link "27 A Gungarlan Dr, Keilor East, VIC 3033" at bounding box center [532, 161] width 150 height 16
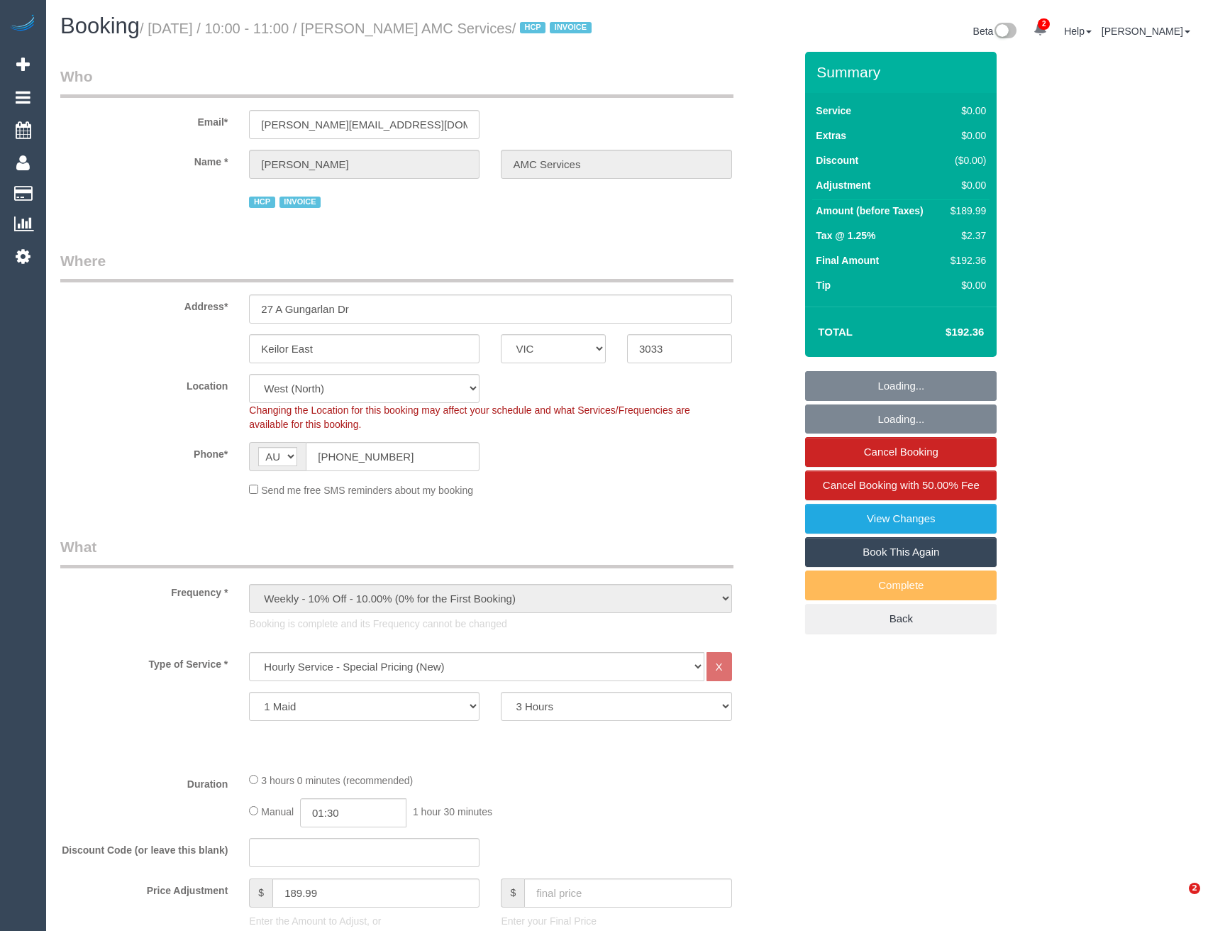
select select "VIC"
select select "180"
select select "number:28"
select select "number:14"
select select "number:19"
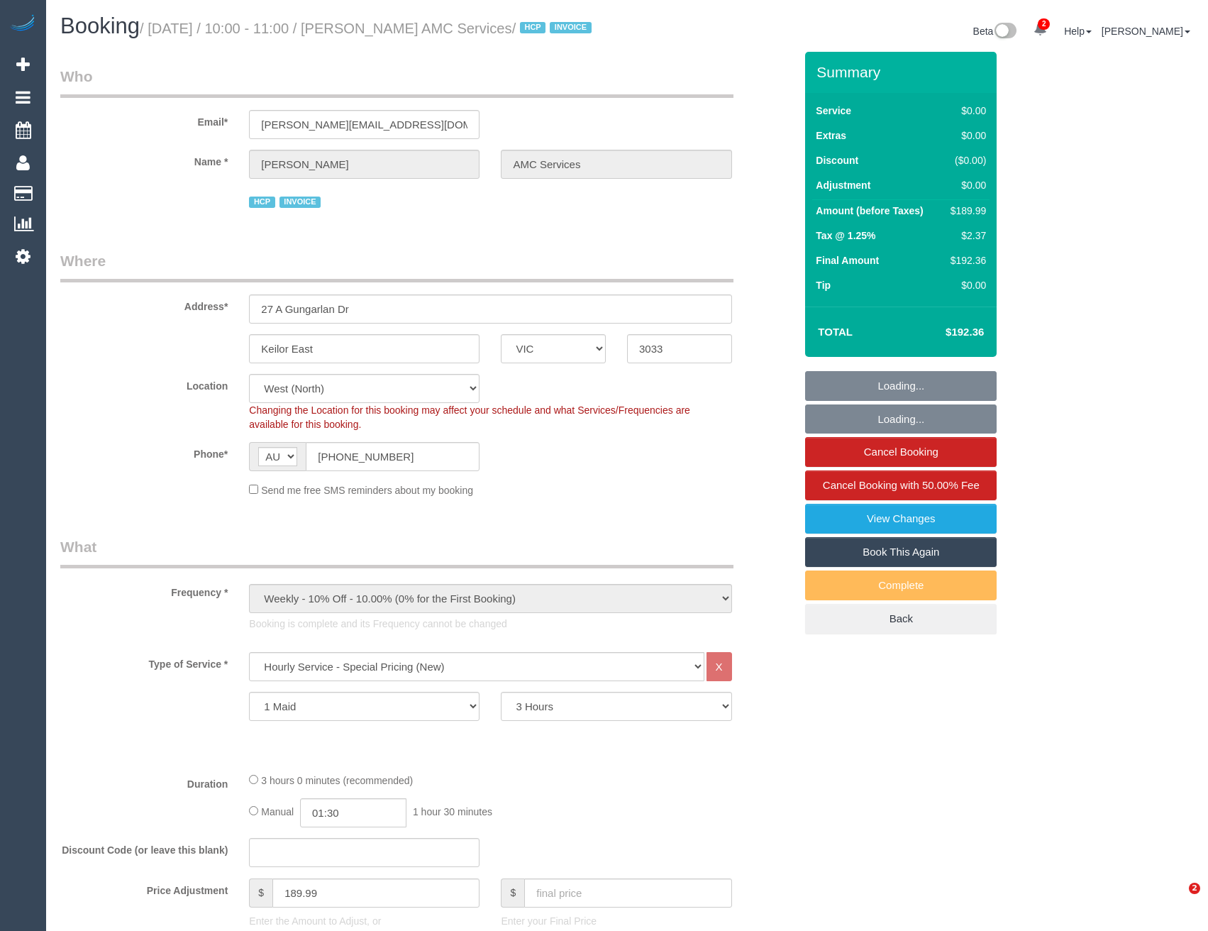
select select "number:24"
select select "object:1421"
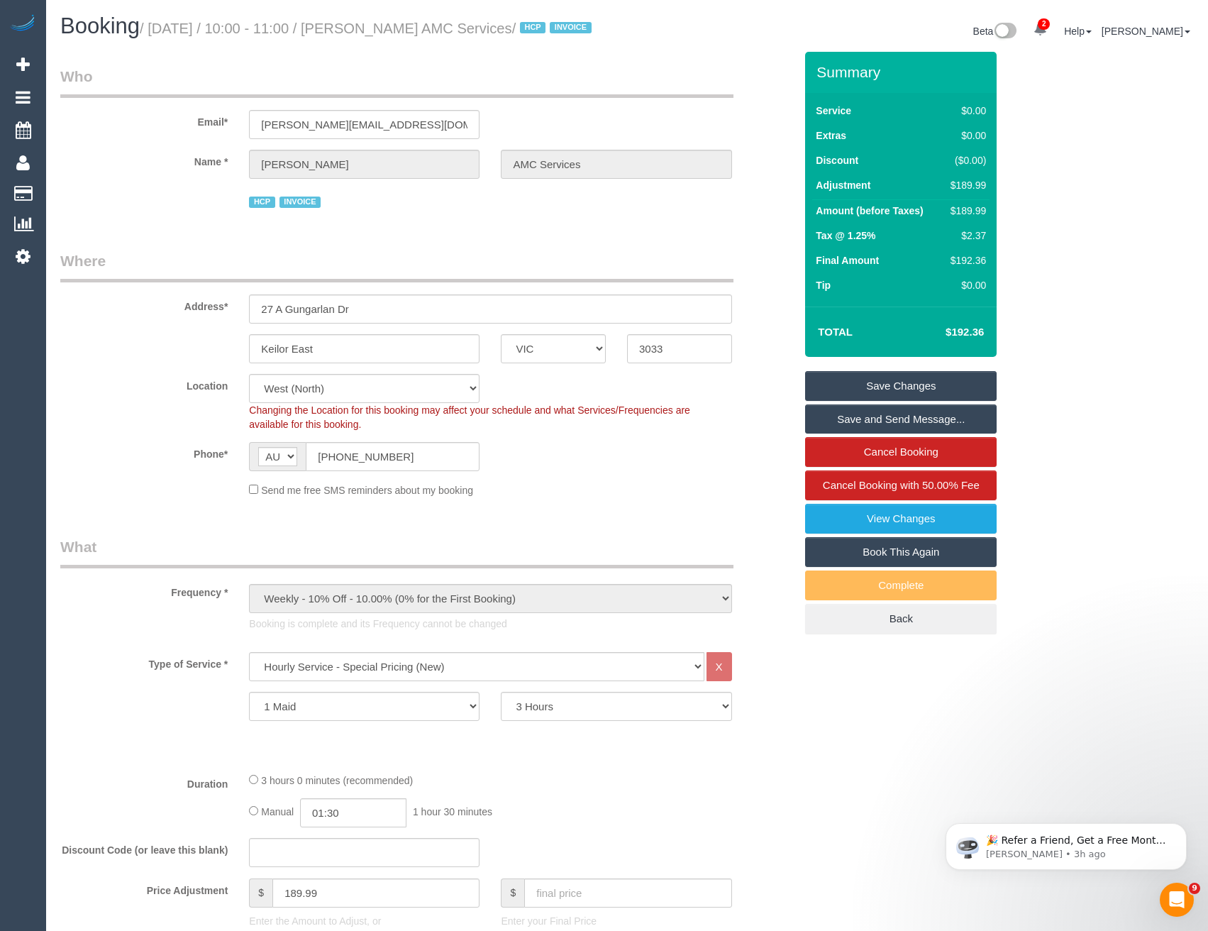
drag, startPoint x: 355, startPoint y: 25, endPoint x: 490, endPoint y: 29, distance: 135.5
click at [490, 29] on small "/ [DATE] / 10:00 - 11:00 / [PERSON_NAME] AMC Services / HCP INVOICE" at bounding box center [368, 29] width 456 height 16
click at [573, 714] on select "1 Hour 1.5 Hour 2 Hours 2.5 Hours 3 Hours 3.5 Hours 4 Hours 4.5 Hours 5 Hours 5…" at bounding box center [616, 706] width 231 height 29
click at [571, 759] on div "Type of Service * Hourly Service - $70/h Hourly Service - $65/h Hourly Service …" at bounding box center [427, 706] width 734 height 109
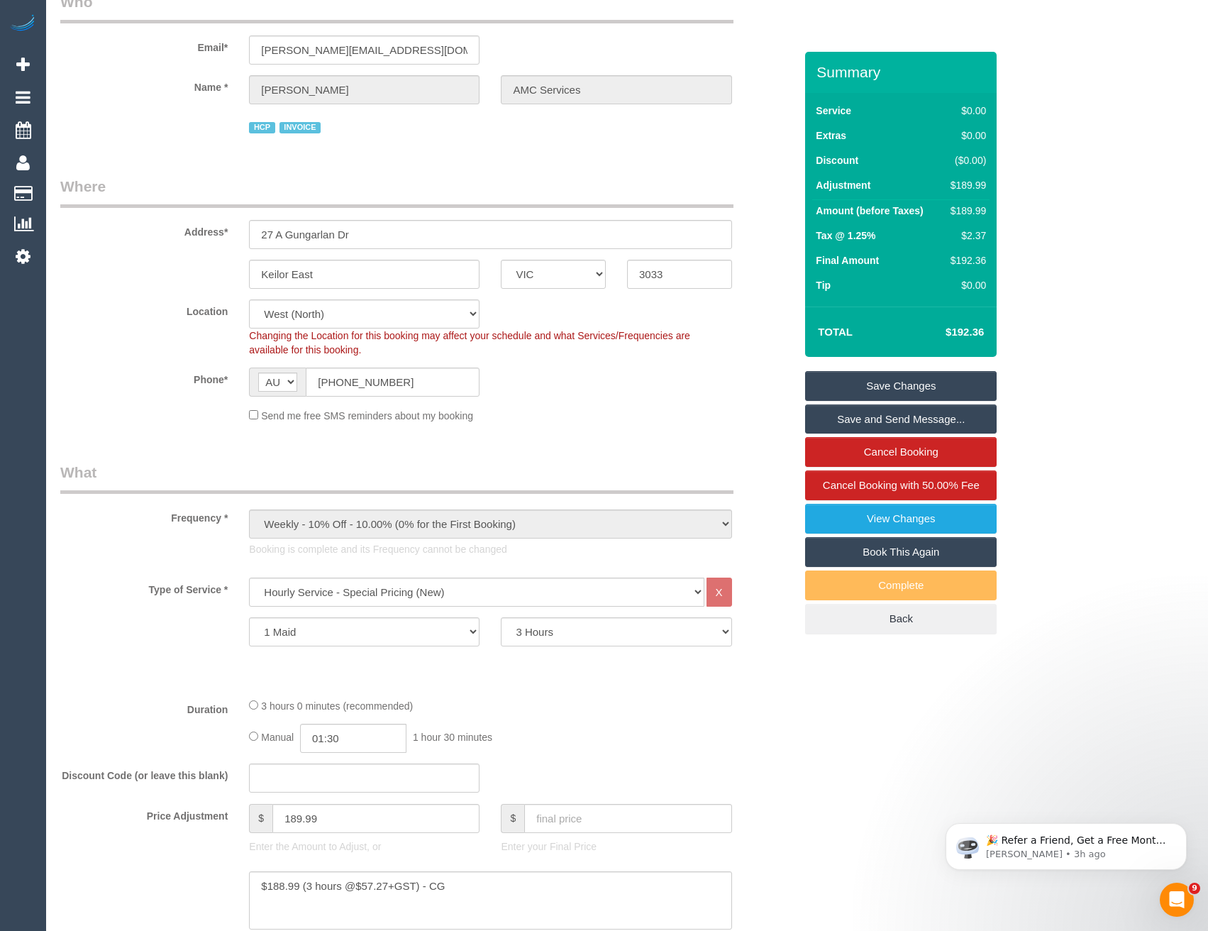
scroll to position [142, 0]
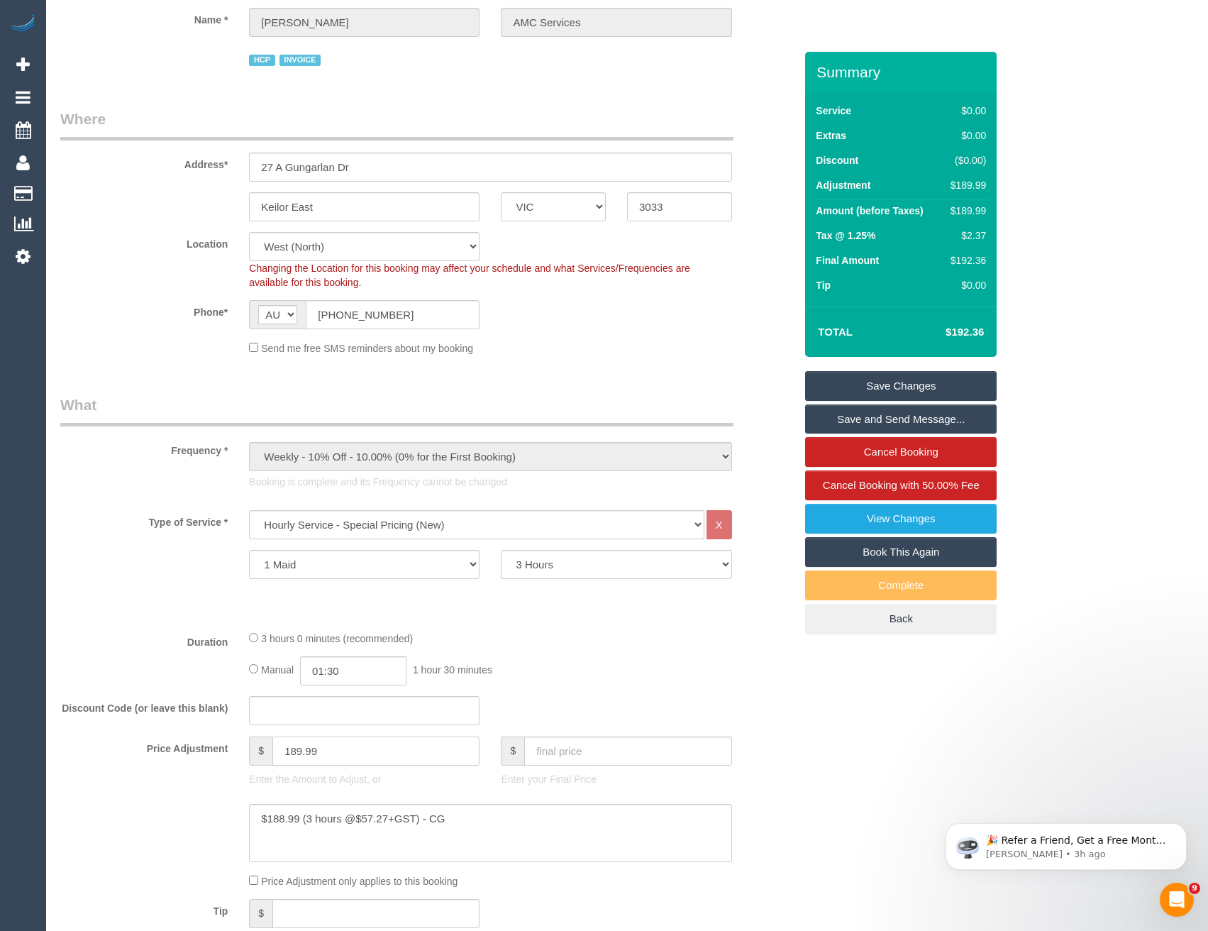
drag, startPoint x: 332, startPoint y: 753, endPoint x: 252, endPoint y: 746, distance: 80.5
click at [252, 746] on div "$ 189.99" at bounding box center [364, 750] width 231 height 29
click at [369, 756] on input "189.99" at bounding box center [375, 750] width 207 height 29
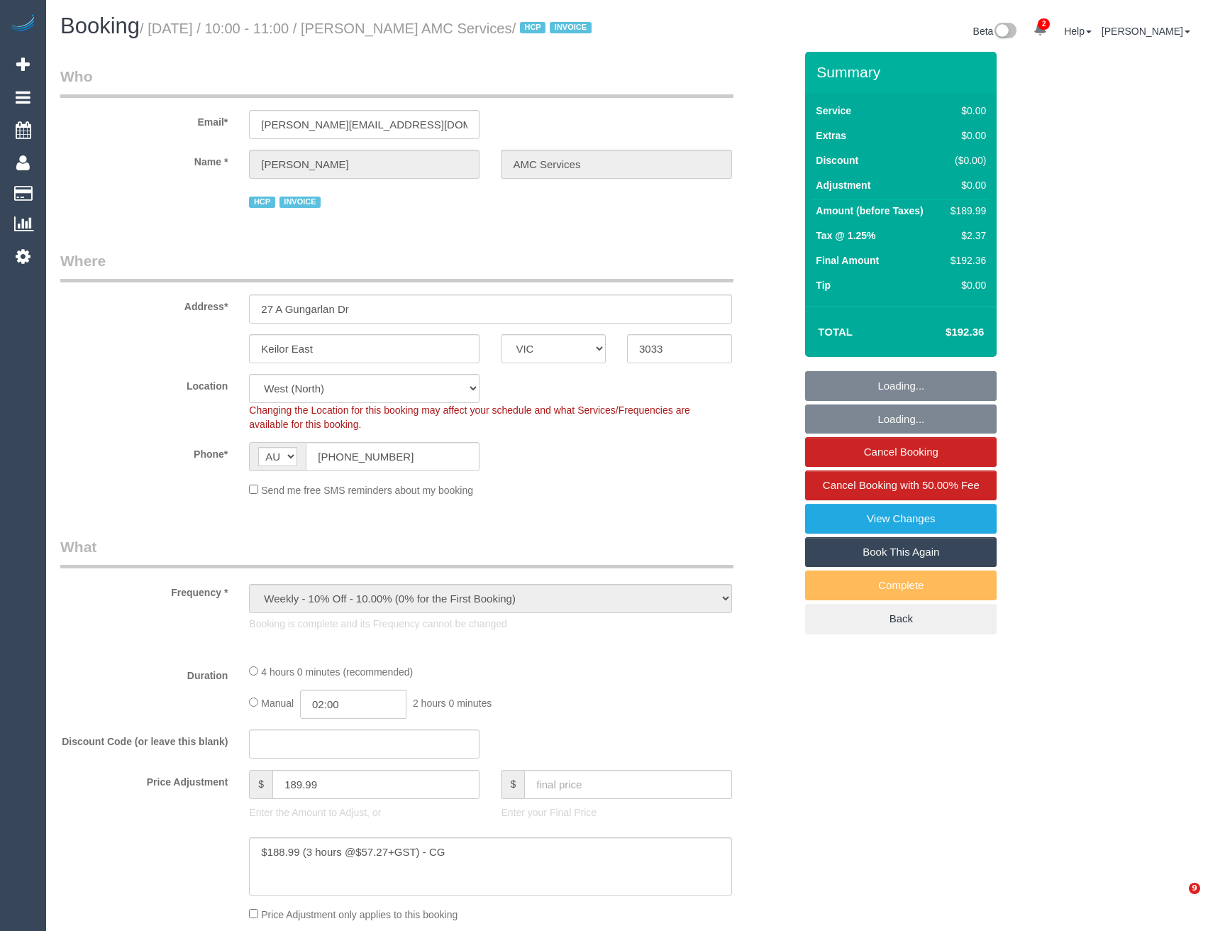
select select "VIC"
select select "number:28"
select select "number:14"
select select "number:19"
select select "number:24"
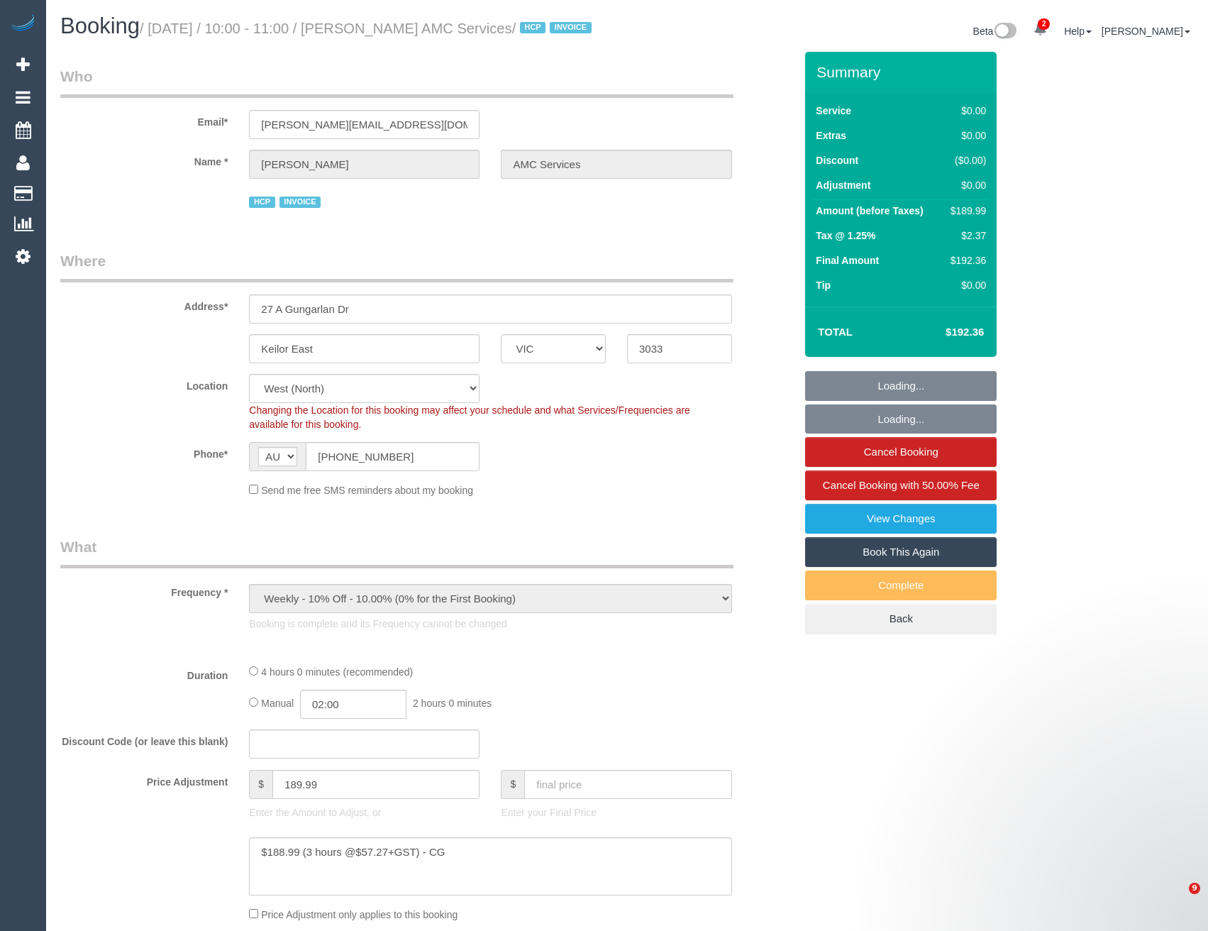
select select "object:745"
select select "240"
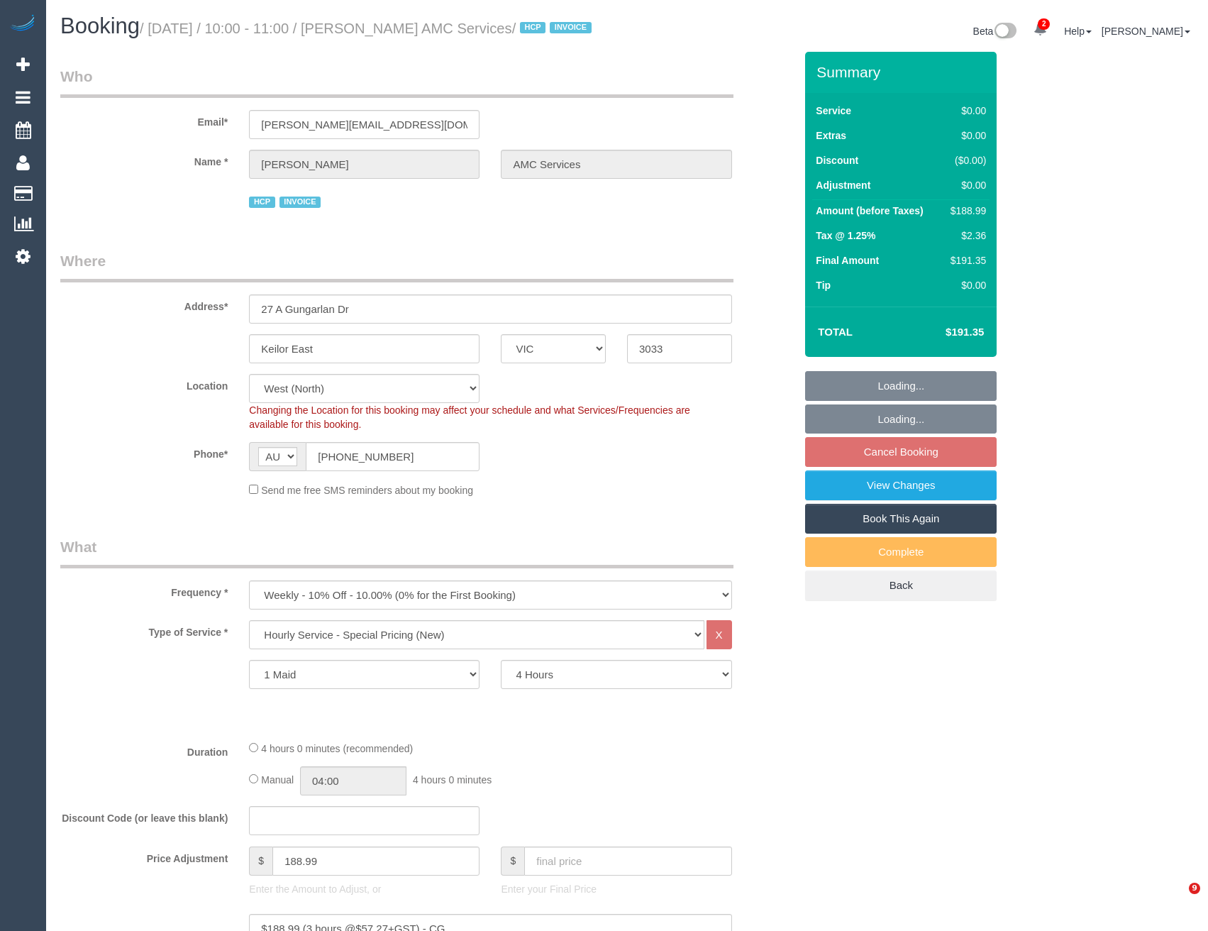
select select "VIC"
select select "240"
select select "number:28"
select select "number:14"
select select "number:19"
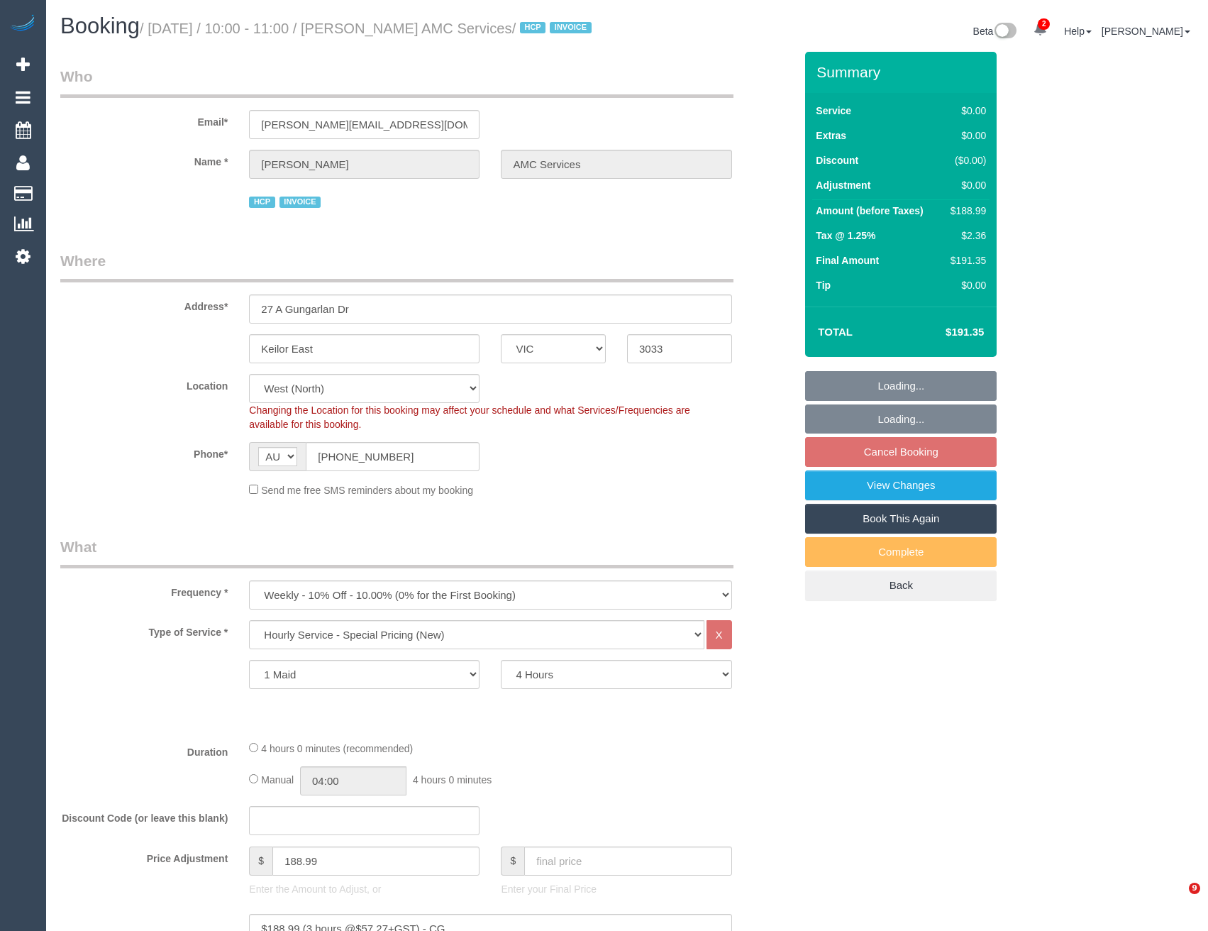
select select "number:24"
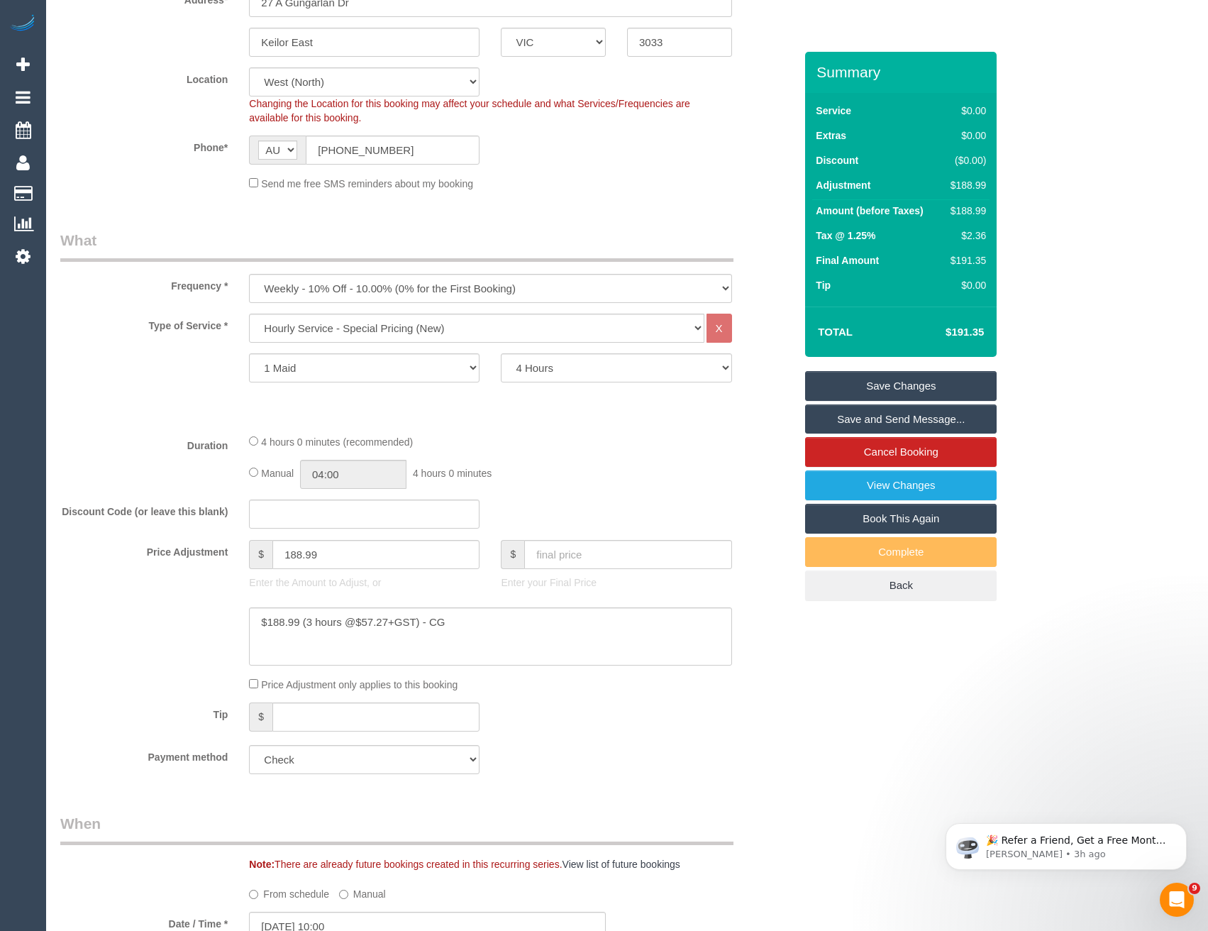
scroll to position [355, 0]
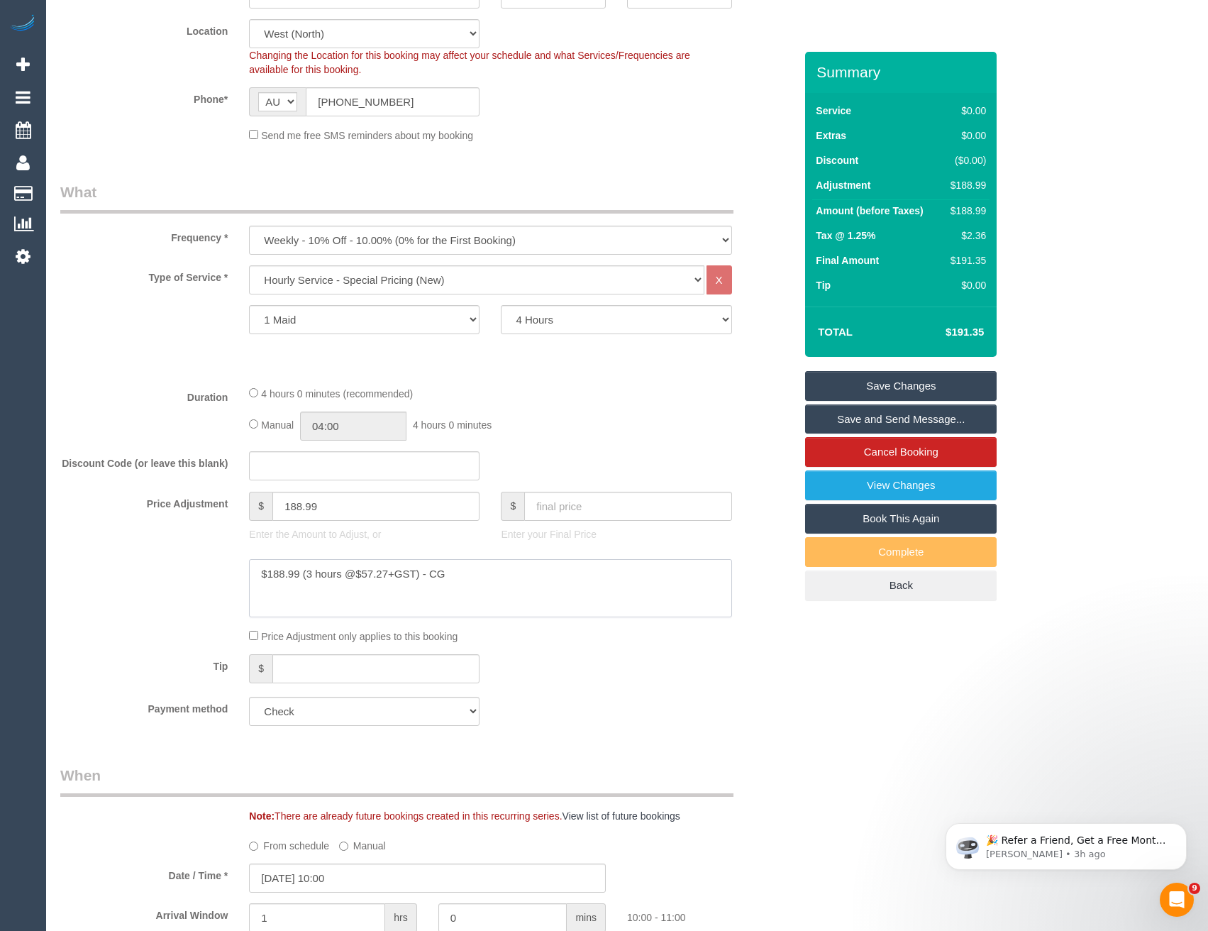
drag, startPoint x: 453, startPoint y: 590, endPoint x: 250, endPoint y: 582, distance: 203.8
click at [250, 582] on textarea at bounding box center [490, 588] width 482 height 58
click at [373, 606] on textarea at bounding box center [490, 588] width 482 height 58
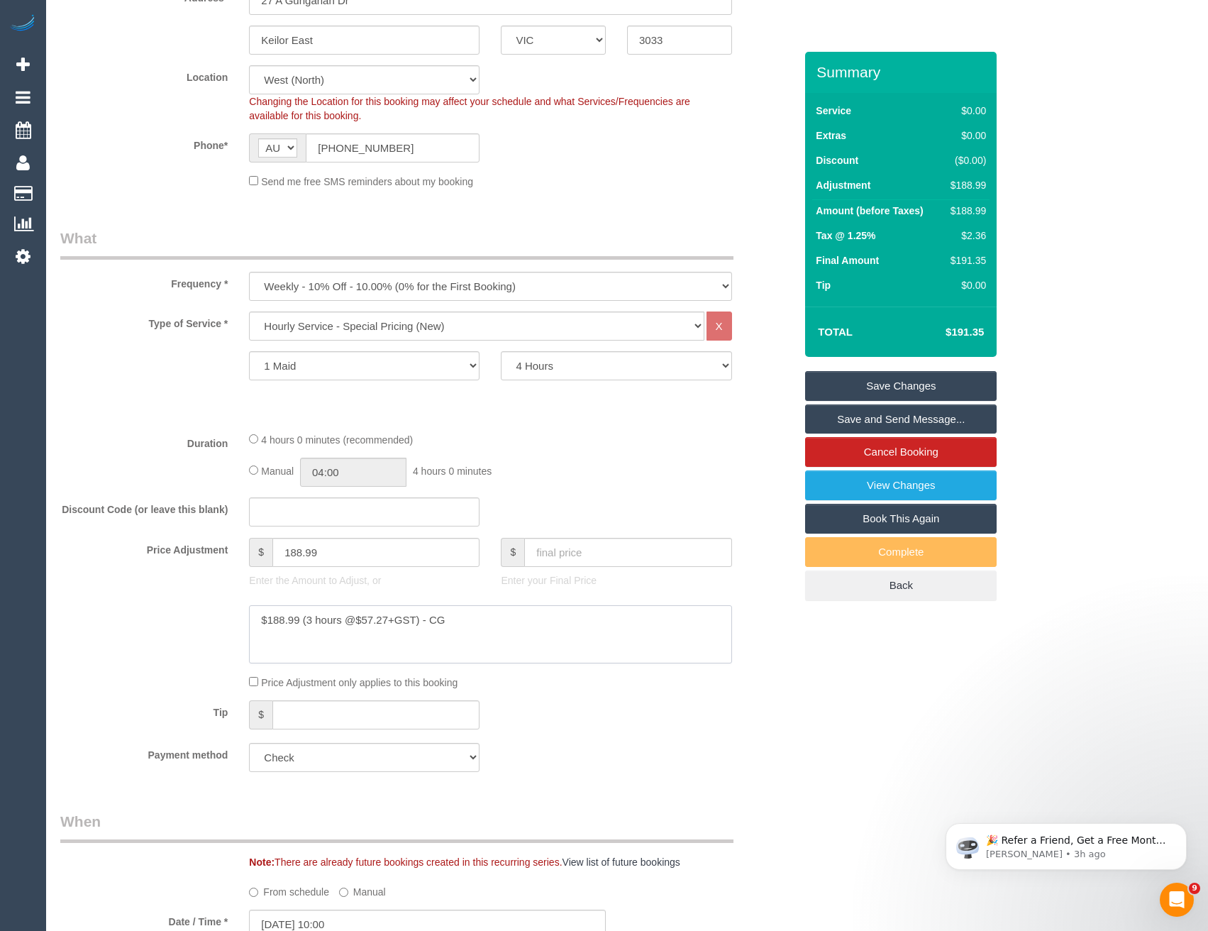
scroll to position [426, 0]
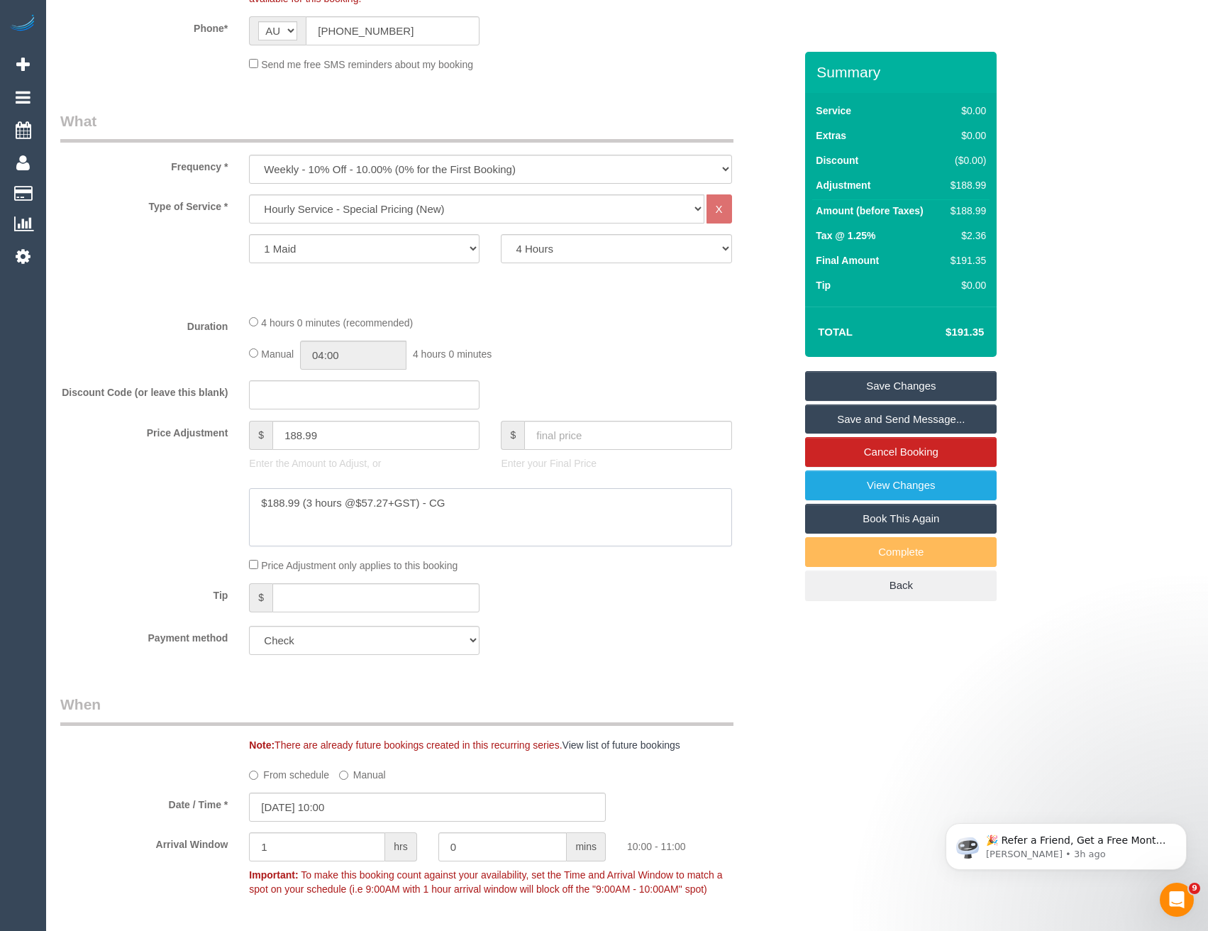
drag, startPoint x: 301, startPoint y: 520, endPoint x: 270, endPoint y: 521, distance: 31.2
click at [270, 521] on textarea at bounding box center [490, 517] width 482 height 58
click at [312, 517] on textarea at bounding box center [490, 517] width 482 height 58
click at [485, 527] on textarea at bounding box center [490, 517] width 482 height 58
type textarea "$251.98 (4 hours @$57.27+GST) - CG"
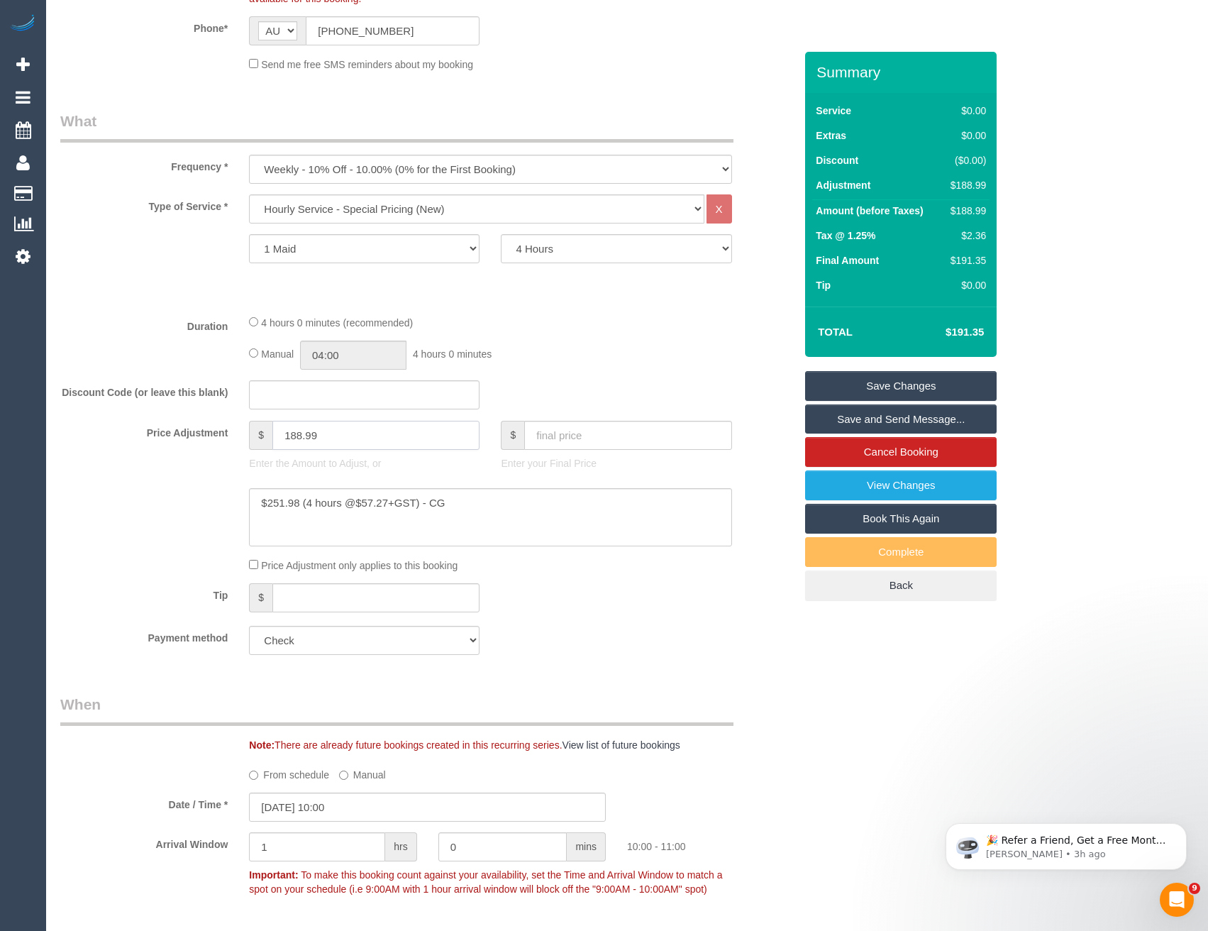
drag, startPoint x: 343, startPoint y: 455, endPoint x: 264, endPoint y: 458, distance: 79.5
click at [281, 450] on input "188.99" at bounding box center [375, 435] width 207 height 29
type input "251.98"
click at [489, 535] on textarea at bounding box center [490, 517] width 482 height 58
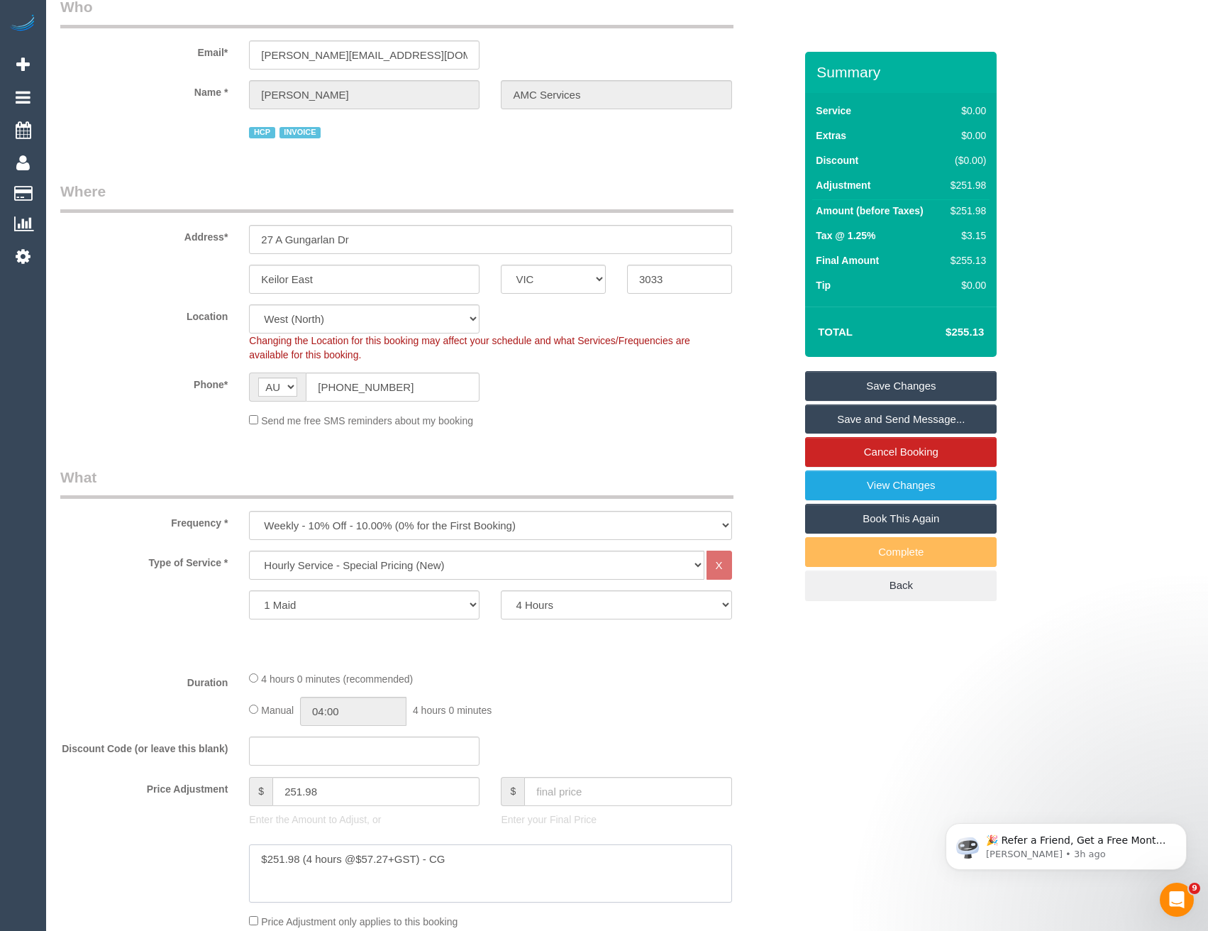
scroll to position [0, 0]
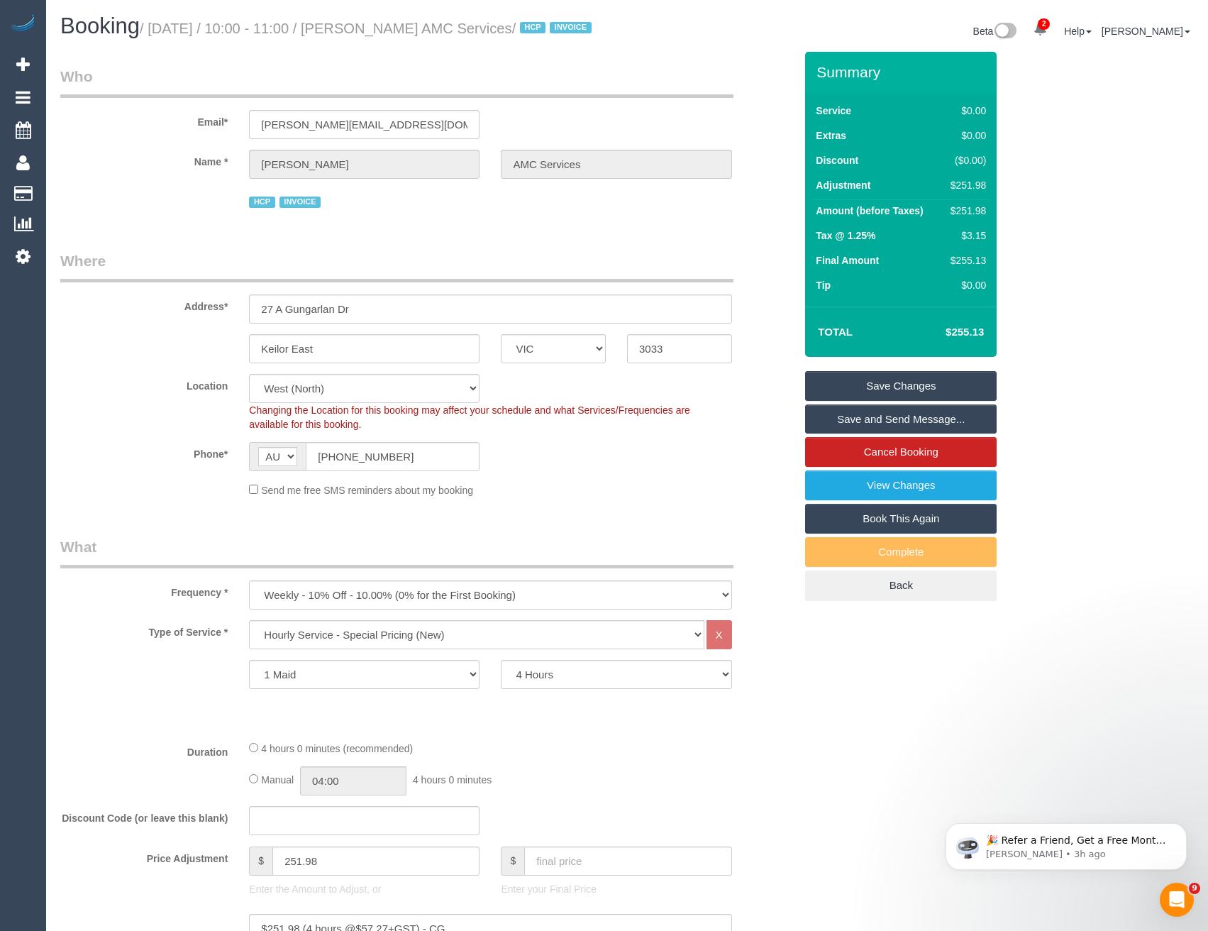
click at [879, 401] on link "Save Changes" at bounding box center [901, 386] width 192 height 30
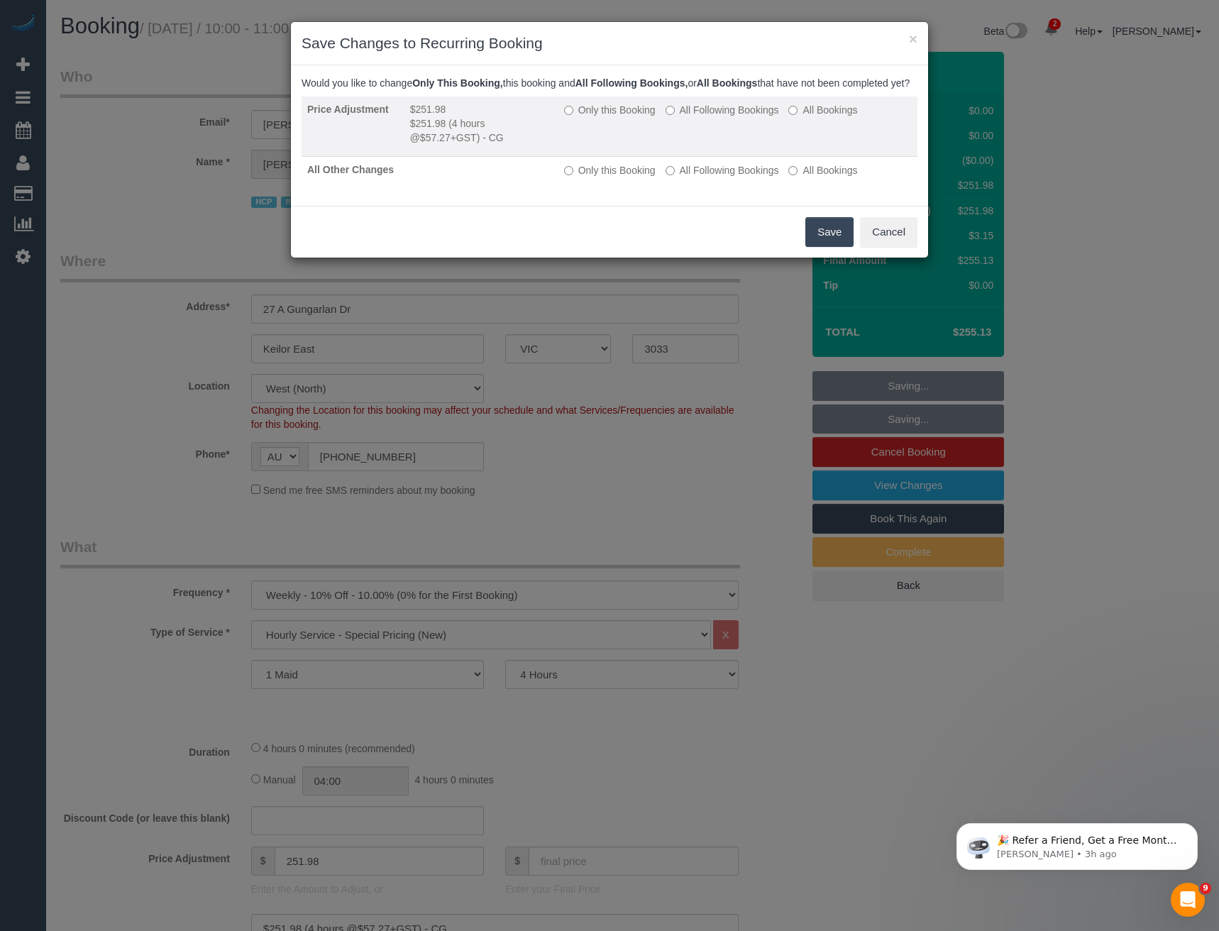
click at [682, 117] on label "All Following Bookings" at bounding box center [721, 110] width 113 height 14
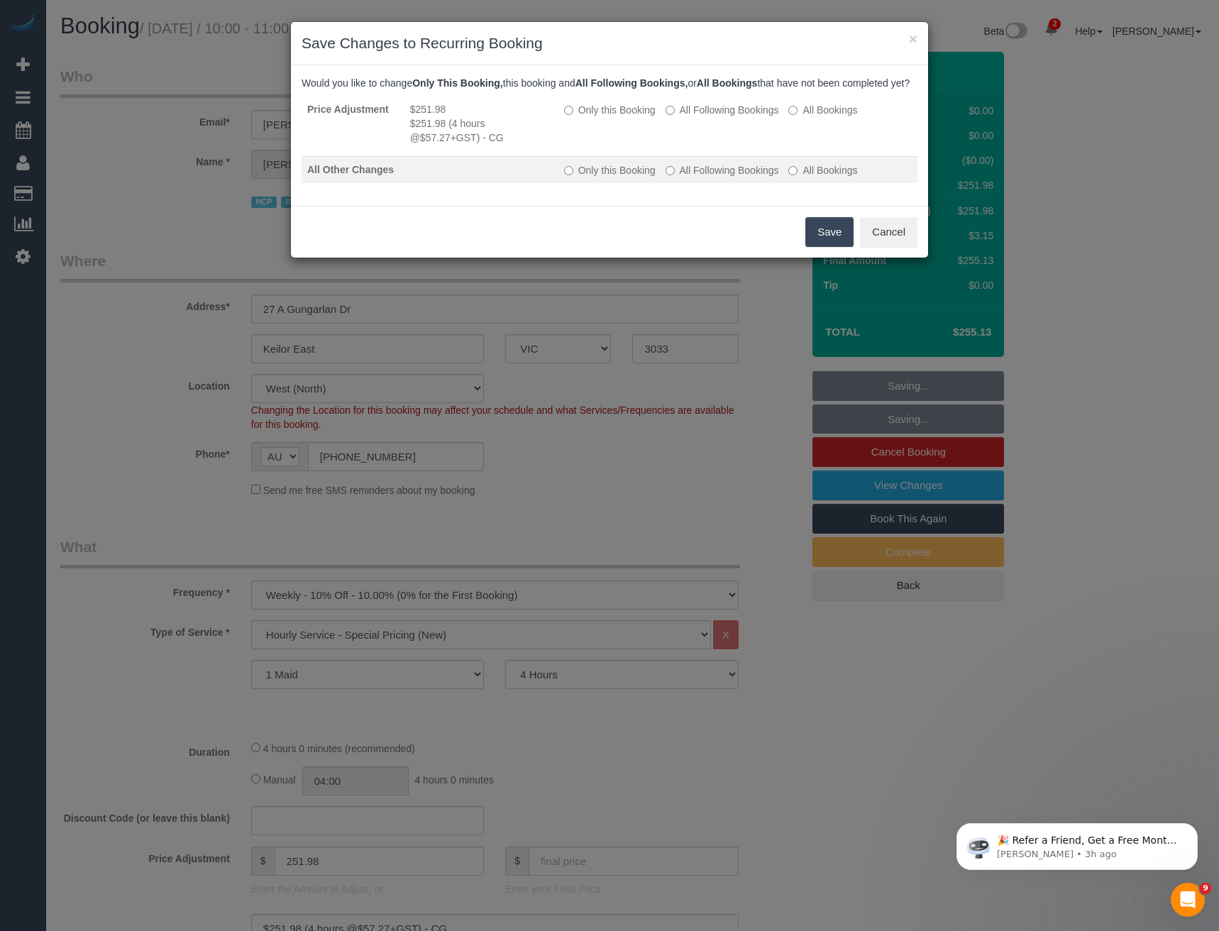
click at [697, 177] on label "All Following Bookings" at bounding box center [721, 170] width 113 height 14
click at [818, 247] on button "Save" at bounding box center [829, 232] width 48 height 30
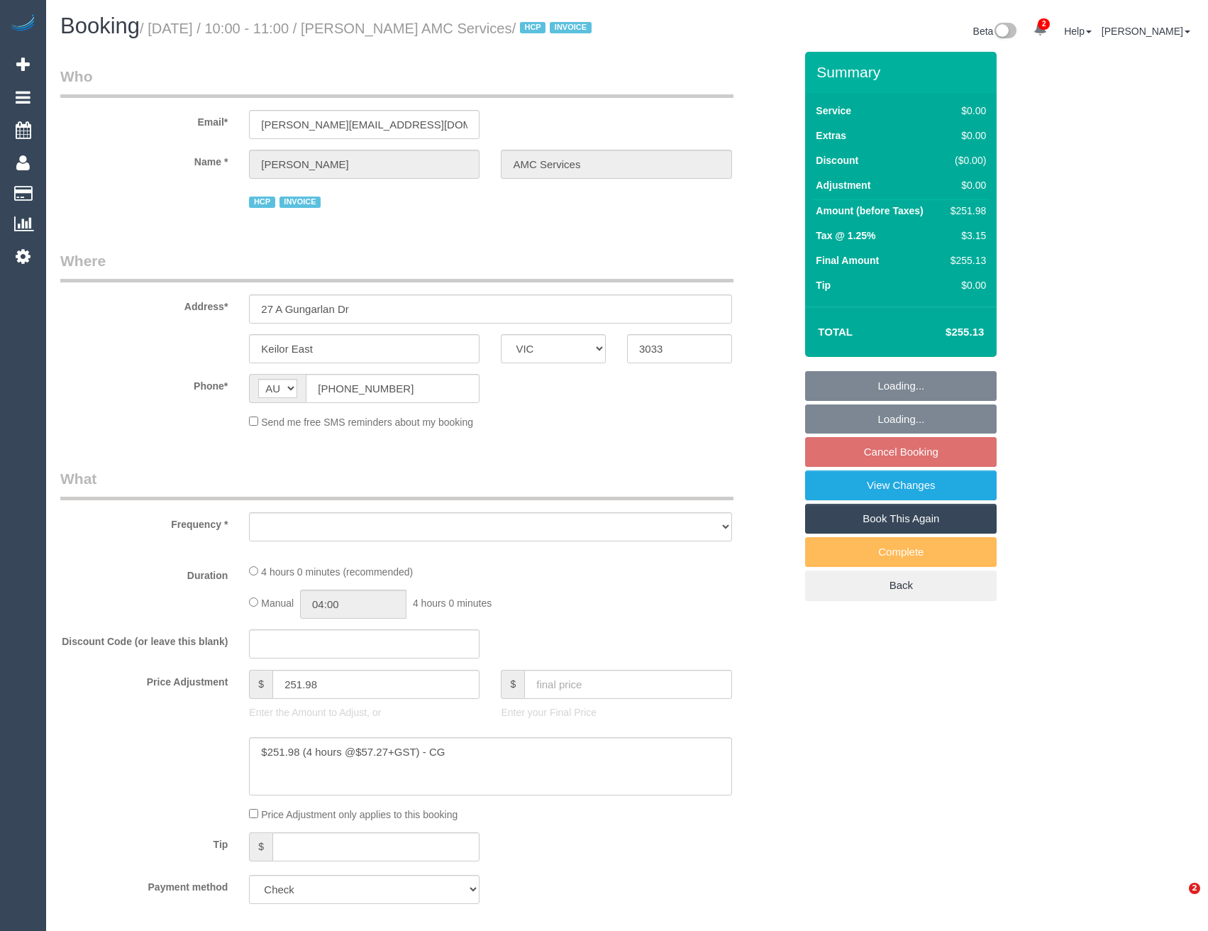
select select "VIC"
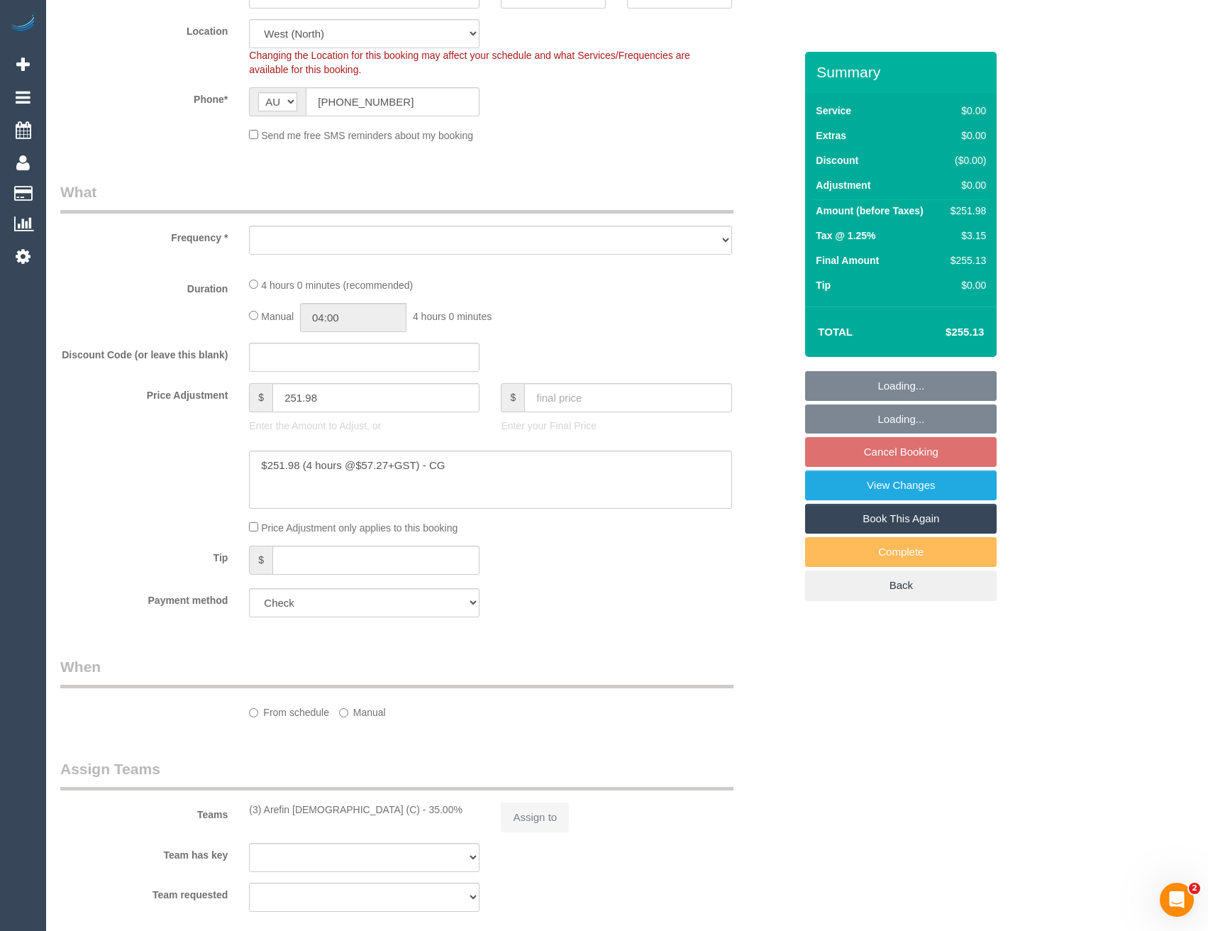
select select "object:769"
select select "number:28"
select select "number:14"
select select "number:19"
select select "number:24"
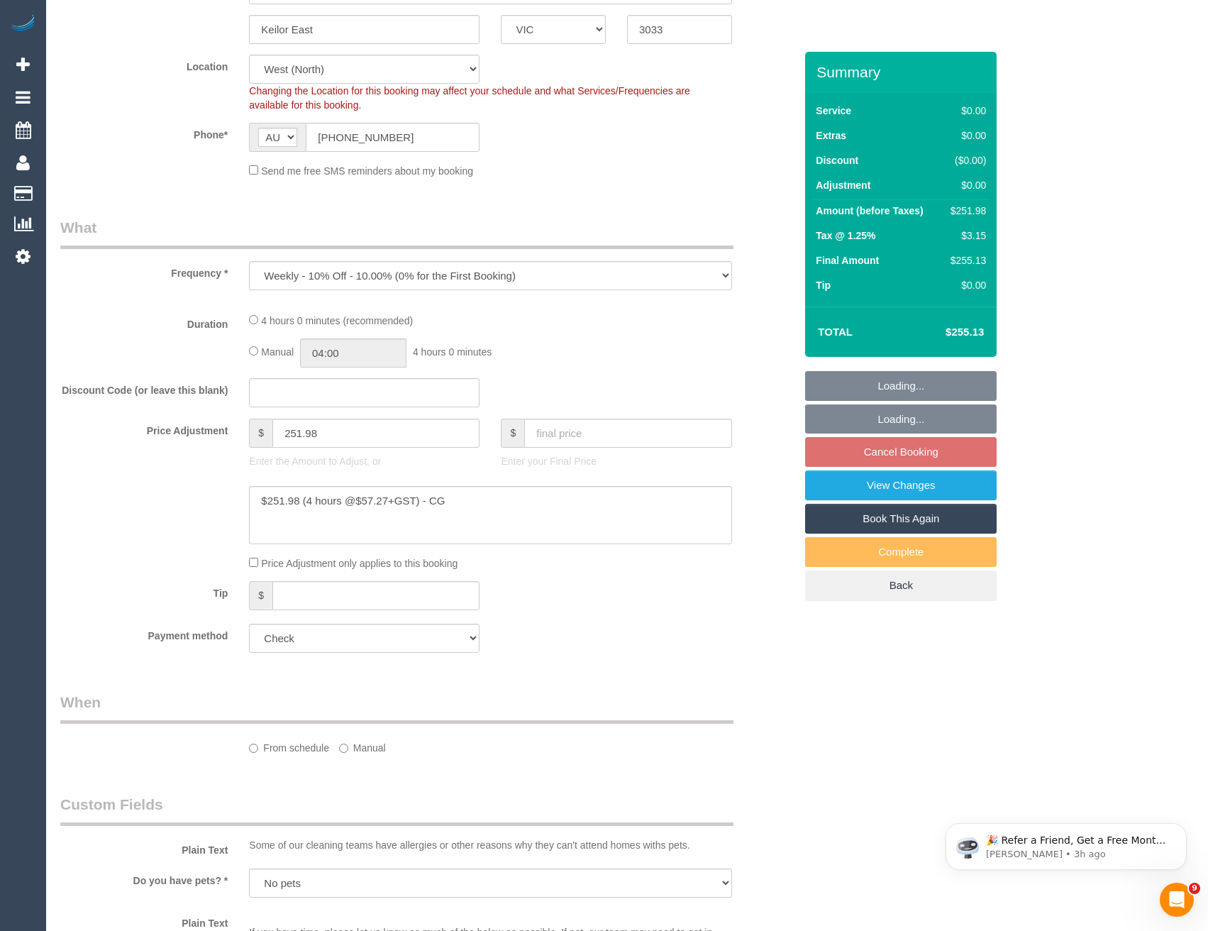
select select "object:893"
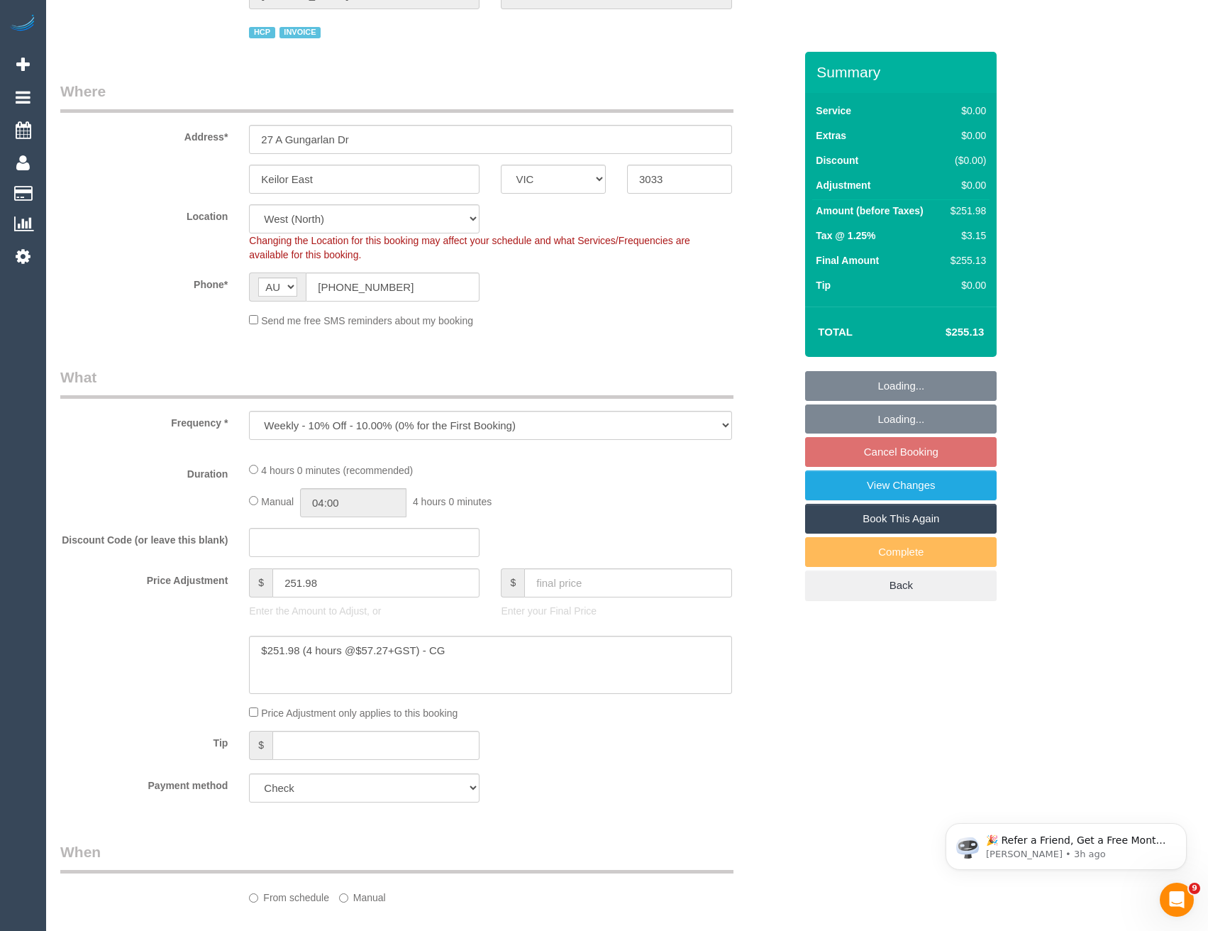
select select "240"
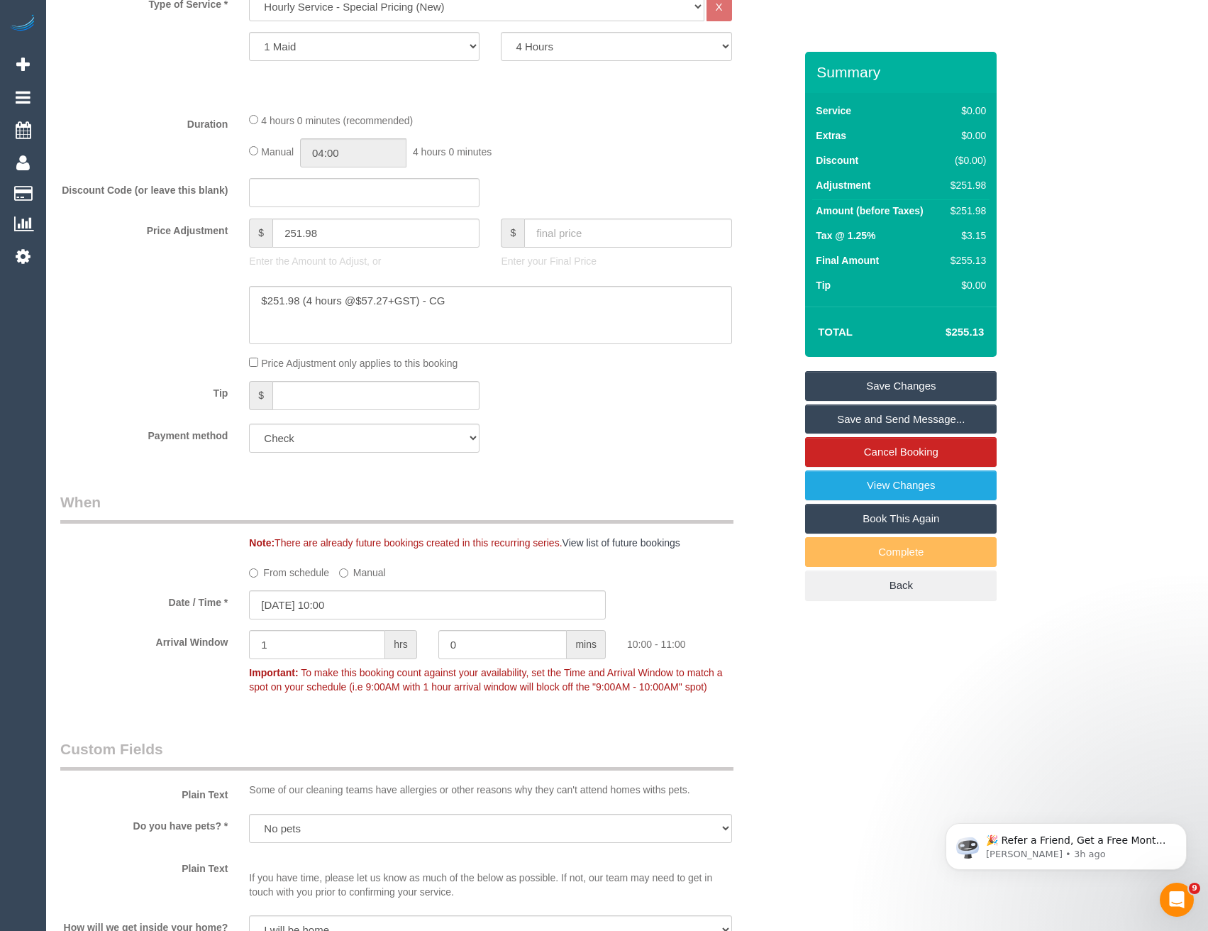
scroll to position [426, 0]
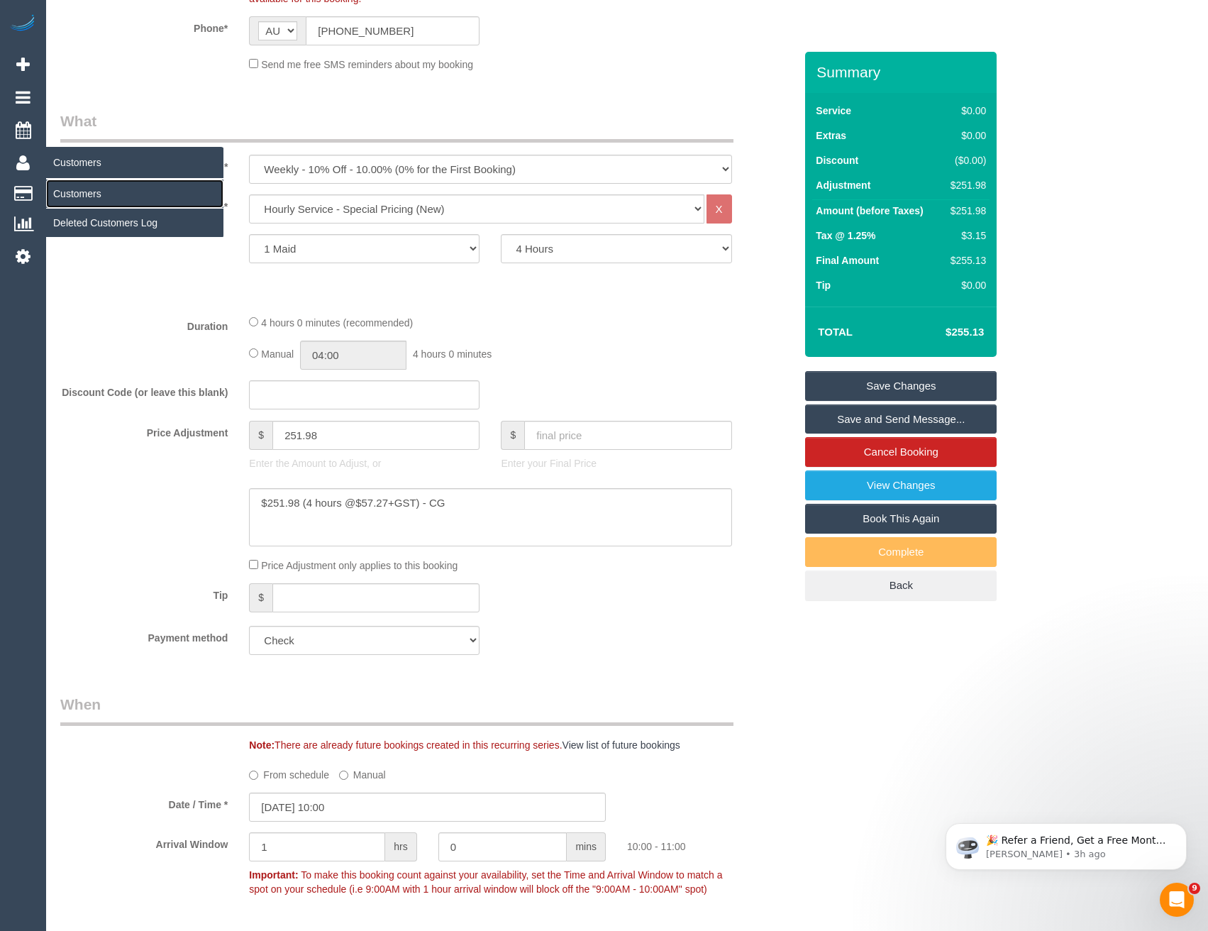
click at [72, 199] on link "Customers" at bounding box center [134, 193] width 177 height 28
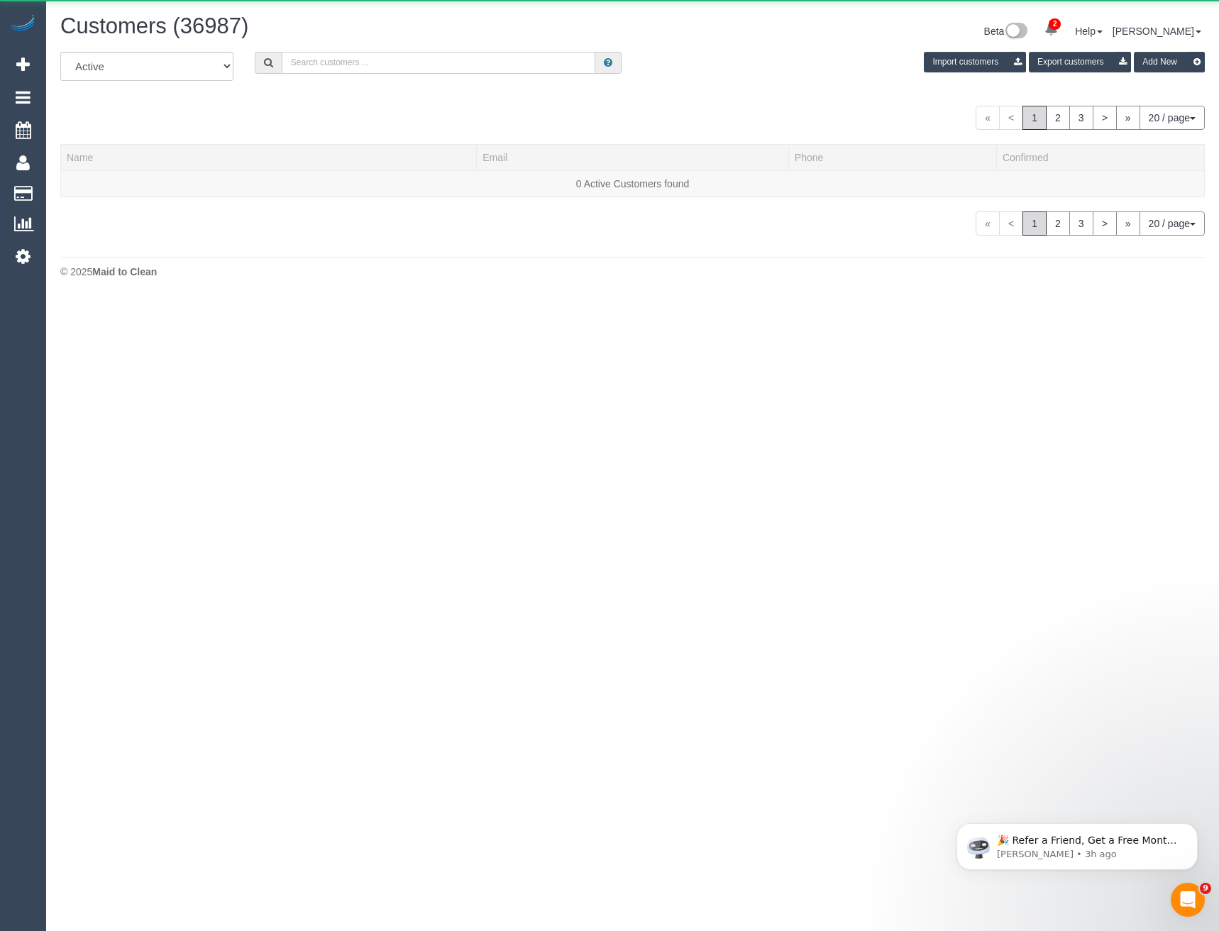
click at [321, 67] on input "text" at bounding box center [439, 63] width 314 height 22
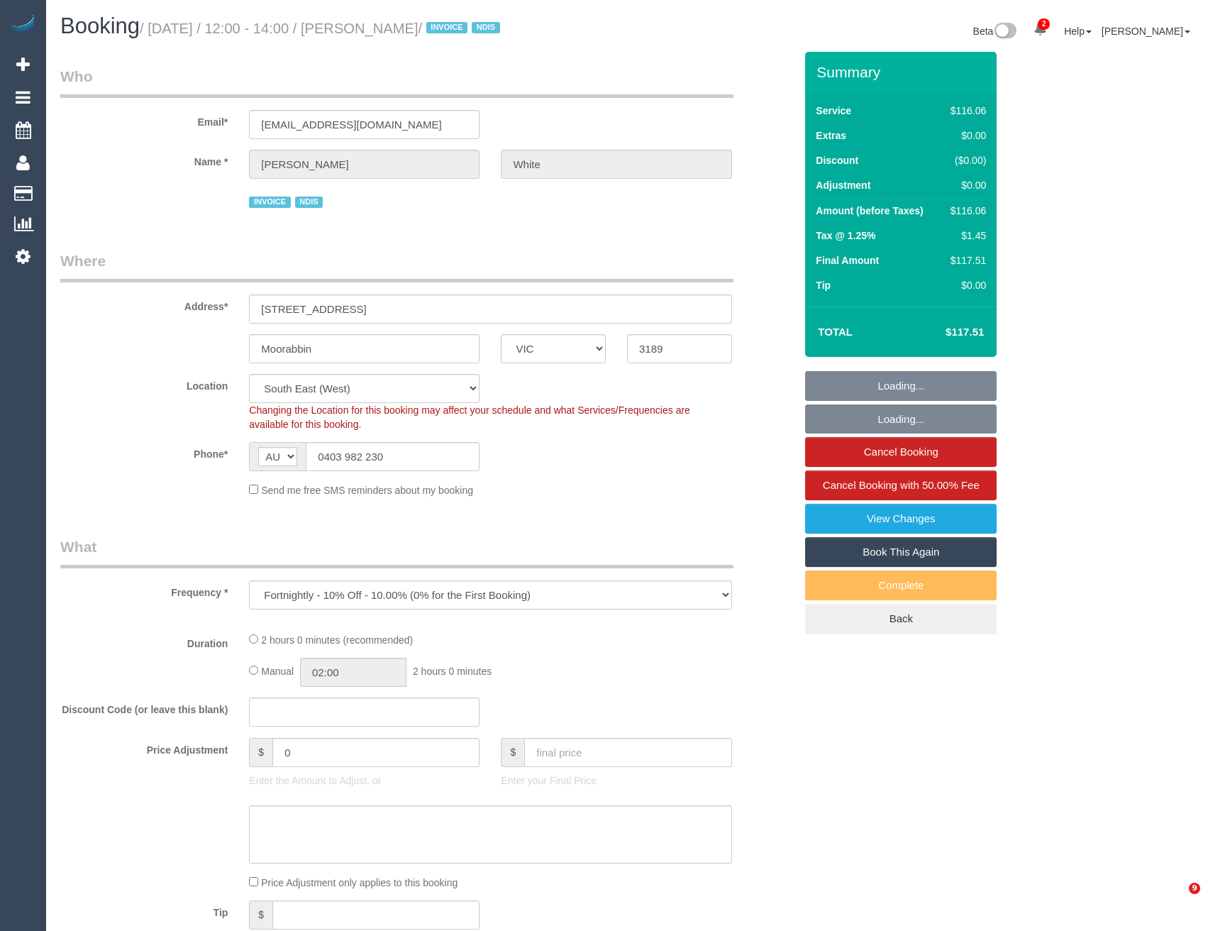
select select "VIC"
select select "object:774"
select select "number:27"
select select "number:14"
select select "number:19"
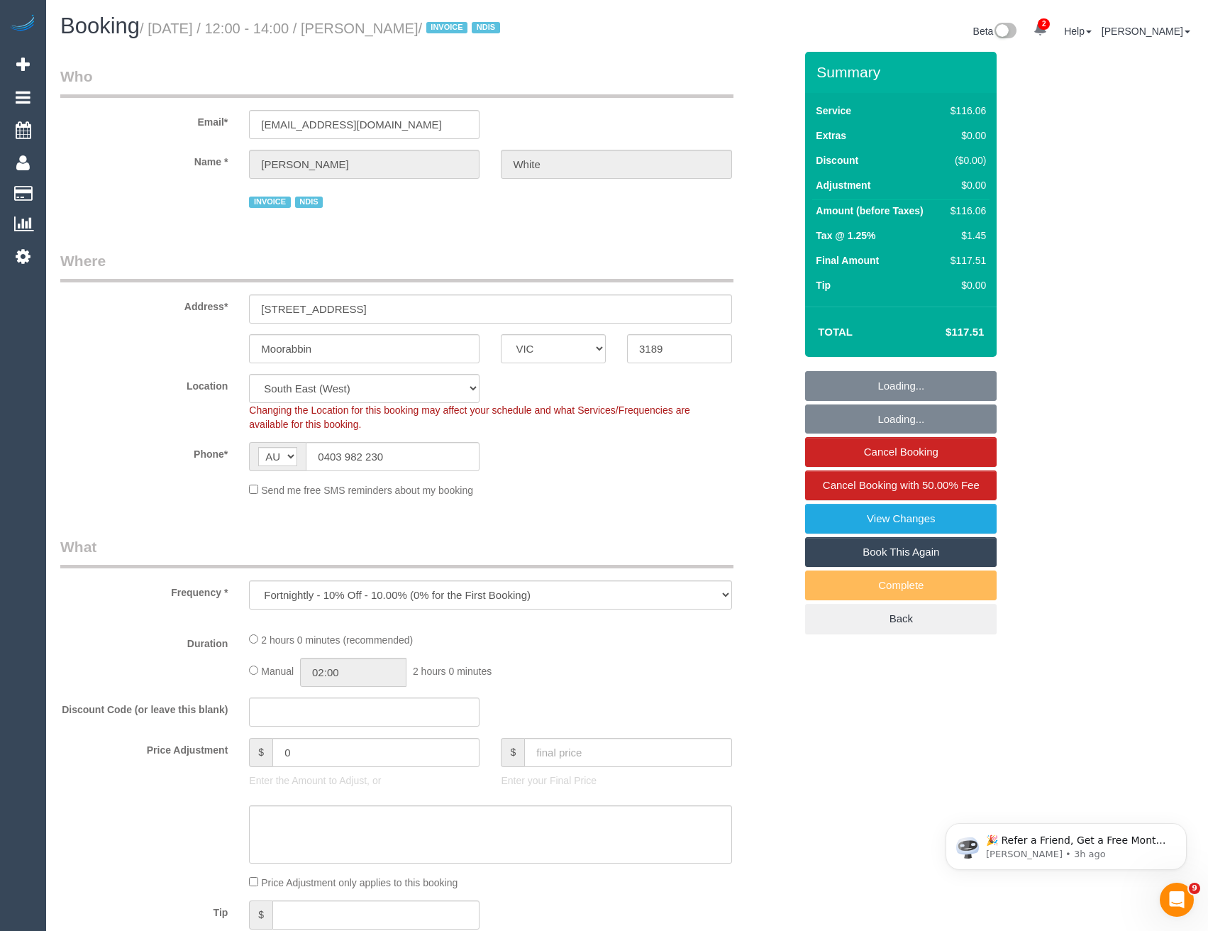
select select "number:25"
select select "number:35"
select select "number:26"
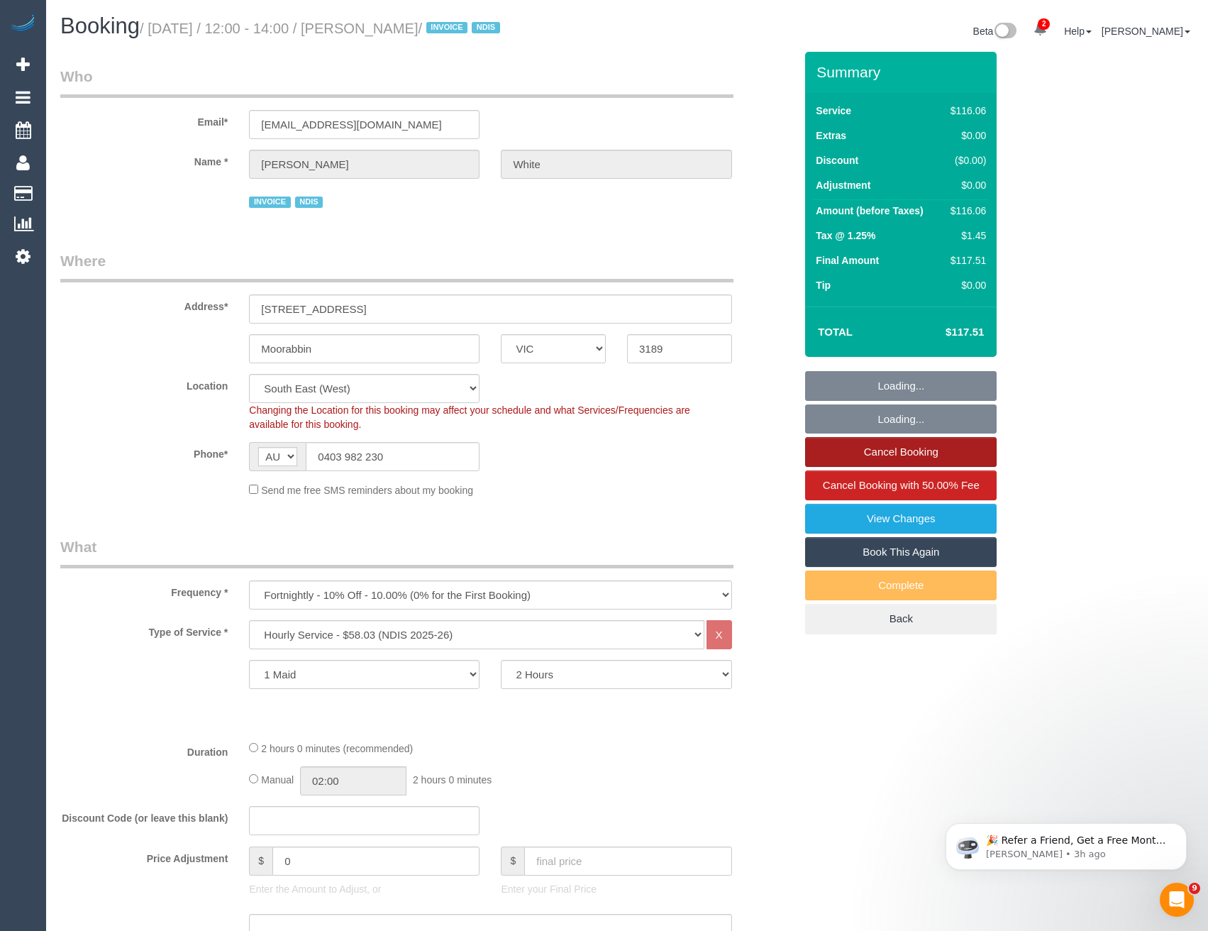
click at [899, 450] on link "Cancel Booking" at bounding box center [901, 452] width 192 height 30
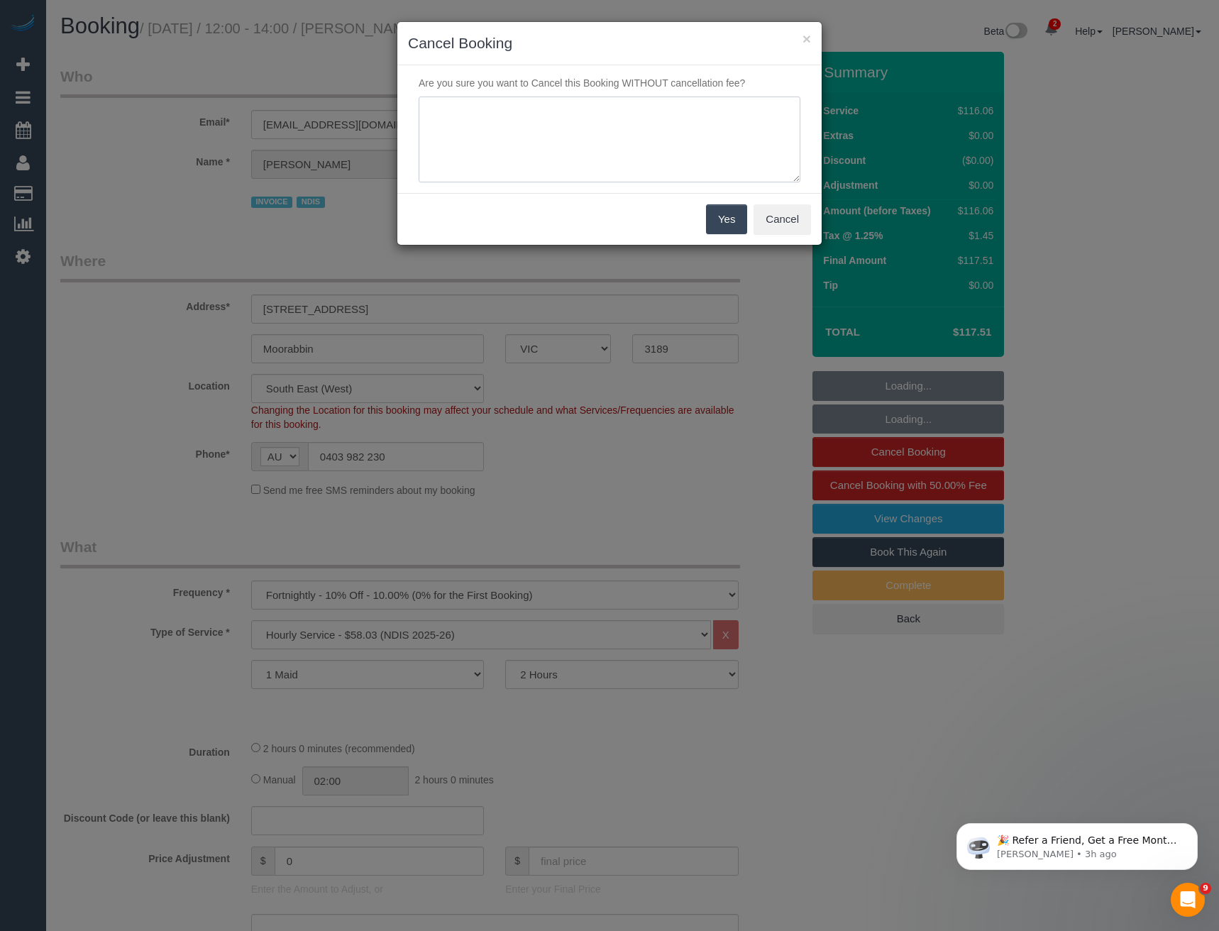
click at [529, 150] on textarea at bounding box center [610, 139] width 382 height 87
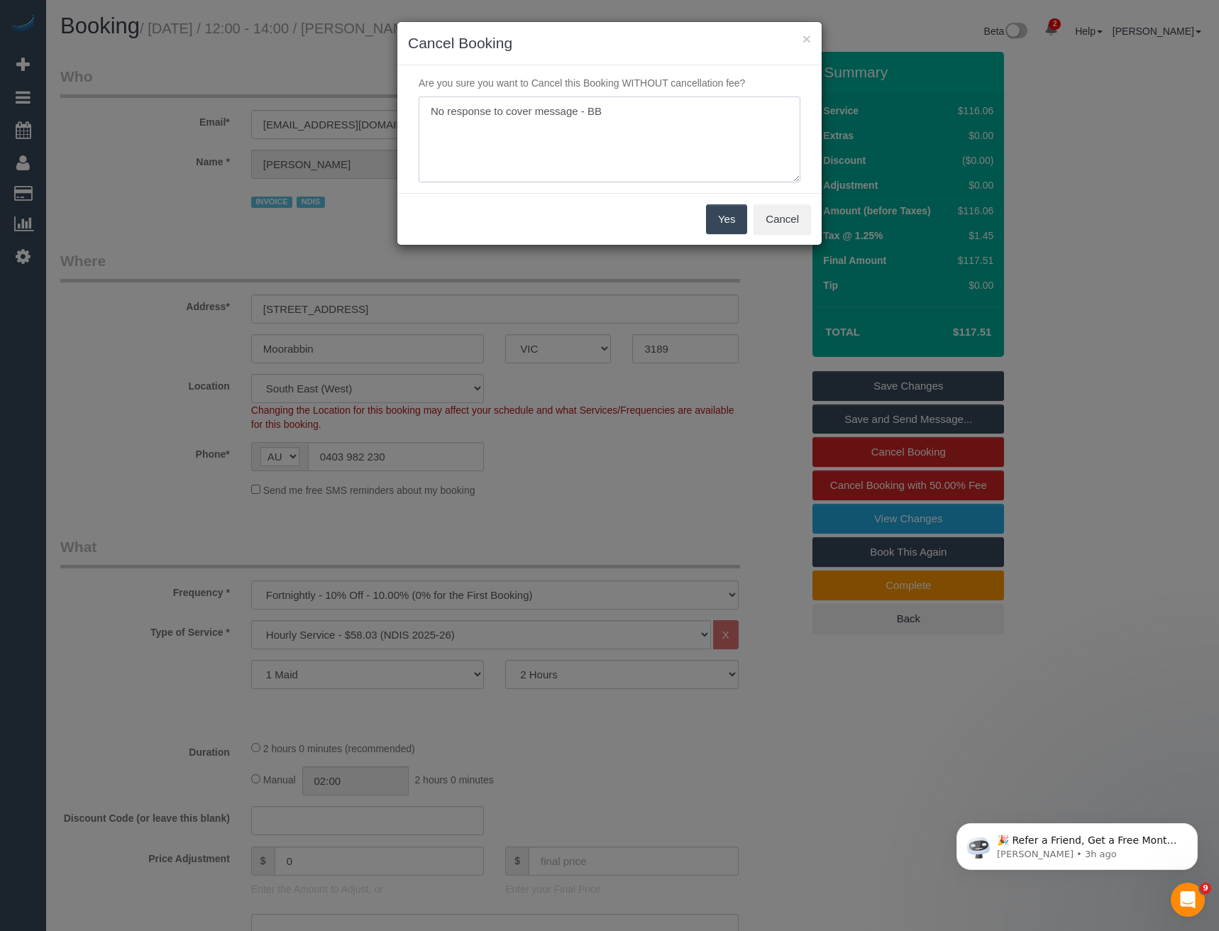
type textarea "No response to cover message - BB"
click at [717, 220] on button "Yes" at bounding box center [726, 219] width 41 height 30
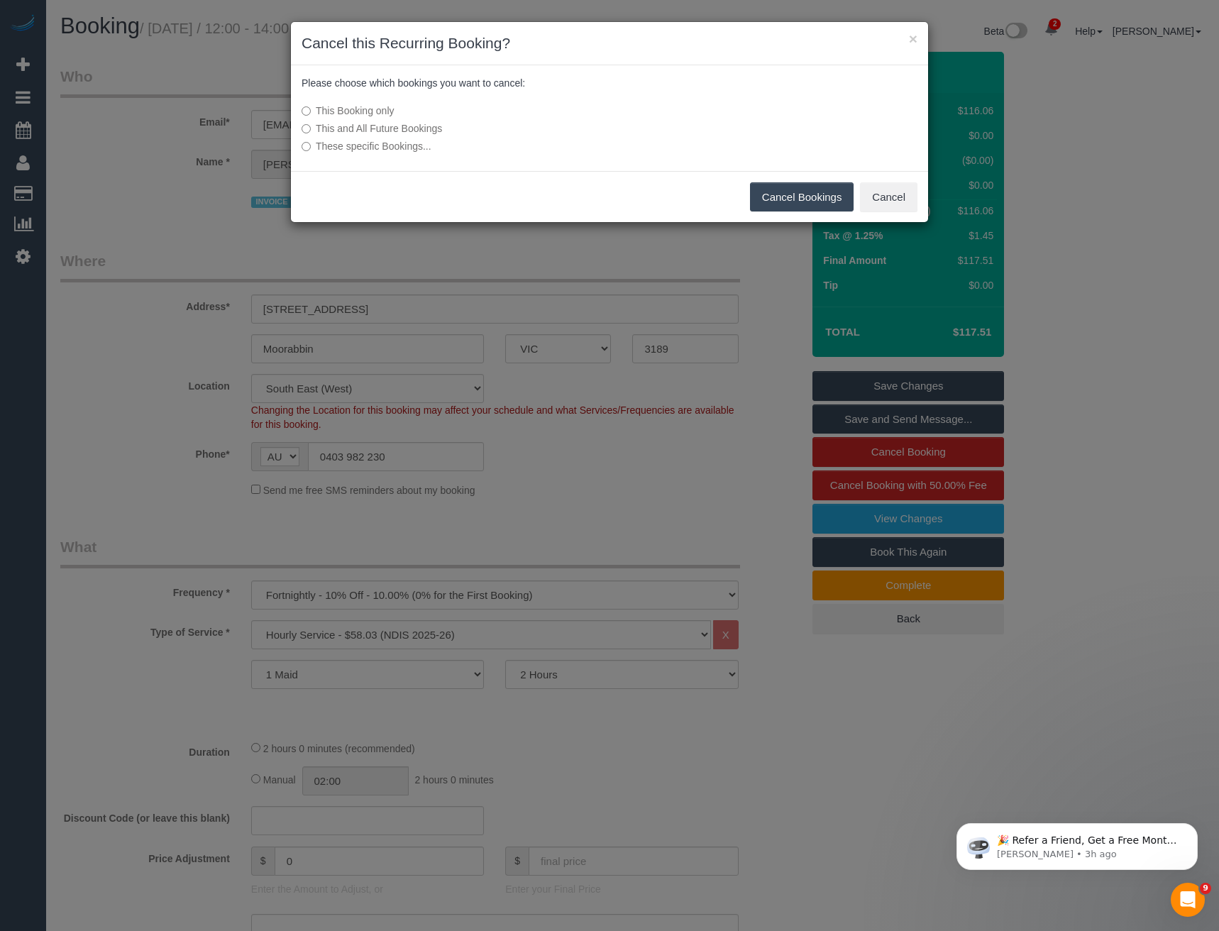
click at [787, 201] on button "Cancel Bookings" at bounding box center [802, 197] width 104 height 30
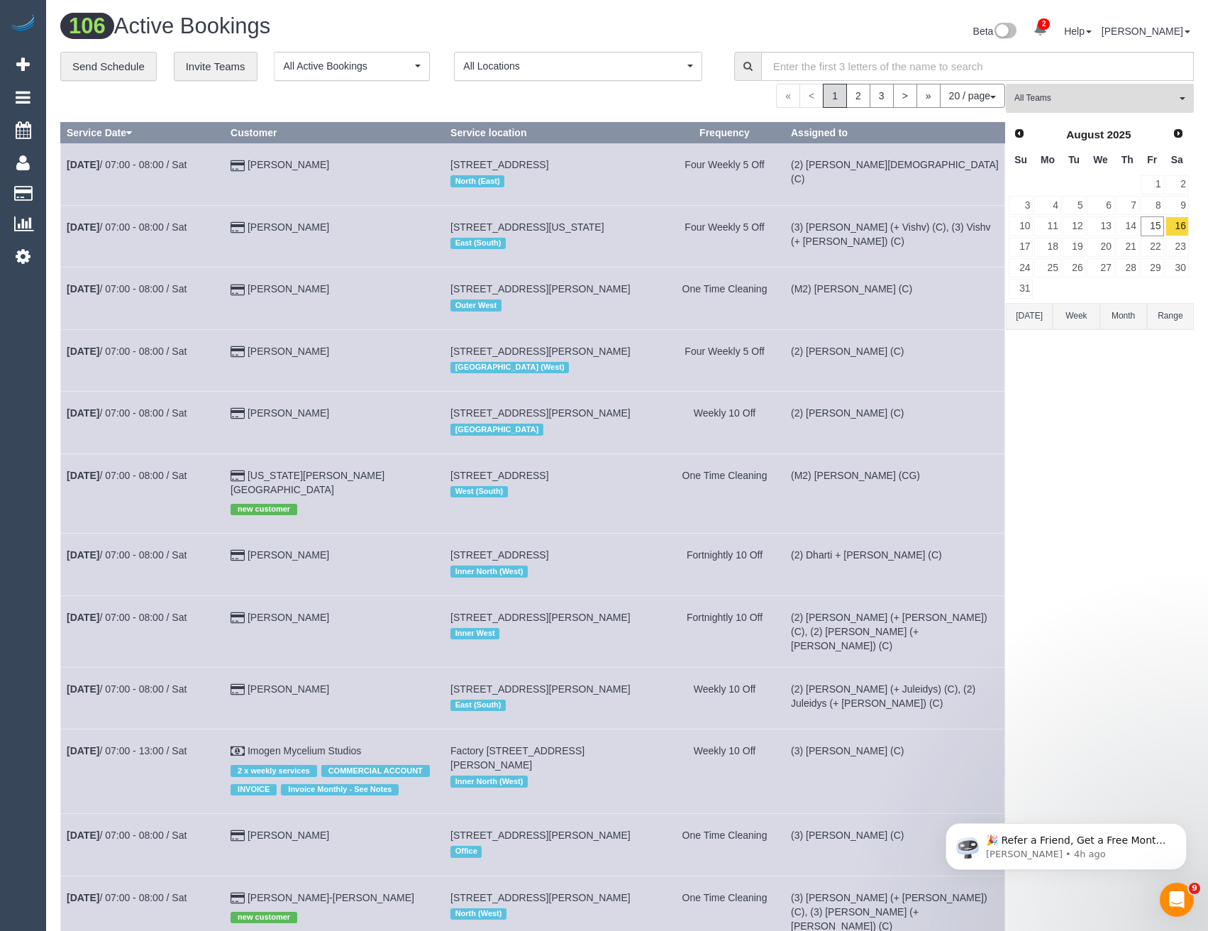
click at [1104, 106] on button "All Teams" at bounding box center [1100, 98] width 188 height 29
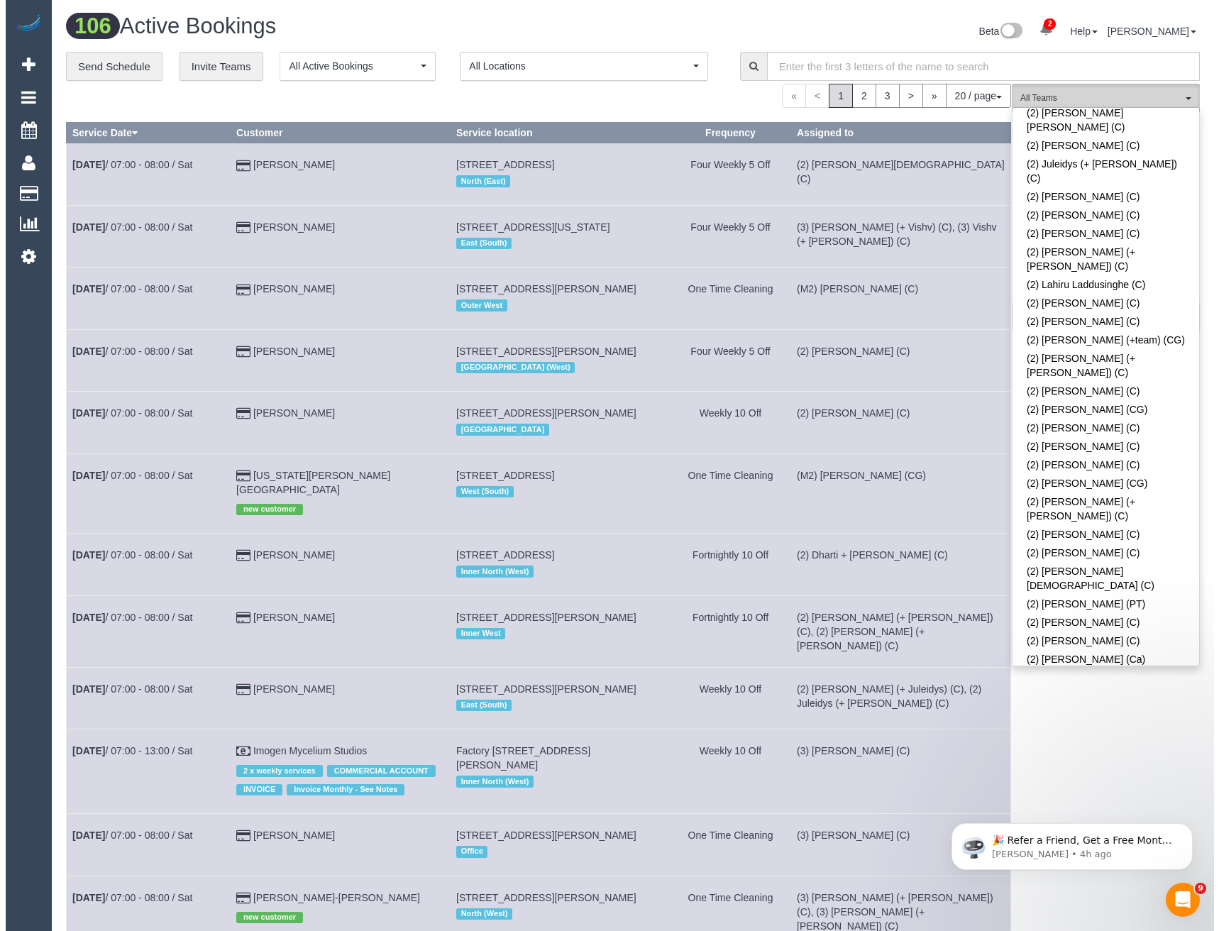
scroll to position [1064, 0]
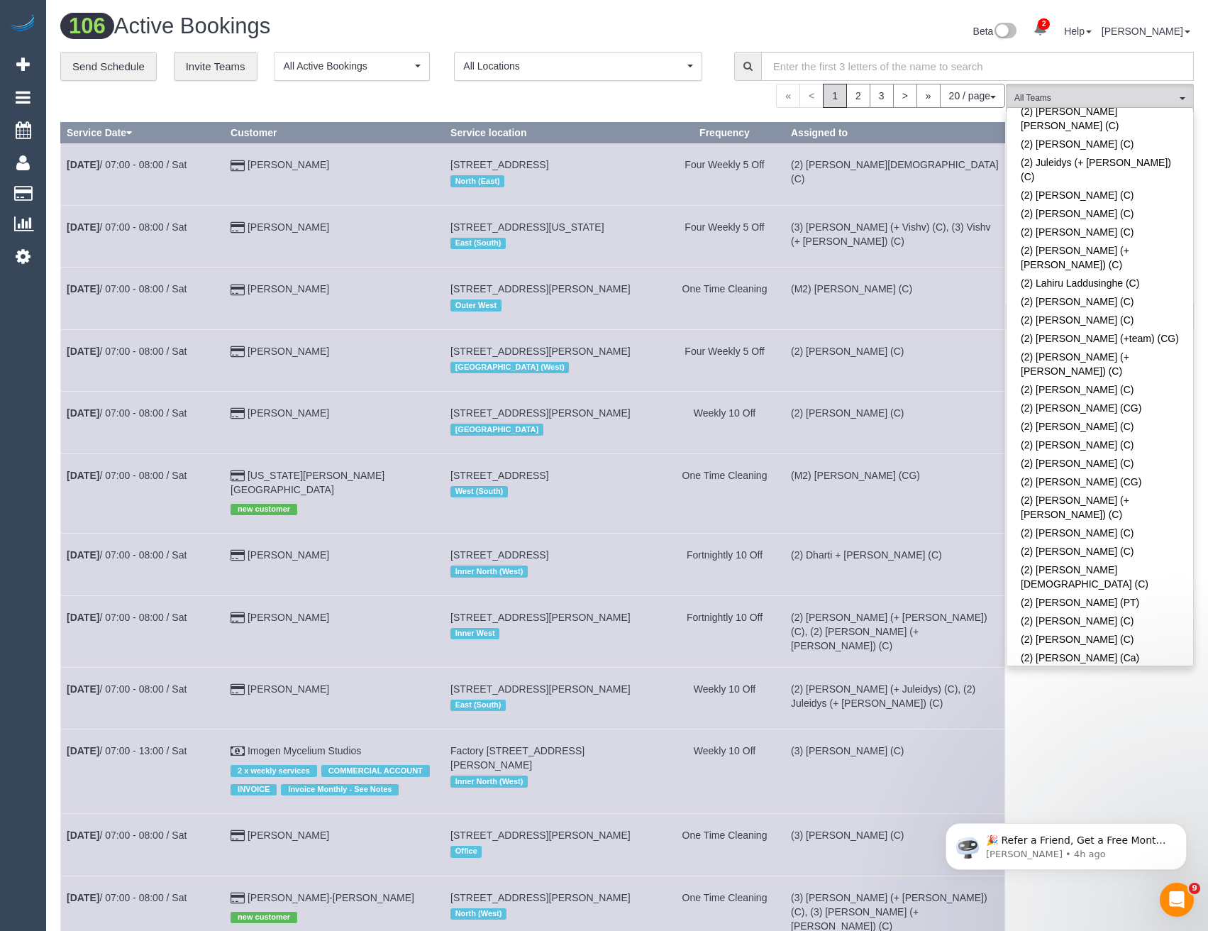
click at [1059, 773] on link "(2) [PERSON_NAME] (CG)" at bounding box center [1100, 782] width 187 height 18
click at [1087, 714] on div "(2) Syed Razvi (CG) All Teams Remove Team Filters (0) Account - Tech (0) Office…" at bounding box center [1100, 802] width 188 height 1436
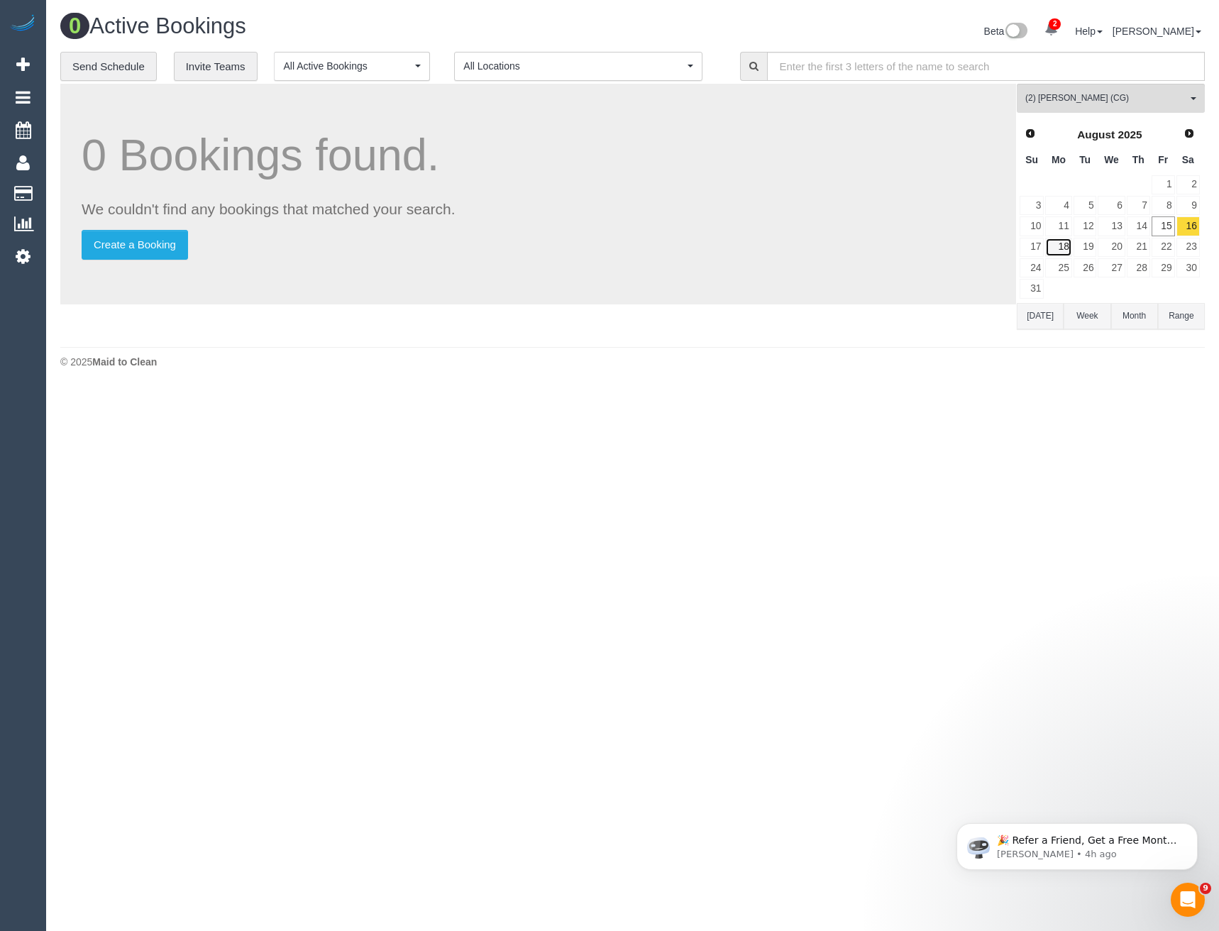
click at [1065, 248] on link "18" at bounding box center [1058, 247] width 26 height 19
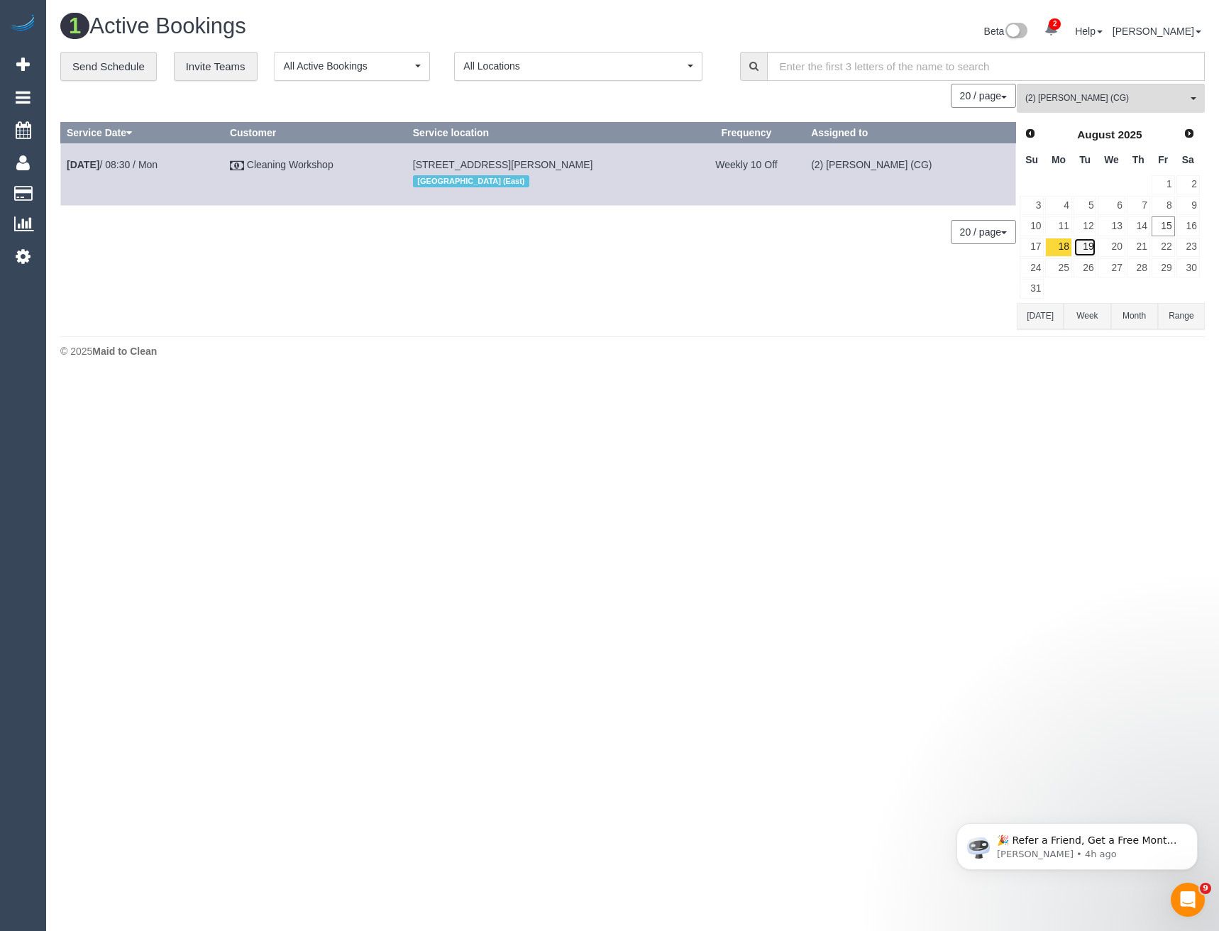
click at [1090, 248] on link "19" at bounding box center [1084, 247] width 23 height 19
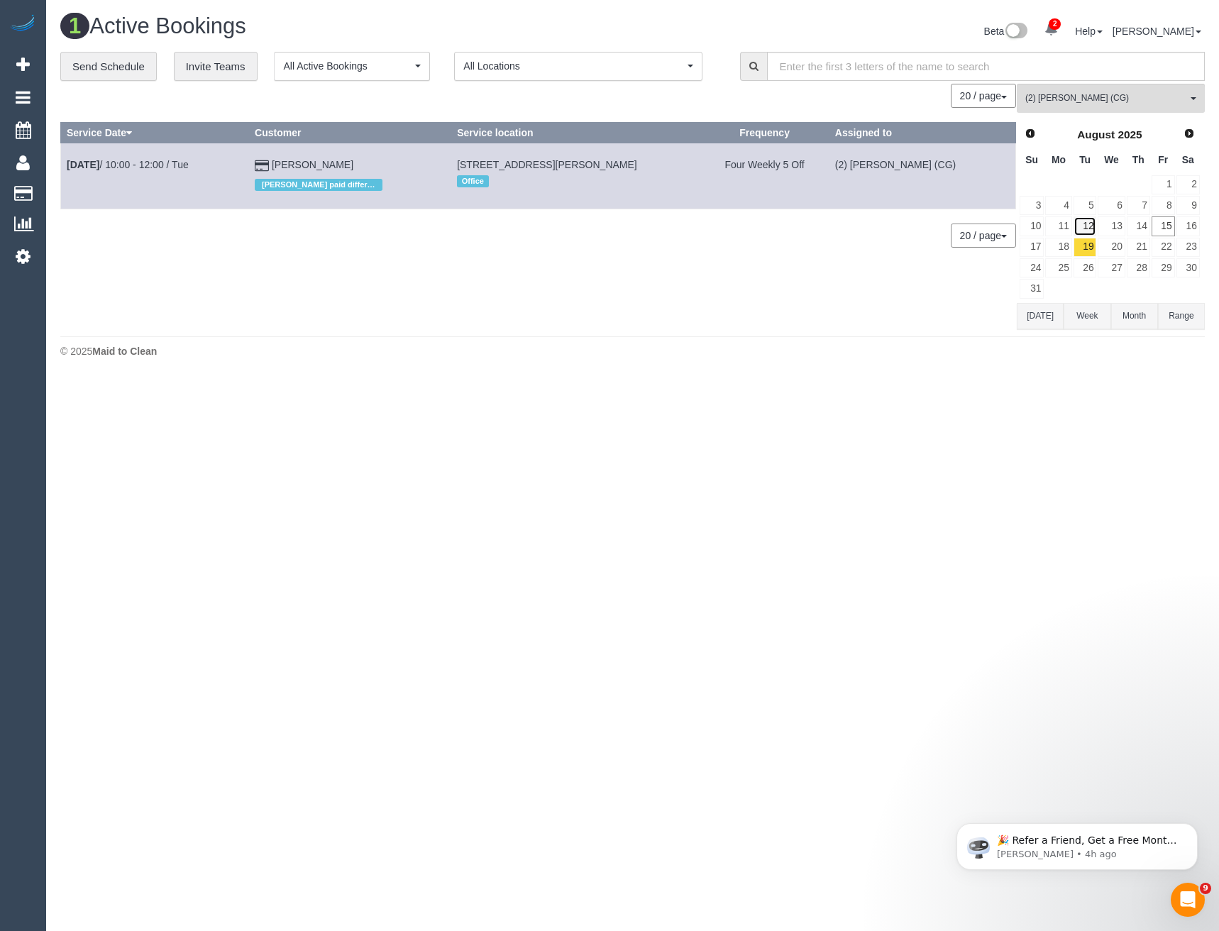
click at [1084, 220] on link "12" at bounding box center [1084, 225] width 23 height 19
click at [1087, 268] on link "26" at bounding box center [1084, 267] width 23 height 19
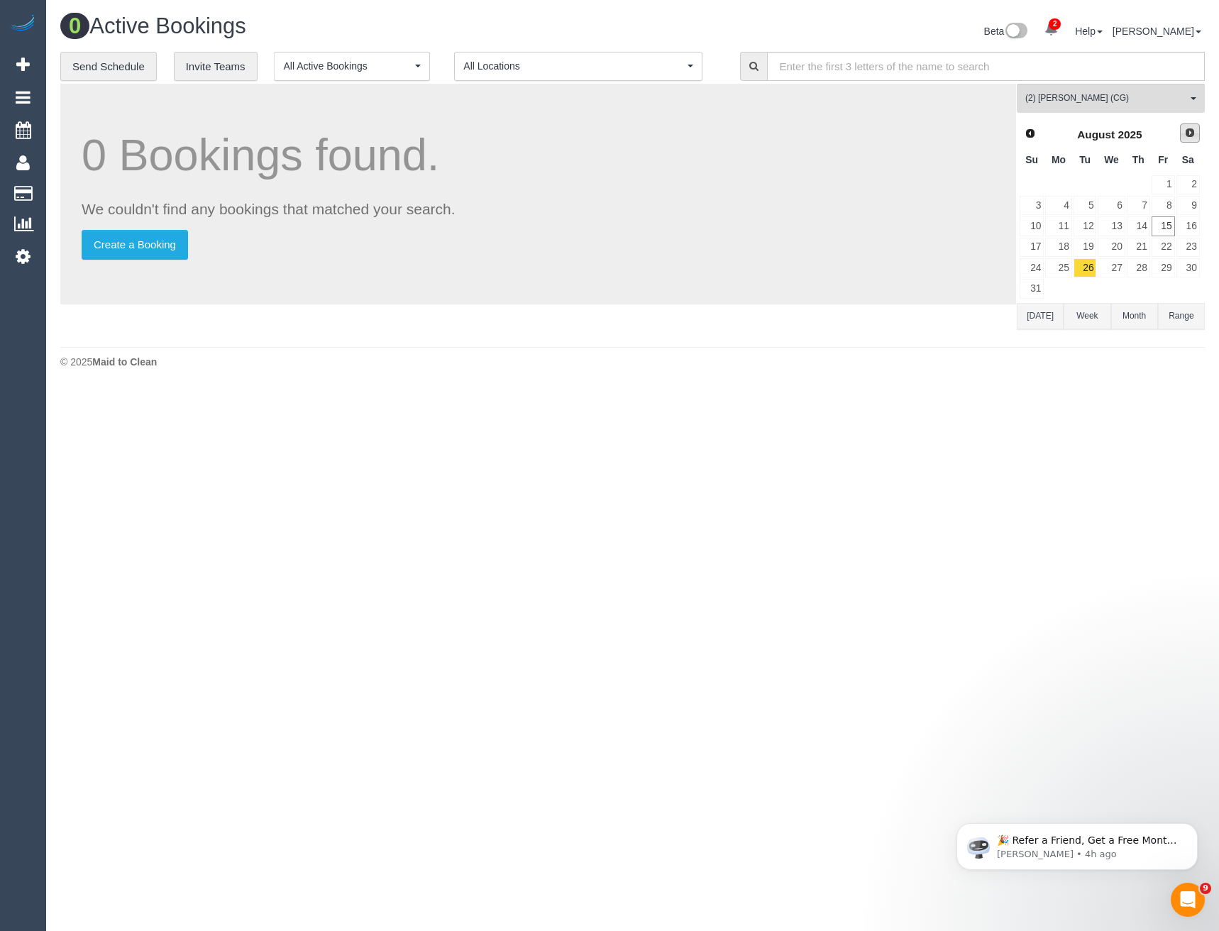
click at [1186, 133] on span "Next" at bounding box center [1189, 132] width 11 height 11
click at [1094, 204] on link "9" at bounding box center [1084, 205] width 23 height 19
click at [1089, 250] on link "23" at bounding box center [1084, 247] width 23 height 19
click at [1031, 131] on span "Prev" at bounding box center [1029, 132] width 11 height 11
click at [1094, 267] on link "26" at bounding box center [1084, 267] width 23 height 19
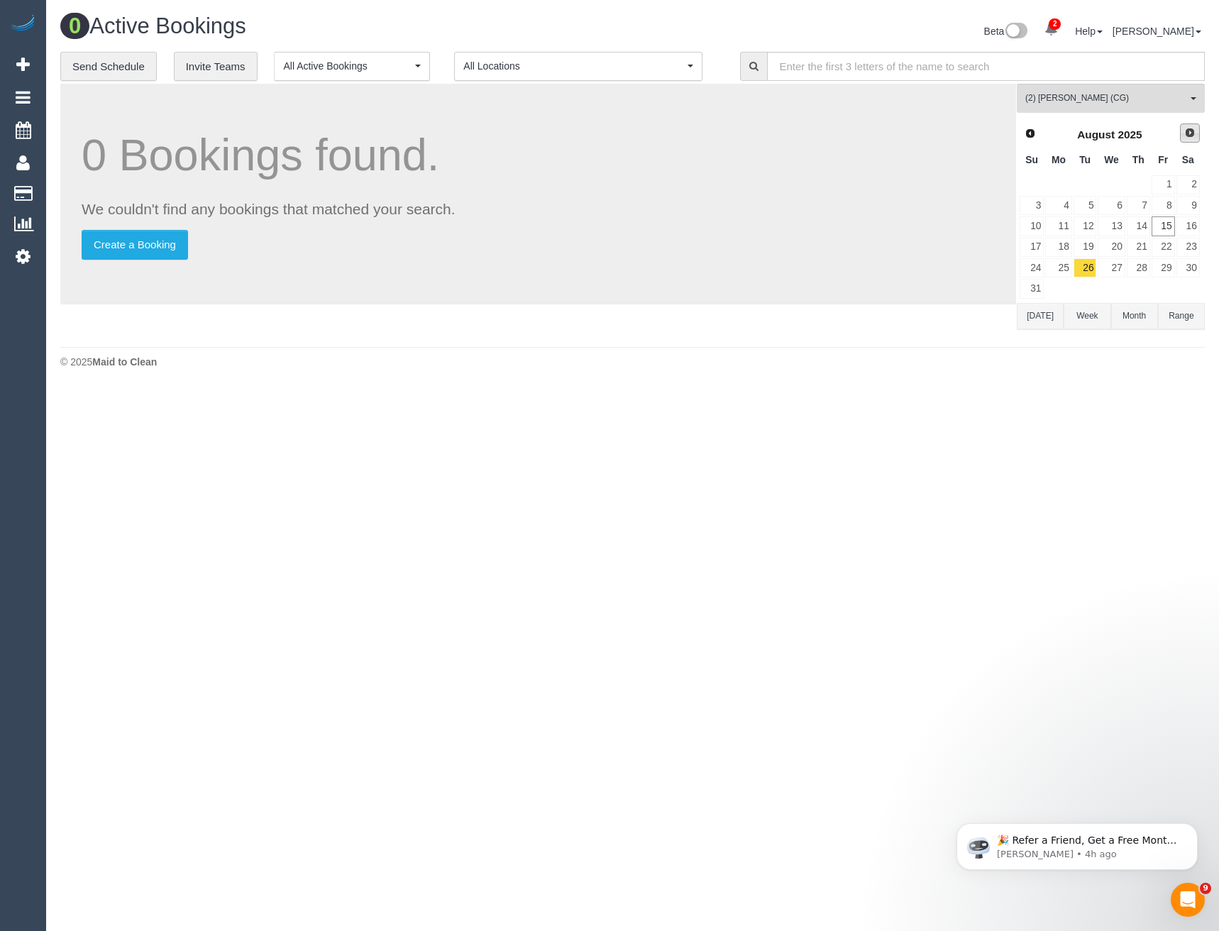
click at [1186, 135] on span "Next" at bounding box center [1189, 132] width 11 height 11
click at [1086, 203] on link "9" at bounding box center [1084, 205] width 23 height 19
click at [1089, 249] on link "23" at bounding box center [1084, 247] width 23 height 19
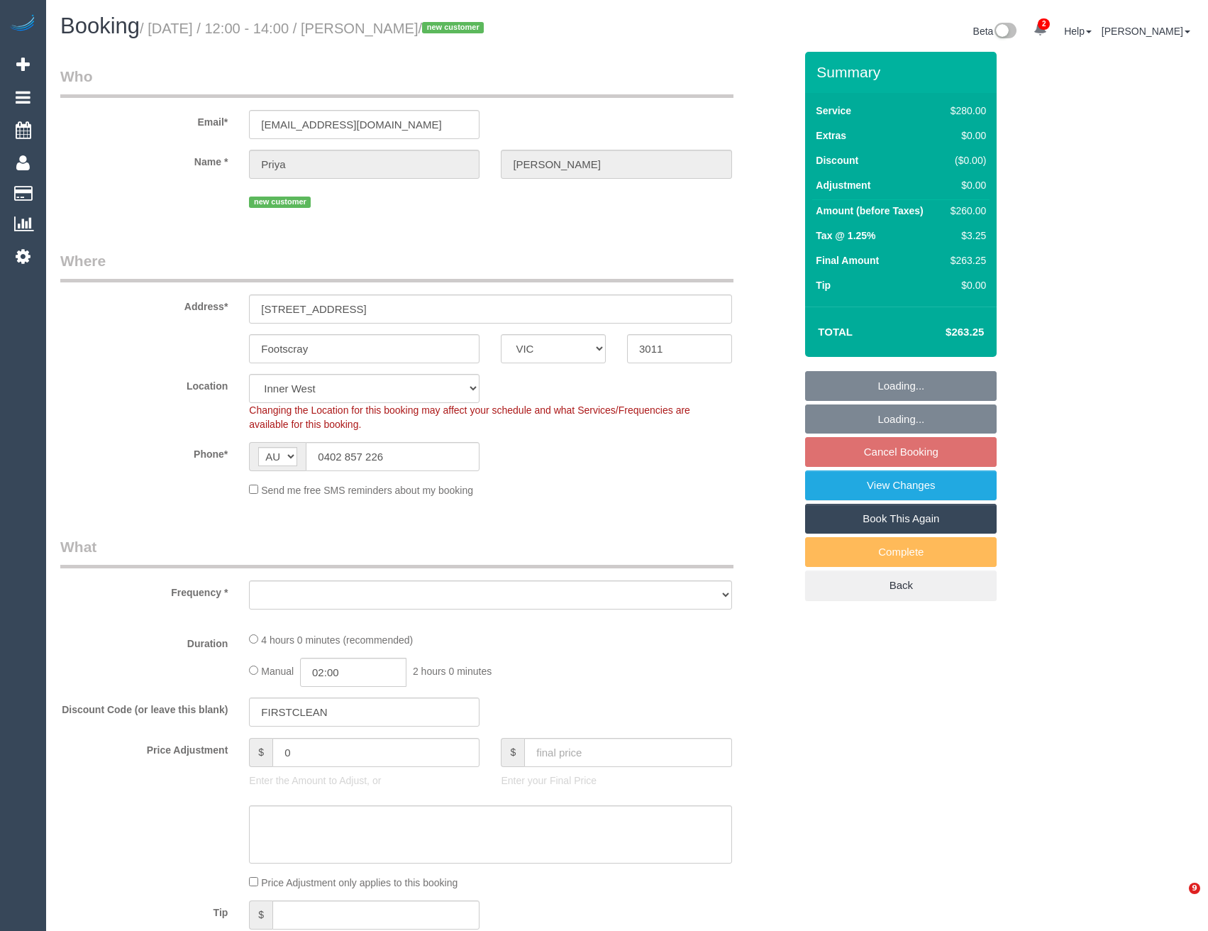
select select "VIC"
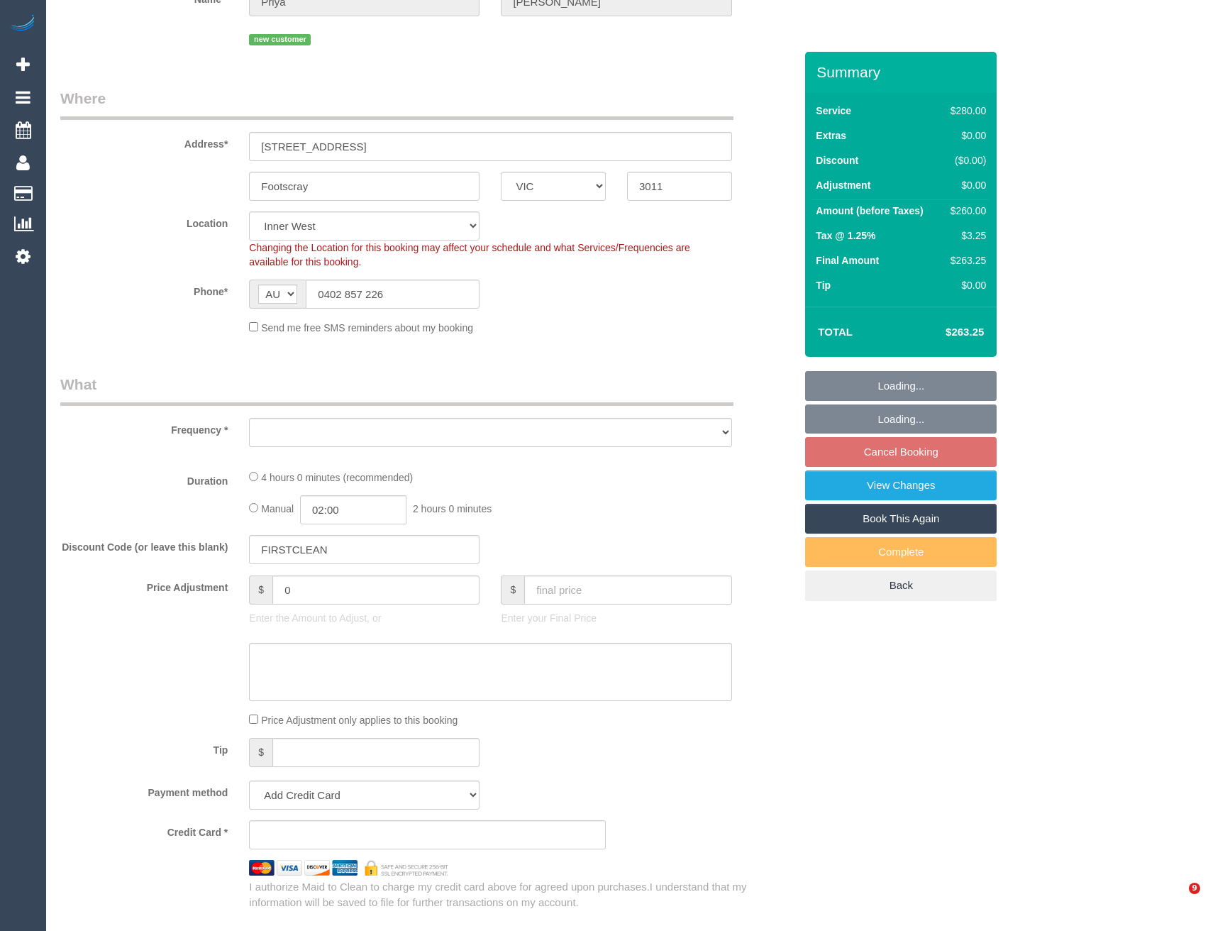
select select "object:828"
select select "number:28"
select select "number:14"
select select "number:20"
select select "number:25"
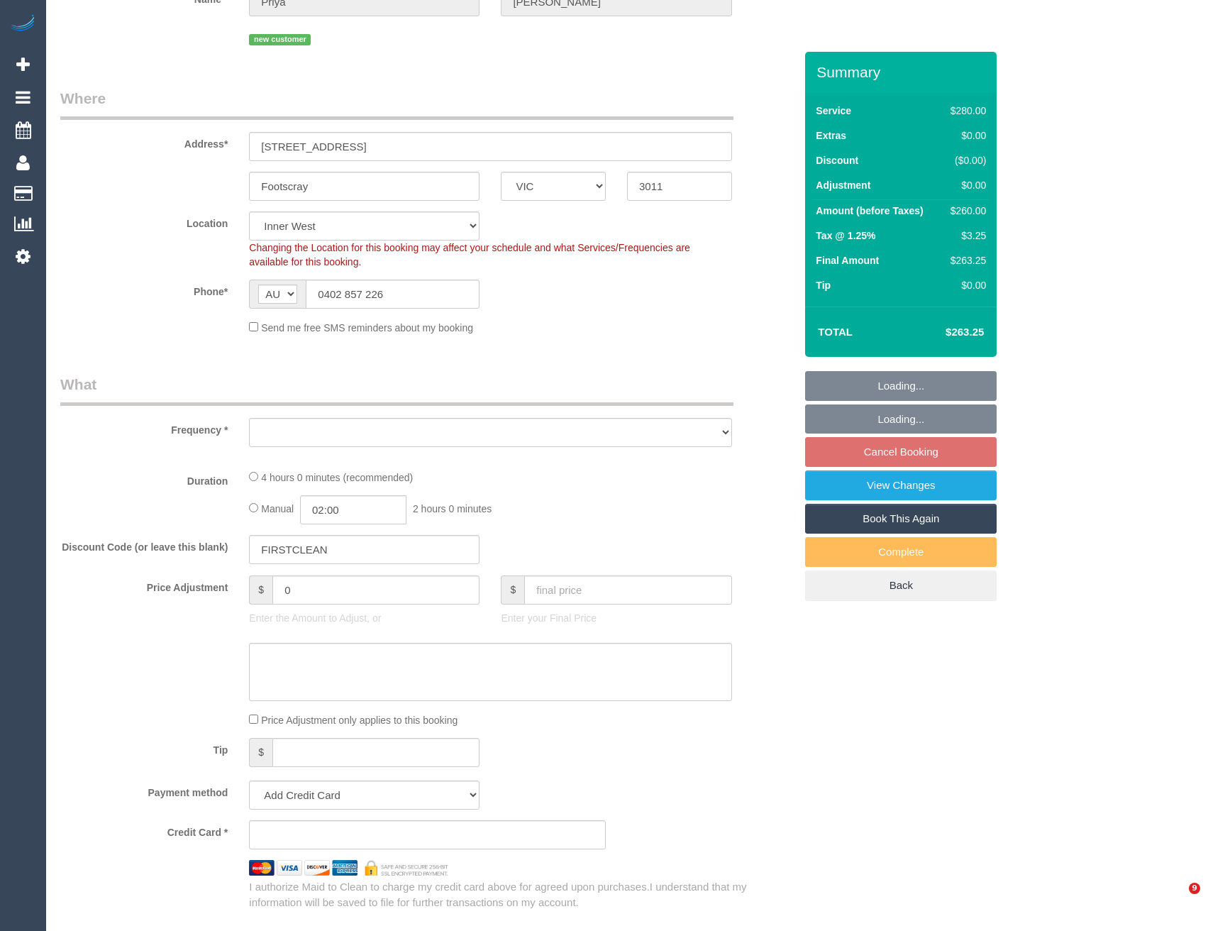
select select "number:12"
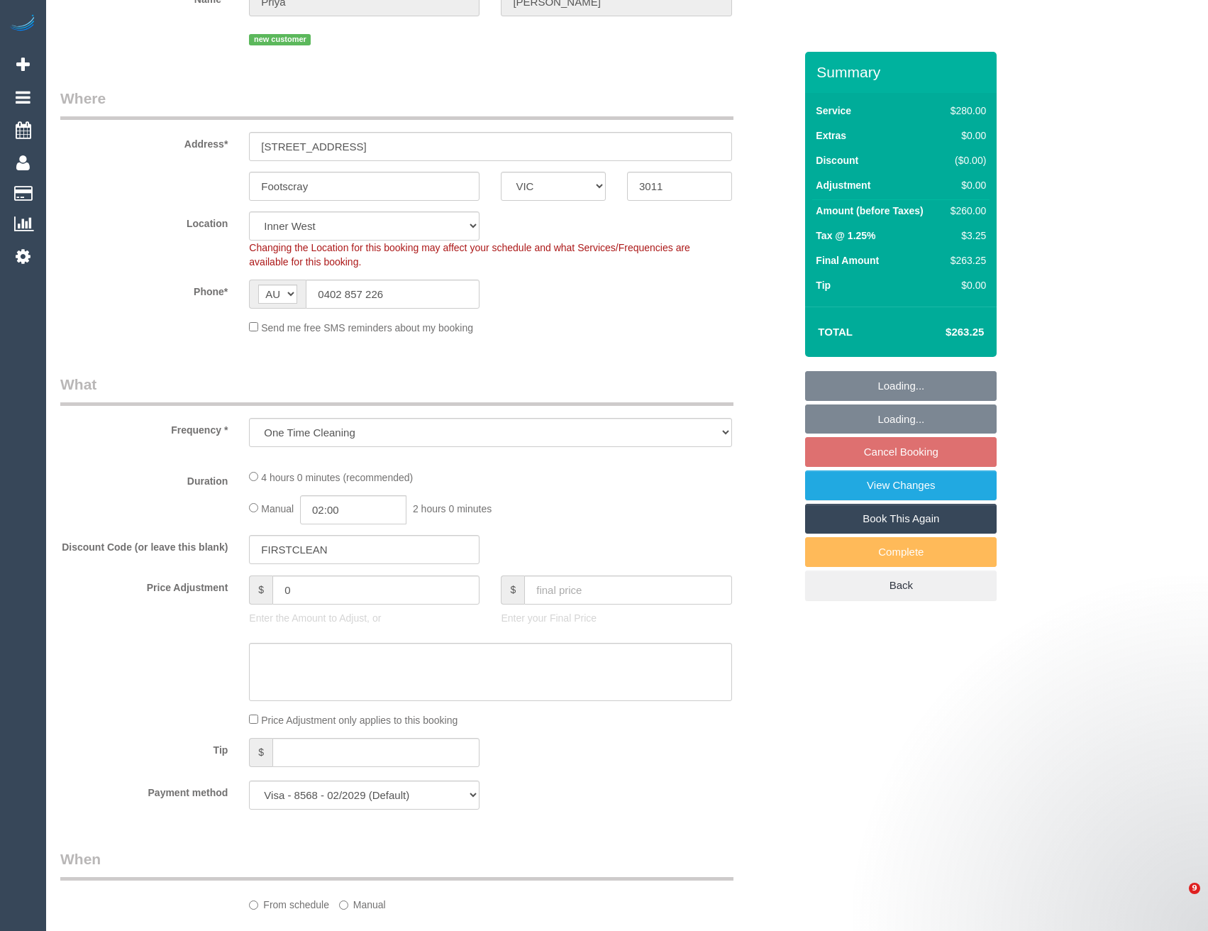
select select "string:stripe-pm_1Rse2P2GScqysDRV0Vf8YtA3"
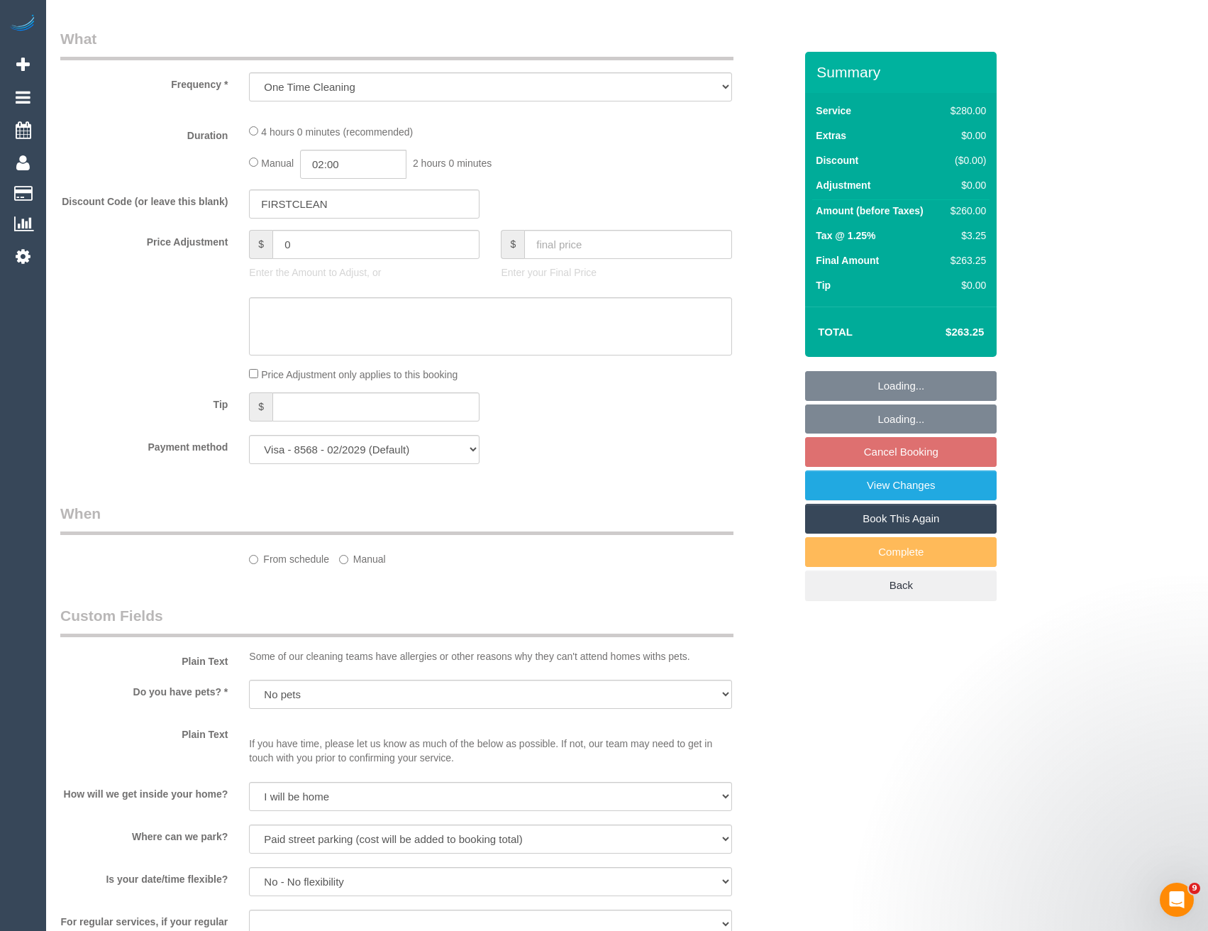
scroll to position [685, 0]
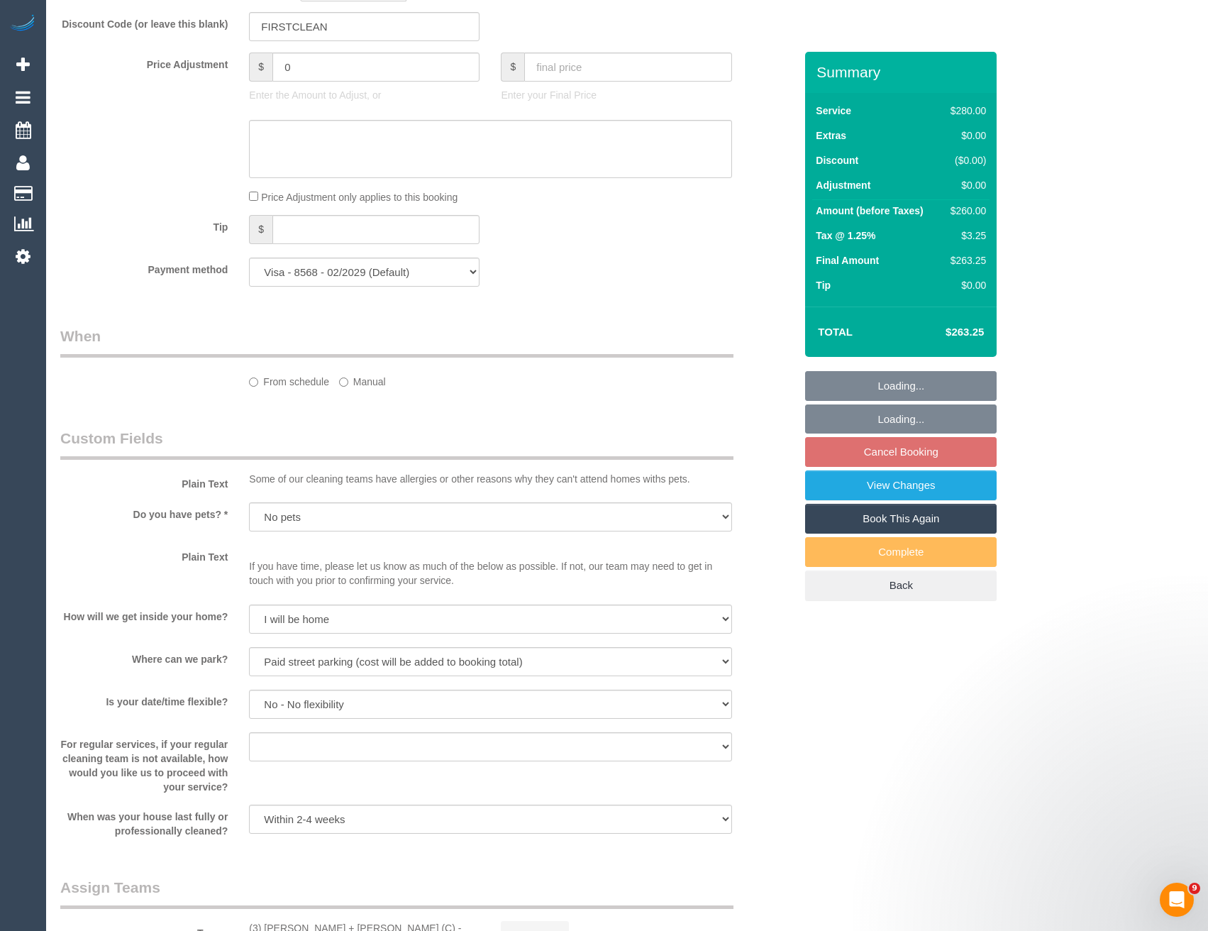
select select "240"
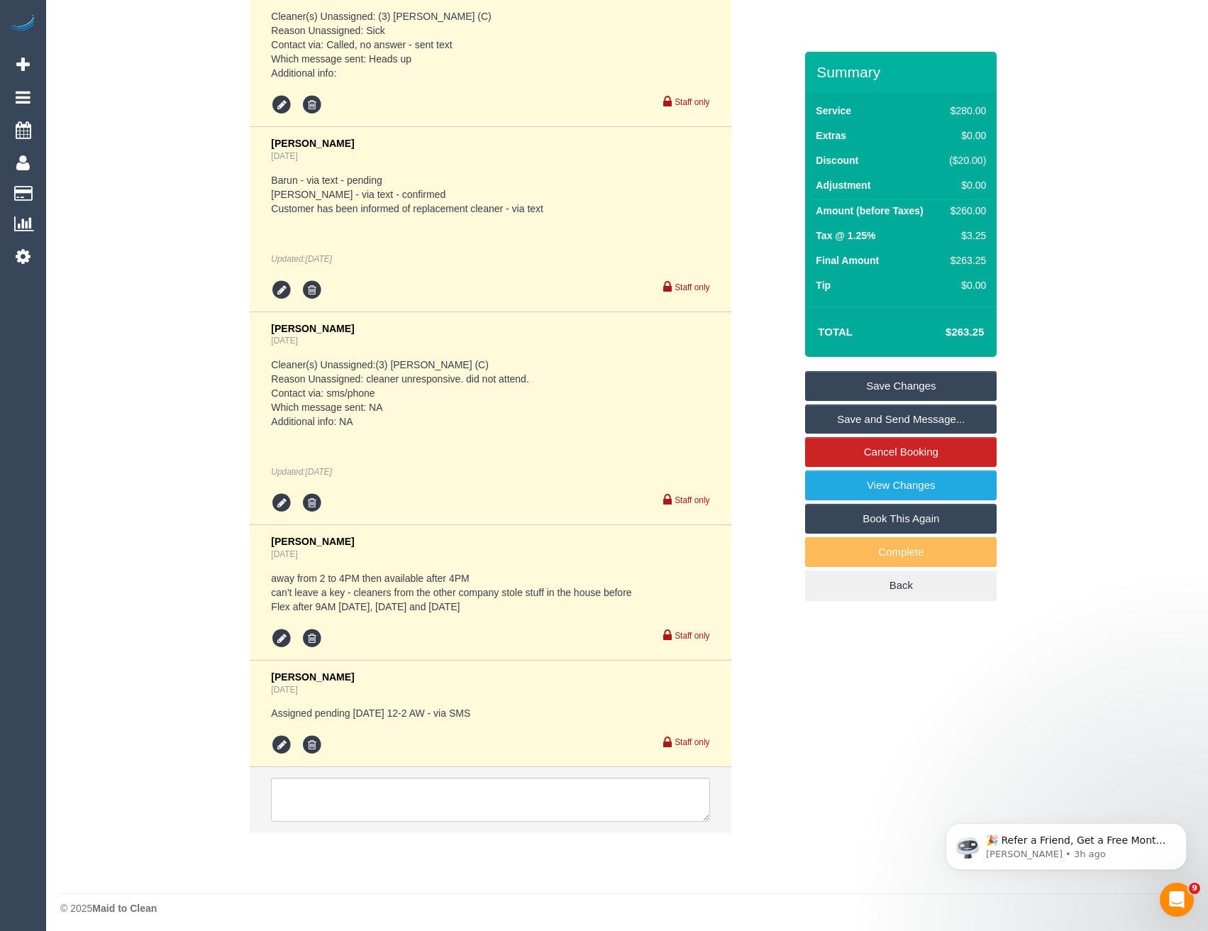
scroll to position [2812, 0]
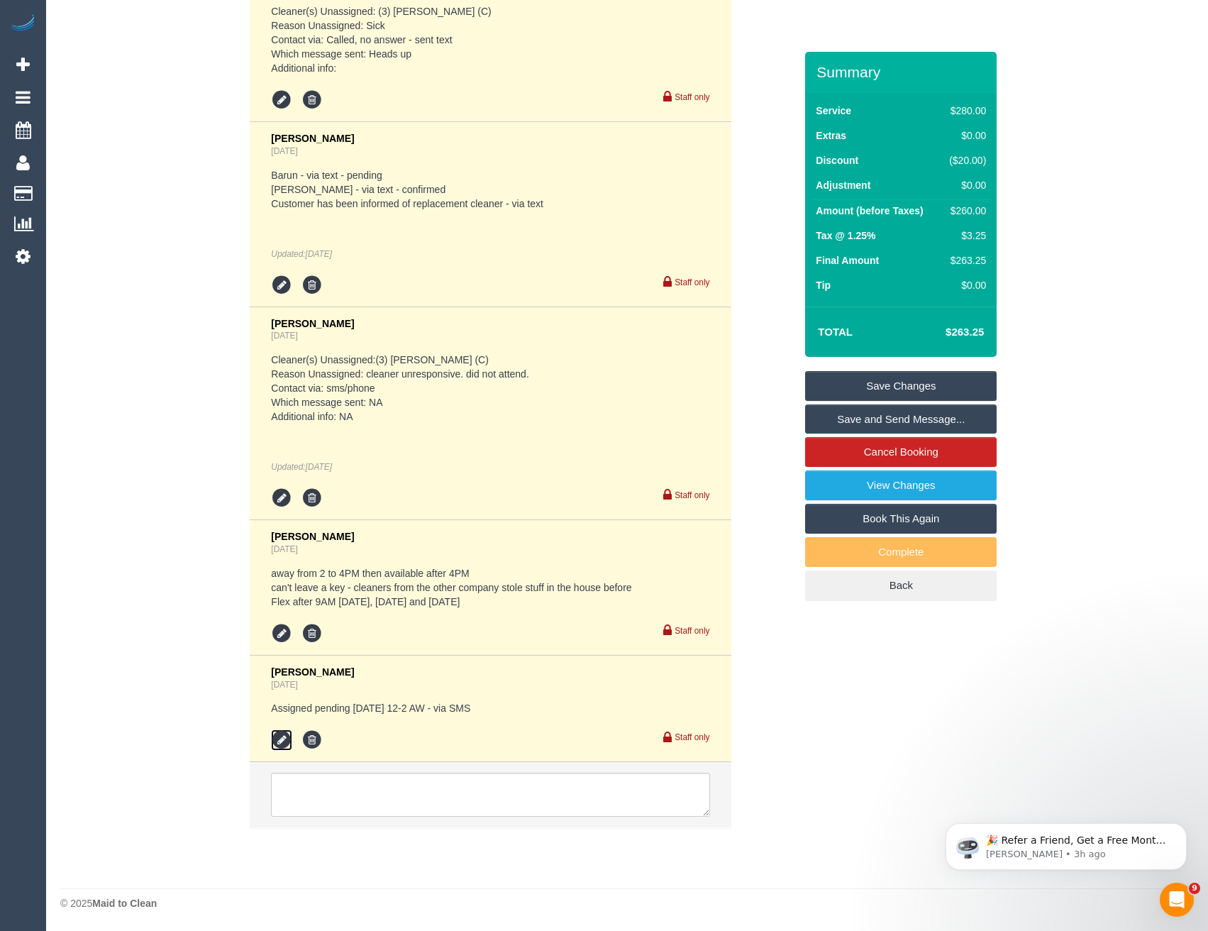
click at [282, 741] on icon at bounding box center [281, 739] width 21 height 21
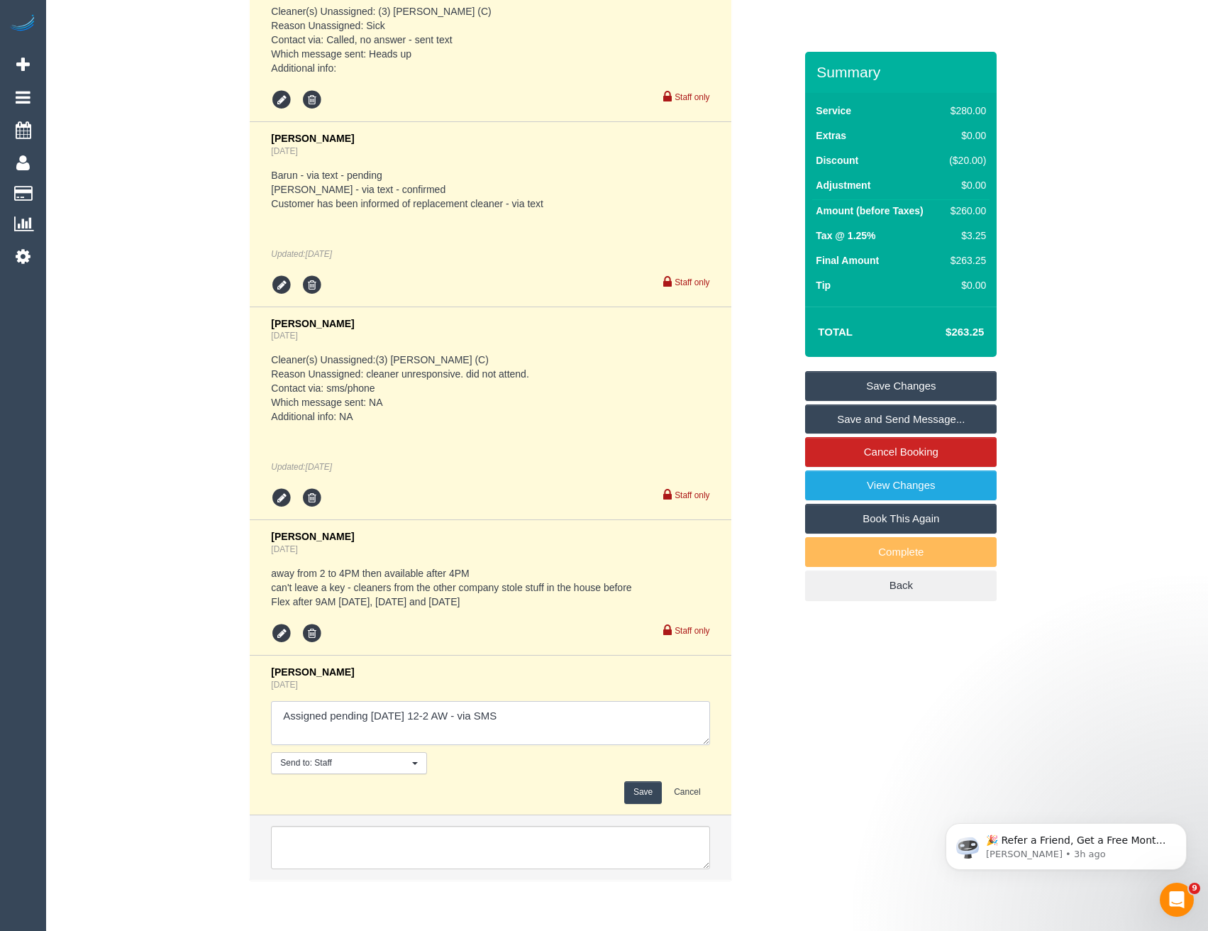
click at [527, 720] on textarea at bounding box center [490, 723] width 438 height 44
type textarea "Assigned pending [DATE] 12-2 AW - via SMS // confimed"
click at [637, 789] on button "Save" at bounding box center [643, 792] width 38 height 22
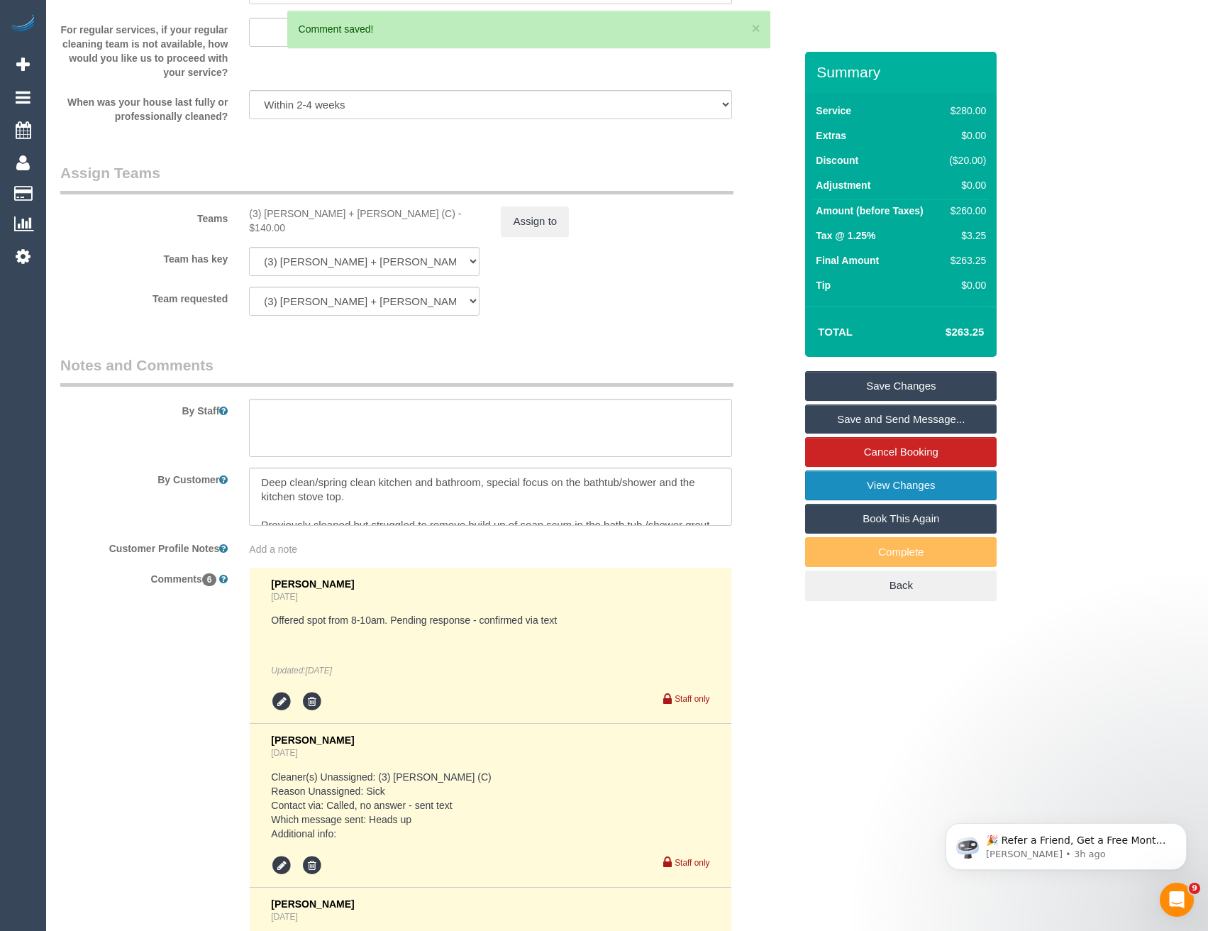
scroll to position [1890, 0]
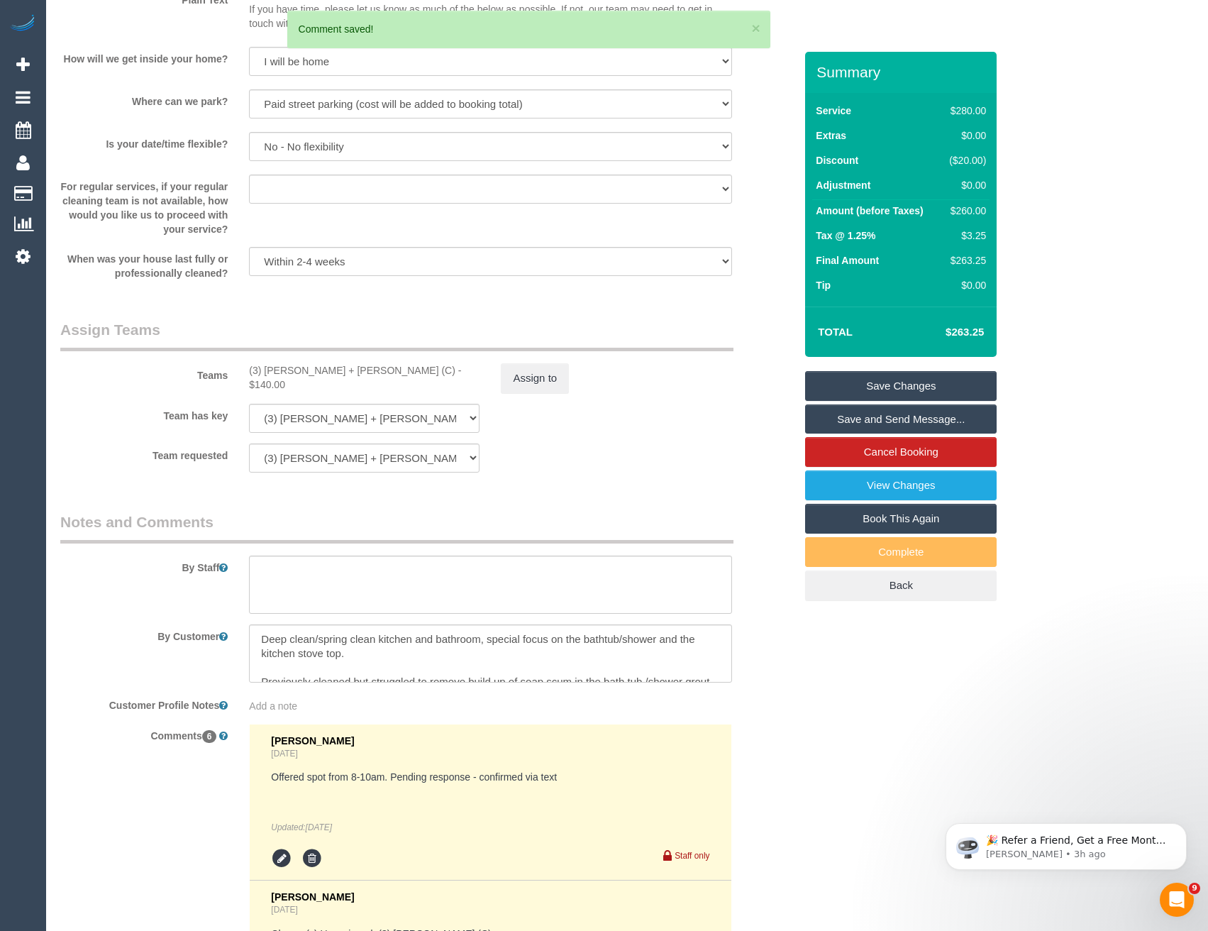
click at [869, 417] on link "Save and Send Message..." at bounding box center [901, 419] width 192 height 30
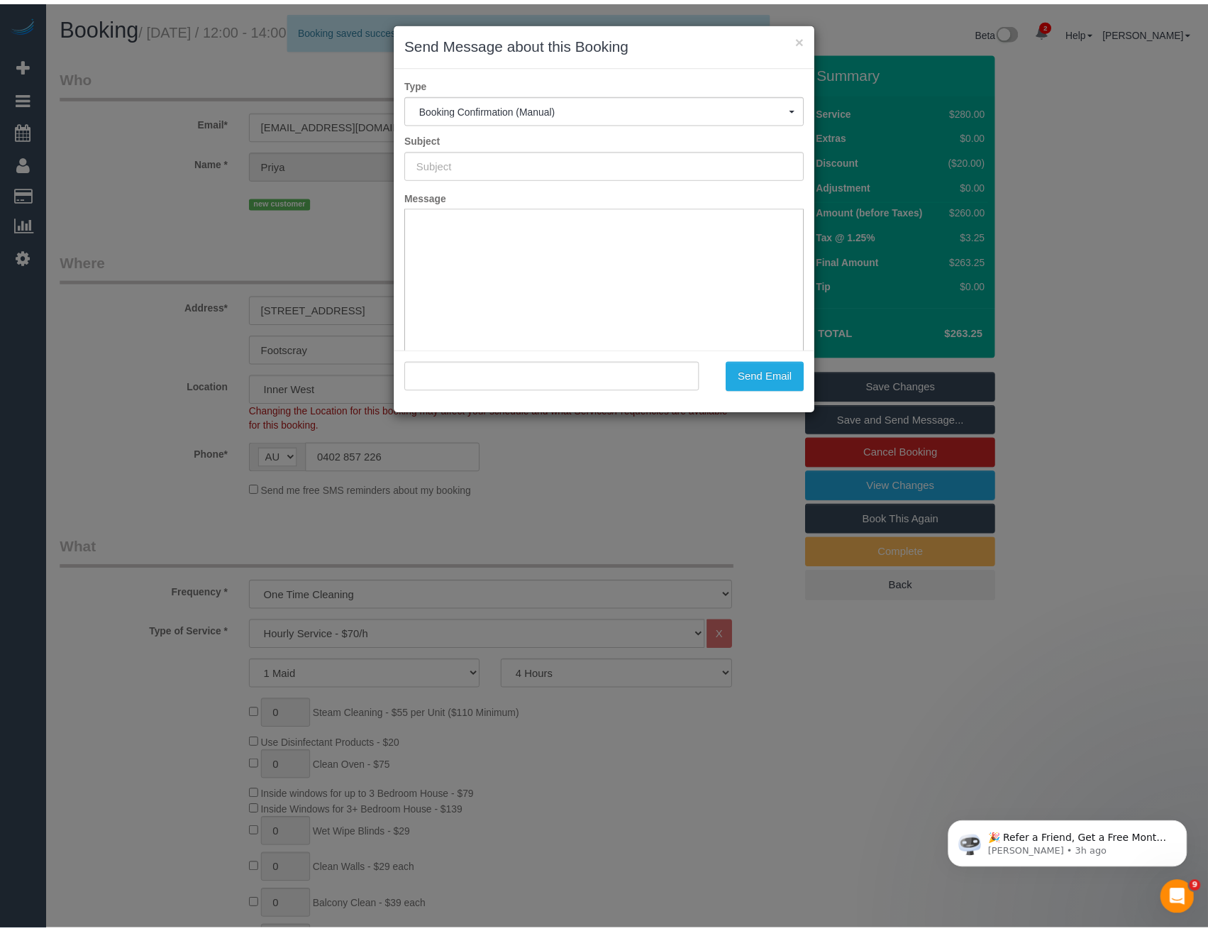
scroll to position [0, 0]
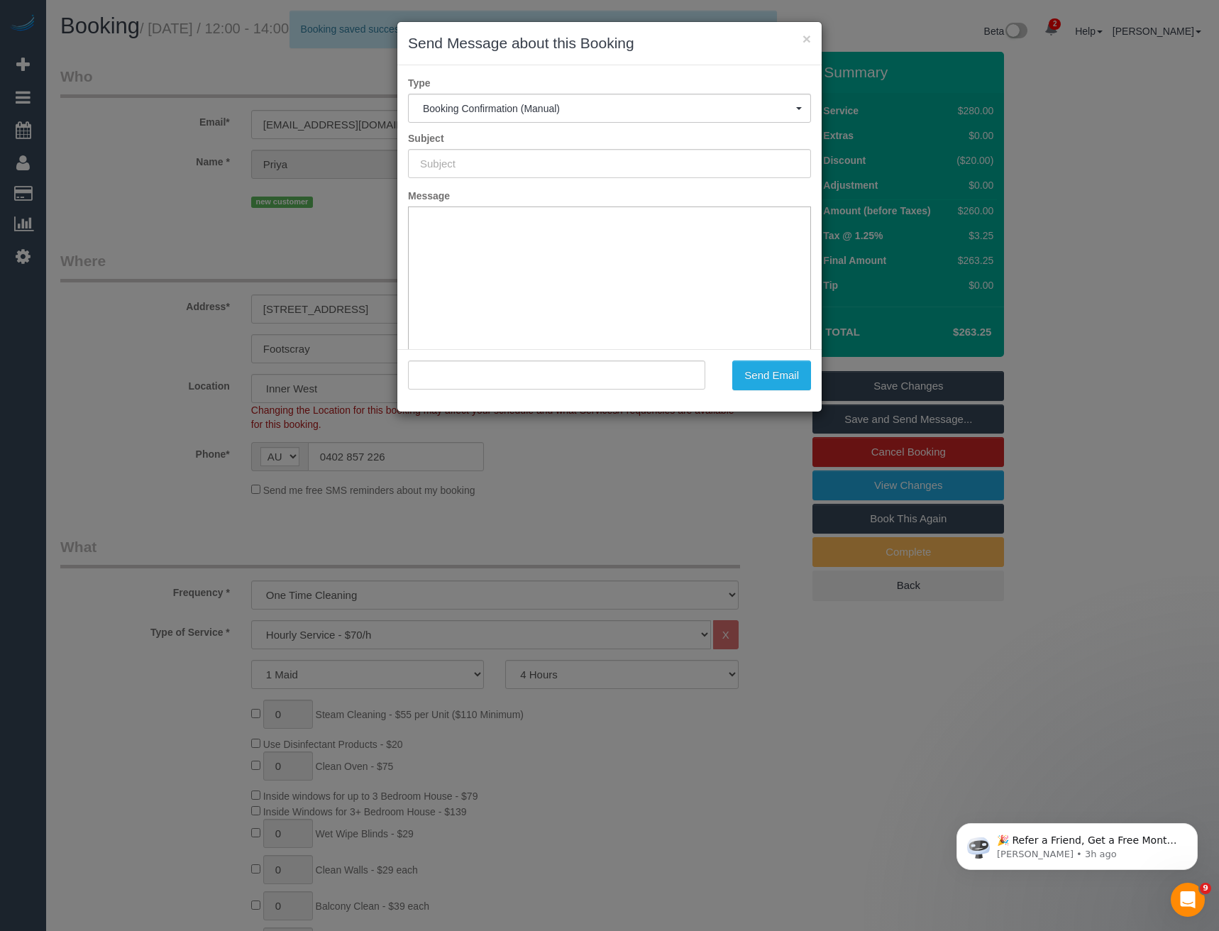
type input "Booking Confirmed"
type input ""[PERSON_NAME]" <[EMAIL_ADDRESS][DOMAIN_NAME]>"
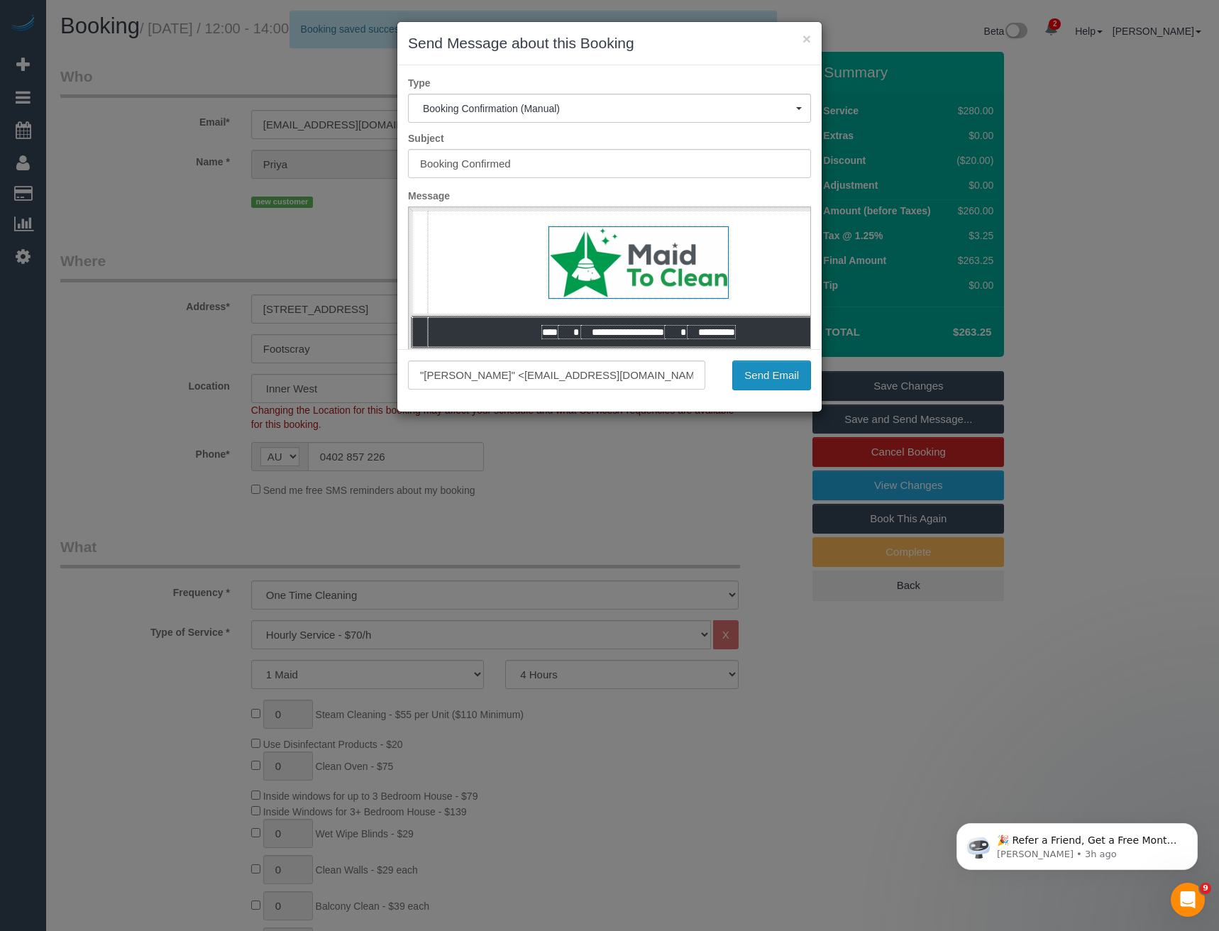
click at [770, 374] on button "Send Email" at bounding box center [771, 375] width 79 height 30
